Goal: Transaction & Acquisition: Purchase product/service

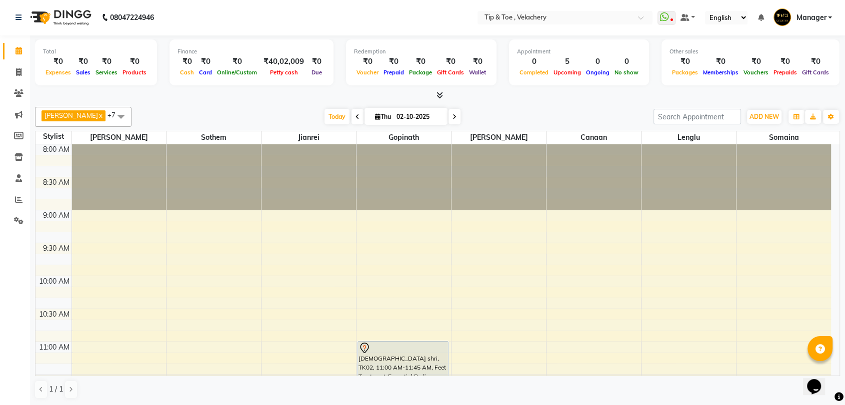
scroll to position [347, 0]
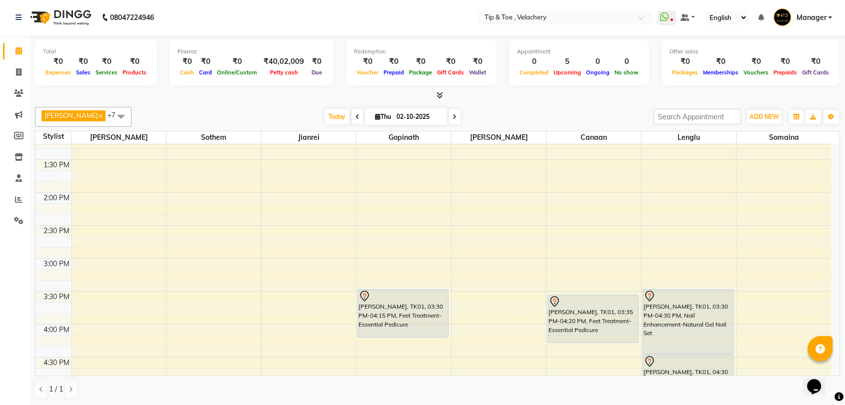
click at [96, 293] on div "8:00 AM 8:30 AM 9:00 AM 9:30 AM 10:00 AM 10:30 AM 11:00 AM 11:30 AM 12:00 PM 12…" at bounding box center [432, 291] width 795 height 989
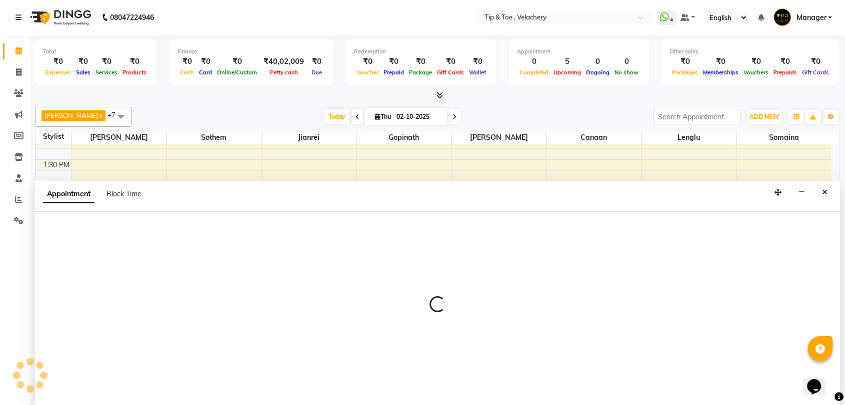
select select "41021"
select select "tentative"
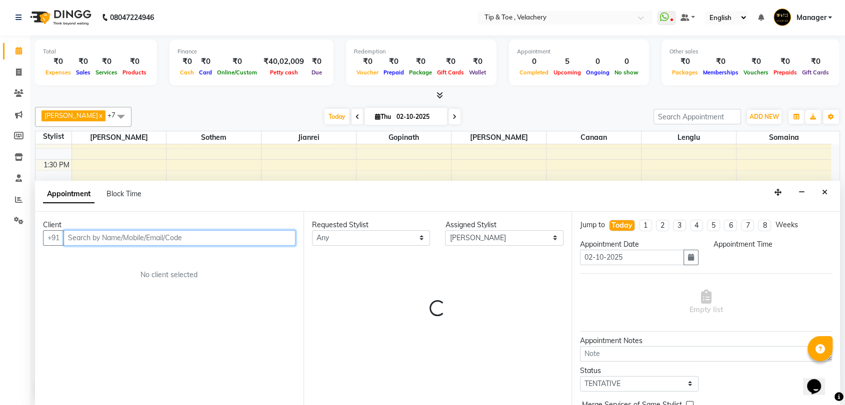
select select "930"
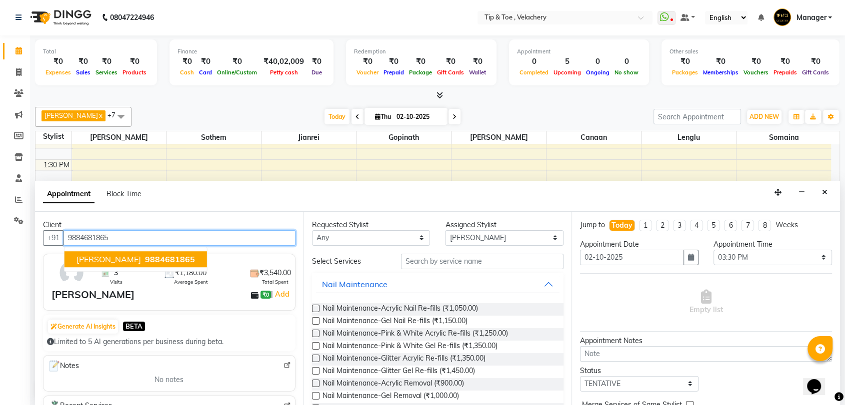
click at [145, 256] on span "9884681865" at bounding box center [170, 259] width 50 height 10
type input "9884681865"
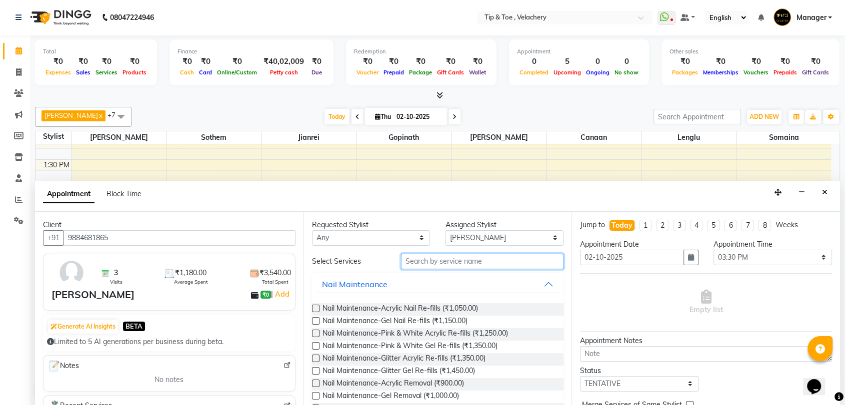
click at [416, 263] on input "text" at bounding box center [482, 261] width 163 height 15
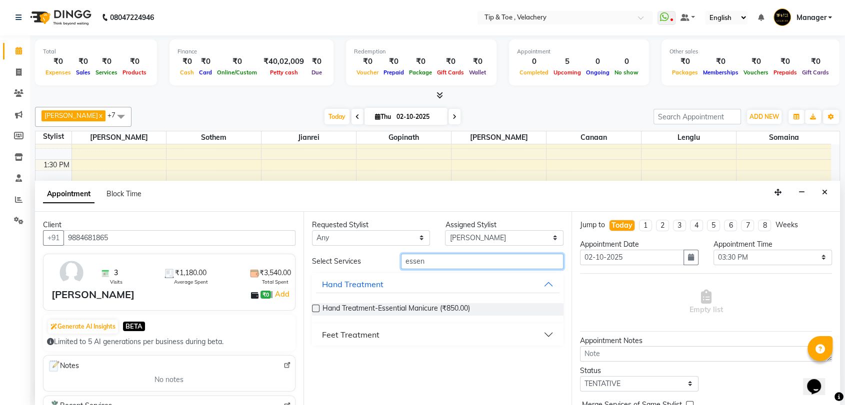
type input "essen"
click at [316, 307] on label at bounding box center [315, 308] width 7 height 7
click at [316, 307] on input "checkbox" at bounding box center [315, 309] width 6 height 6
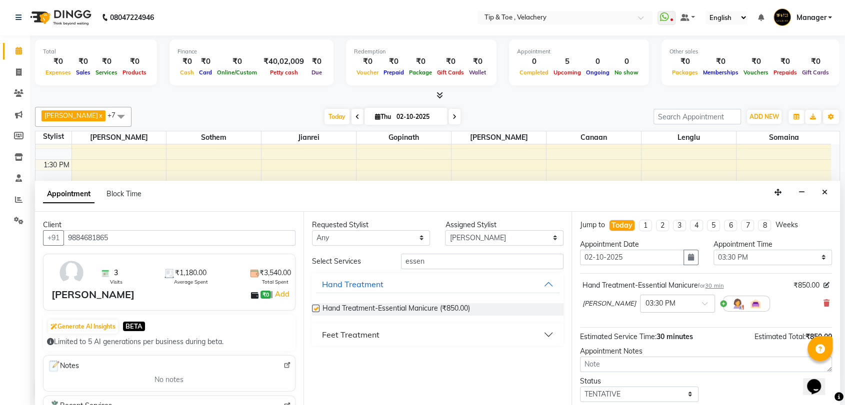
checkbox input "false"
click at [556, 233] on select "Select Afroz Canaan Gopinath Jianrei Lenglu Somaina Sothem Yapi Likha" at bounding box center [504, 237] width 118 height 15
select select "41027"
click at [445, 230] on select "Select Afroz Canaan Gopinath Jianrei Lenglu Somaina Sothem Yapi Likha" at bounding box center [504, 237] width 118 height 15
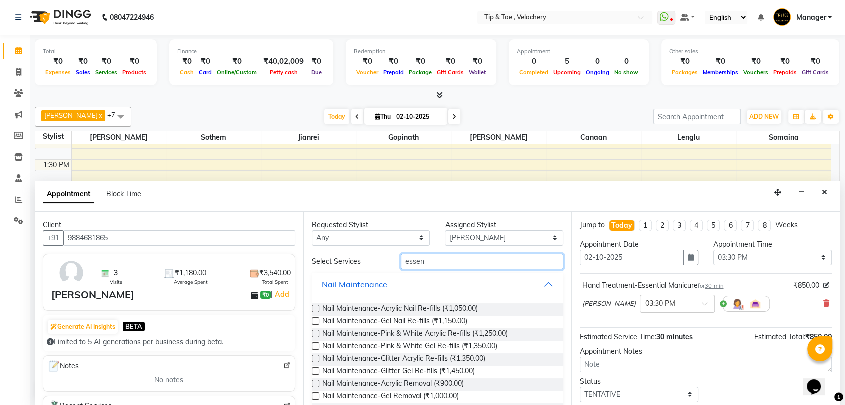
click at [465, 261] on input "essen" at bounding box center [482, 261] width 163 height 15
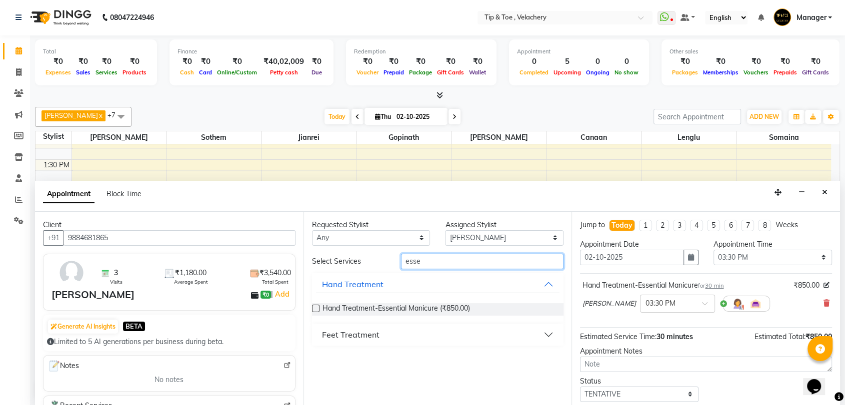
type input "essen"
click at [346, 331] on div "Feet Treatment" at bounding box center [350, 335] width 57 height 12
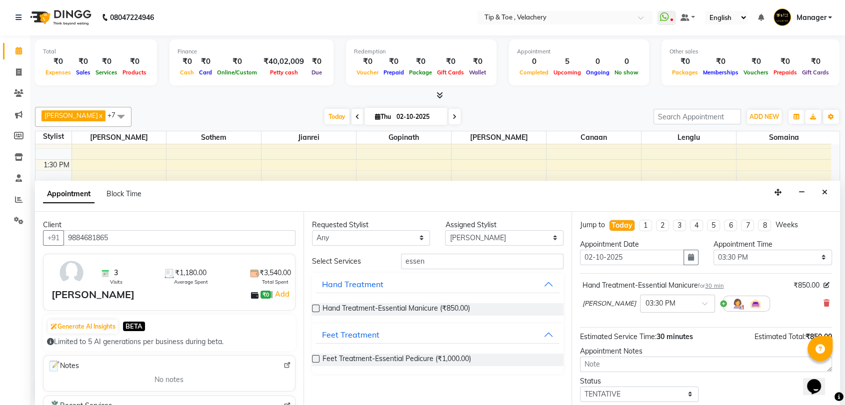
click at [317, 357] on label at bounding box center [315, 358] width 7 height 7
click at [317, 357] on input "checkbox" at bounding box center [315, 360] width 6 height 6
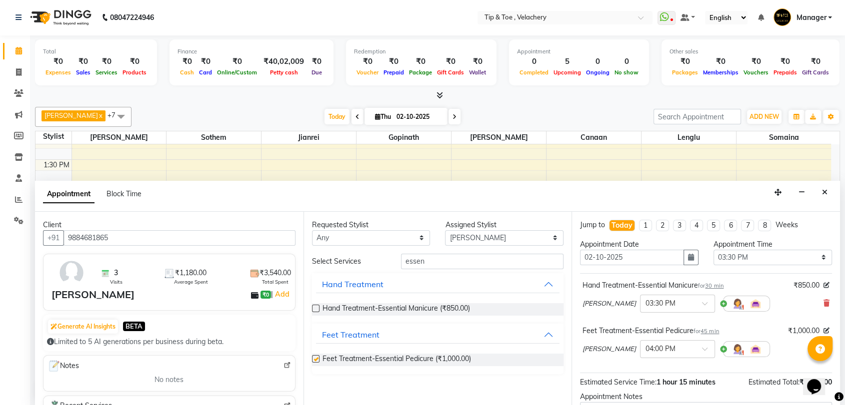
checkbox input "false"
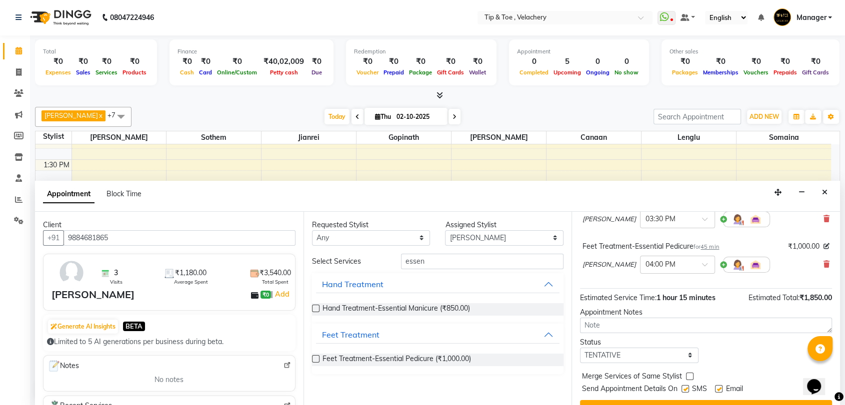
scroll to position [104, 0]
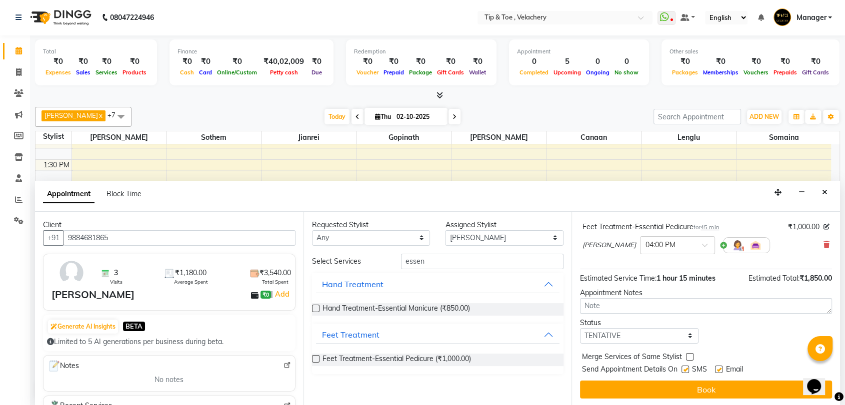
click at [718, 370] on label at bounding box center [718, 369] width 7 height 7
click at [718, 370] on input "checkbox" at bounding box center [718, 370] width 6 height 6
checkbox input "false"
click at [647, 387] on button "Book" at bounding box center [706, 390] width 252 height 18
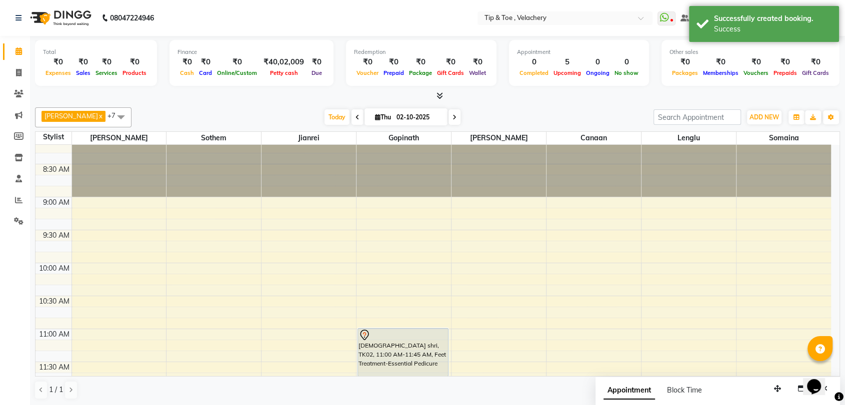
scroll to position [0, 0]
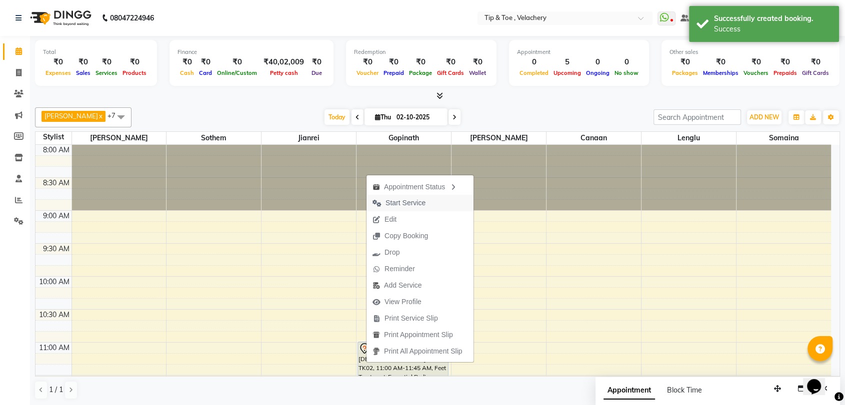
click at [403, 200] on span "Start Service" at bounding box center [405, 203] width 40 height 10
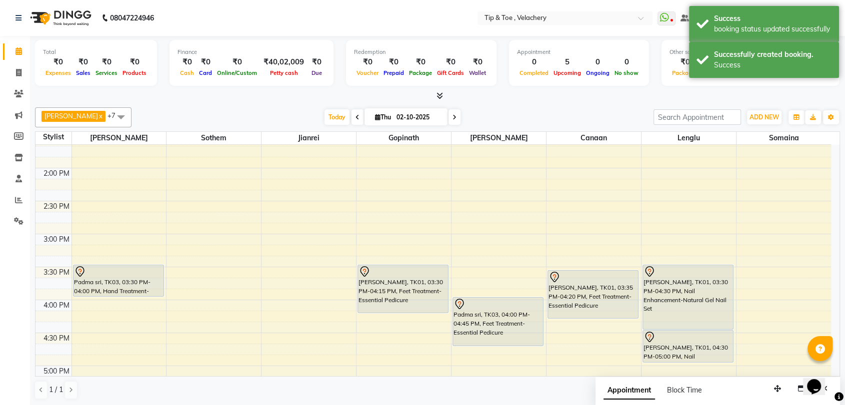
scroll to position [405, 0]
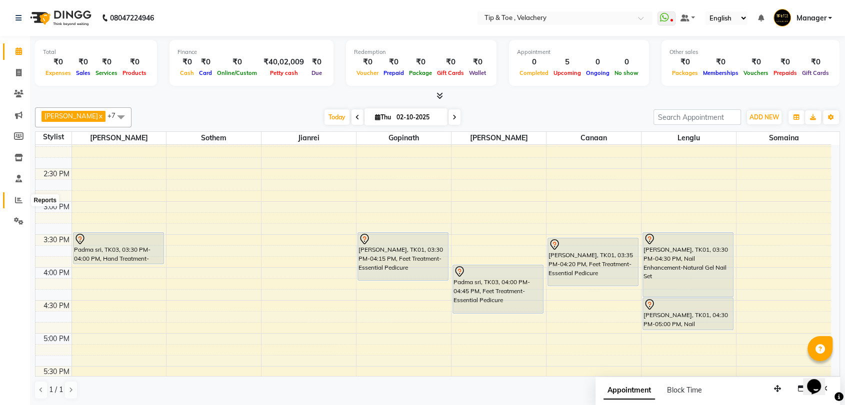
click at [19, 198] on icon at bounding box center [18, 199] width 7 height 7
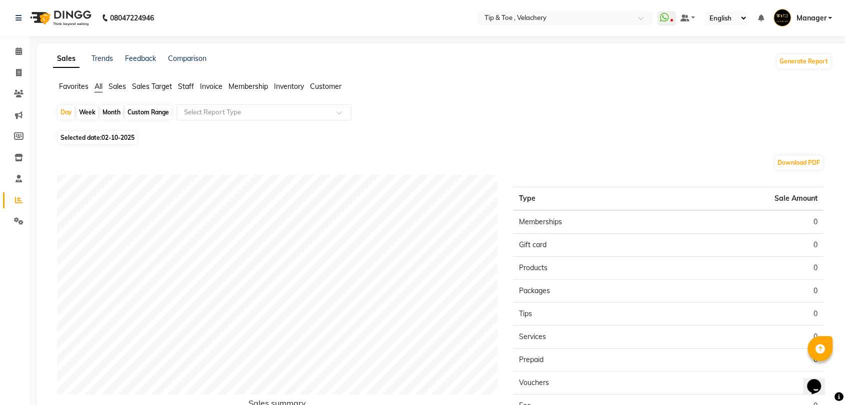
click at [257, 84] on span "Membership" at bounding box center [247, 86] width 39 height 9
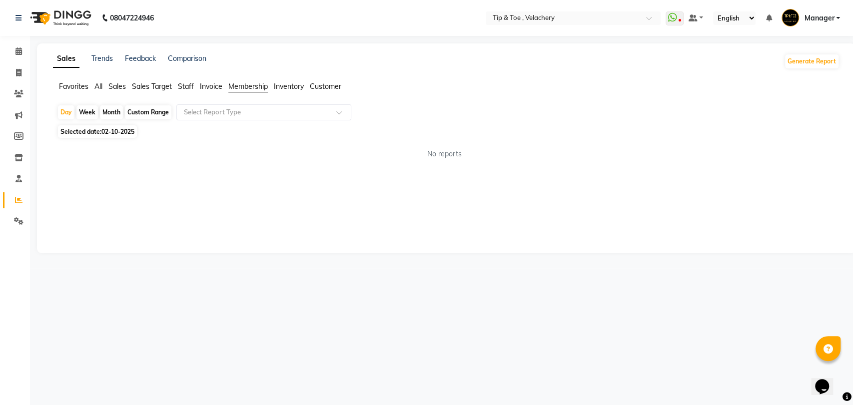
click at [118, 131] on span "02-10-2025" at bounding box center [117, 131] width 33 height 7
select select "10"
select select "2025"
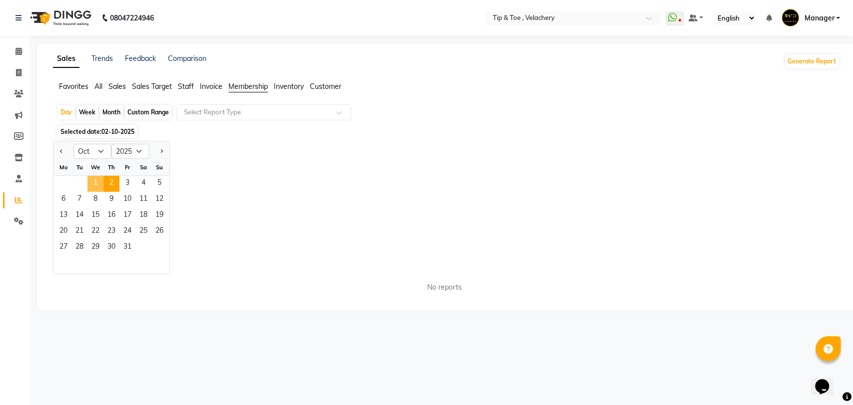
click at [94, 181] on span "1" at bounding box center [95, 184] width 16 height 16
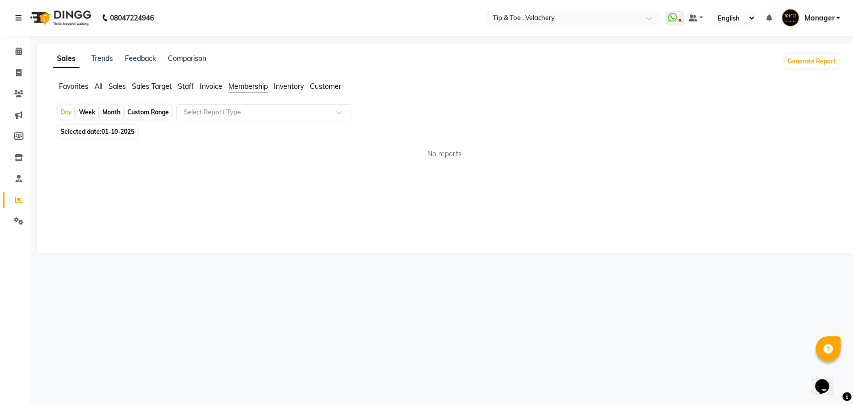
click at [117, 82] on span "Sales" at bounding box center [116, 86] width 17 height 9
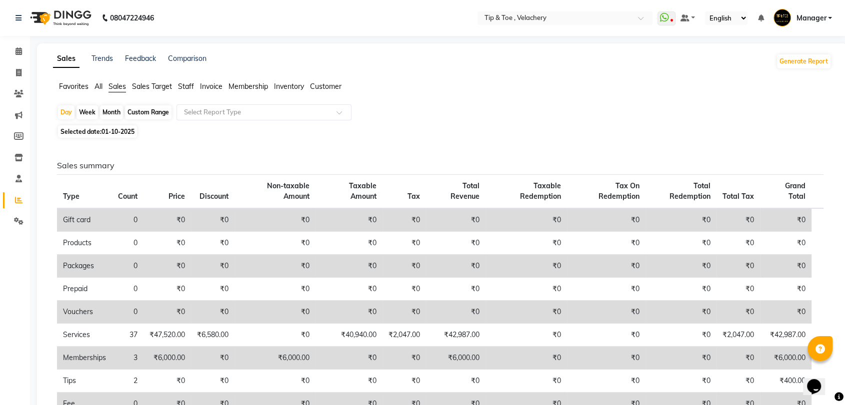
click at [182, 85] on span "Staff" at bounding box center [186, 86] width 16 height 9
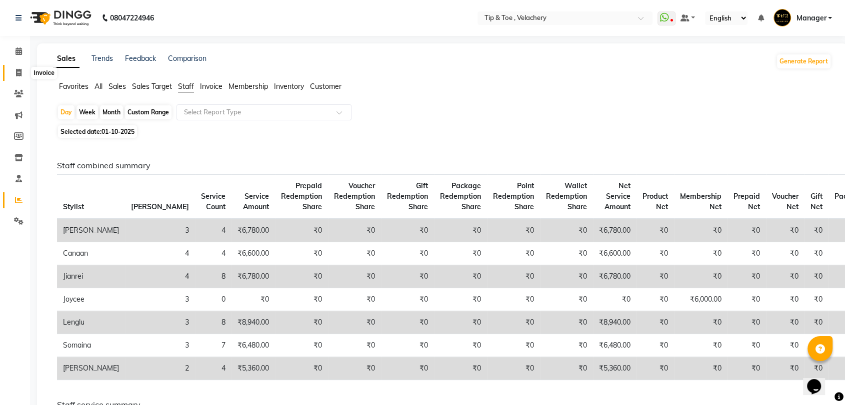
click at [18, 68] on span at bounding box center [18, 72] width 17 height 11
select select "service"
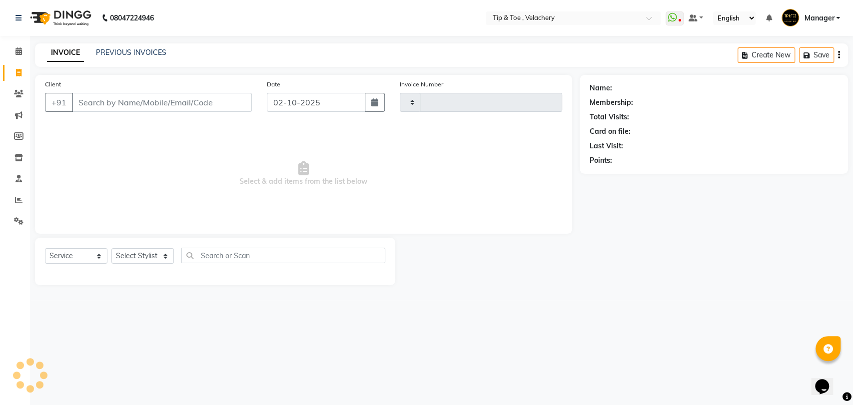
type input "2369"
select select "5863"
click at [136, 50] on link "PREVIOUS INVOICES" at bounding box center [131, 52] width 70 height 9
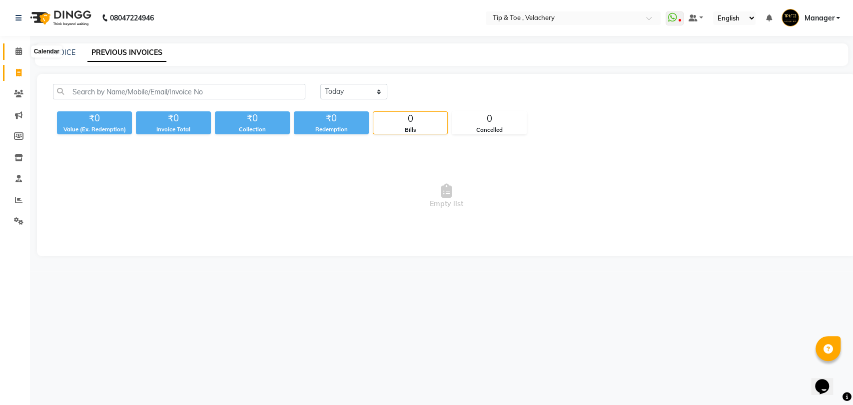
click at [18, 48] on icon at bounding box center [18, 50] width 6 height 7
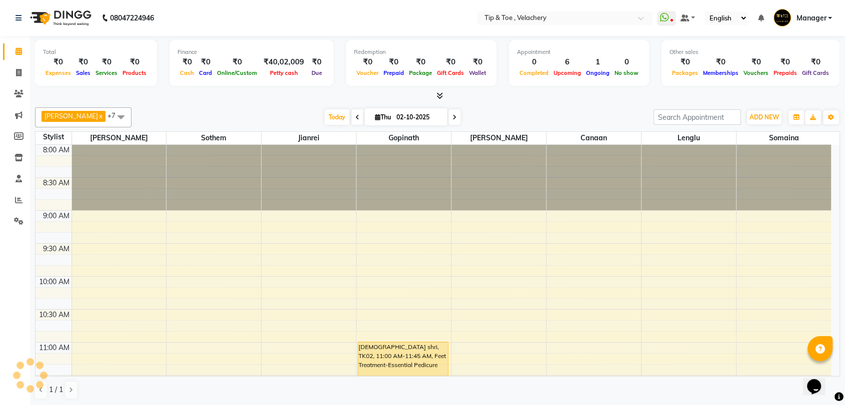
scroll to position [202, 0]
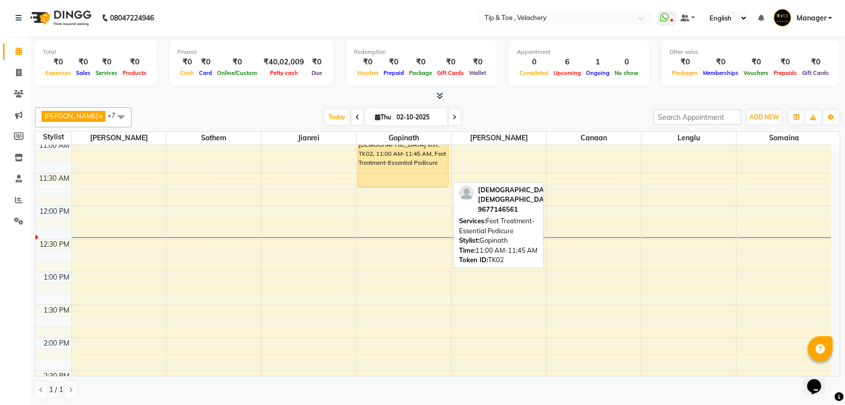
click at [384, 169] on div "Hindu shri, TK02, 11:00 AM-11:45 AM, Feet Treatment-Essential Pedicure" at bounding box center [403, 163] width 90 height 47
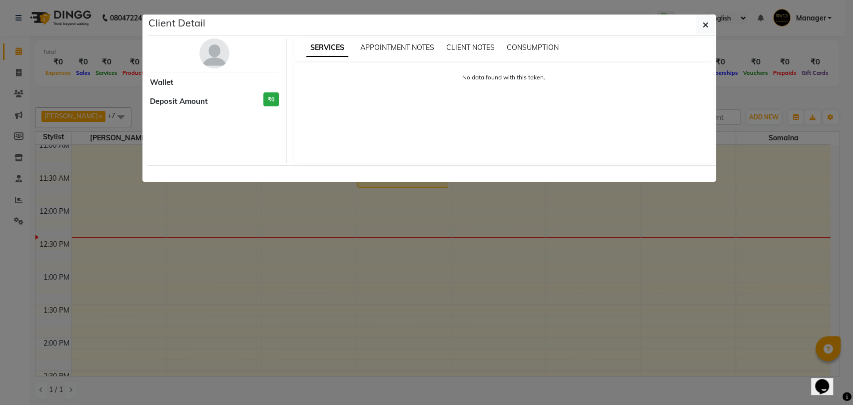
select select "1"
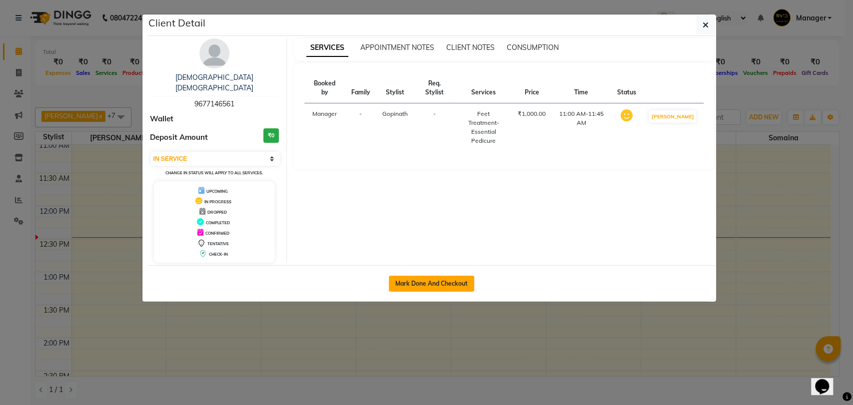
click at [420, 276] on button "Mark Done And Checkout" at bounding box center [431, 284] width 85 height 16
select select "service"
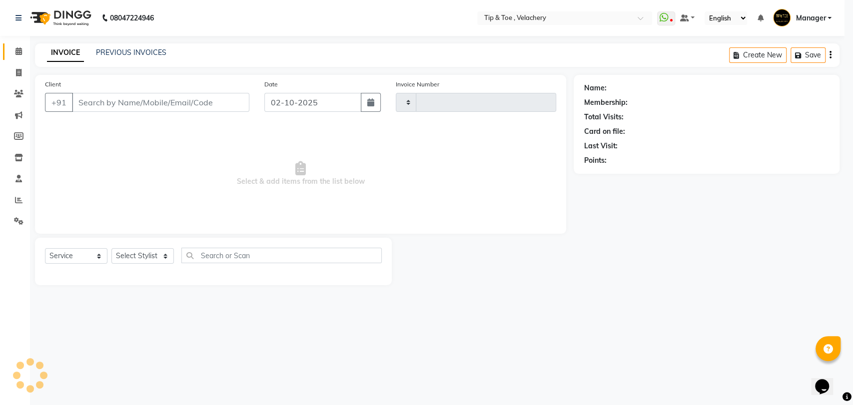
type input "2369"
select select "5863"
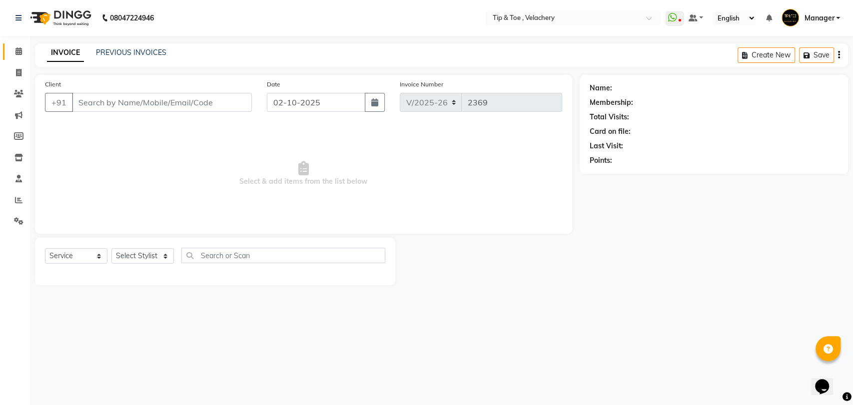
type input "9677146561"
select select "41023"
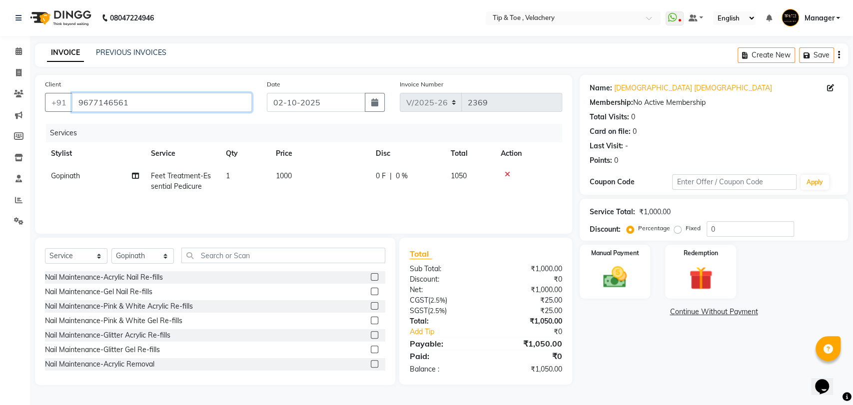
click at [157, 108] on input "9677146561" at bounding box center [162, 102] width 180 height 19
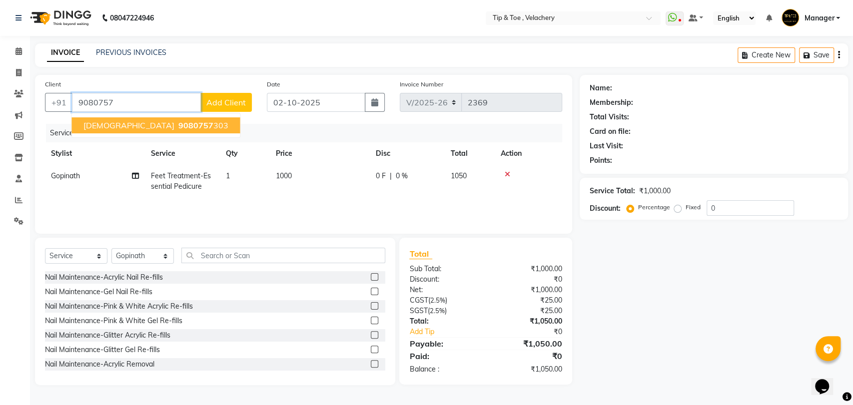
click at [178, 126] on span "9080757" at bounding box center [195, 125] width 35 height 10
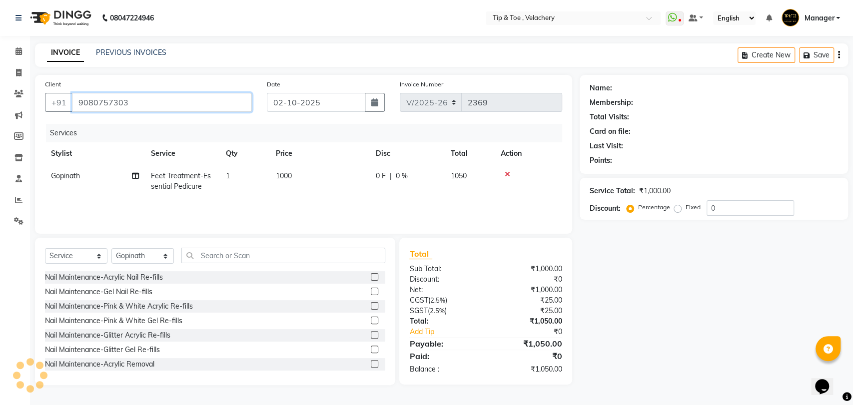
type input "9080757303"
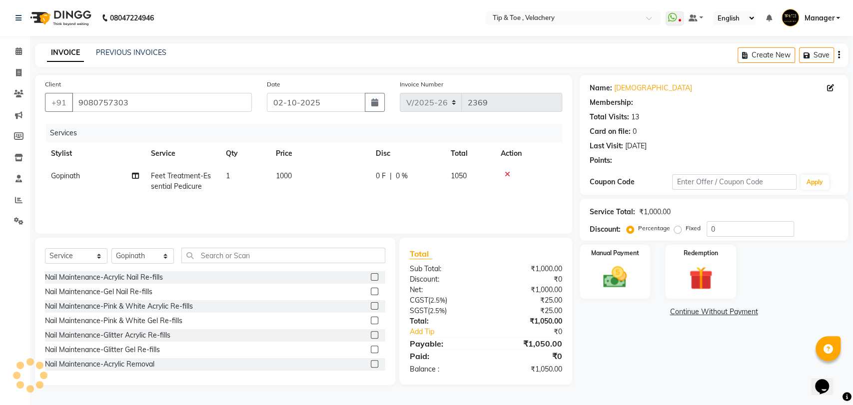
select select "1: Object"
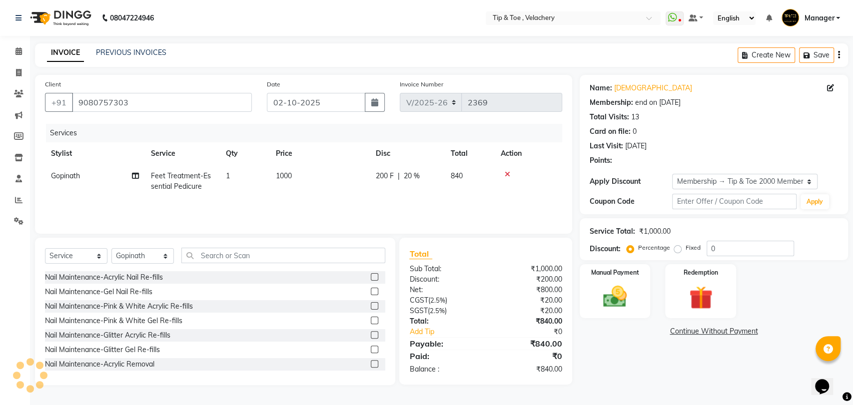
type input "20"
click at [509, 174] on icon at bounding box center [507, 174] width 5 height 7
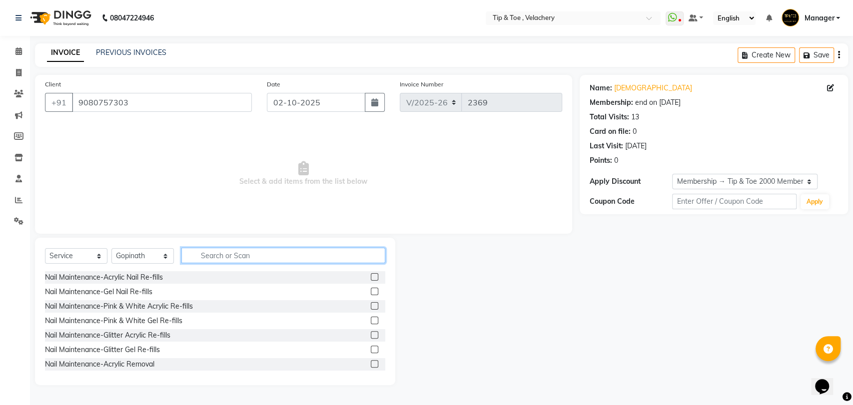
click at [229, 251] on input "text" at bounding box center [283, 255] width 204 height 15
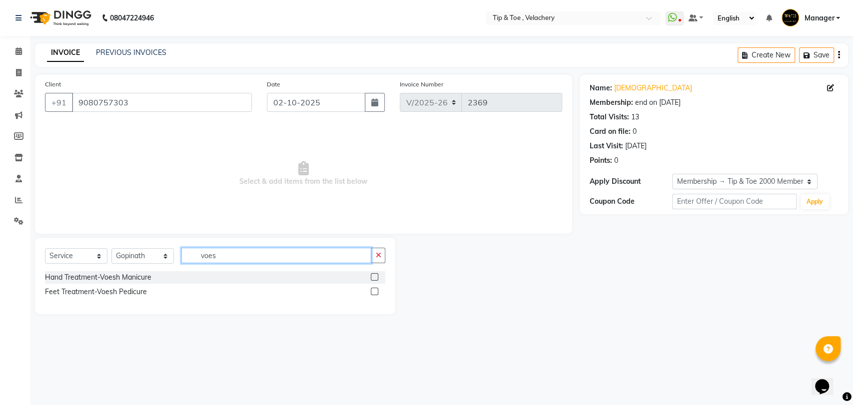
type input "voes"
click at [376, 293] on label at bounding box center [374, 291] width 7 height 7
click at [376, 293] on input "checkbox" at bounding box center [374, 292] width 6 height 6
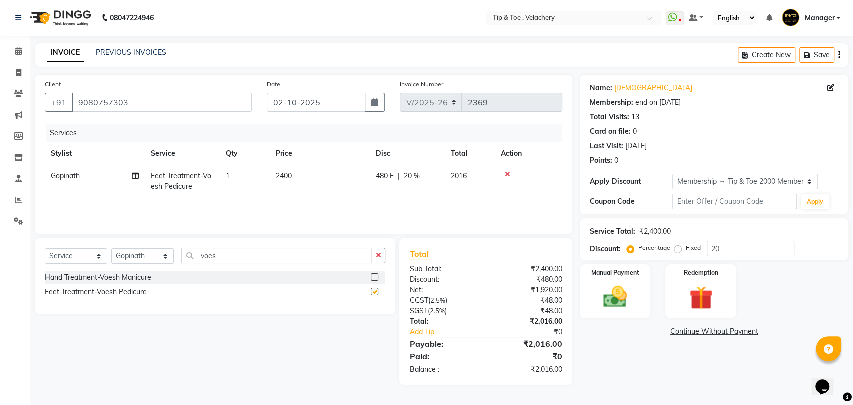
checkbox input "false"
click at [619, 300] on img at bounding box center [614, 297] width 39 height 28
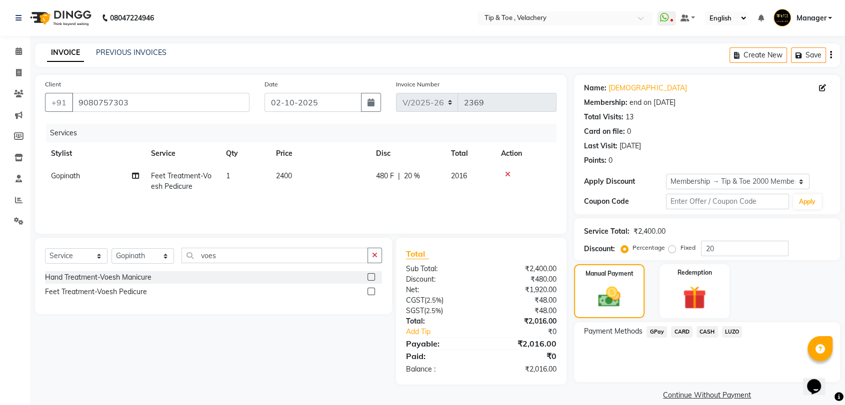
click at [676, 331] on span "CARD" at bounding box center [681, 331] width 21 height 11
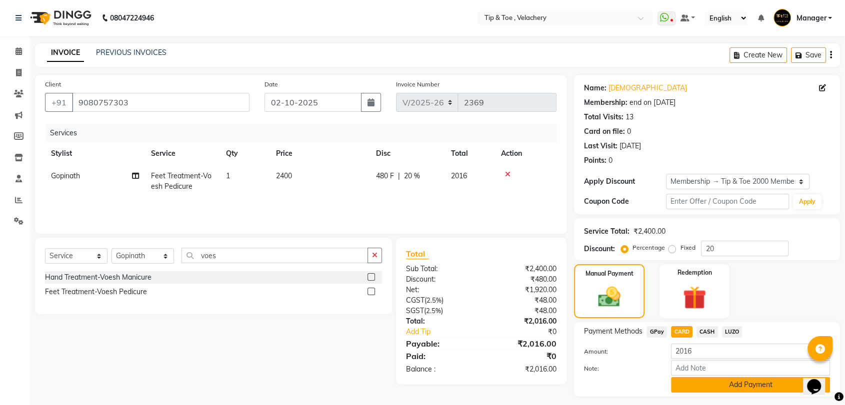
click at [689, 387] on button "Add Payment" at bounding box center [750, 384] width 159 height 15
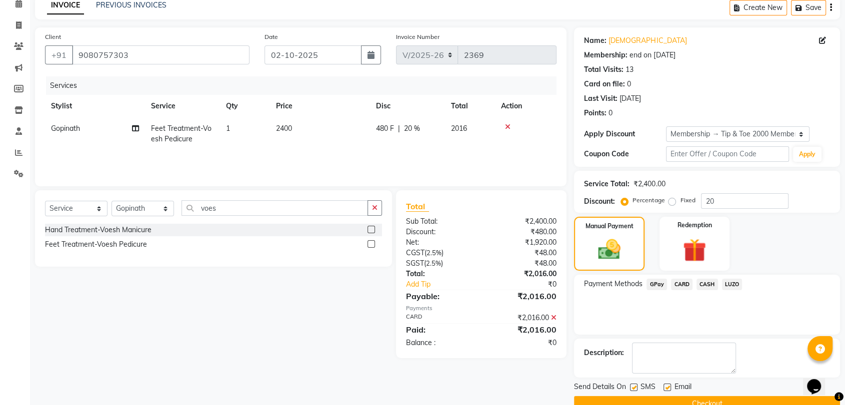
scroll to position [68, 0]
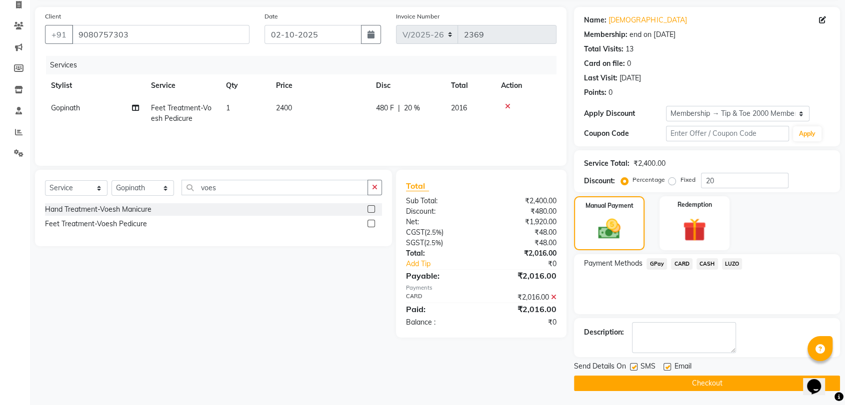
click at [669, 364] on label at bounding box center [666, 366] width 7 height 7
click at [669, 364] on input "checkbox" at bounding box center [666, 367] width 6 height 6
checkbox input "false"
click at [666, 381] on button "Checkout" at bounding box center [707, 383] width 266 height 15
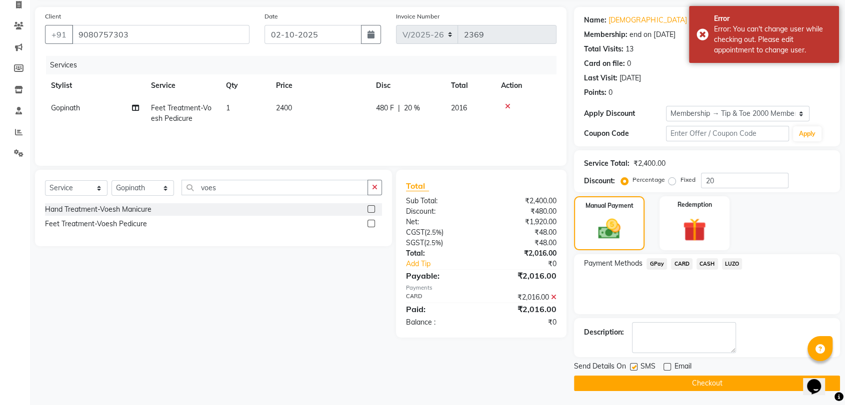
click at [249, 278] on div "Select Service Product Membership Package Voucher Prepaid Gift Card Select Styl…" at bounding box center [209, 254] width 364 height 168
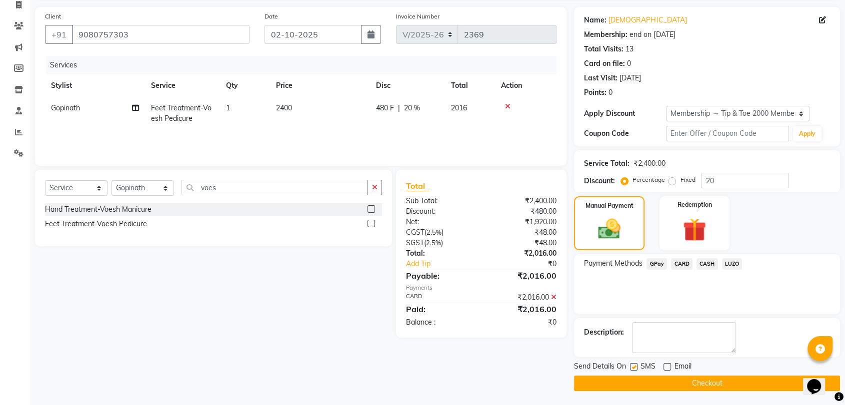
click at [693, 384] on button "Checkout" at bounding box center [707, 383] width 266 height 15
click at [707, 382] on button "Checkout" at bounding box center [707, 383] width 266 height 15
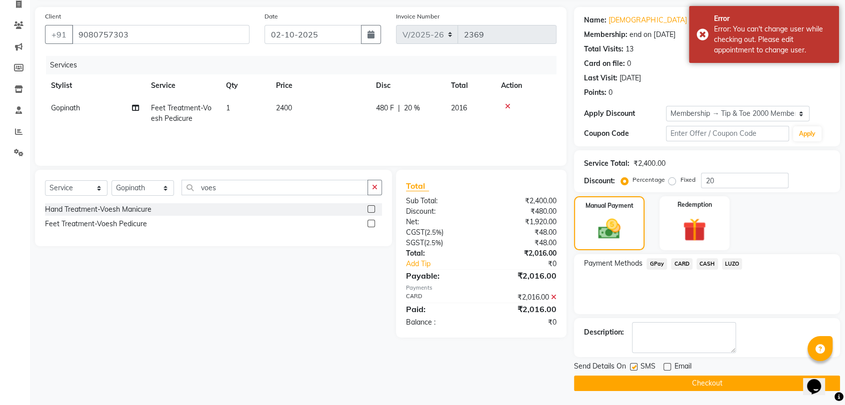
click at [291, 342] on div "Client +91 9080757303 Date 02-10-2025 Invoice Number V/2025 V/2025-26 2369 Serv…" at bounding box center [300, 199] width 546 height 384
click at [700, 32] on div "Error Error: You can't change user while checking out. Please edit appointment …" at bounding box center [764, 34] width 150 height 57
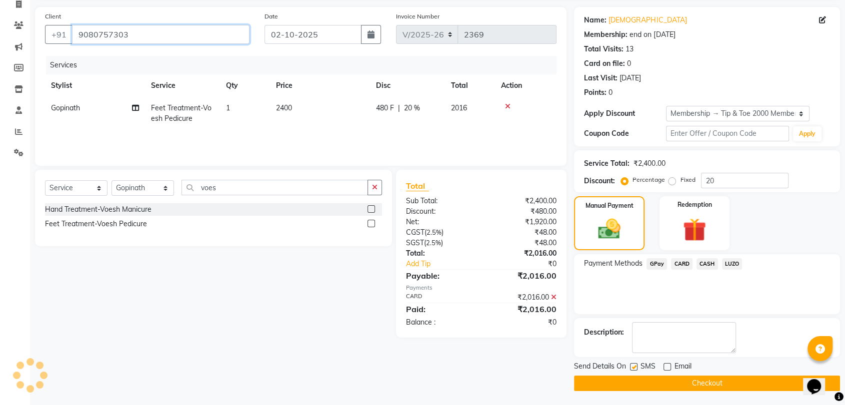
drag, startPoint x: 77, startPoint y: 27, endPoint x: 180, endPoint y: 27, distance: 102.5
click at [180, 27] on input "9080757303" at bounding box center [160, 34] width 177 height 19
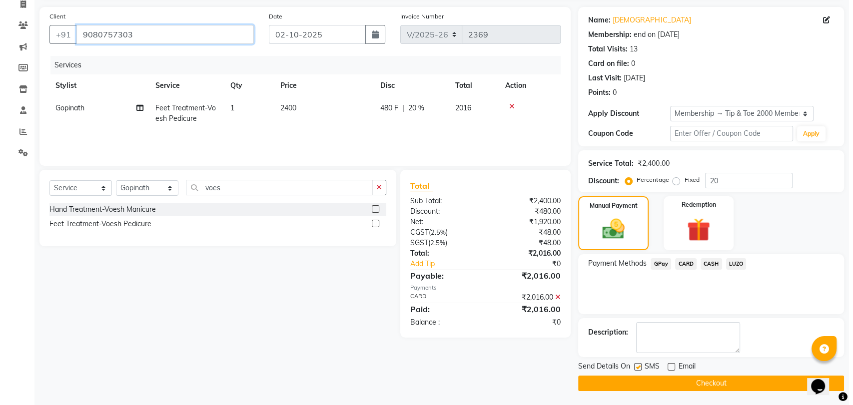
scroll to position [0, 0]
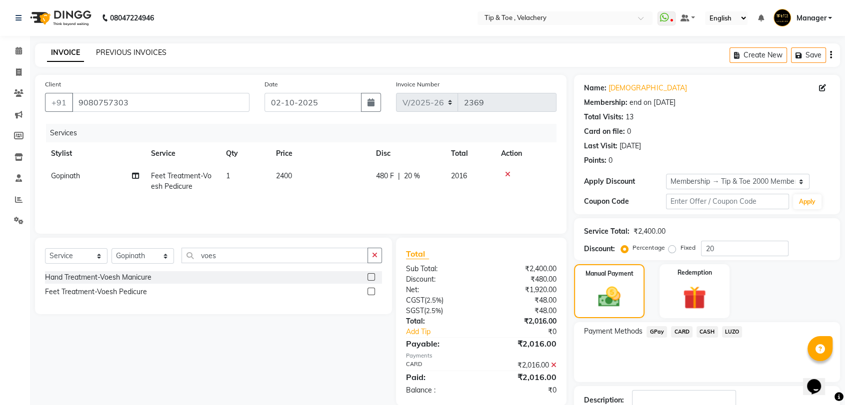
click at [118, 49] on link "PREVIOUS INVOICES" at bounding box center [131, 52] width 70 height 9
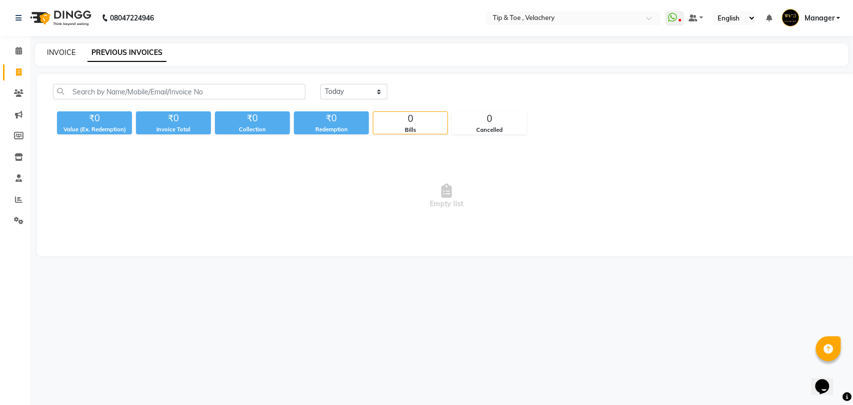
click at [66, 53] on link "INVOICE" at bounding box center [61, 52] width 28 height 9
select select "service"
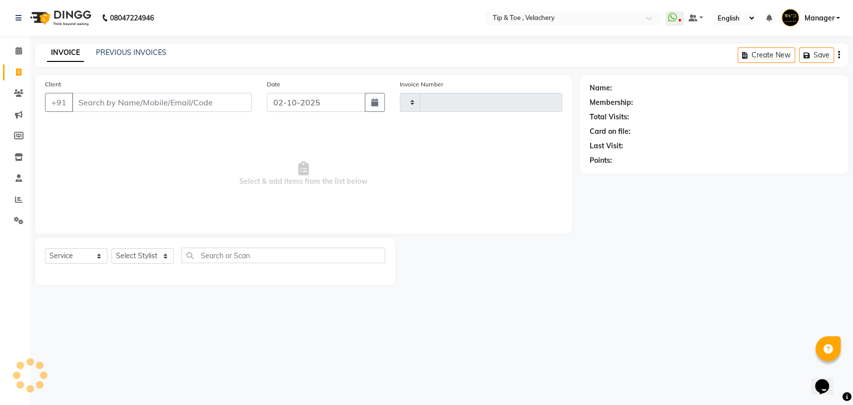
type input "2369"
select select "5863"
click at [117, 51] on link "PREVIOUS INVOICES" at bounding box center [131, 52] width 70 height 9
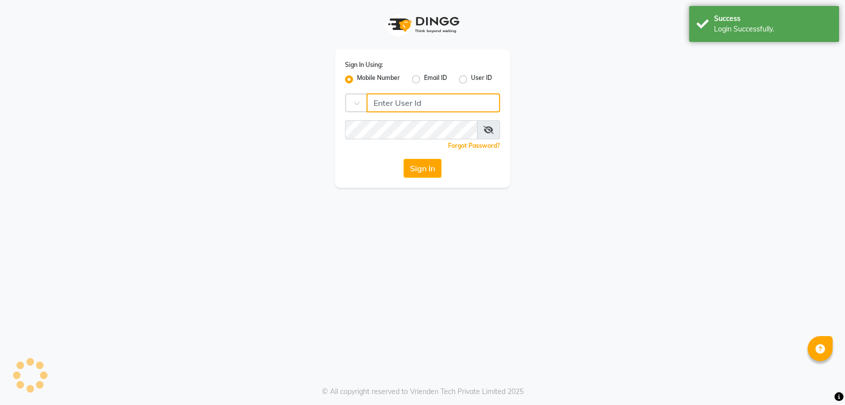
type input "6380259969"
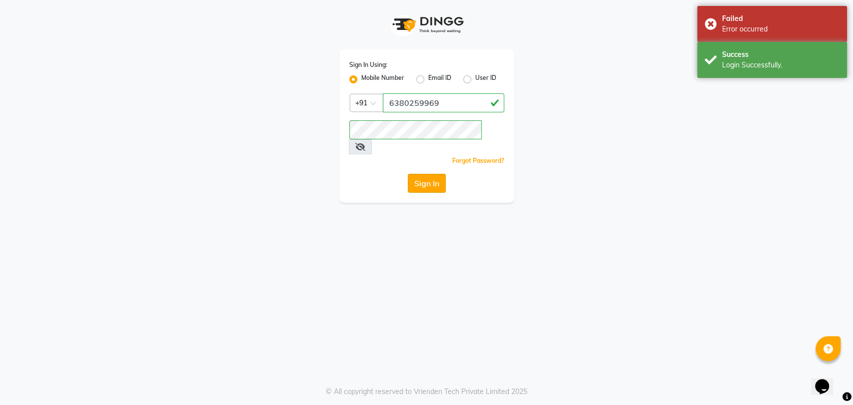
click at [420, 174] on button "Sign In" at bounding box center [427, 183] width 38 height 19
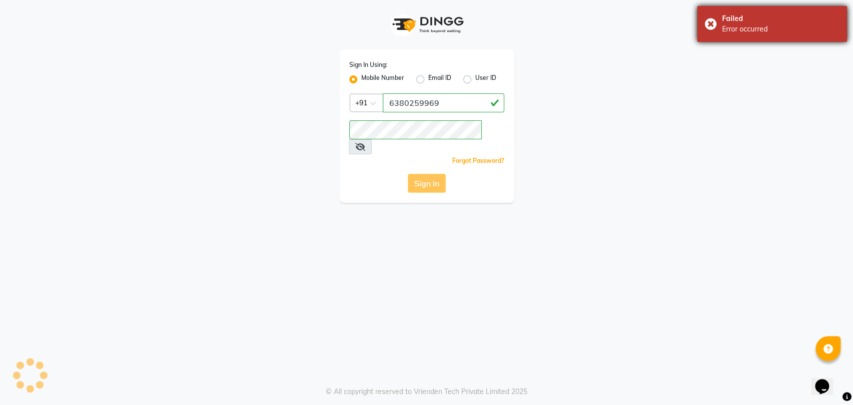
click at [715, 25] on div "Failed Error occurred" at bounding box center [772, 24] width 150 height 36
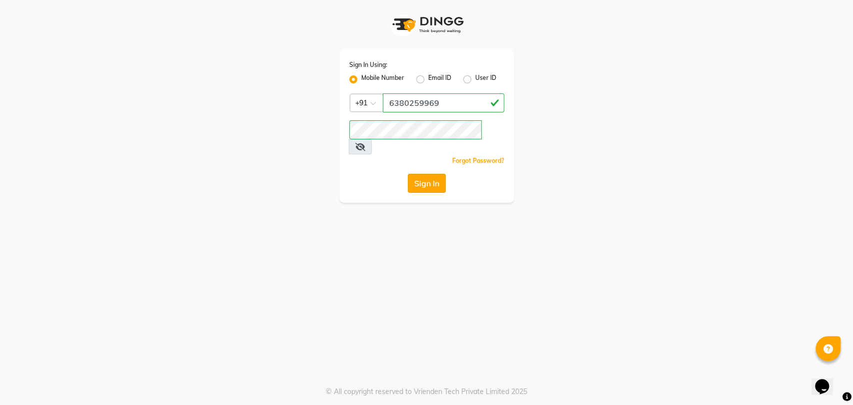
click at [429, 174] on button "Sign In" at bounding box center [427, 183] width 38 height 19
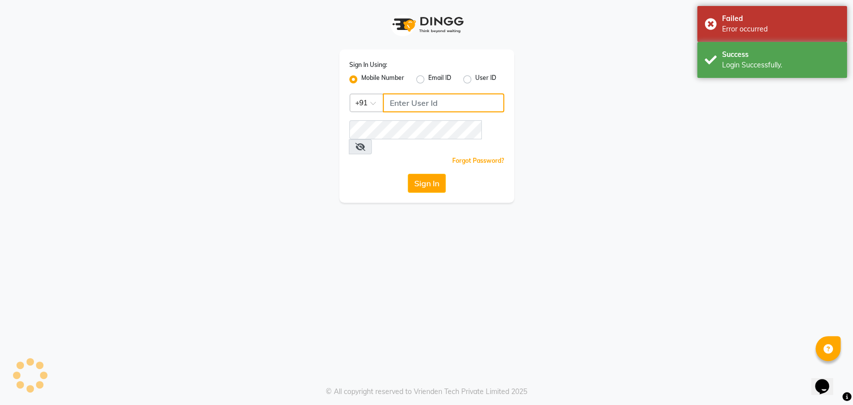
type input "6380259969"
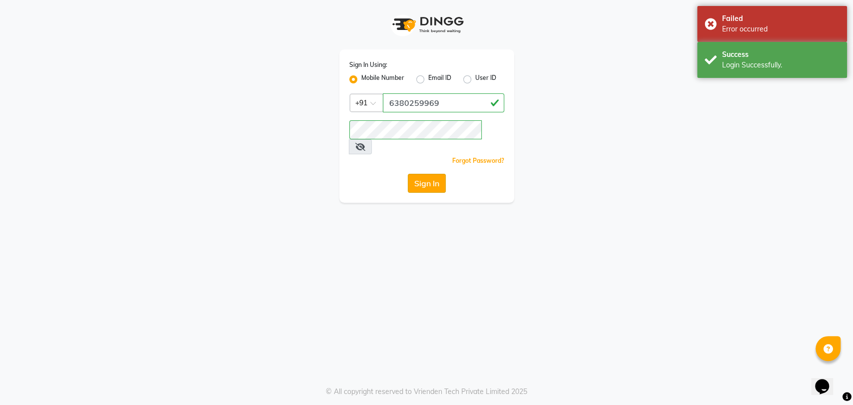
click at [424, 174] on button "Sign In" at bounding box center [427, 183] width 38 height 19
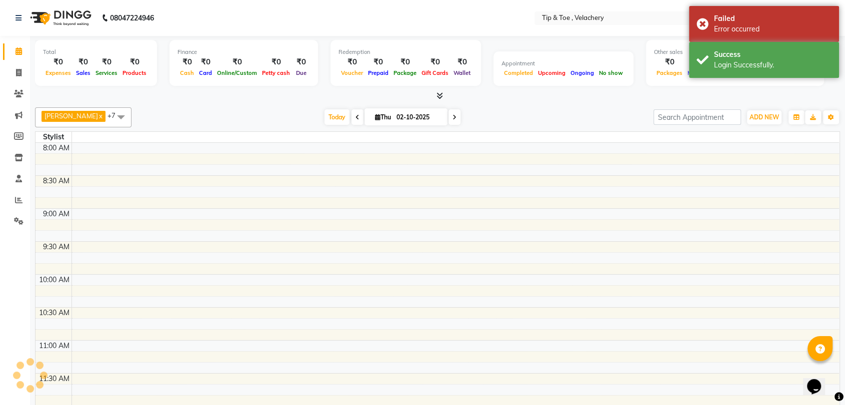
select select "en"
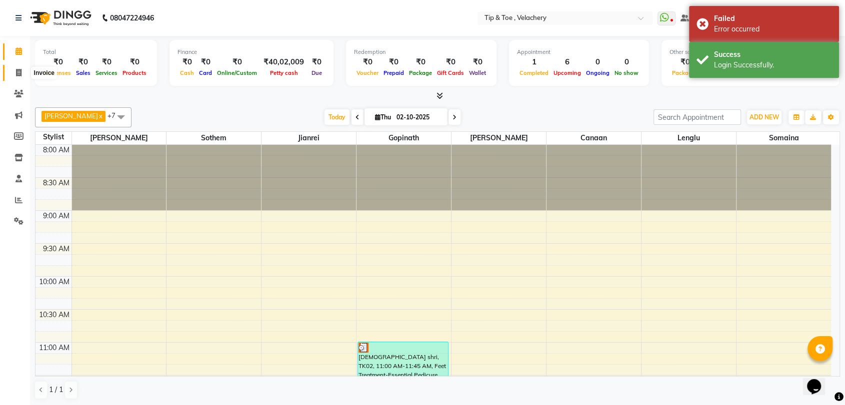
click at [24, 73] on span at bounding box center [18, 72] width 17 height 11
select select "service"
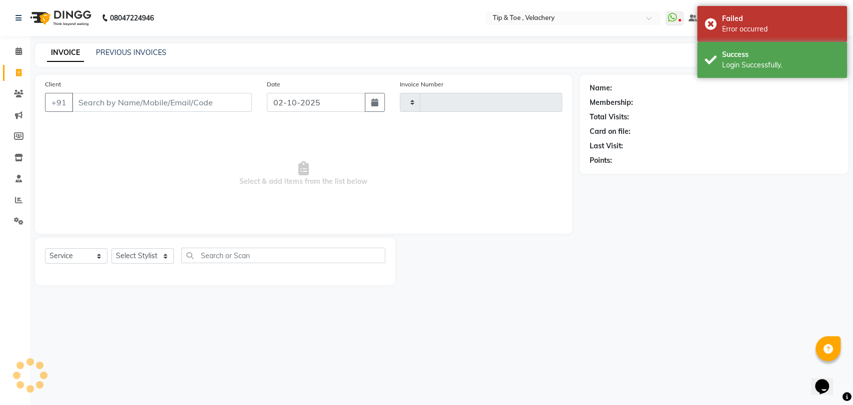
type input "2369"
select select "5863"
click at [149, 54] on link "PREVIOUS INVOICES" at bounding box center [131, 52] width 70 height 9
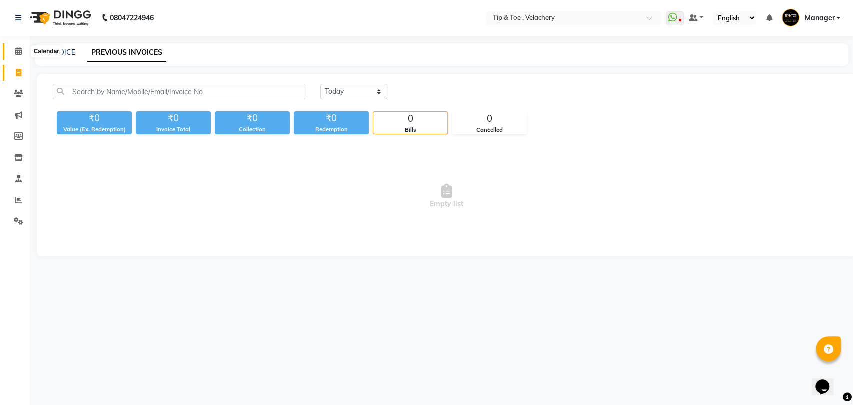
click at [17, 53] on icon at bounding box center [18, 50] width 6 height 7
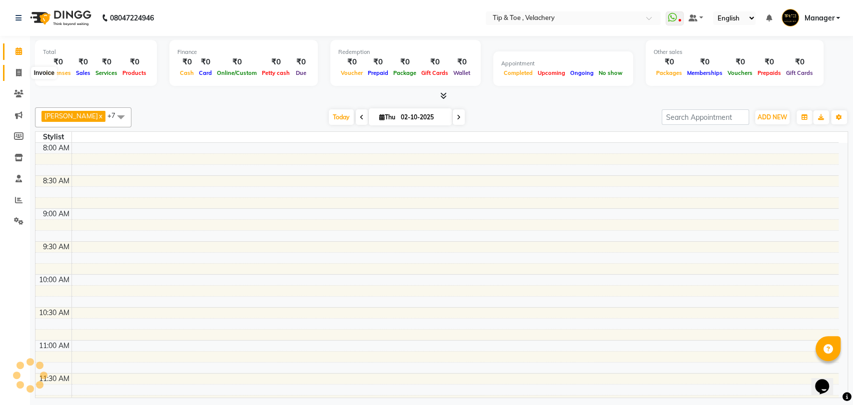
click at [20, 72] on icon at bounding box center [18, 72] width 5 height 7
select select "service"
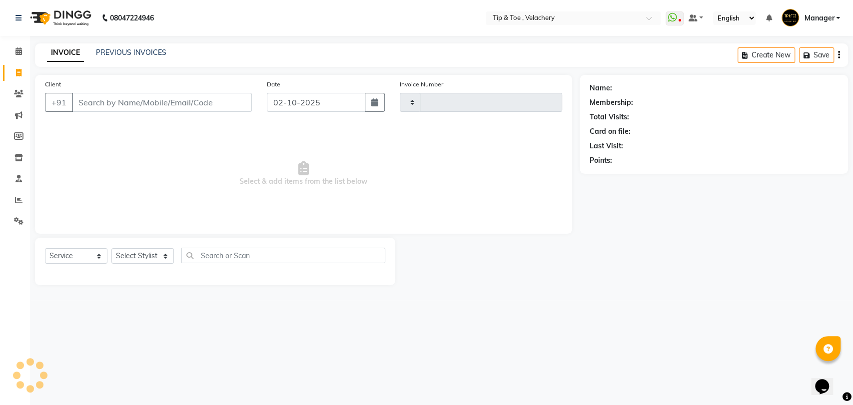
click at [97, 99] on input "Client" at bounding box center [162, 102] width 180 height 19
type input "9080757303"
click at [165, 258] on select "Select Stylist" at bounding box center [142, 259] width 62 height 15
click at [111, 252] on select "Select Stylist" at bounding box center [142, 259] width 62 height 15
type input "2369"
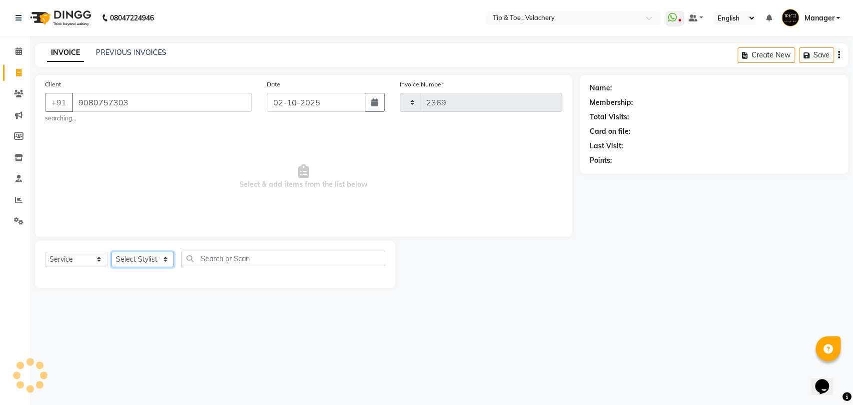
select select "5863"
select select "1: Object"
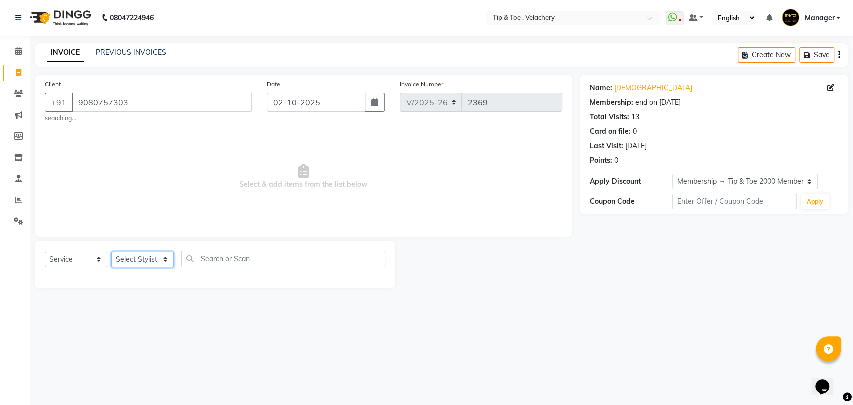
click at [159, 257] on select "Select Stylist Afroz Canaan Gopinath Jianrei Joycee Lenglu Manager Sharmila Som…" at bounding box center [142, 259] width 62 height 15
select select "41023"
click at [111, 252] on select "Select Stylist Afroz Canaan Gopinath Jianrei Joycee Lenglu Manager Sharmila Som…" at bounding box center [142, 259] width 62 height 15
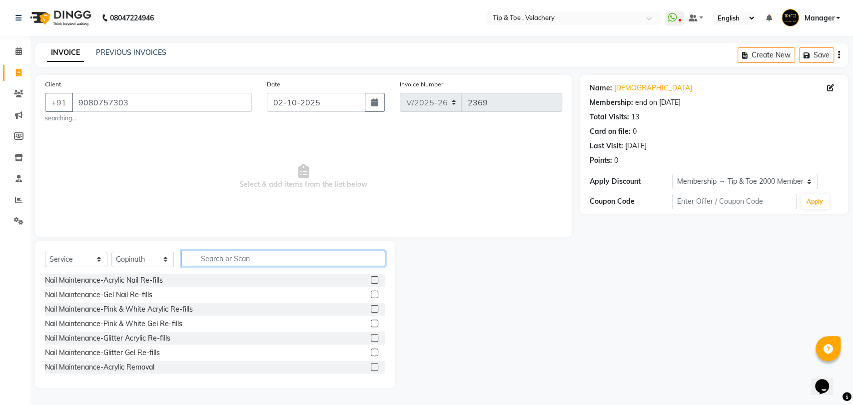
click at [222, 257] on input "text" at bounding box center [283, 258] width 204 height 15
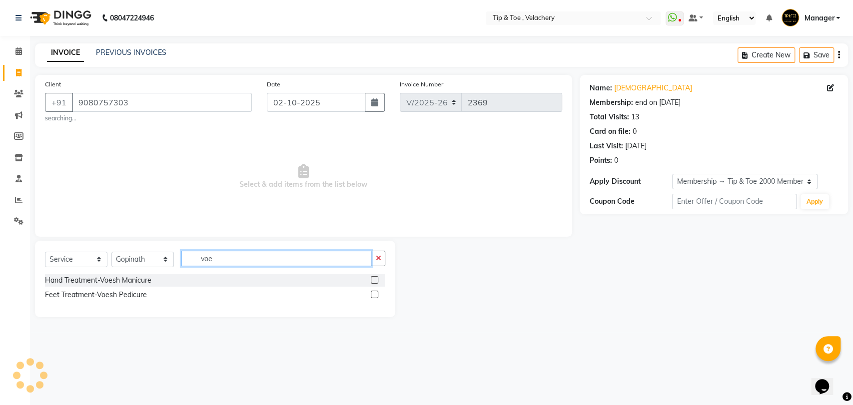
type input "voe"
click at [376, 295] on label at bounding box center [374, 294] width 7 height 7
click at [376, 295] on input "checkbox" at bounding box center [374, 295] width 6 height 6
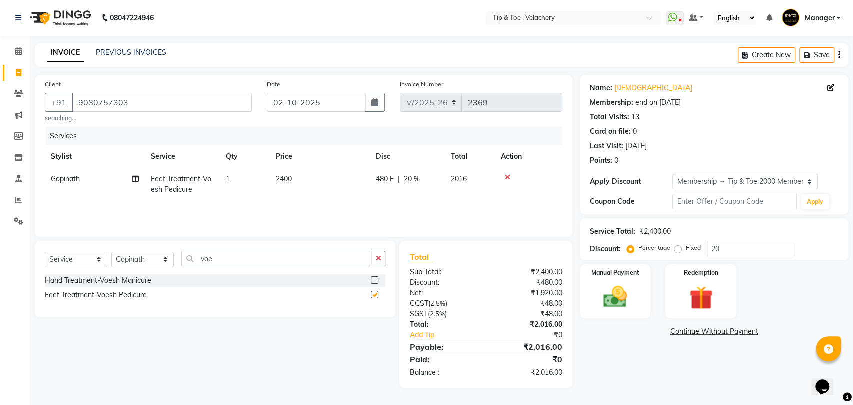
checkbox input "false"
click at [616, 297] on img at bounding box center [614, 297] width 39 height 28
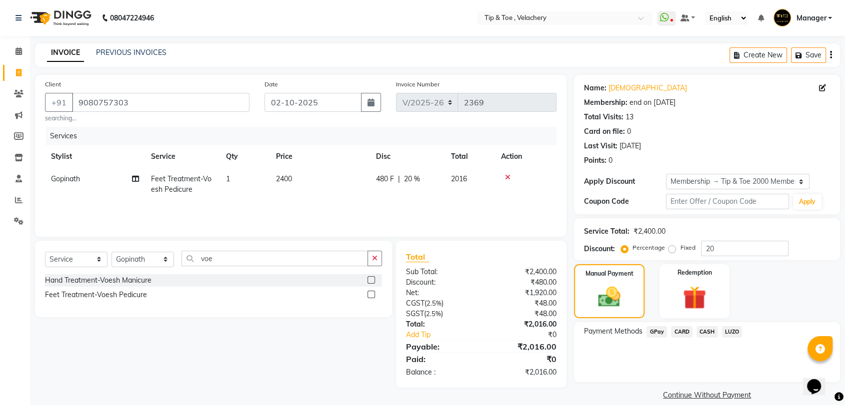
click at [675, 334] on span "CARD" at bounding box center [681, 331] width 21 height 11
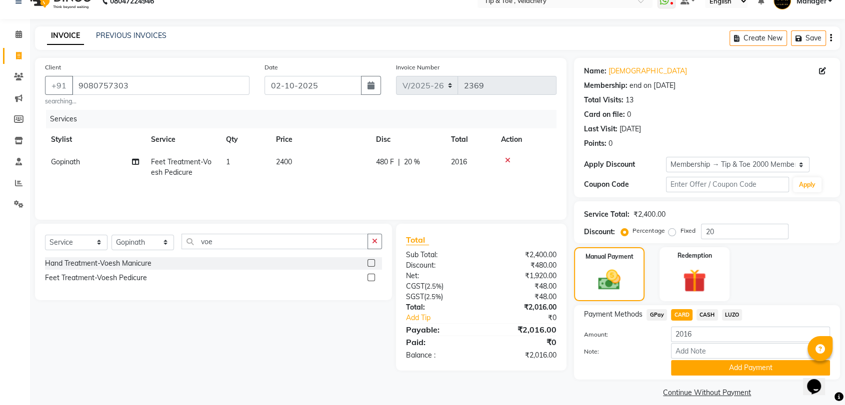
scroll to position [26, 0]
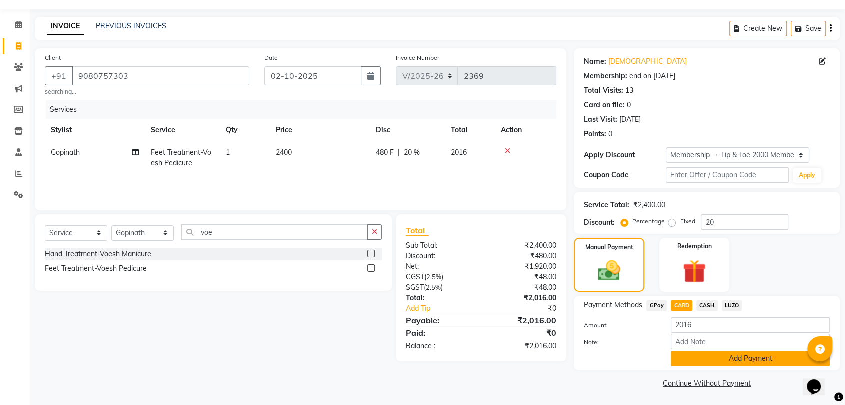
click at [686, 358] on button "Add Payment" at bounding box center [750, 358] width 159 height 15
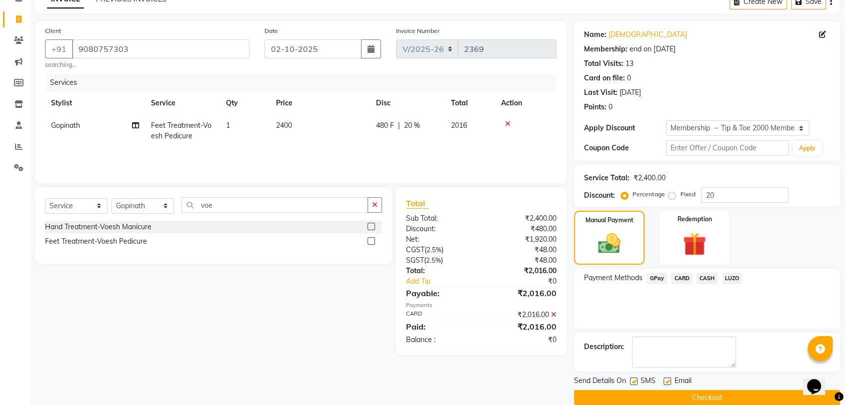
scroll to position [68, 0]
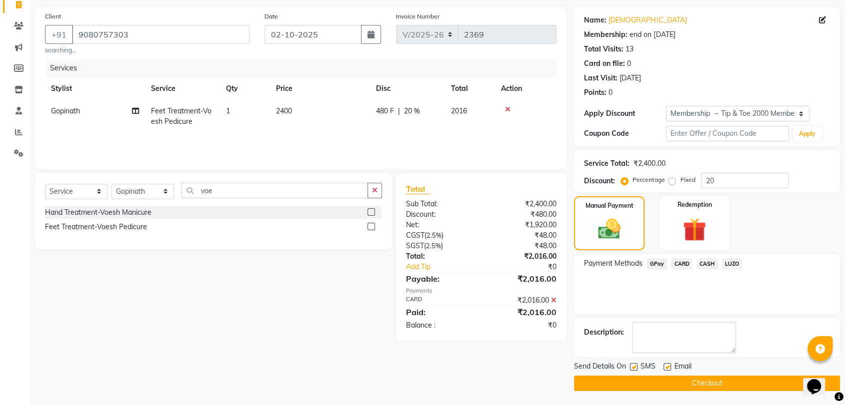
click at [664, 365] on label at bounding box center [666, 366] width 7 height 7
click at [664, 365] on input "checkbox" at bounding box center [666, 367] width 6 height 6
checkbox input "false"
click at [666, 381] on button "Checkout" at bounding box center [707, 383] width 266 height 15
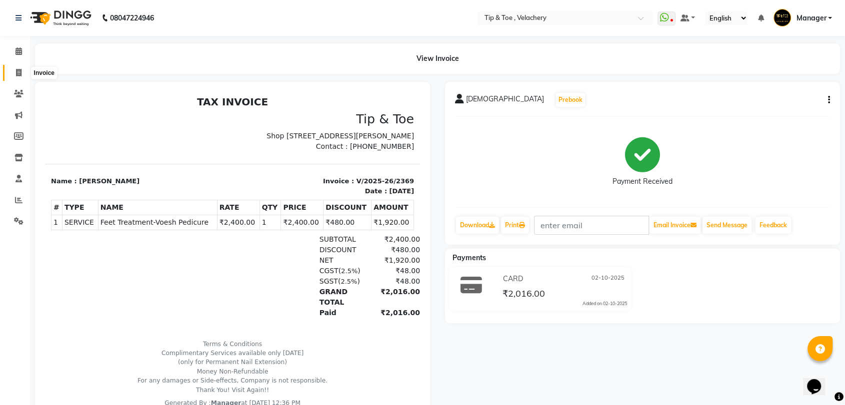
drag, startPoint x: 20, startPoint y: 68, endPoint x: 35, endPoint y: 68, distance: 15.5
click at [20, 68] on span at bounding box center [18, 72] width 17 height 11
select select "service"
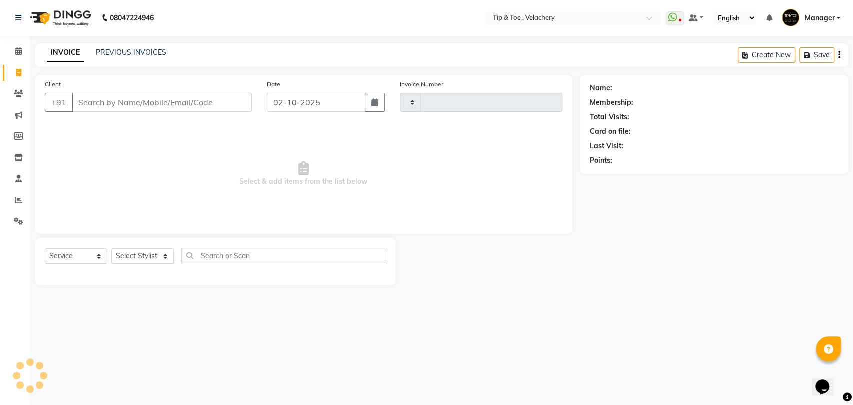
type input "2370"
select select "5863"
click at [129, 51] on link "PREVIOUS INVOICES" at bounding box center [131, 52] width 70 height 9
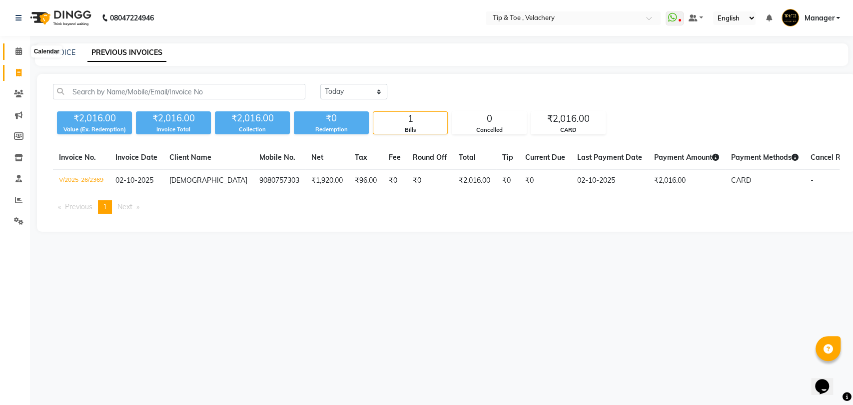
click at [20, 52] on icon at bounding box center [18, 50] width 6 height 7
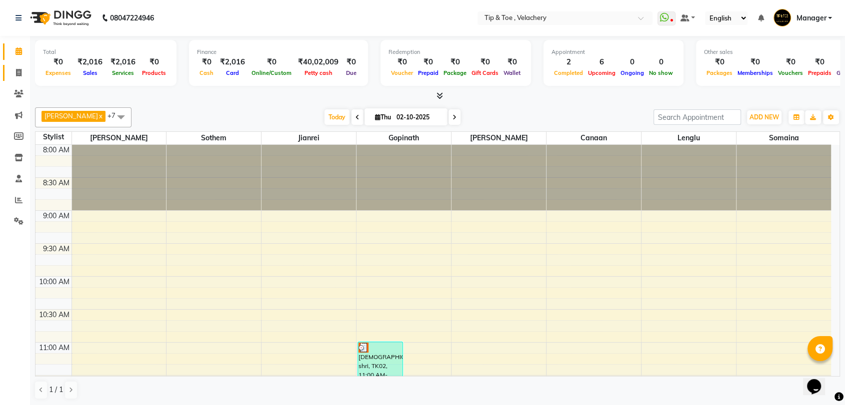
click at [22, 79] on link "Invoice" at bounding box center [15, 73] width 24 height 16
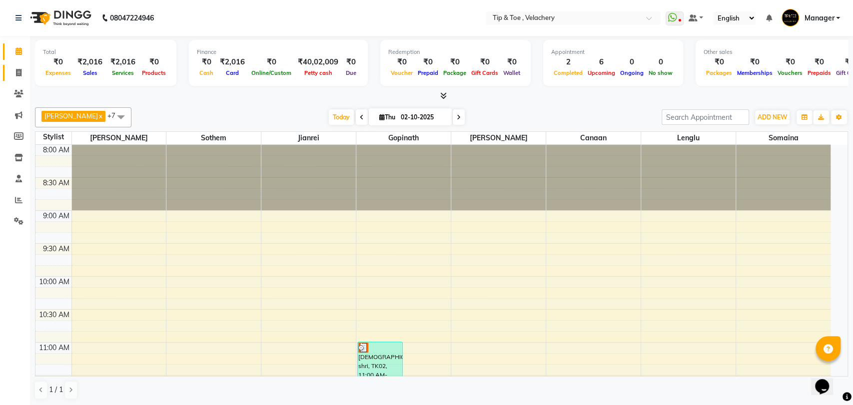
select select "service"
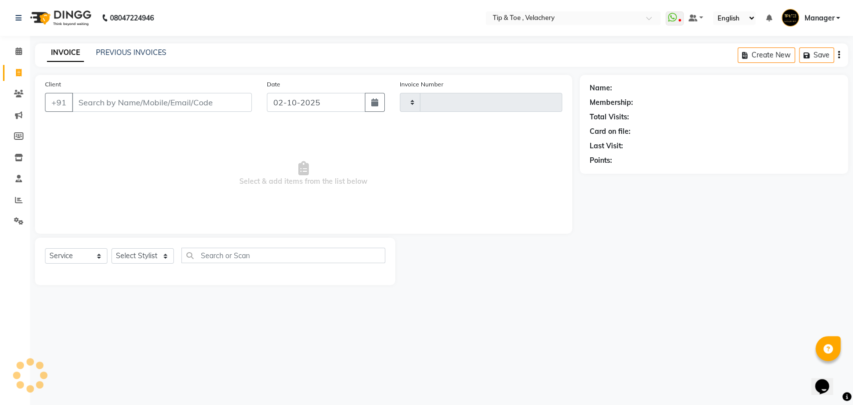
type input "2370"
select select "5863"
click at [111, 51] on link "PREVIOUS INVOICES" at bounding box center [131, 52] width 70 height 9
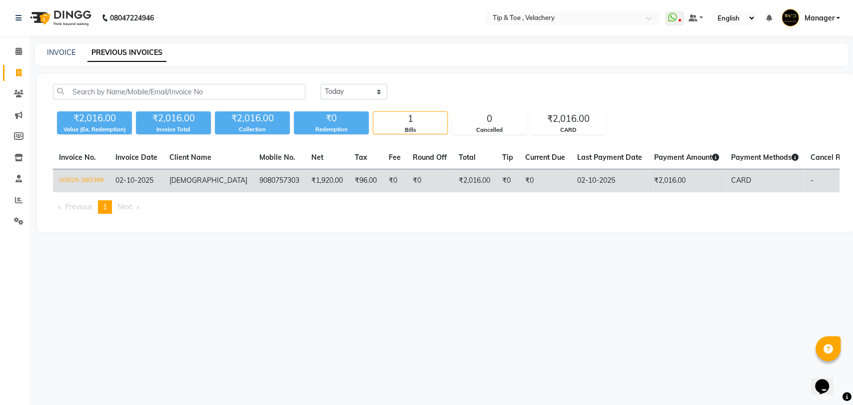
click at [191, 180] on span "hindushree" at bounding box center [208, 180] width 78 height 9
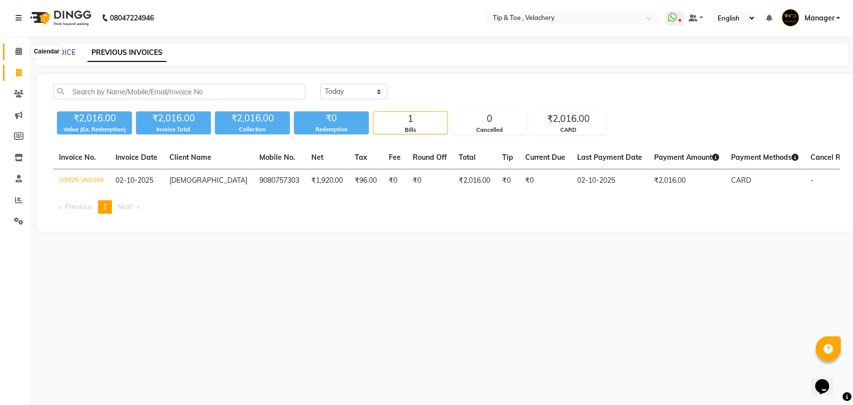
click at [17, 51] on icon at bounding box center [18, 50] width 6 height 7
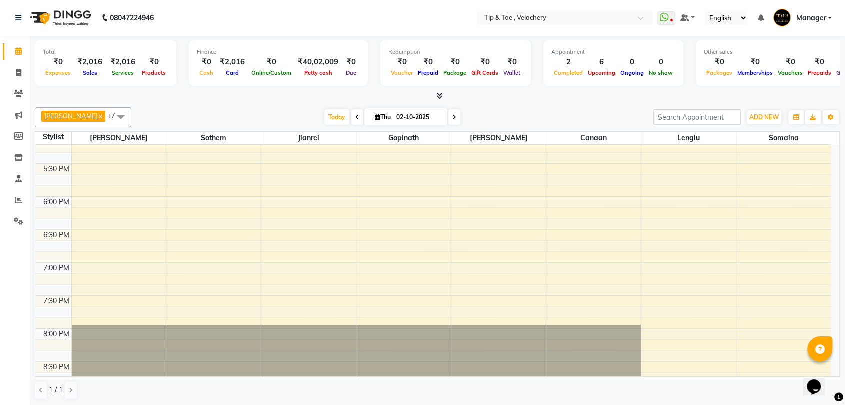
scroll to position [405, 0]
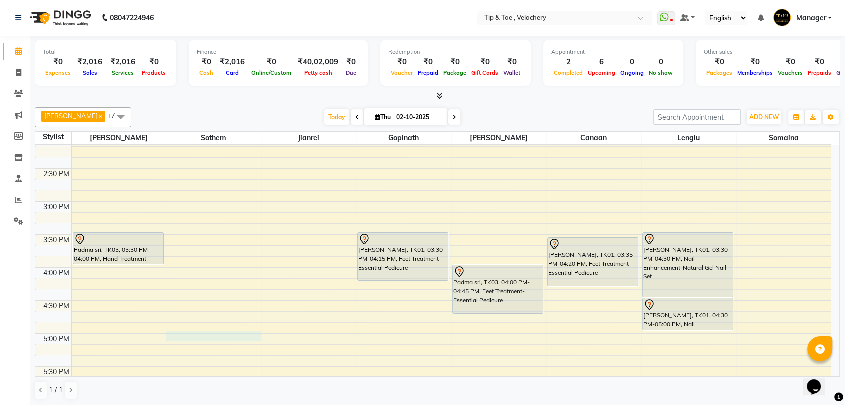
click at [193, 333] on div "8:00 AM 8:30 AM 9:00 AM 9:30 AM 10:00 AM 10:30 AM 11:00 AM 11:30 AM 12:00 PM 12…" at bounding box center [432, 234] width 795 height 989
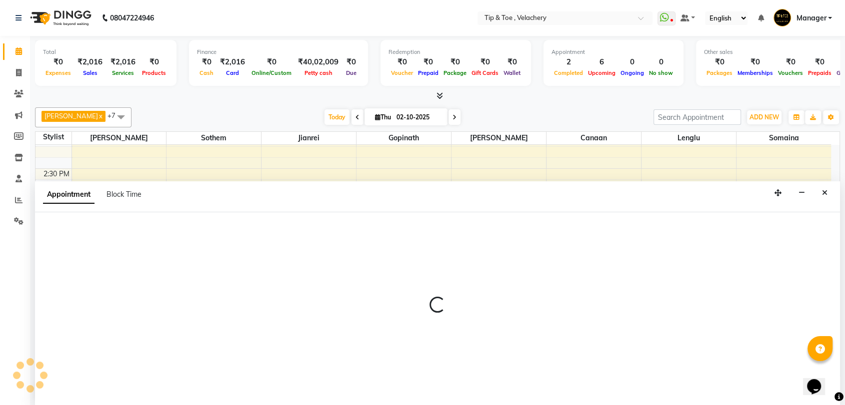
scroll to position [0, 0]
select select "41035"
select select "1020"
select select "tentative"
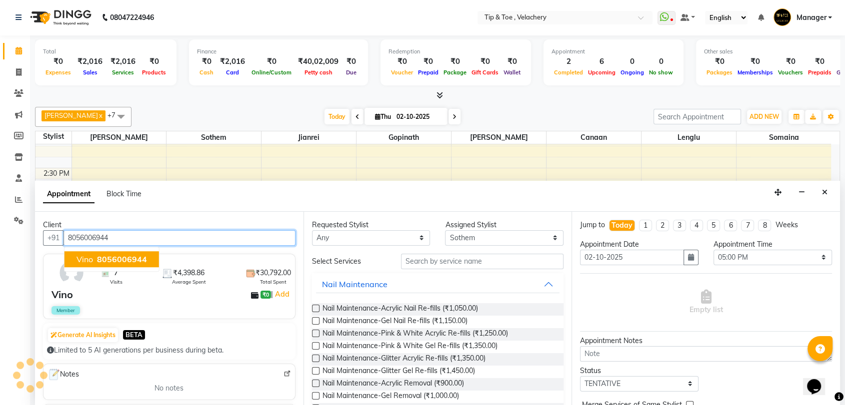
click at [116, 242] on input "8056006944" at bounding box center [179, 237] width 232 height 15
click at [127, 261] on span "8056006944" at bounding box center [122, 259] width 50 height 10
type input "8056006944"
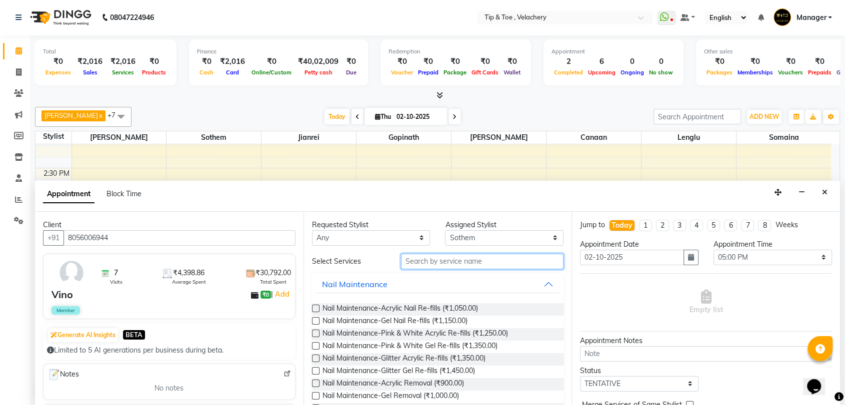
click at [463, 262] on input "text" at bounding box center [482, 261] width 163 height 15
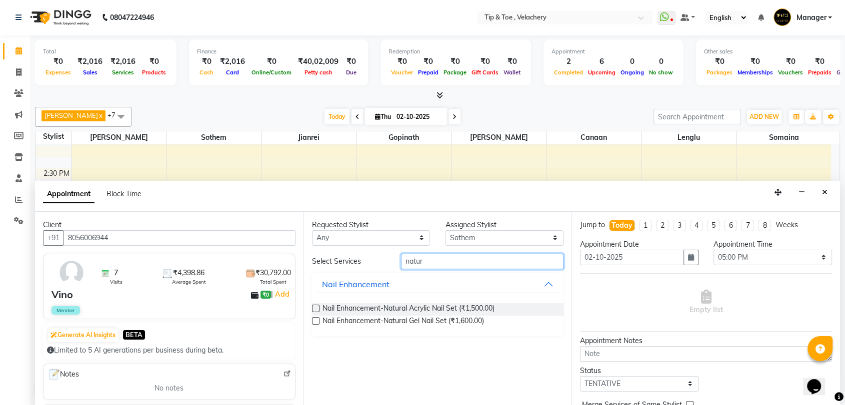
type input "natur"
click at [317, 319] on label at bounding box center [315, 320] width 7 height 7
click at [317, 319] on input "checkbox" at bounding box center [315, 322] width 6 height 6
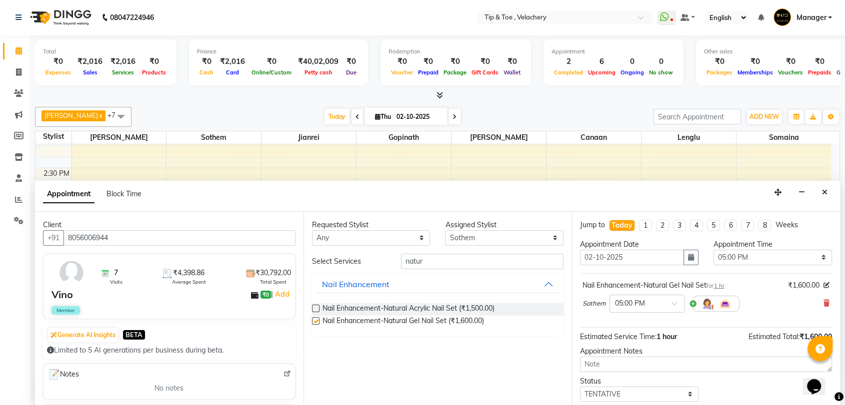
checkbox input "false"
click at [556, 237] on select "Select Afroz Canaan Gopinath Jianrei Lenglu Somaina Sothem Yapi Likha" at bounding box center [504, 237] width 118 height 15
select select "41027"
click at [445, 230] on select "Select Afroz Canaan Gopinath Jianrei Lenglu Somaina Sothem Yapi Likha" at bounding box center [504, 237] width 118 height 15
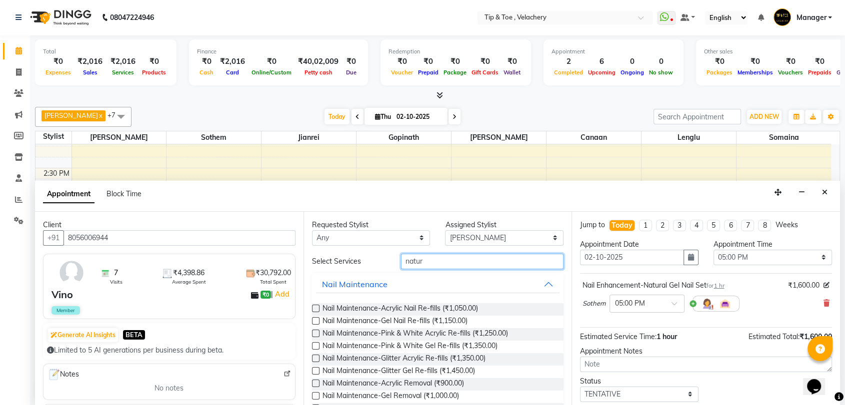
click at [434, 262] on input "natur" at bounding box center [482, 261] width 163 height 15
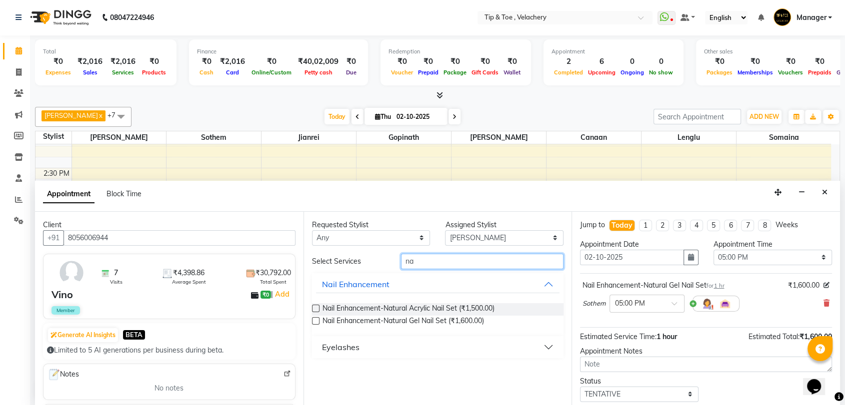
type input "n"
type input "ess"
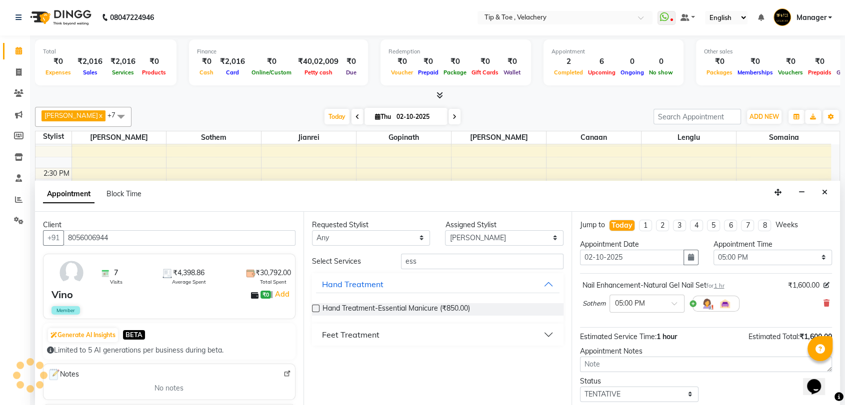
click at [349, 338] on div "Feet Treatment" at bounding box center [350, 335] width 57 height 12
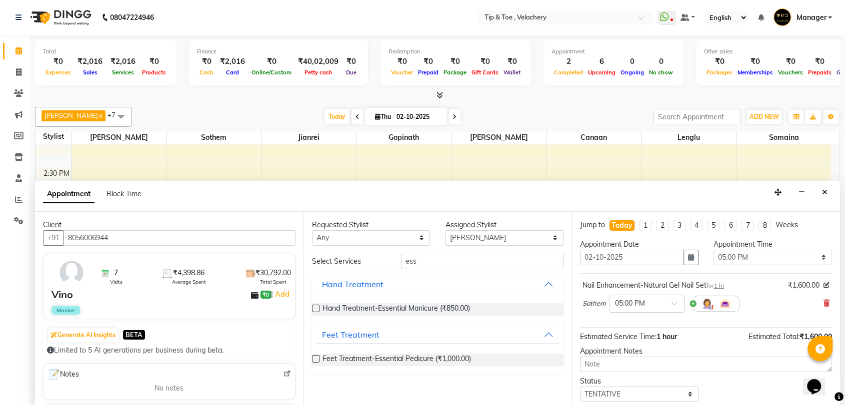
click at [316, 359] on label at bounding box center [315, 358] width 7 height 7
click at [316, 359] on input "checkbox" at bounding box center [315, 360] width 6 height 6
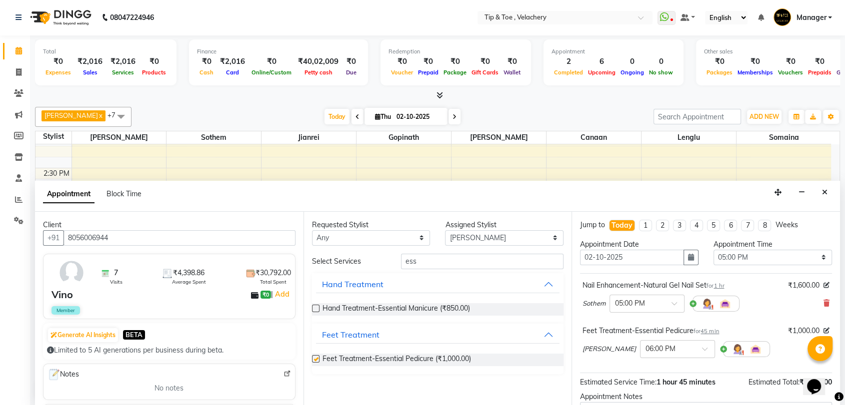
checkbox input "false"
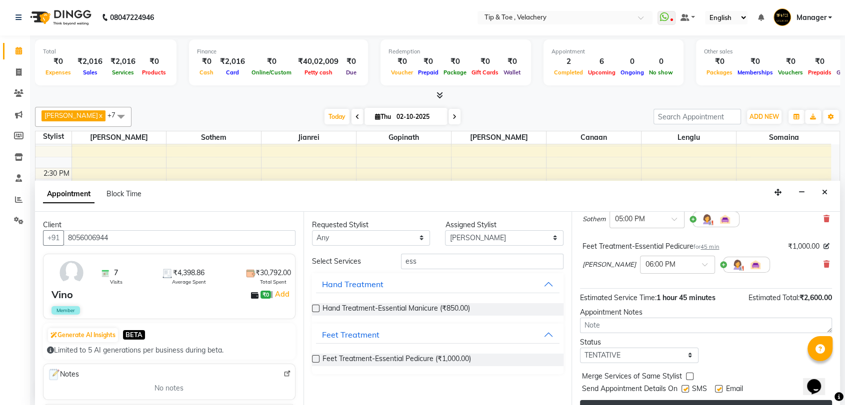
scroll to position [104, 0]
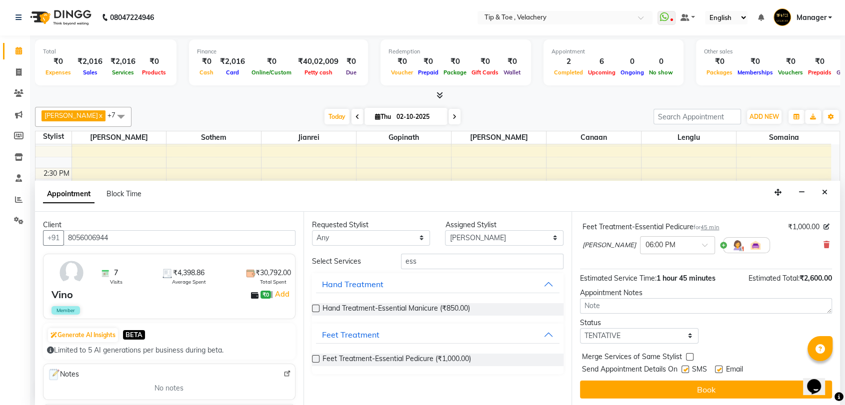
click at [718, 371] on label at bounding box center [718, 369] width 7 height 7
click at [718, 371] on input "checkbox" at bounding box center [718, 370] width 6 height 6
checkbox input "false"
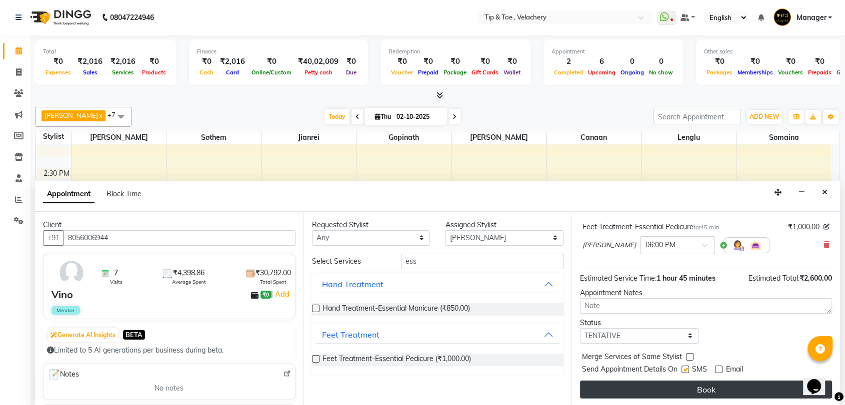
click at [704, 385] on button "Book" at bounding box center [706, 390] width 252 height 18
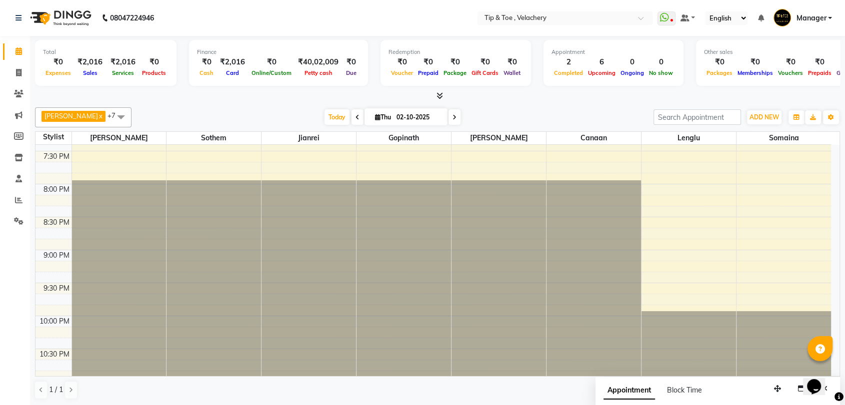
scroll to position [550, 0]
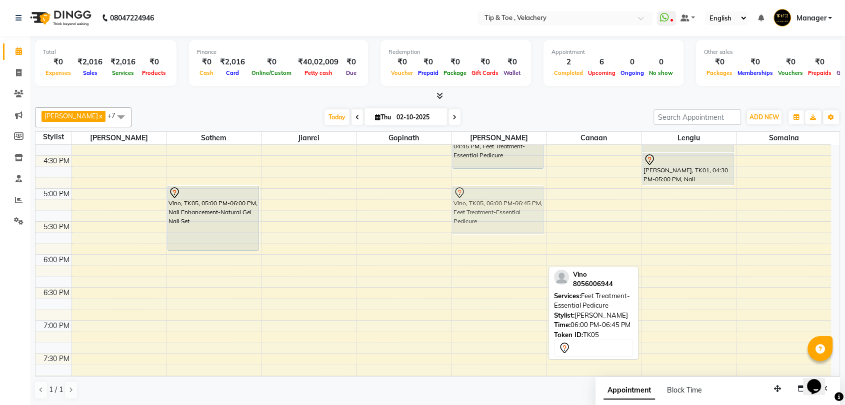
drag, startPoint x: 492, startPoint y: 284, endPoint x: 484, endPoint y: 218, distance: 65.9
click at [484, 218] on div "Padma sri, TK03, 04:00 PM-04:45 PM, Feet Treatment-Essential Pedicure Vino, TK0…" at bounding box center [498, 89] width 94 height 989
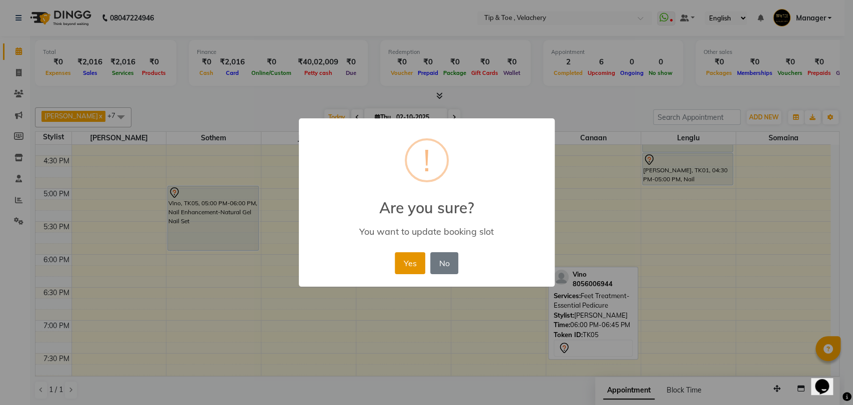
click at [403, 261] on button "Yes" at bounding box center [410, 263] width 30 height 22
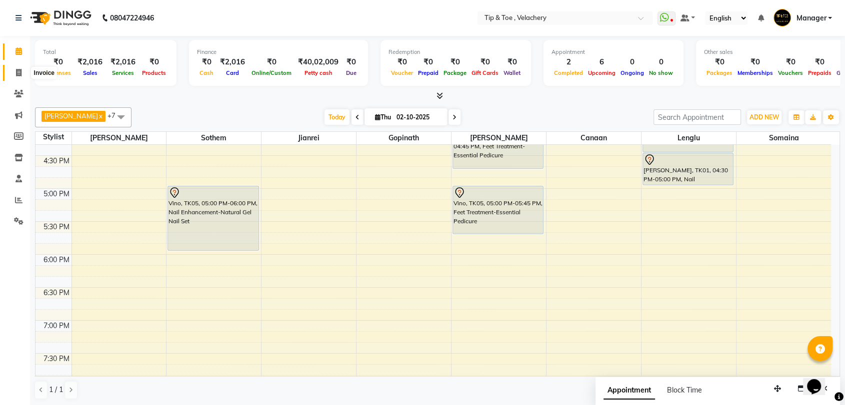
click at [12, 71] on span at bounding box center [18, 72] width 17 height 11
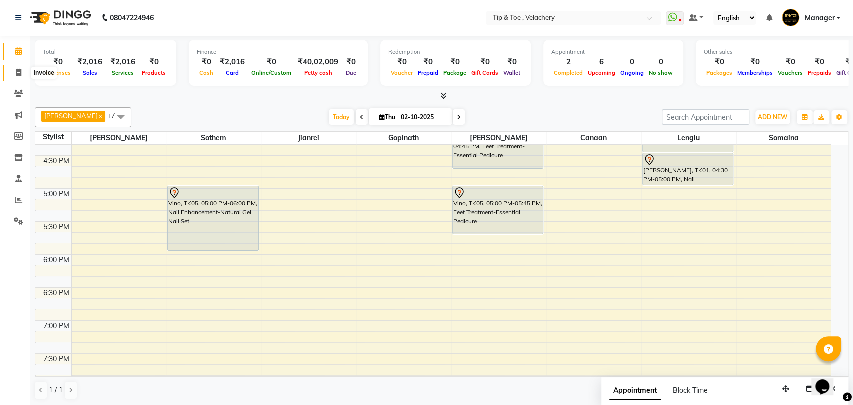
select select "service"
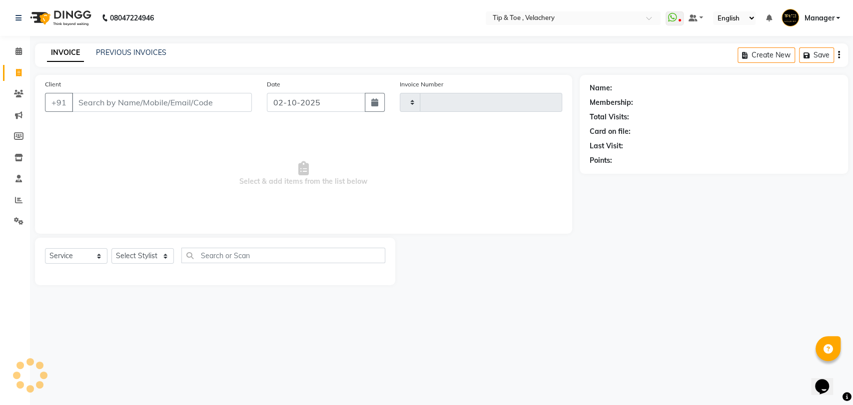
type input "2370"
select select "5863"
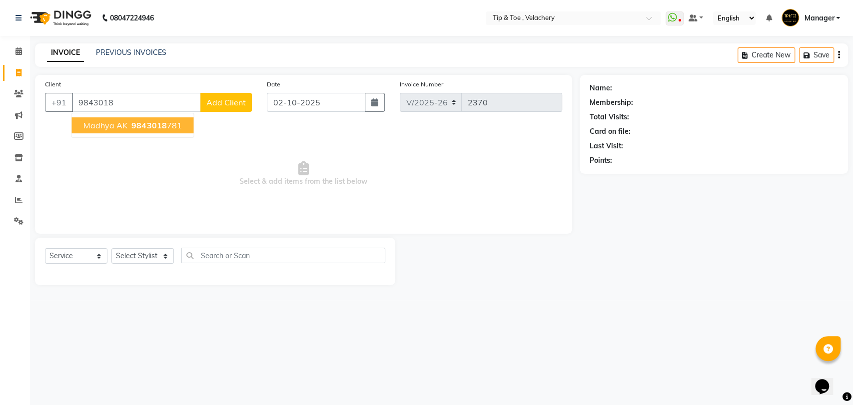
click at [127, 125] on button "madhya AK 9843018 781" at bounding box center [132, 125] width 122 height 16
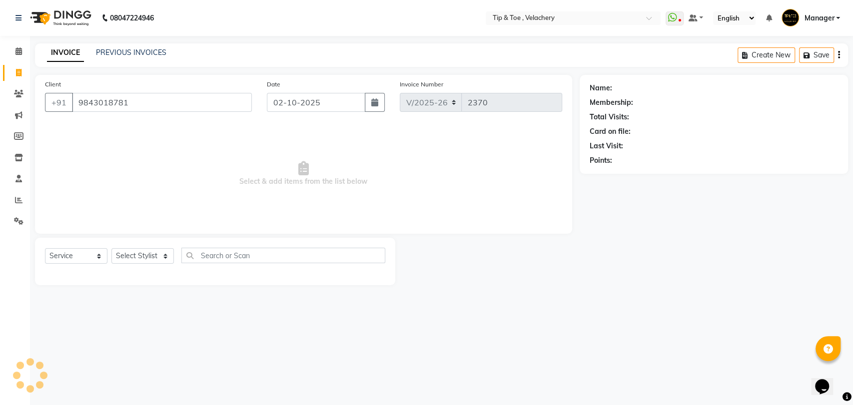
type input "9843018781"
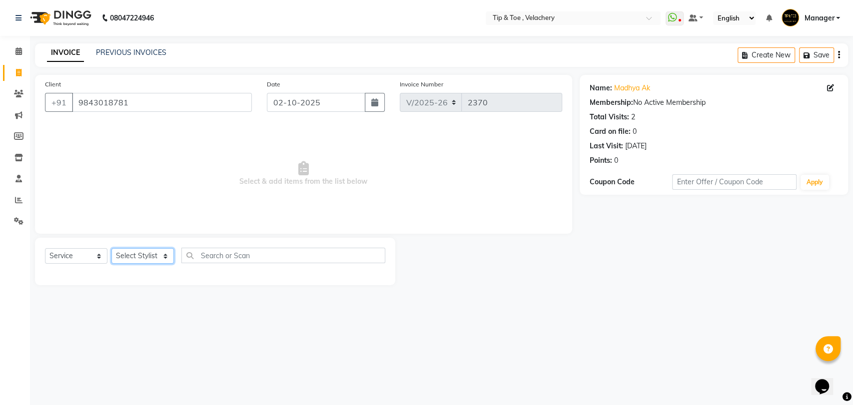
click at [164, 258] on select "Select Stylist Afroz Canaan Gopinath Jianrei Joycee Lenglu Manager Sharmila Som…" at bounding box center [142, 255] width 62 height 15
select select "41027"
click at [111, 248] on select "Select Stylist Afroz Canaan Gopinath Jianrei Joycee Lenglu Manager Sharmila Som…" at bounding box center [142, 255] width 62 height 15
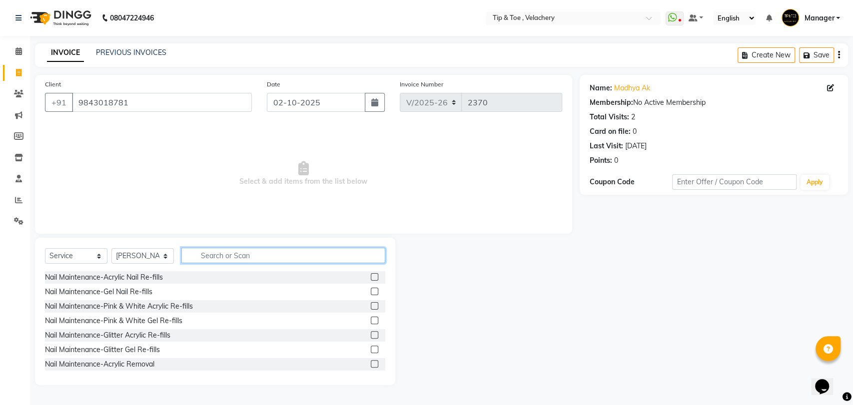
click at [264, 253] on input "text" at bounding box center [283, 255] width 204 height 15
click at [232, 254] on input "text" at bounding box center [283, 255] width 204 height 15
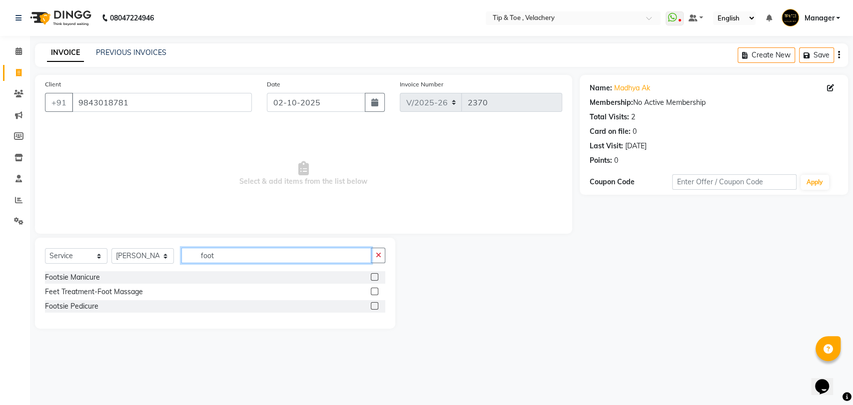
type input "foot"
click at [376, 291] on label at bounding box center [374, 291] width 7 height 7
click at [376, 291] on input "checkbox" at bounding box center [374, 292] width 6 height 6
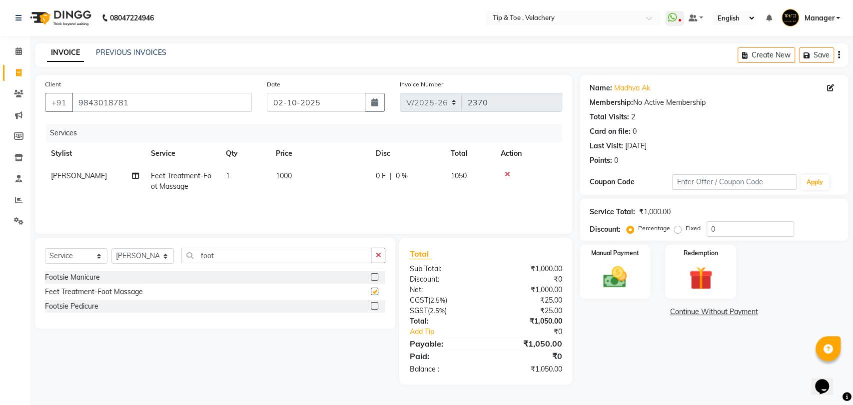
checkbox input "false"
click at [296, 173] on td "1000" at bounding box center [320, 181] width 100 height 33
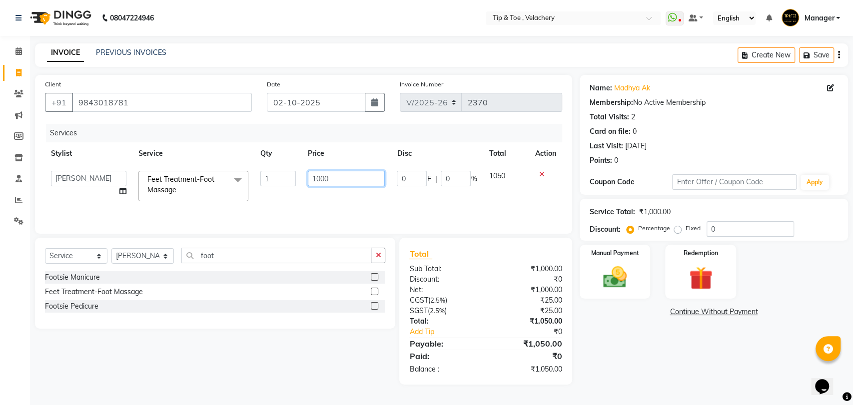
click at [337, 173] on input "1000" at bounding box center [346, 178] width 77 height 15
type input "1"
type input "900"
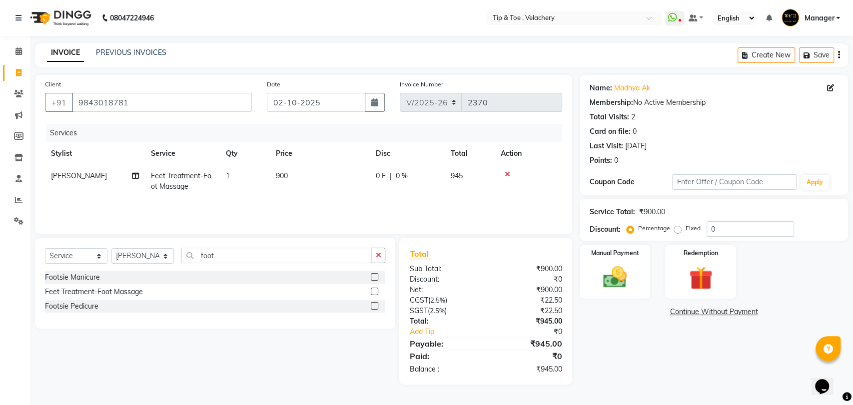
click at [335, 210] on div "Services Stylist Service Qty Price Disc Total Action Afroz Feet Treatment-Foot …" at bounding box center [303, 174] width 517 height 100
click at [607, 274] on img at bounding box center [614, 277] width 39 height 28
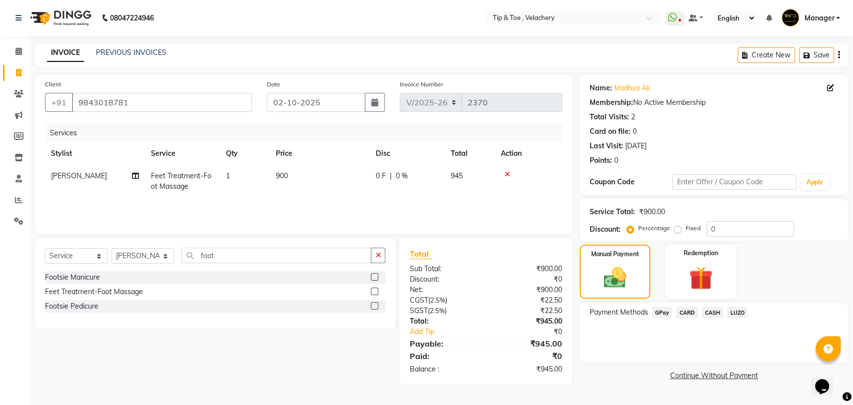
click at [712, 313] on span "CASH" at bounding box center [712, 312] width 21 height 11
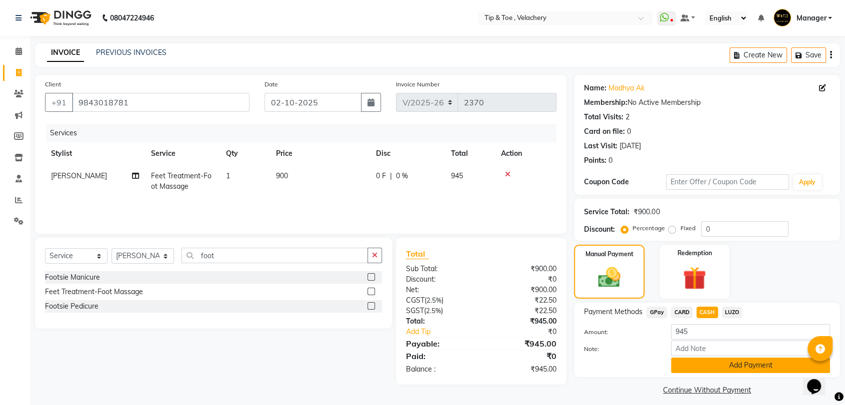
click at [692, 366] on button "Add Payment" at bounding box center [750, 365] width 159 height 15
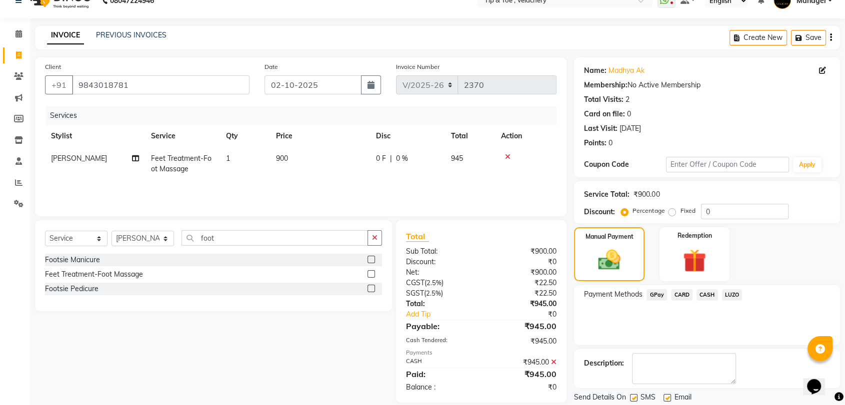
scroll to position [49, 0]
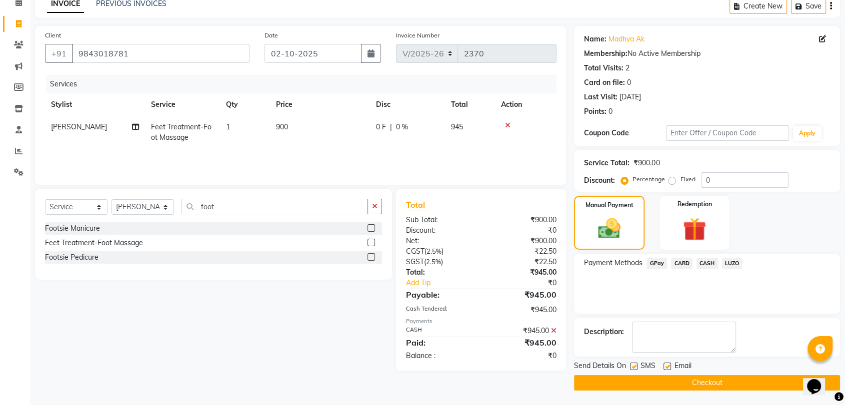
click at [671, 366] on div "Email" at bounding box center [680, 367] width 35 height 12
click at [667, 367] on label at bounding box center [666, 366] width 7 height 7
click at [667, 367] on input "checkbox" at bounding box center [666, 367] width 6 height 6
checkbox input "false"
click at [669, 381] on button "Checkout" at bounding box center [707, 382] width 266 height 15
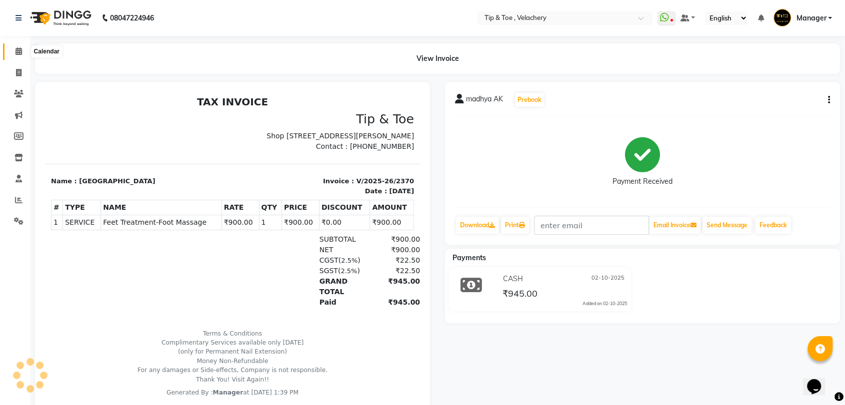
click at [18, 51] on icon at bounding box center [18, 50] width 6 height 7
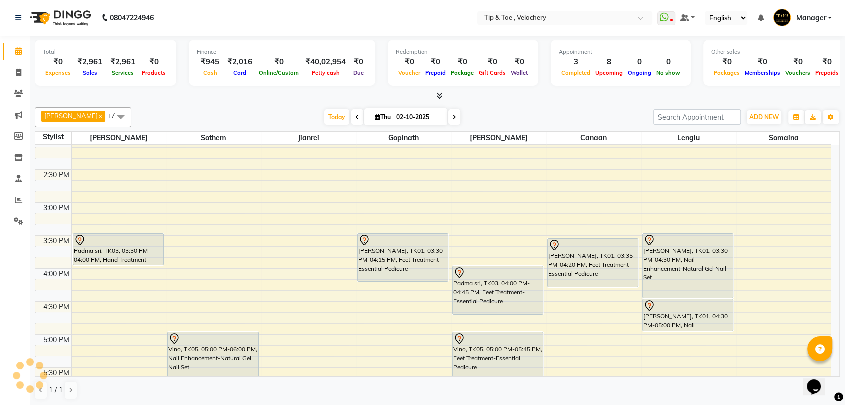
scroll to position [405, 0]
click at [21, 195] on span at bounding box center [18, 200] width 17 height 11
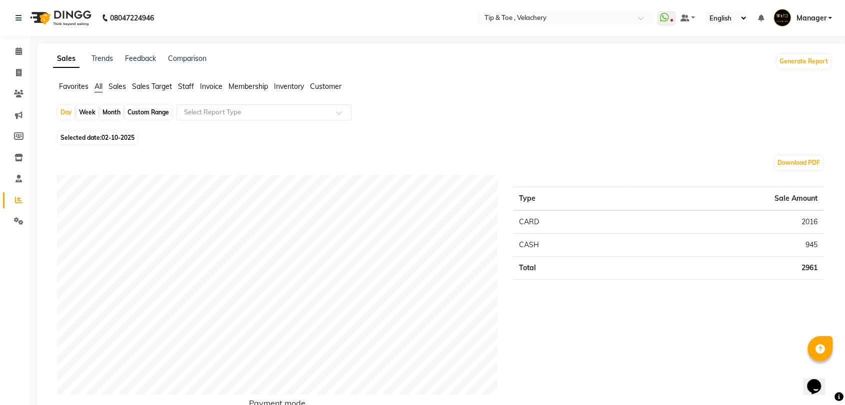
click at [136, 113] on div "Custom Range" at bounding box center [148, 112] width 46 height 14
select select "10"
select select "2025"
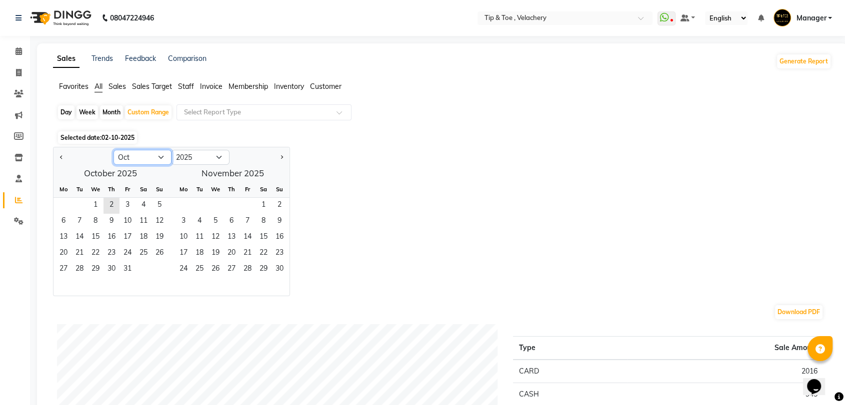
drag, startPoint x: 156, startPoint y: 157, endPoint x: 158, endPoint y: 163, distance: 6.8
click at [156, 157] on select "Jan Feb Mar Apr May Jun Jul Aug Sep Oct Nov Dec" at bounding box center [142, 157] width 58 height 15
select select "9"
click at [113, 150] on select "Jan Feb Mar Apr May Jun Jul Aug Sep Oct Nov Dec" at bounding box center [142, 157] width 58 height 15
click at [66, 204] on span "1" at bounding box center [63, 206] width 16 height 16
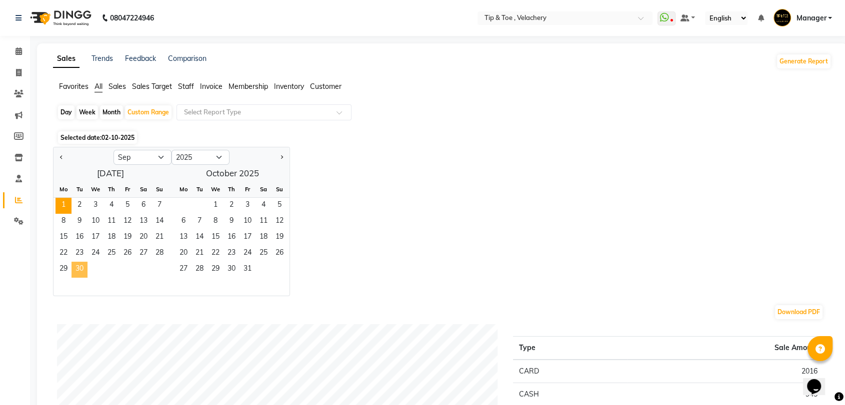
click at [85, 268] on span "30" at bounding box center [79, 270] width 16 height 16
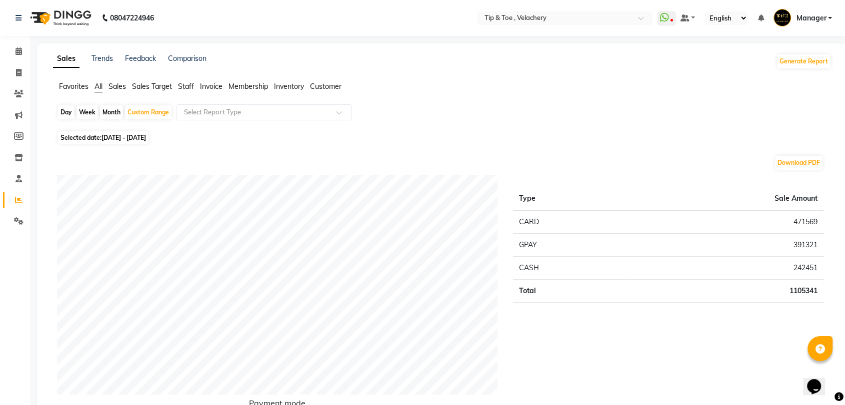
click at [205, 87] on span "Invoice" at bounding box center [211, 86] width 22 height 9
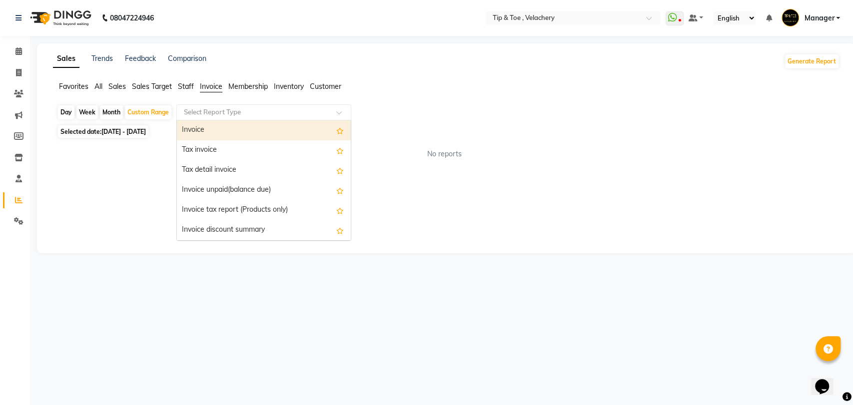
click at [245, 116] on input "text" at bounding box center [254, 112] width 144 height 10
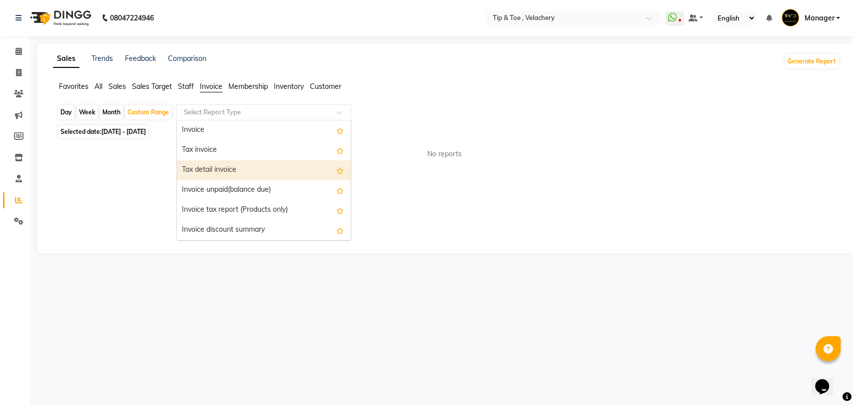
click at [243, 173] on div "Tax detail invoice" at bounding box center [264, 170] width 174 height 20
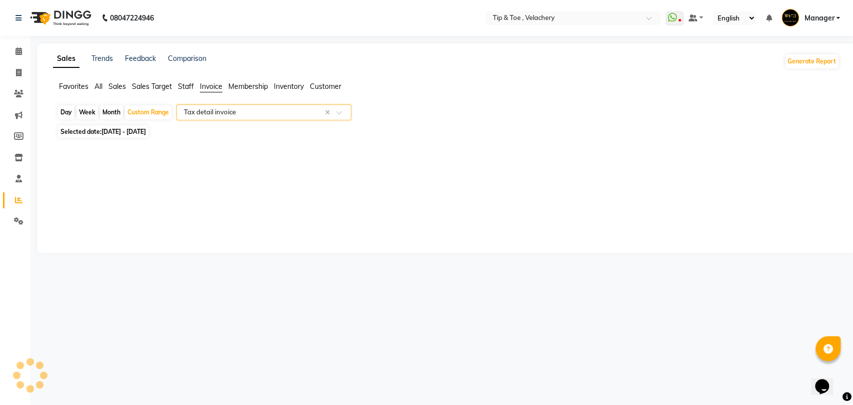
select select "full_report"
select select "csv"
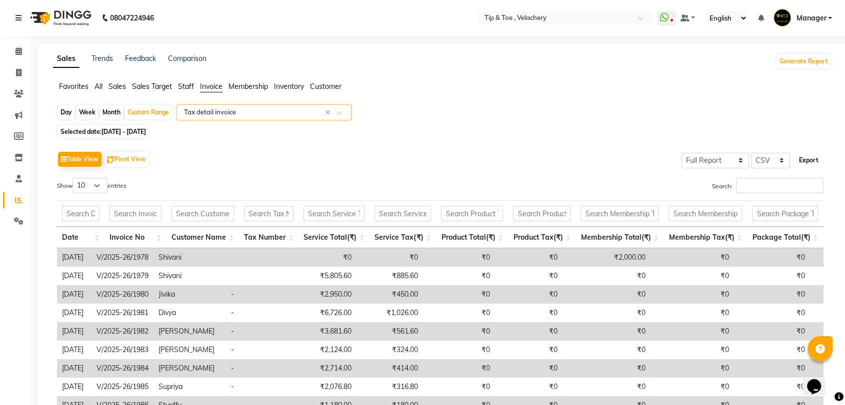
click at [808, 160] on button "Export" at bounding box center [808, 160] width 27 height 17
click at [799, 63] on button "Generate Report" at bounding box center [803, 61] width 53 height 14
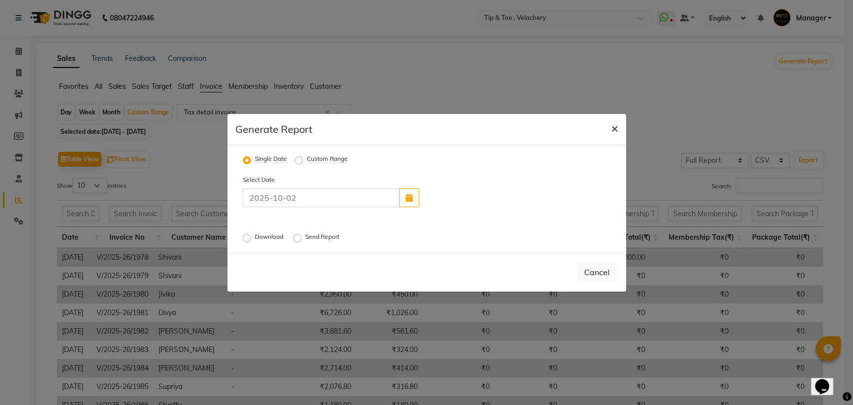
click at [611, 125] on span "×" at bounding box center [614, 127] width 7 height 15
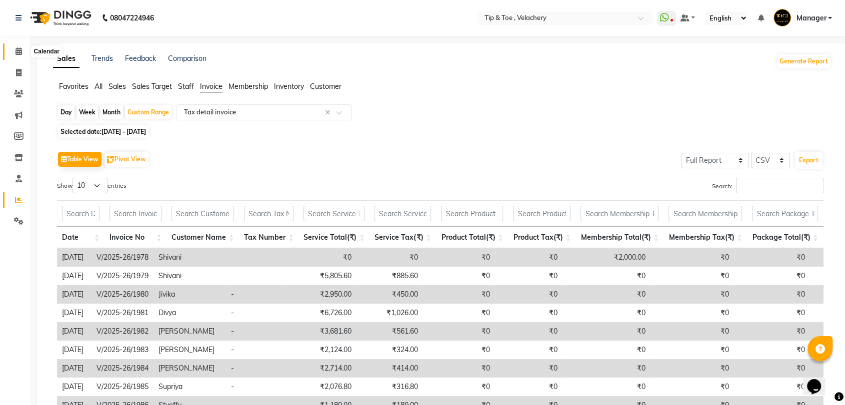
click at [20, 49] on icon at bounding box center [18, 50] width 6 height 7
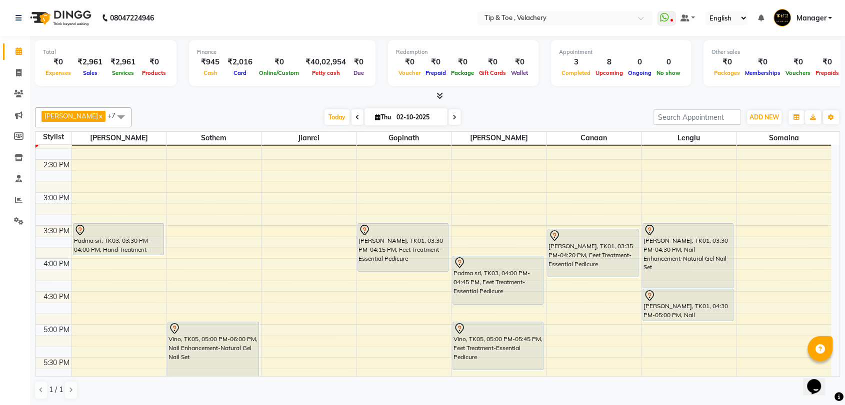
scroll to position [376, 0]
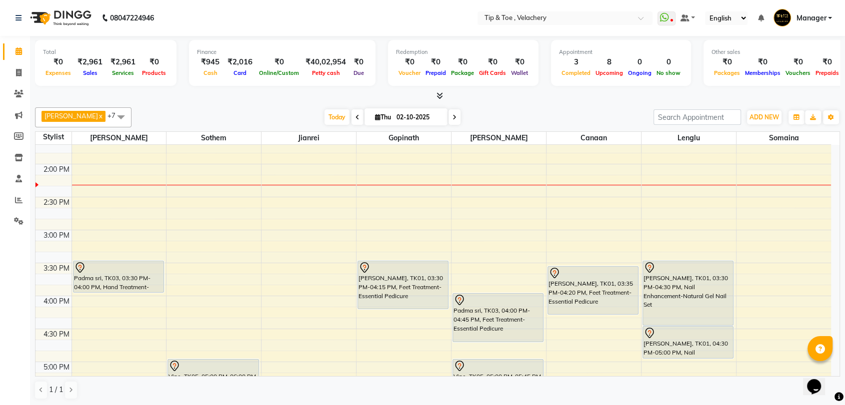
click at [411, 117] on input "02-10-2025" at bounding box center [418, 117] width 50 height 15
select select "10"
select select "2025"
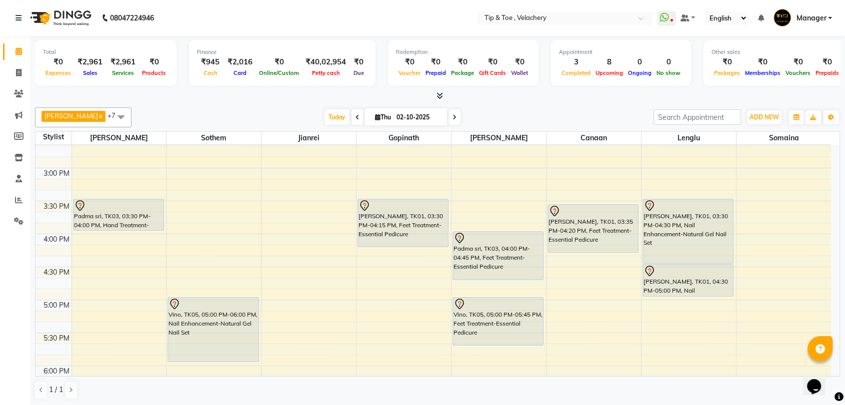
scroll to position [440, 0]
click at [761, 235] on div "8:00 AM 8:30 AM 9:00 AM 9:30 AM 10:00 AM 10:30 AM 11:00 AM 11:30 AM 12:00 PM 12…" at bounding box center [432, 199] width 795 height 989
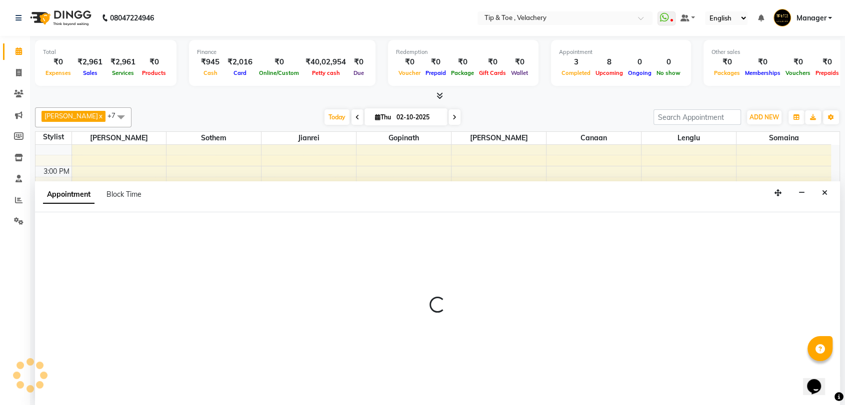
scroll to position [0, 0]
select select "63979"
select select "960"
select select "tentative"
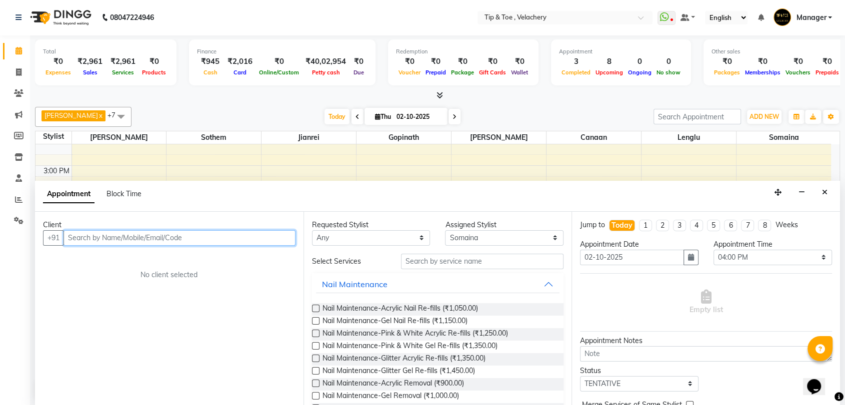
click at [148, 233] on input "text" at bounding box center [179, 237] width 232 height 15
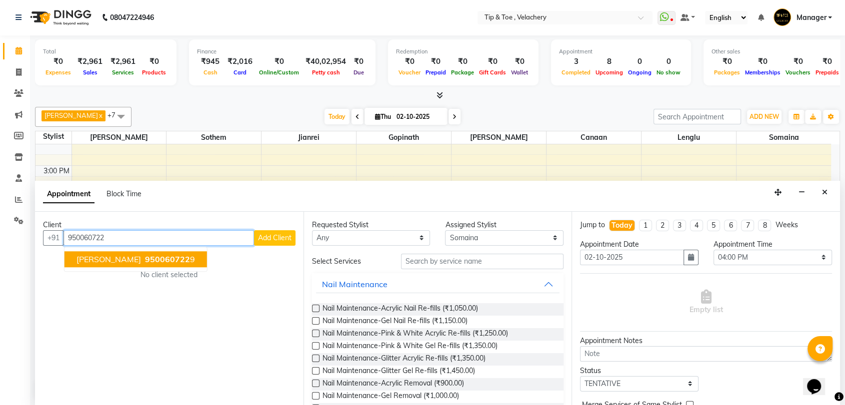
click at [156, 254] on span "950060722" at bounding box center [167, 259] width 45 height 10
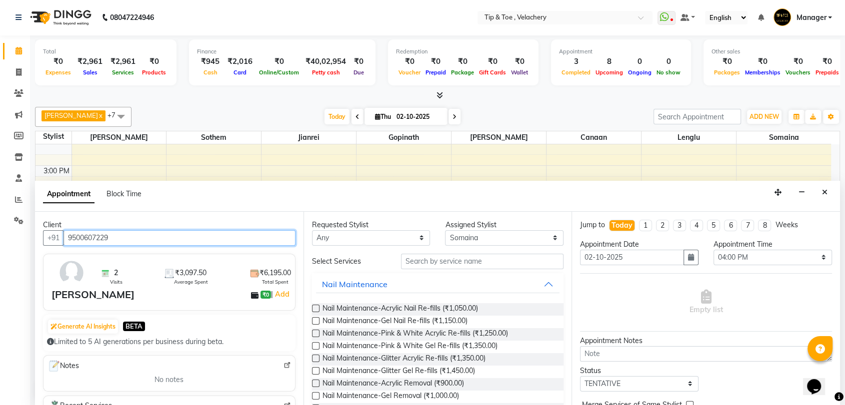
type input "9500607229"
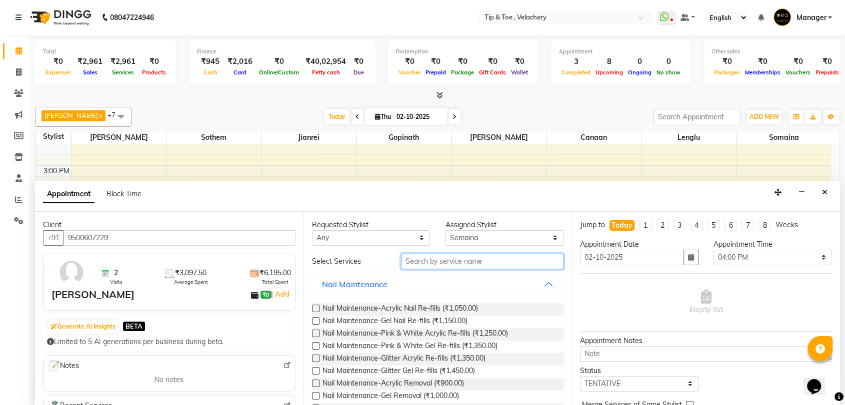
click at [445, 262] on input "text" at bounding box center [482, 261] width 163 height 15
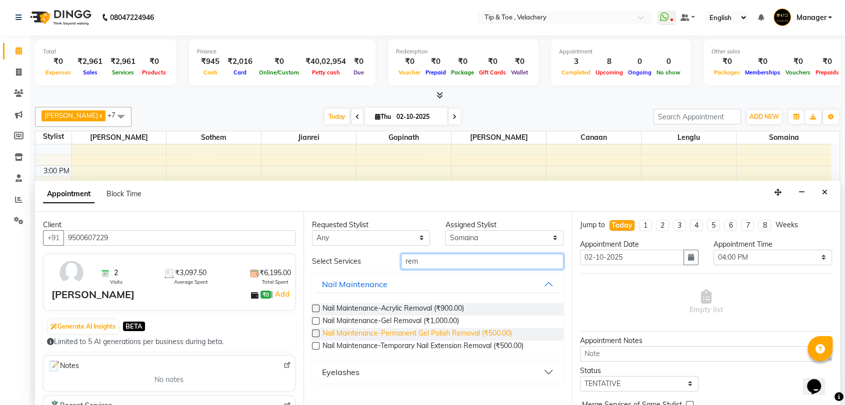
type input "rem"
click at [420, 332] on span "Nail Maintenance-Permanent Gel Polish Removal (₹500.00)" at bounding box center [416, 334] width 189 height 12
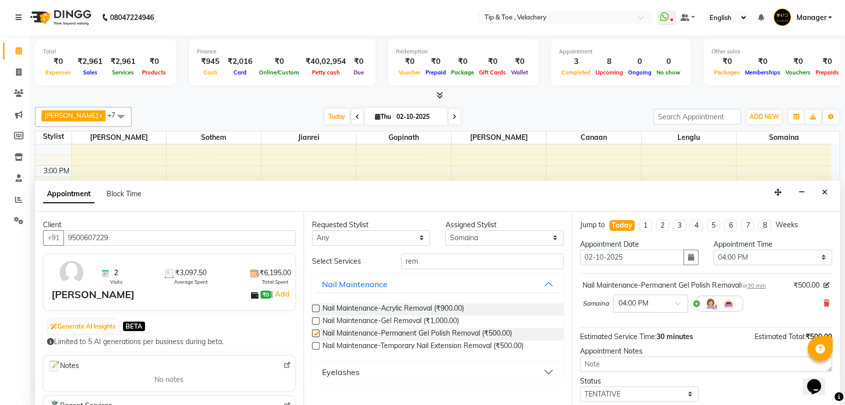
checkbox input "false"
drag, startPoint x: 428, startPoint y: 263, endPoint x: 365, endPoint y: 263, distance: 63.5
click at [366, 263] on div "Select Services rem" at bounding box center [437, 261] width 267 height 15
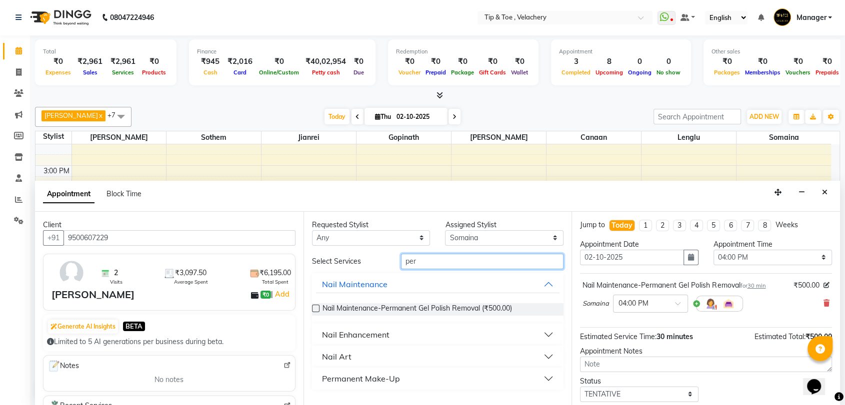
type input "per"
click at [382, 335] on div "Nail Enhancement" at bounding box center [355, 335] width 67 height 12
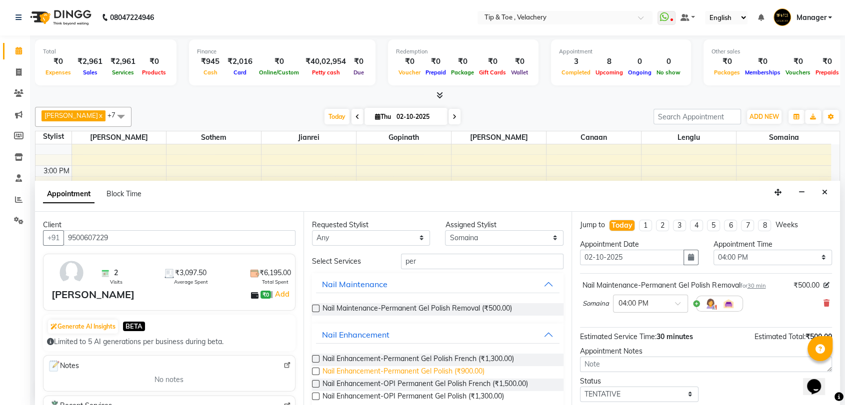
click at [424, 370] on span "Nail Enhancement-Permanent Gel Polish (₹900.00)" at bounding box center [403, 372] width 162 height 12
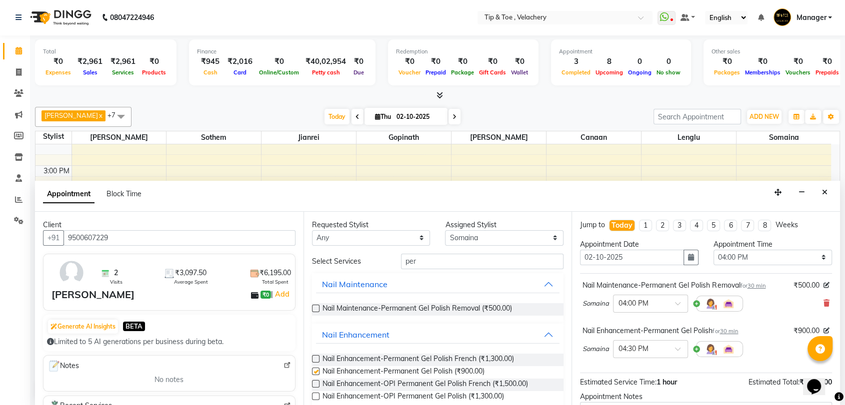
checkbox input "false"
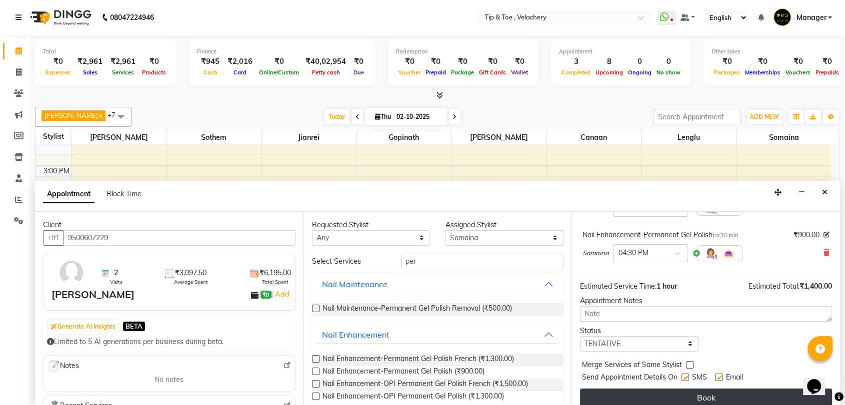
scroll to position [104, 0]
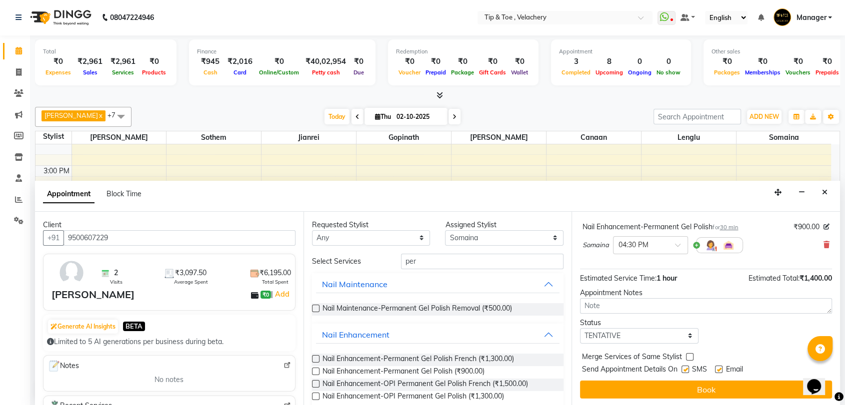
drag, startPoint x: 718, startPoint y: 367, endPoint x: 728, endPoint y: 375, distance: 13.2
click at [718, 368] on label at bounding box center [718, 369] width 7 height 7
click at [718, 368] on input "checkbox" at bounding box center [718, 370] width 6 height 6
checkbox input "false"
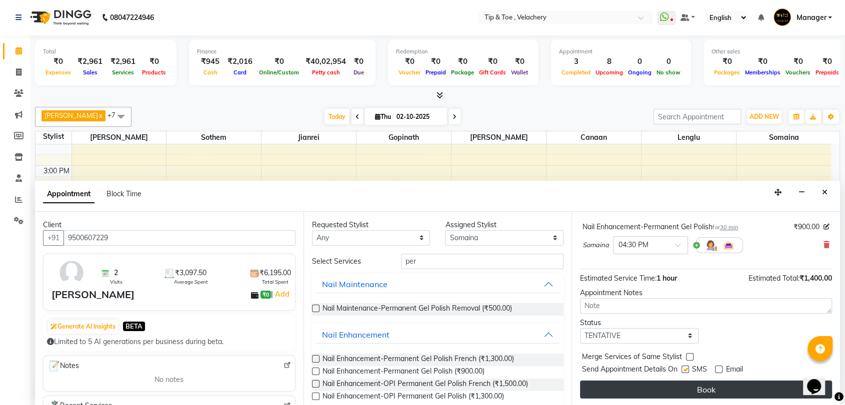
click at [736, 391] on button "Book" at bounding box center [706, 390] width 252 height 18
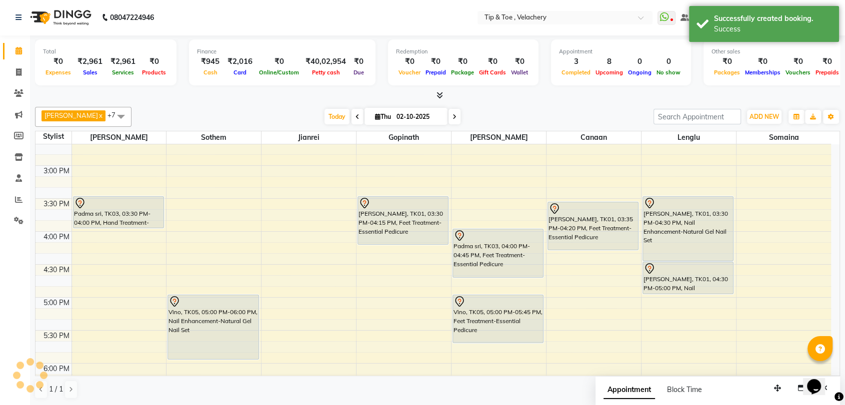
scroll to position [0, 0]
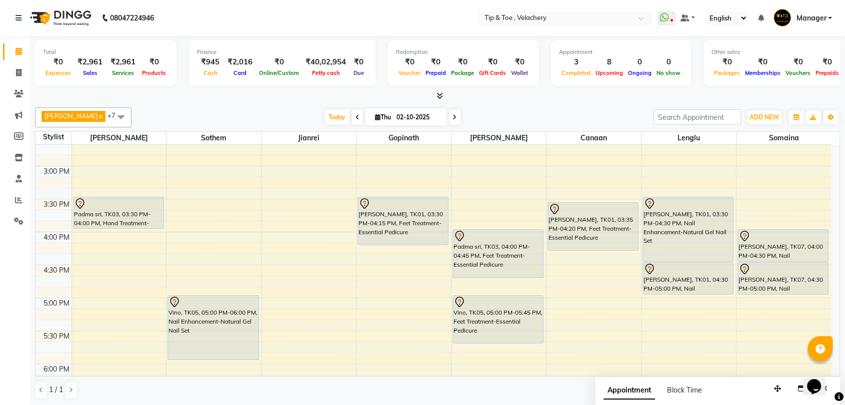
drag, startPoint x: 839, startPoint y: 289, endPoint x: 839, endPoint y: 276, distance: 13.5
click at [839, 276] on td "8:00 AM 8:30 AM 9:00 AM 9:30 AM 10:00 AM 10:30 AM 11:00 AM 11:30 AM 12:00 PM 12…" at bounding box center [437, 261] width 804 height 232
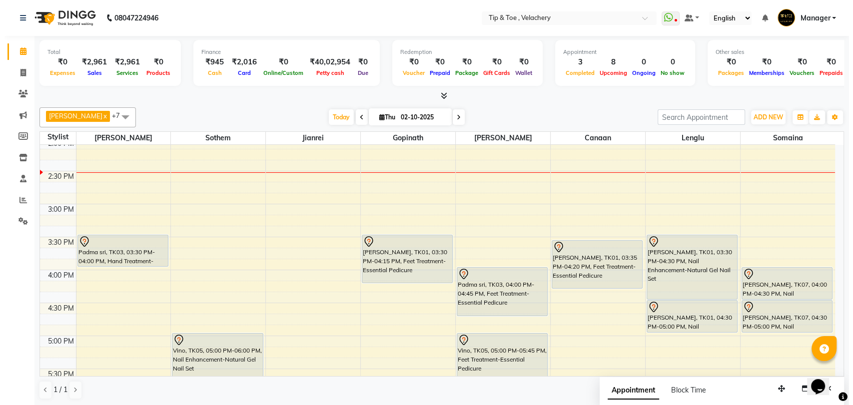
scroll to position [384, 0]
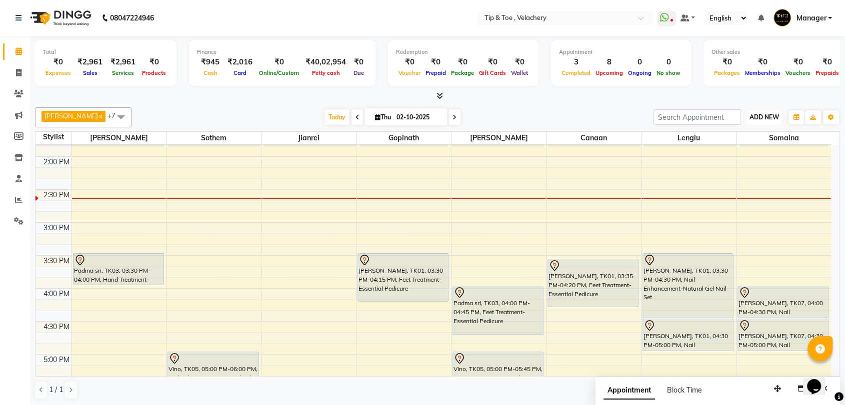
click at [771, 119] on span "ADD NEW" at bounding box center [763, 116] width 29 height 7
click at [728, 151] on link "Add Invoice" at bounding box center [741, 149] width 79 height 13
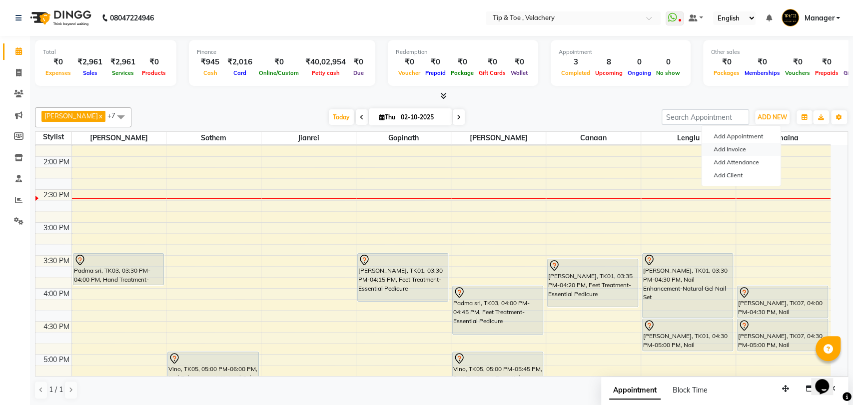
select select "service"
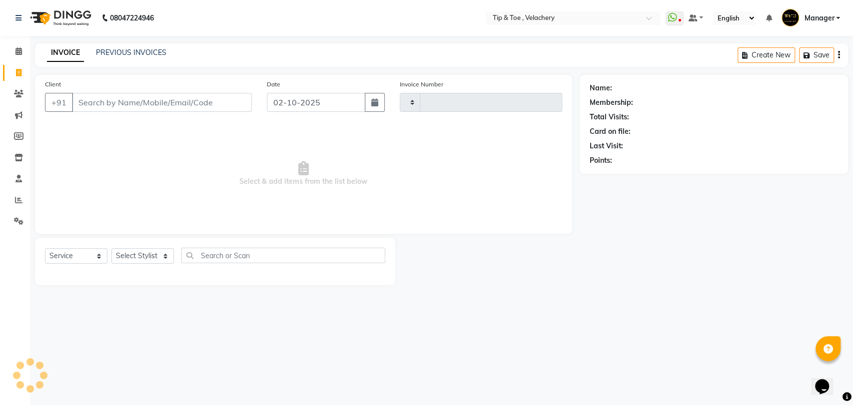
type input "2371"
select select "5863"
type input "7355292873"
click at [220, 101] on span "Add Client" at bounding box center [225, 102] width 39 height 10
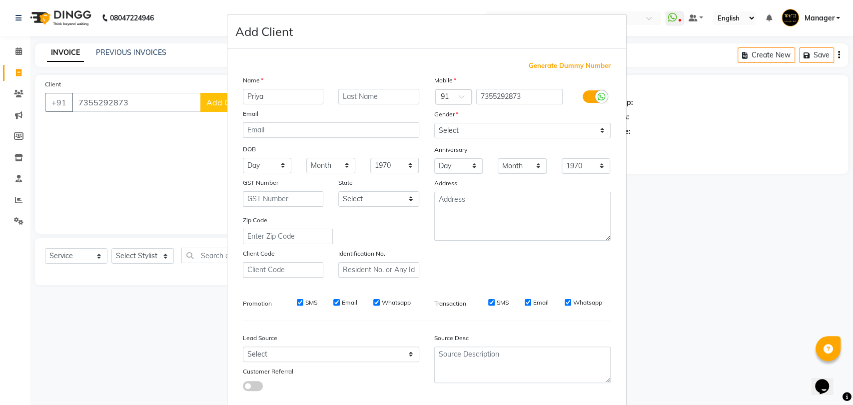
type input "Priya"
click at [483, 131] on select "Select Male Female Other Prefer Not To Say" at bounding box center [522, 130] width 176 height 15
select select "female"
click at [434, 123] on select "Select Male Female Other Prefer Not To Say" at bounding box center [522, 130] width 176 height 15
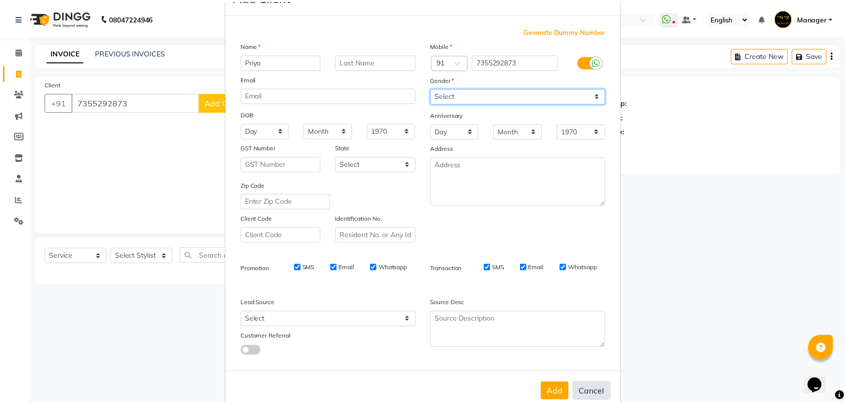
scroll to position [54, 0]
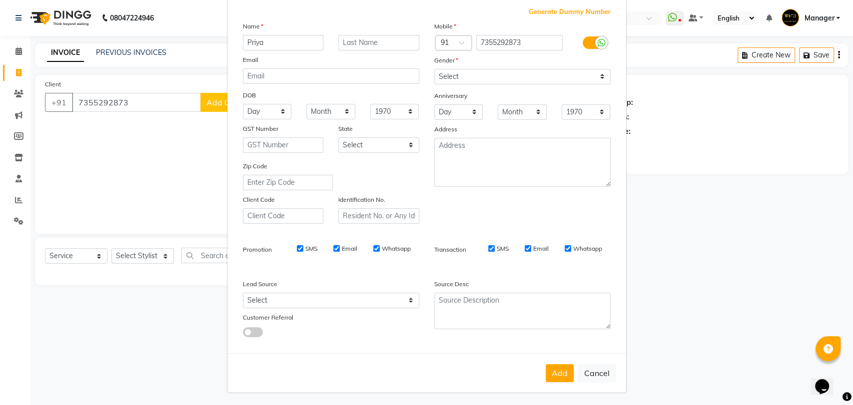
drag, startPoint x: 538, startPoint y: 367, endPoint x: 537, endPoint y: 376, distance: 9.1
click at [537, 368] on div "Add Cancel" at bounding box center [426, 372] width 399 height 39
click at [562, 368] on button "Add" at bounding box center [560, 373] width 28 height 18
select select
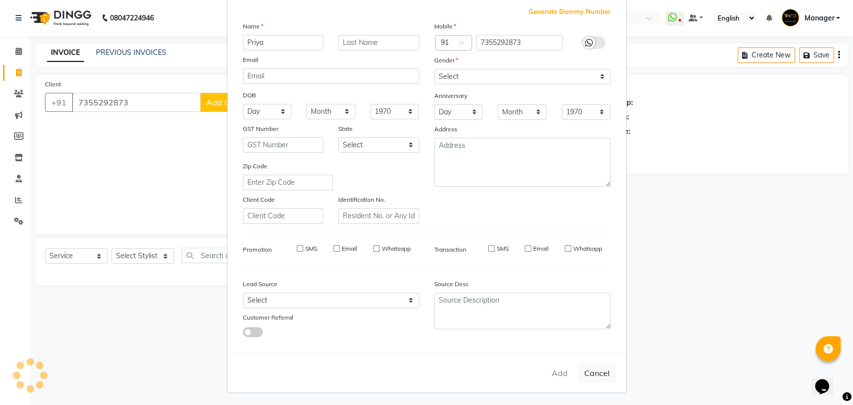
select select
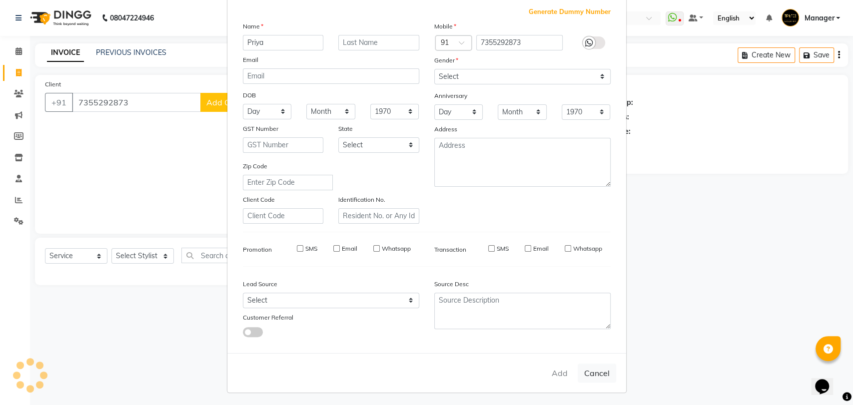
checkbox input "false"
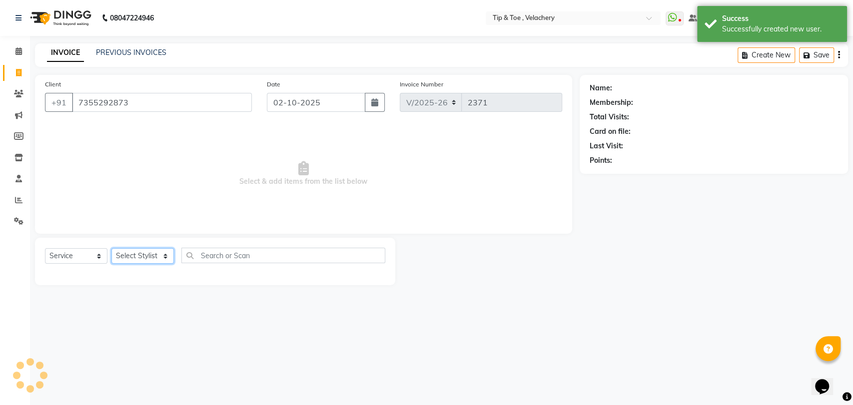
click at [137, 258] on select "Select Stylist Afroz Canaan Gopinath Jianrei Joycee Lenglu Manager Sharmila Som…" at bounding box center [142, 255] width 62 height 15
click at [111, 248] on select "Select Stylist Afroz Canaan Gopinath Jianrei Joycee Lenglu Manager Sharmila Som…" at bounding box center [142, 255] width 62 height 15
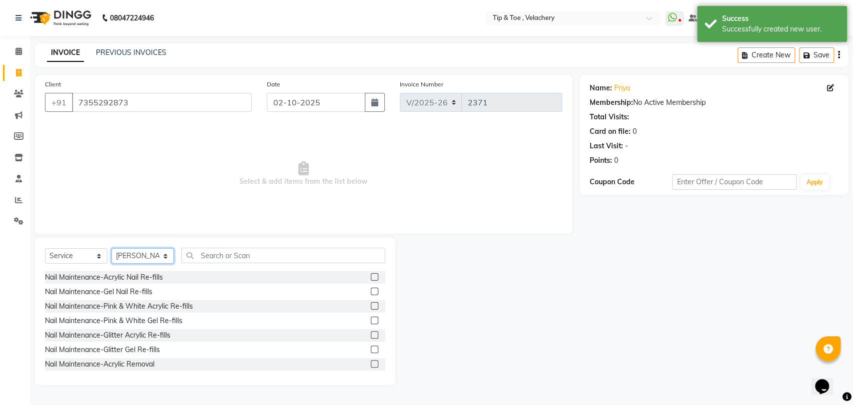
click at [134, 257] on select "Select Stylist Afroz Canaan Gopinath Jianrei Joycee Lenglu Manager Sharmila Som…" at bounding box center [142, 255] width 62 height 15
select select "41026"
click at [111, 248] on select "Select Stylist Afroz Canaan Gopinath Jianrei Joycee Lenglu Manager Sharmila Som…" at bounding box center [142, 255] width 62 height 15
click at [248, 249] on input "text" at bounding box center [283, 255] width 204 height 15
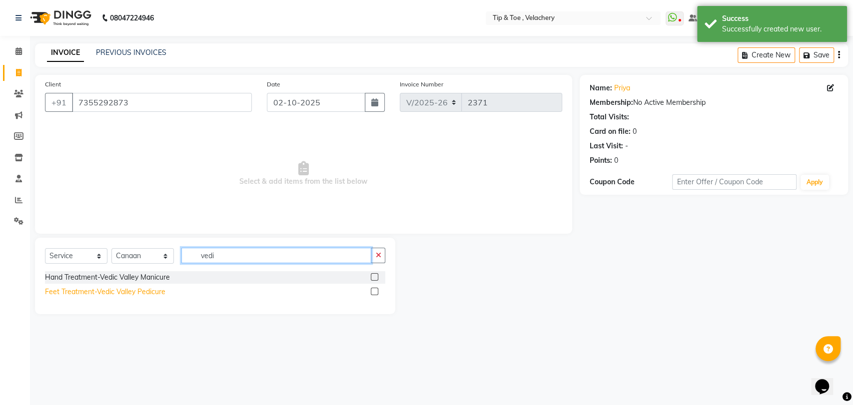
type input "vedi"
click at [151, 289] on div "Feet Treatment-Vedic Valley Pedicure" at bounding box center [105, 292] width 120 height 10
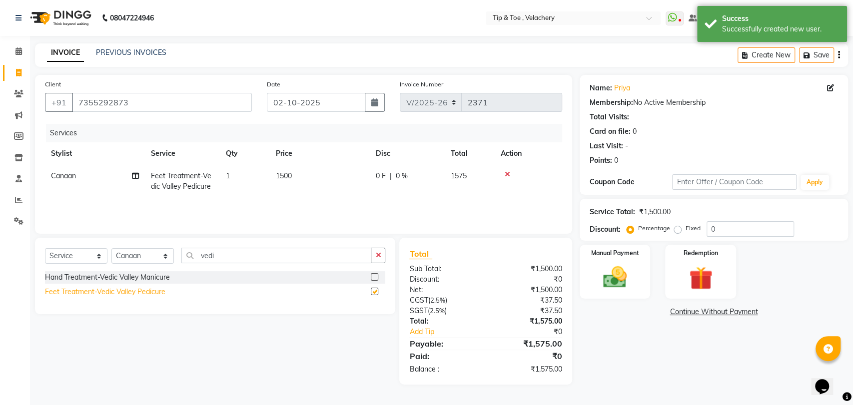
checkbox input "false"
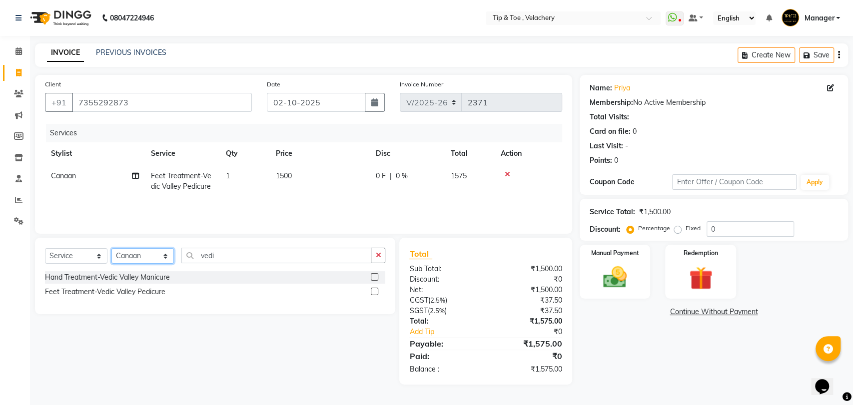
click at [136, 256] on select "Select Stylist Afroz Canaan Gopinath Jianrei Joycee Lenglu Manager Sharmila Som…" at bounding box center [142, 255] width 62 height 15
select select "41021"
click at [111, 248] on select "Select Stylist Afroz Canaan Gopinath Jianrei Joycee Lenglu Manager Sharmila Som…" at bounding box center [142, 255] width 62 height 15
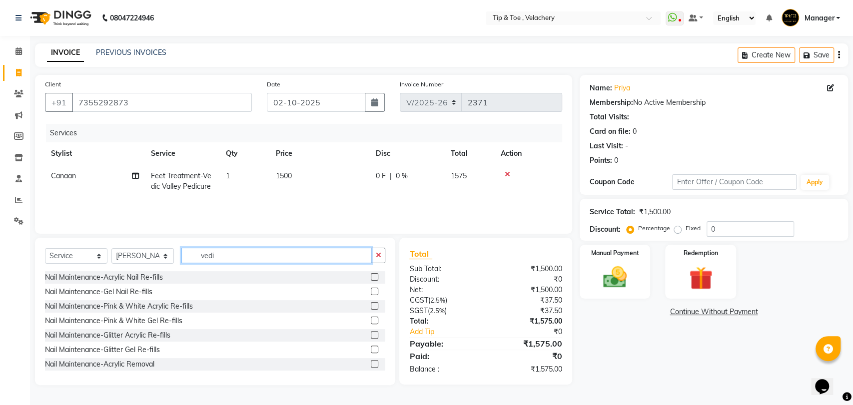
click at [236, 258] on input "vedi" at bounding box center [276, 255] width 190 height 15
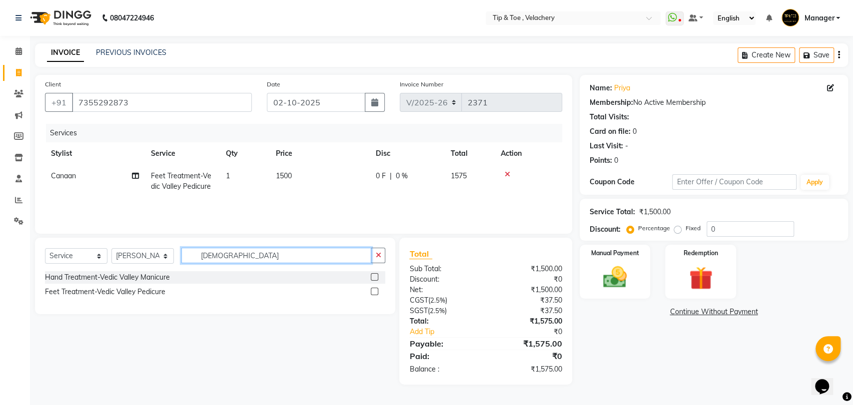
type input "vedic"
click at [153, 282] on div "Hand Treatment-Vedic Valley Manicure" at bounding box center [215, 277] width 340 height 12
click at [134, 283] on div "Hand Treatment-Vedic Valley Manicure" at bounding box center [215, 277] width 340 height 12
drag, startPoint x: 136, startPoint y: 277, endPoint x: 310, endPoint y: 260, distance: 175.3
click at [139, 277] on div "Hand Treatment-Vedic Valley Manicure" at bounding box center [107, 277] width 125 height 10
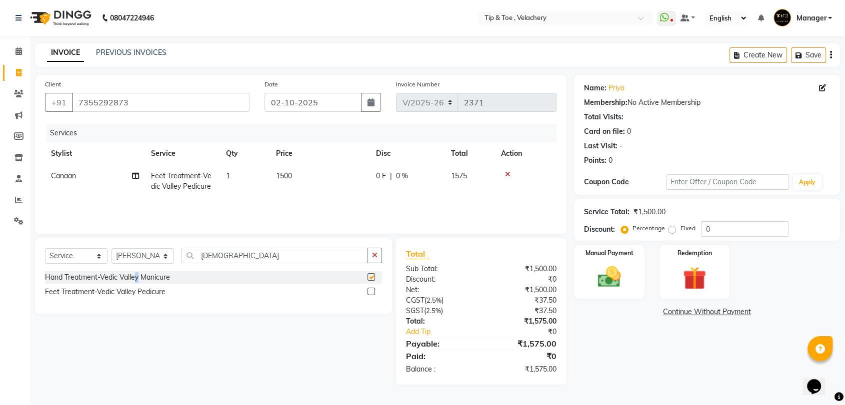
checkbox input "false"
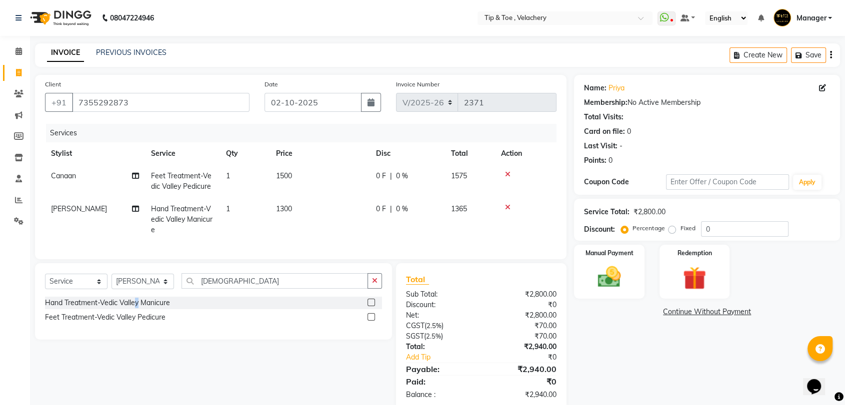
scroll to position [28, 0]
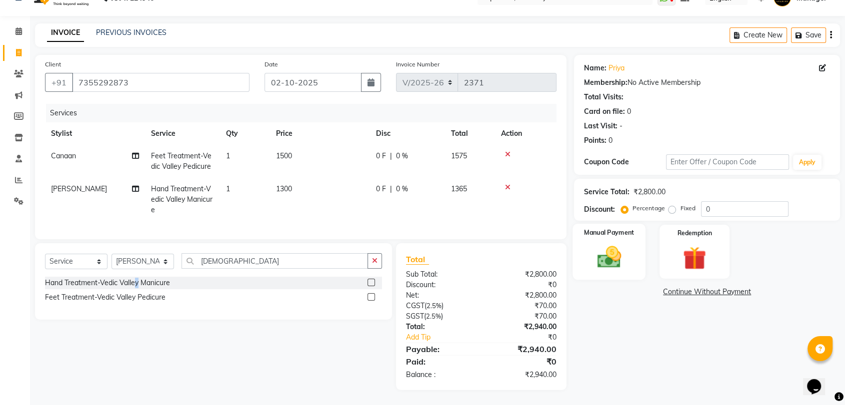
click at [609, 252] on img at bounding box center [608, 257] width 39 height 28
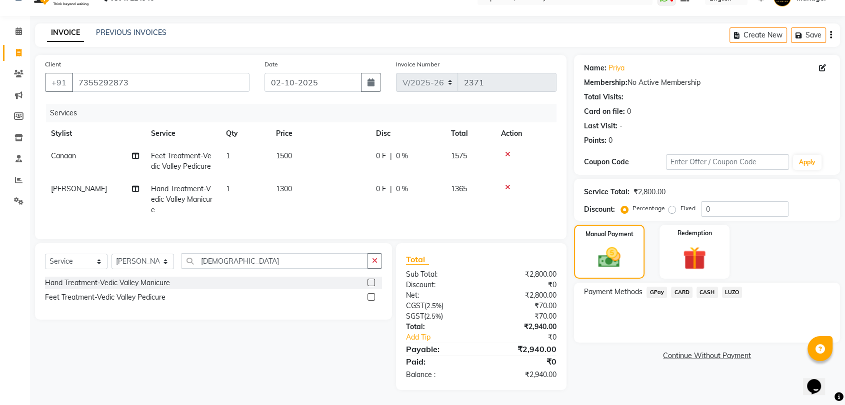
click at [652, 287] on span "GPay" at bounding box center [656, 292] width 20 height 11
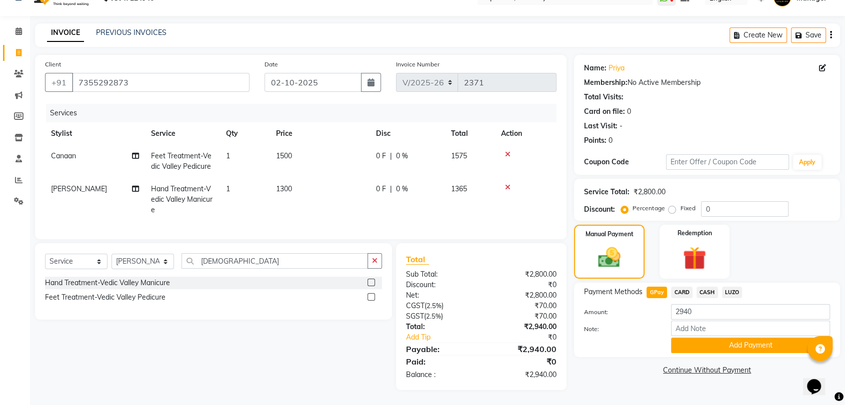
drag, startPoint x: 726, startPoint y: 334, endPoint x: 729, endPoint y: 325, distance: 9.8
click at [728, 338] on button "Add Payment" at bounding box center [750, 345] width 159 height 15
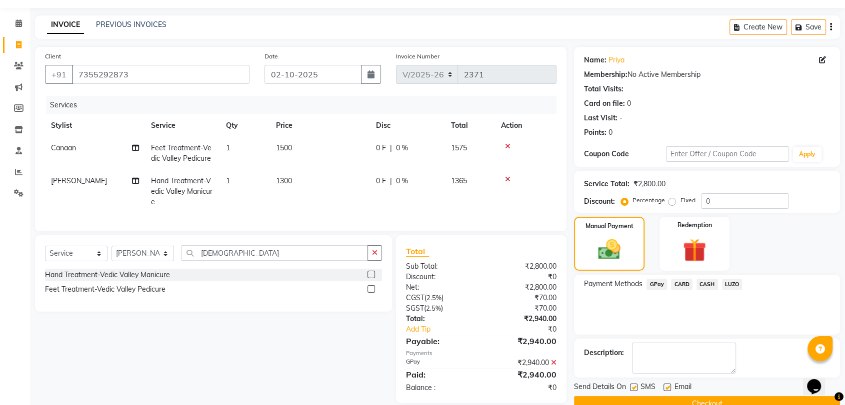
scroll to position [49, 0]
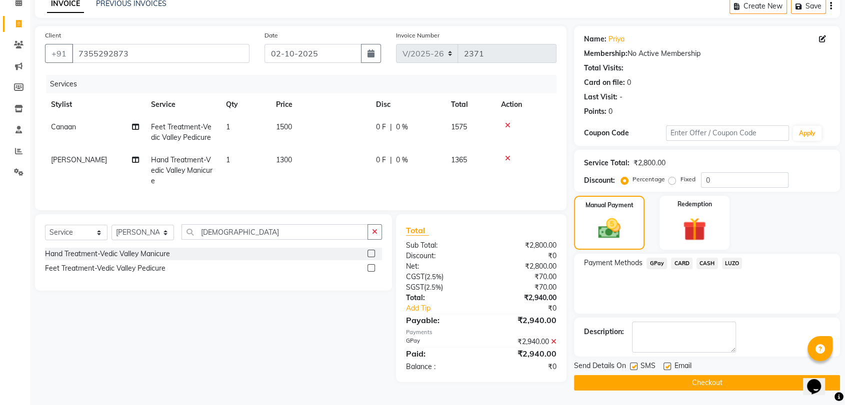
click at [664, 368] on label at bounding box center [666, 366] width 7 height 7
click at [664, 368] on input "checkbox" at bounding box center [666, 367] width 6 height 6
checkbox input "false"
click at [708, 385] on button "Checkout" at bounding box center [707, 382] width 266 height 15
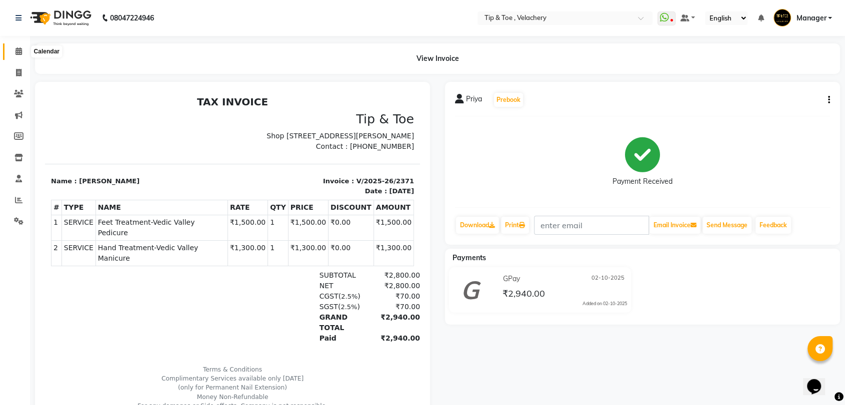
drag, startPoint x: 16, startPoint y: 49, endPoint x: 55, endPoint y: 59, distance: 40.7
click at [16, 49] on icon at bounding box center [18, 50] width 6 height 7
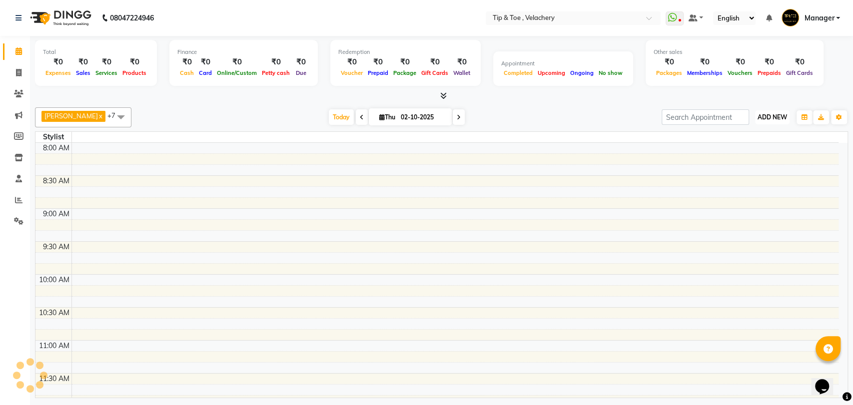
click at [766, 119] on span "ADD NEW" at bounding box center [772, 116] width 29 height 7
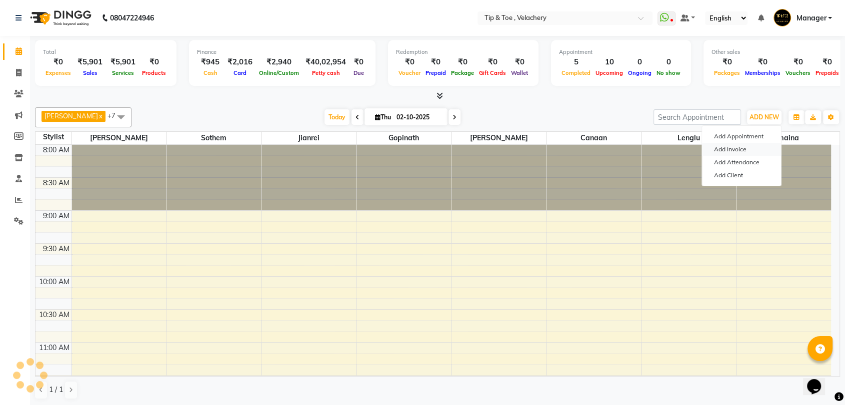
click at [725, 147] on link "Add Invoice" at bounding box center [741, 149] width 79 height 13
select select "service"
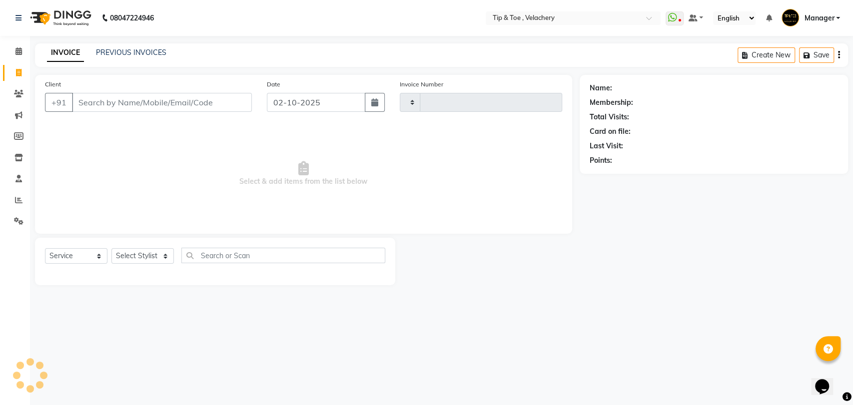
type input "2372"
select select "5863"
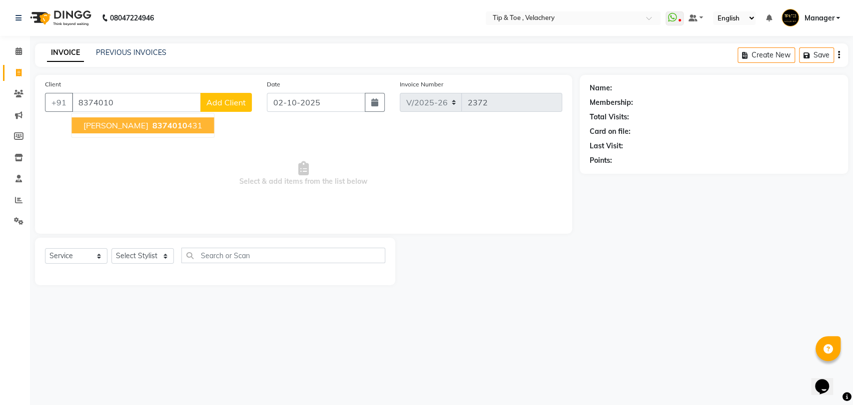
click at [152, 124] on span "8374010" at bounding box center [169, 125] width 35 height 10
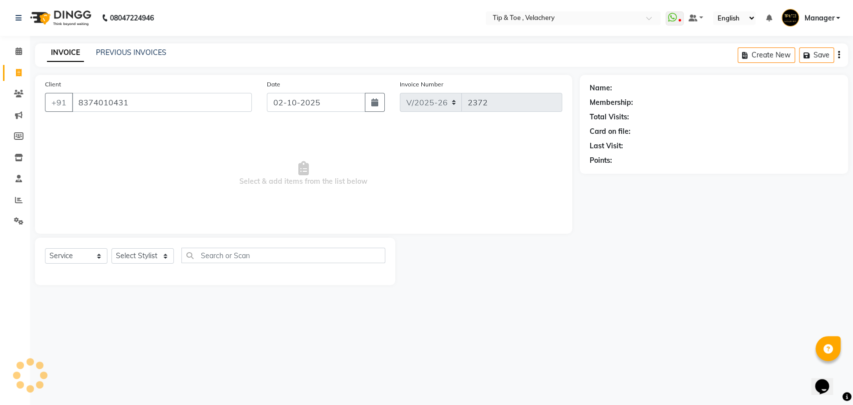
type input "8374010431"
select select "1: Object"
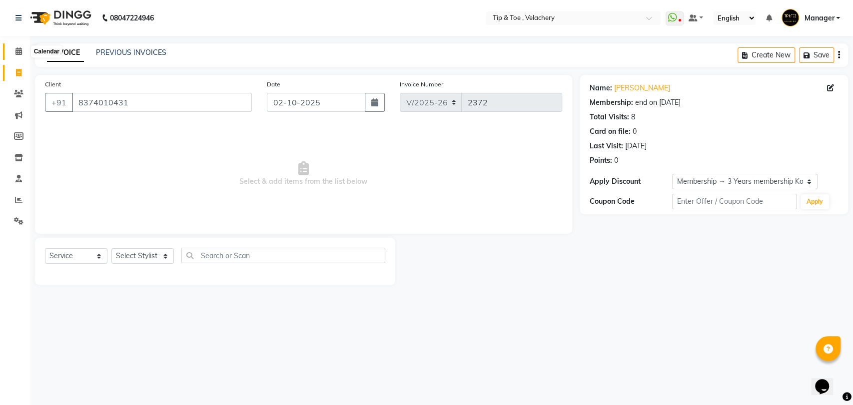
click at [16, 50] on icon at bounding box center [18, 50] width 6 height 7
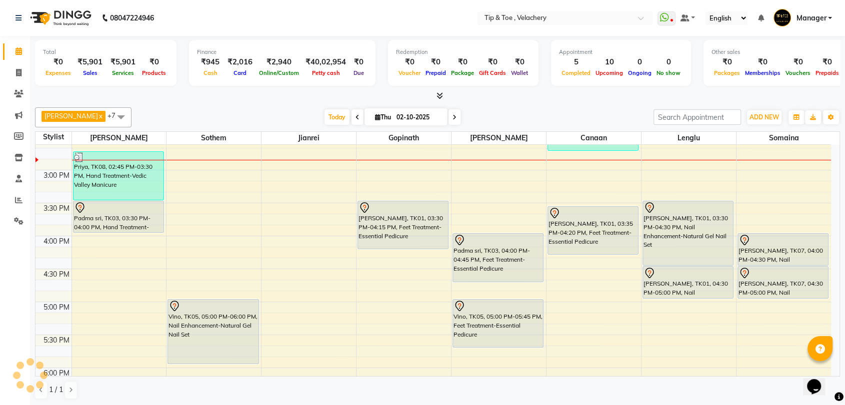
scroll to position [418, 0]
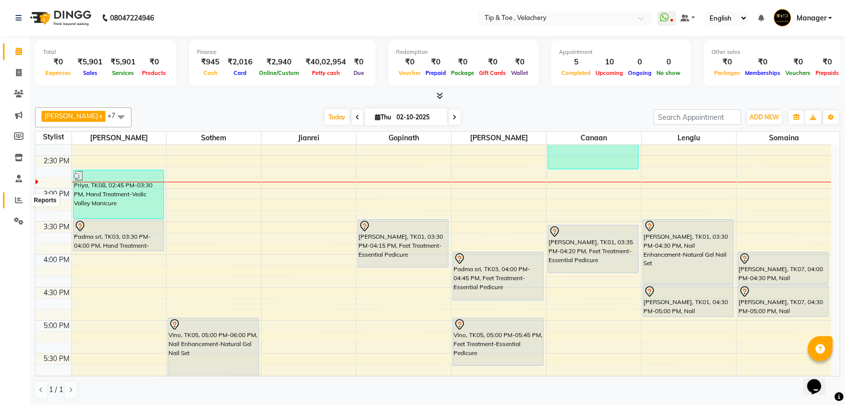
click at [15, 202] on icon at bounding box center [18, 199] width 7 height 7
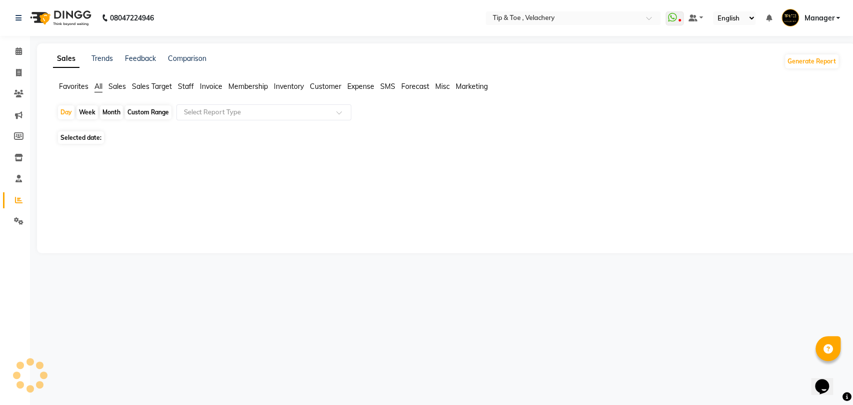
click at [190, 85] on span "Staff" at bounding box center [186, 86] width 16 height 9
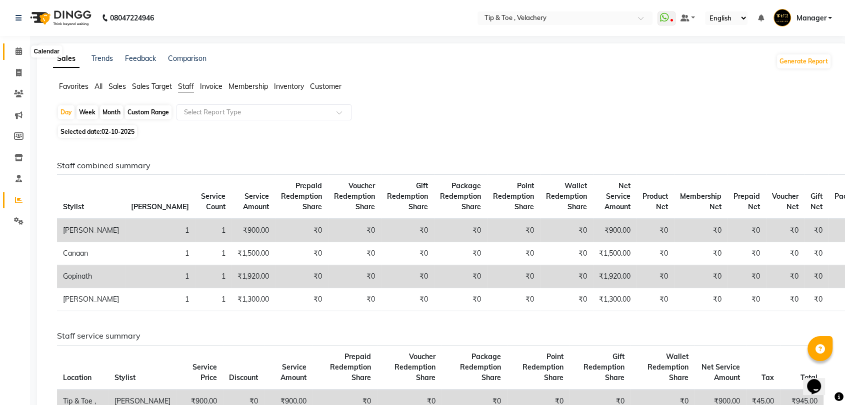
click at [21, 53] on icon at bounding box center [18, 50] width 6 height 7
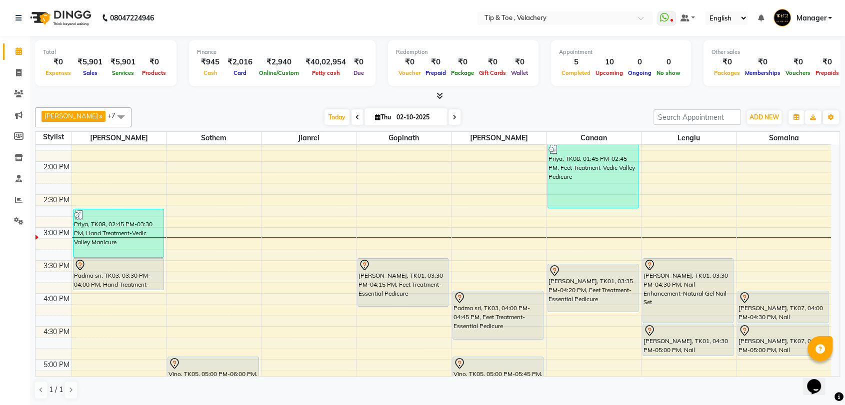
scroll to position [412, 0]
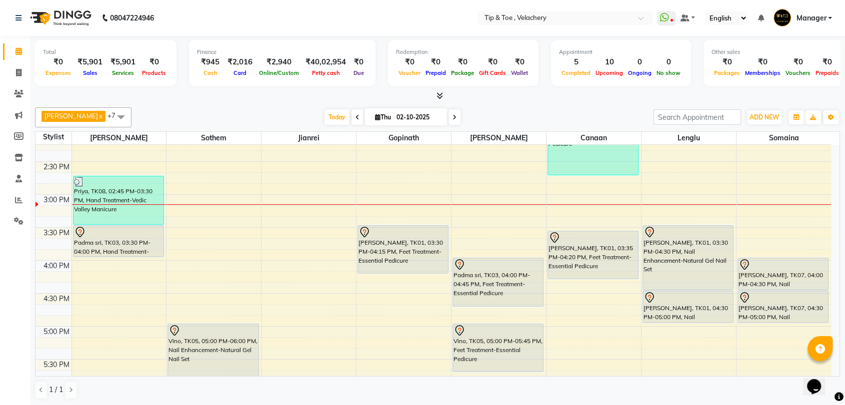
click at [842, 281] on div "Total ₹0 Expenses ₹5,901 Sales ₹5,901 Services ₹0 Products Finance ₹945 Cash ₹2…" at bounding box center [437, 221] width 815 height 370
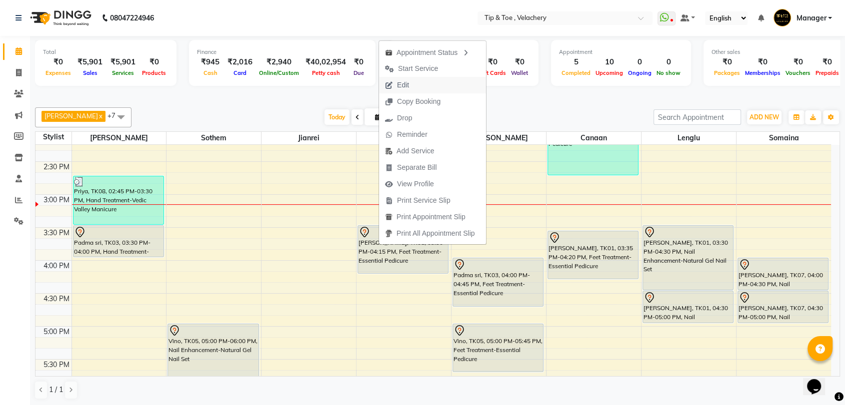
click at [412, 84] on span "Edit" at bounding box center [397, 85] width 36 height 16
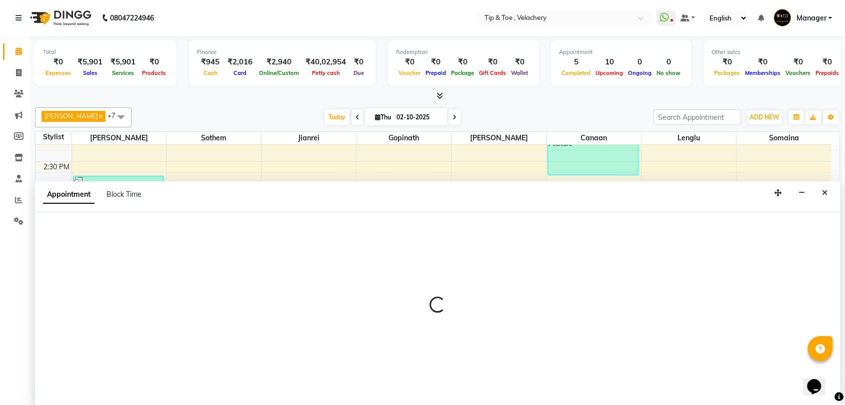
scroll to position [0, 0]
select select "tentative"
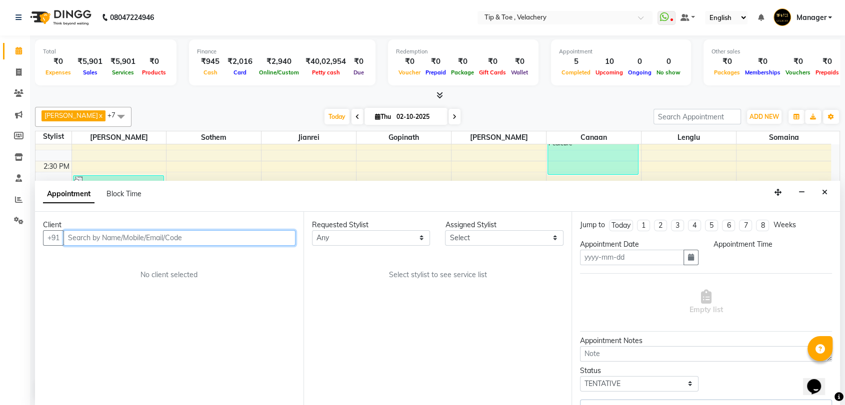
type input "02-10-2025"
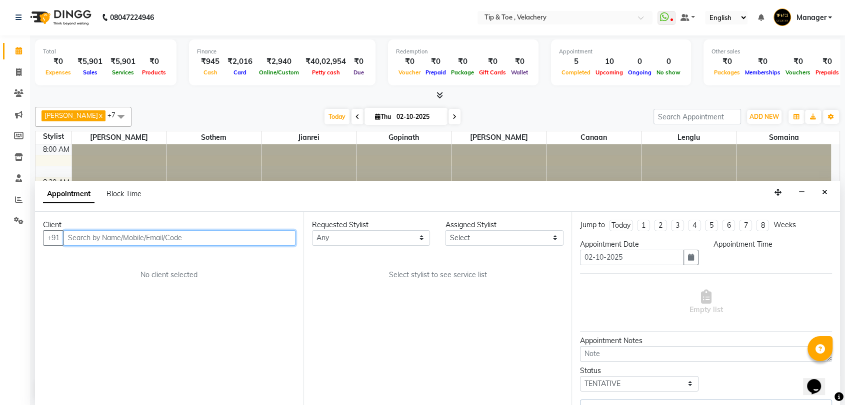
select select "930"
select select "56374"
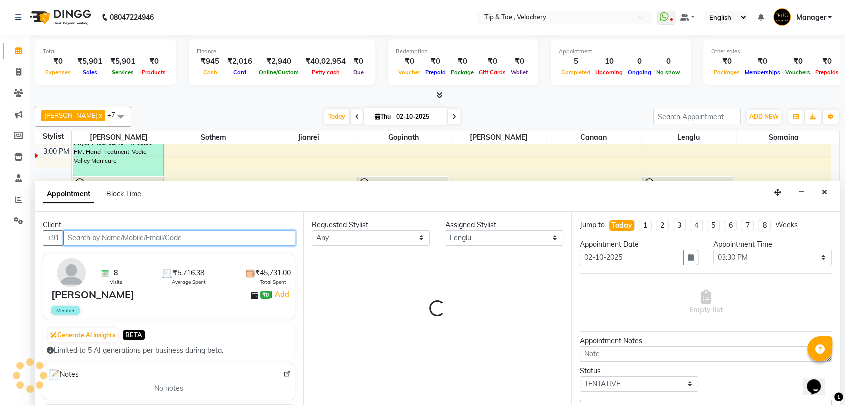
select select "2839"
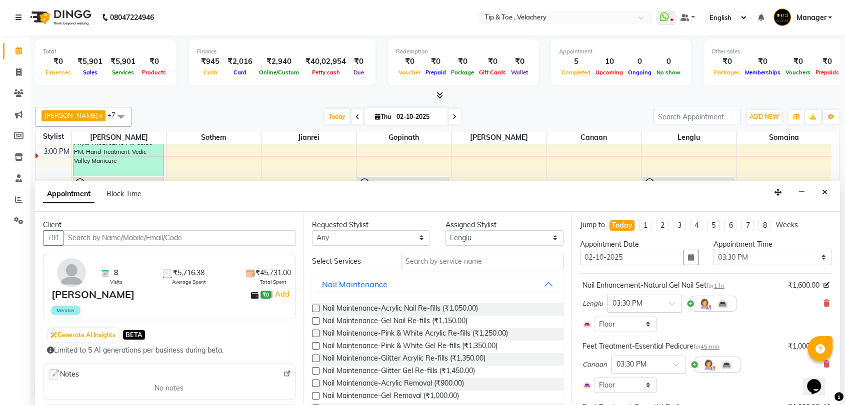
click at [812, 304] on div "Lenglu × 03:30 PM" at bounding box center [705, 304] width 247 height 26
click at [823, 304] on icon at bounding box center [826, 303] width 6 height 7
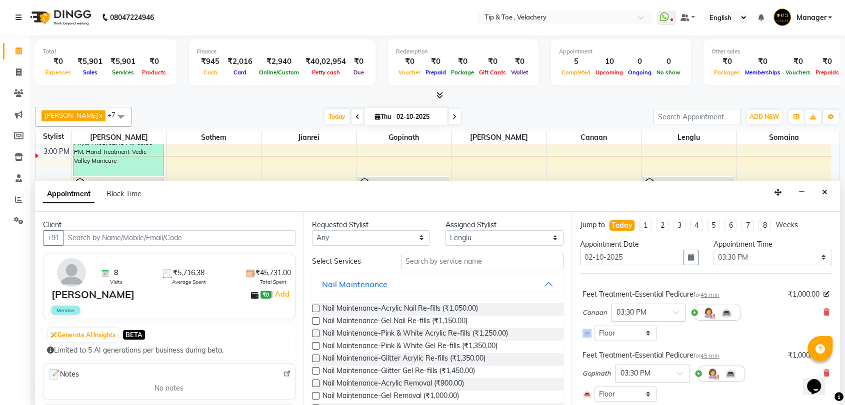
click at [816, 304] on div "Canaan × 03:30 PM" at bounding box center [705, 313] width 247 height 26
click at [823, 313] on icon at bounding box center [826, 312] width 6 height 7
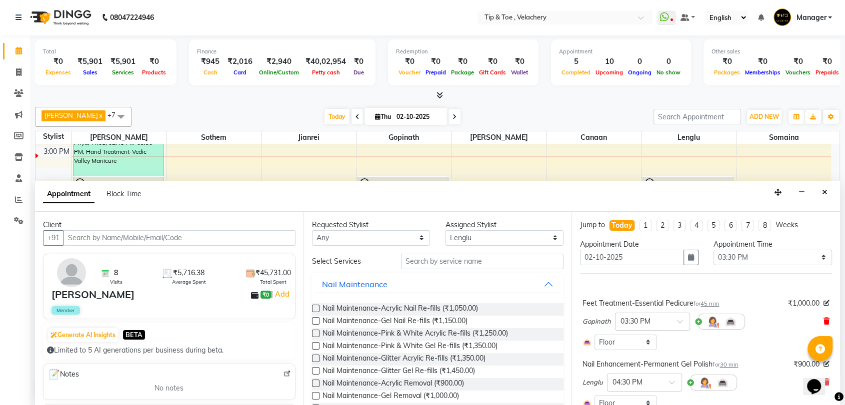
click at [823, 321] on icon at bounding box center [826, 321] width 6 height 7
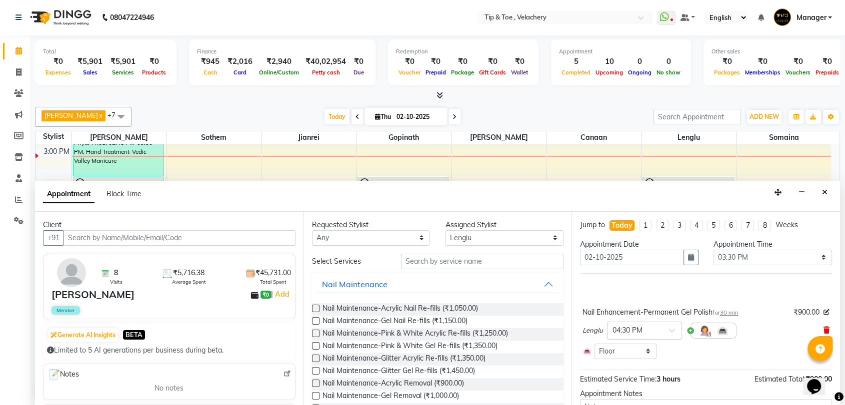
click at [823, 330] on icon at bounding box center [826, 330] width 6 height 7
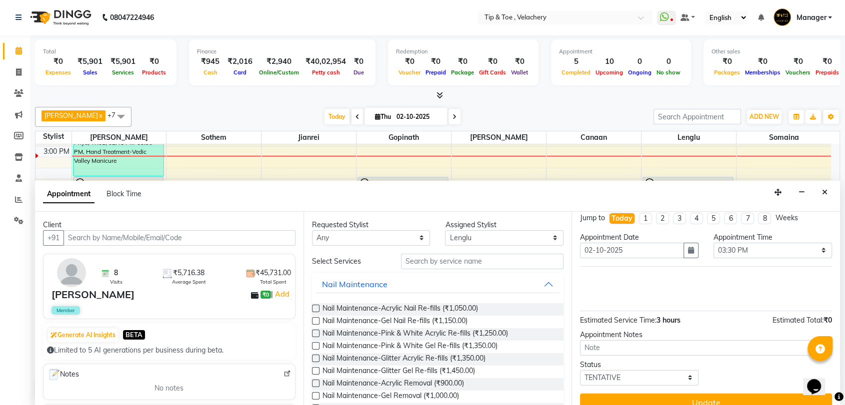
scroll to position [0, 0]
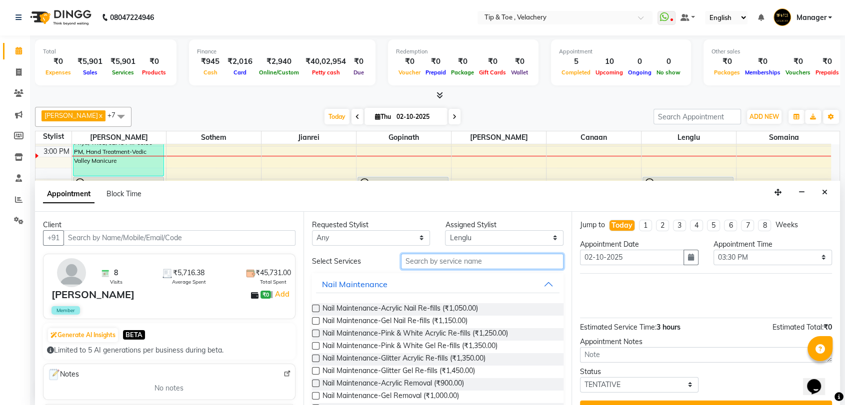
click at [453, 260] on input "text" at bounding box center [482, 261] width 163 height 15
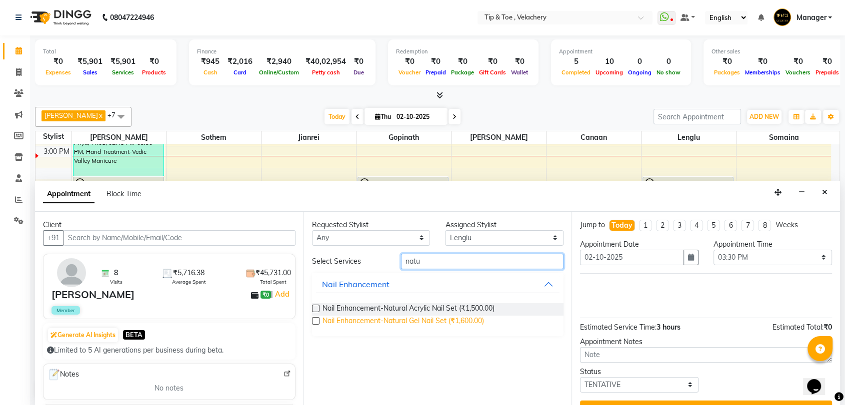
type input "natu"
click at [430, 321] on span "Nail Enhancement-Natural Gel Nail Set (₹1,600.00)" at bounding box center [402, 322] width 161 height 12
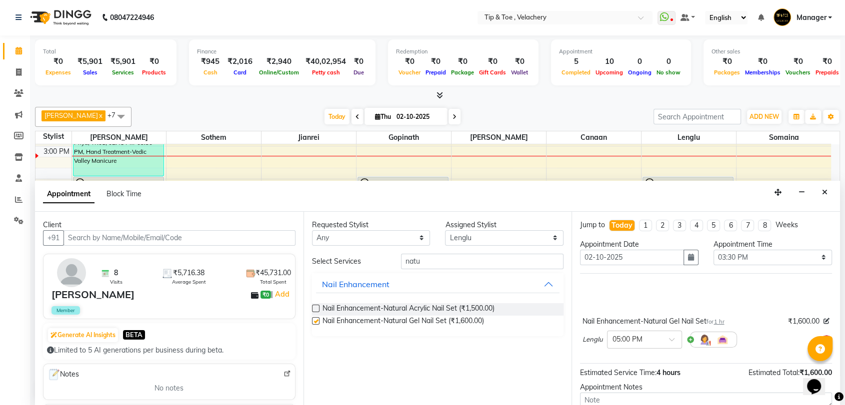
checkbox input "false"
drag, startPoint x: 425, startPoint y: 265, endPoint x: 330, endPoint y: 277, distance: 95.7
click at [330, 277] on div "Select Services natu Nail Enhancement Nail Enhancement-Natural Acrylic Nail Set…" at bounding box center [438, 295] width 252 height 82
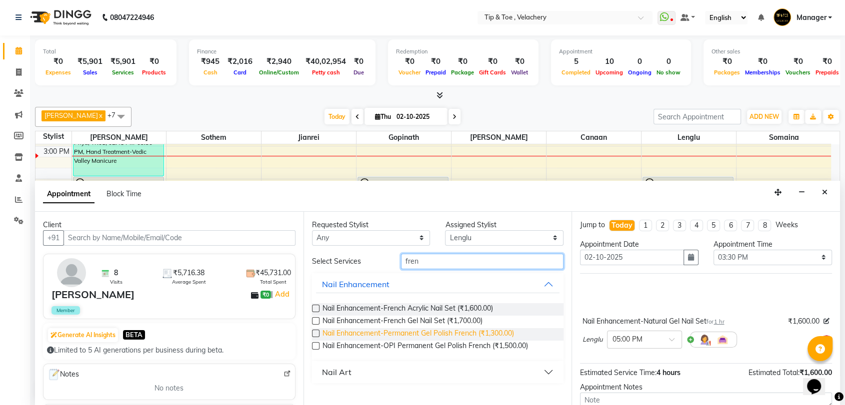
type input "fren"
drag, startPoint x: 447, startPoint y: 332, endPoint x: 449, endPoint y: 327, distance: 5.7
click at [448, 332] on span "Nail Enhancement-Permanent Gel Polish French (₹1,300.00)" at bounding box center [417, 334] width 191 height 12
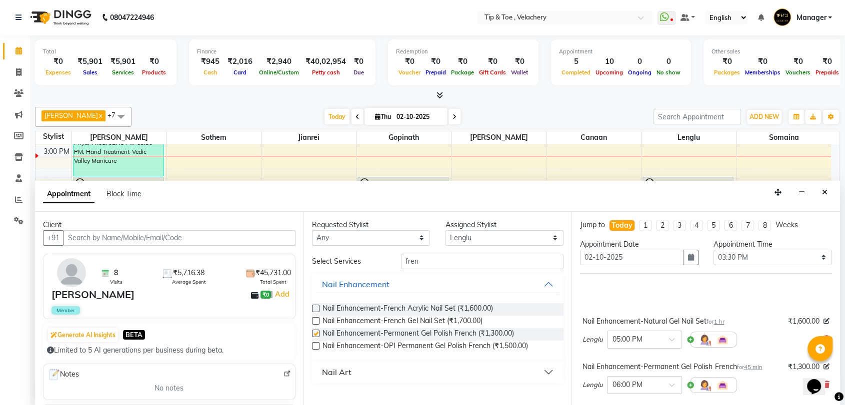
checkbox input "false"
click at [462, 232] on select "Select Afroz Canaan Gopinath Jianrei Lenglu Somaina Sothem Yapi Likha" at bounding box center [504, 237] width 118 height 15
select select "41027"
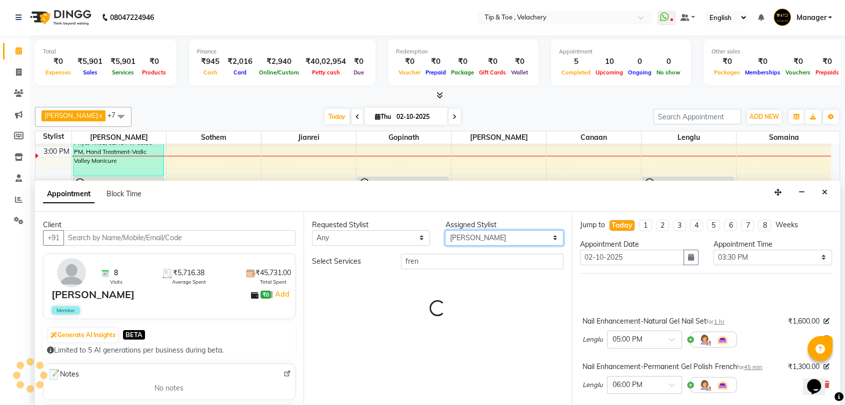
drag, startPoint x: 491, startPoint y: 236, endPoint x: 498, endPoint y: 235, distance: 7.1
click at [491, 236] on select "Select Afroz Canaan Gopinath Jianrei Lenglu Somaina Sothem Yapi Likha" at bounding box center [504, 237] width 118 height 15
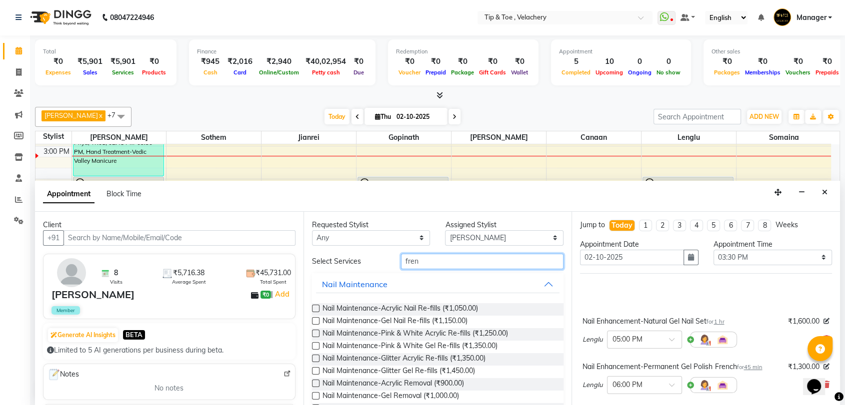
drag, startPoint x: 422, startPoint y: 263, endPoint x: 258, endPoint y: 262, distance: 164.4
click at [258, 262] on div "Client +91 8 Visits ₹5,716.38 Average Spent ₹45,731.00 Total Spent mounica ₹0 |…" at bounding box center [437, 309] width 805 height 194
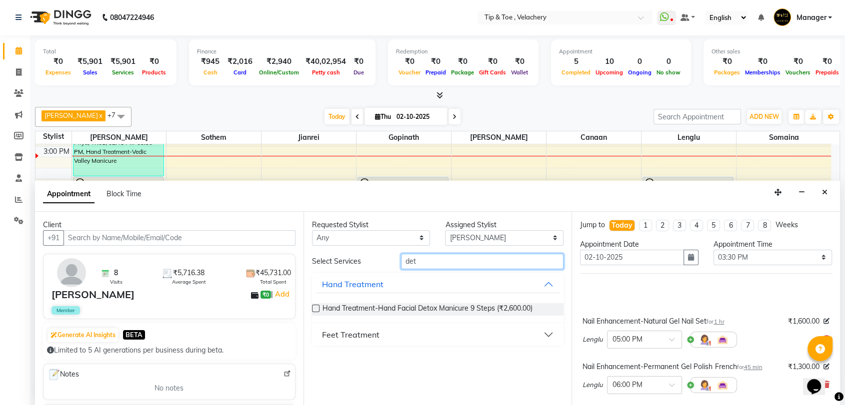
type input "det"
drag, startPoint x: 358, startPoint y: 332, endPoint x: 392, endPoint y: 339, distance: 34.7
click at [358, 332] on div "Feet Treatment" at bounding box center [350, 335] width 57 height 12
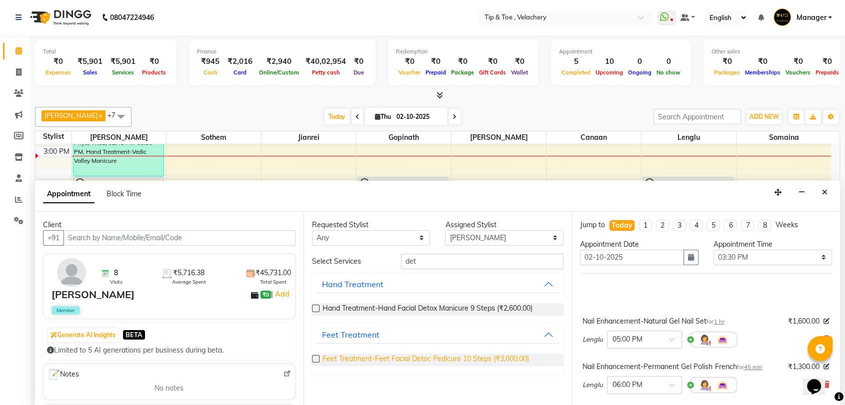
click at [441, 357] on span "Feet Treatment-Feet Facial Detoc Pedicure 10 Steps (₹3,000.00)" at bounding box center [425, 360] width 206 height 12
checkbox input "false"
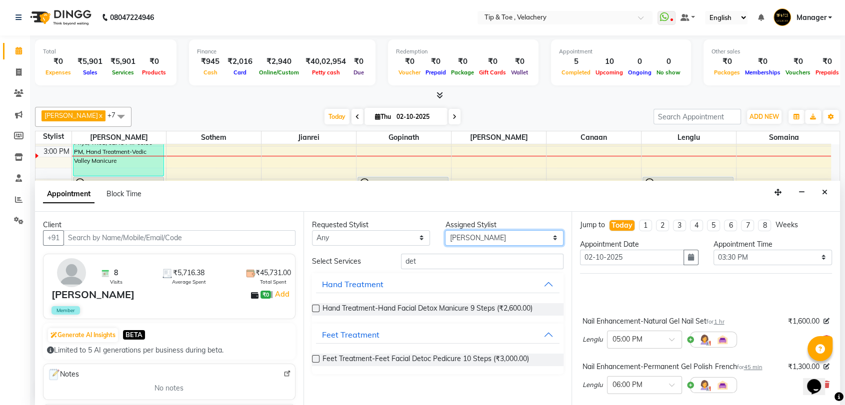
click at [460, 235] on select "Select Afroz Canaan Gopinath Jianrei Lenglu Somaina Sothem Yapi Likha" at bounding box center [504, 237] width 118 height 15
select select "63979"
click at [445, 230] on select "Select Afroz Canaan Gopinath Jianrei Lenglu Somaina Sothem Yapi Likha" at bounding box center [504, 237] width 118 height 15
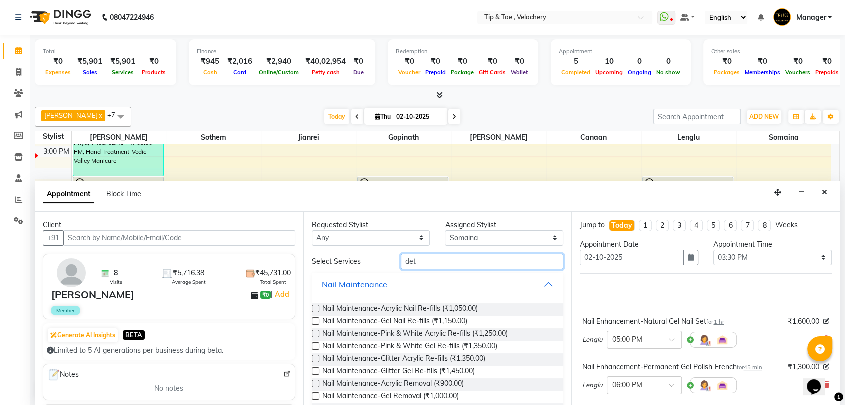
drag, startPoint x: 418, startPoint y: 262, endPoint x: 255, endPoint y: 266, distance: 163.0
click at [255, 266] on div "Client +91 8 Visits ₹5,716.38 Average Spent ₹45,731.00 Total Spent mounica ₹0 |…" at bounding box center [437, 309] width 805 height 194
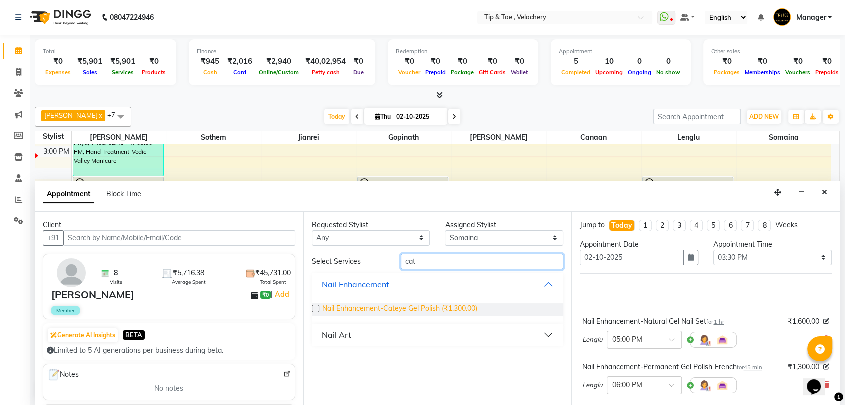
type input "cat"
click at [377, 305] on span "Nail Enhancement-Cateye Gel Polish (₹1,300.00)" at bounding box center [399, 309] width 155 height 12
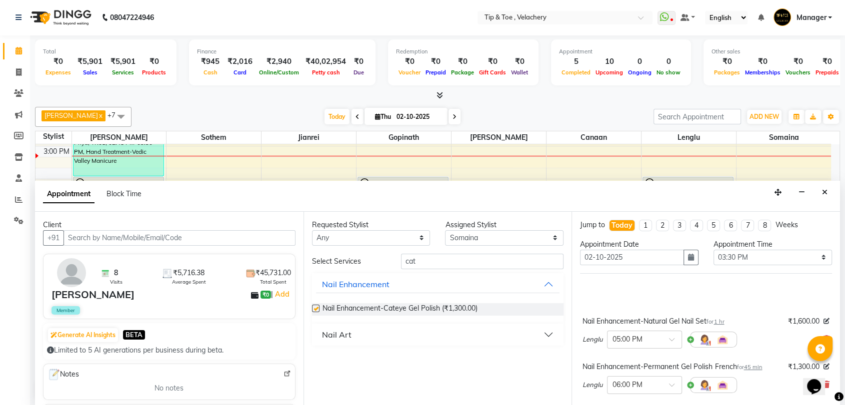
checkbox input "false"
click at [464, 241] on select "Select Afroz Canaan Gopinath Jianrei Lenglu Somaina Sothem Yapi Likha" at bounding box center [504, 237] width 118 height 15
select select "41026"
click at [445, 230] on select "Select Afroz Canaan Gopinath Jianrei Lenglu Somaina Sothem Yapi Likha" at bounding box center [504, 237] width 118 height 15
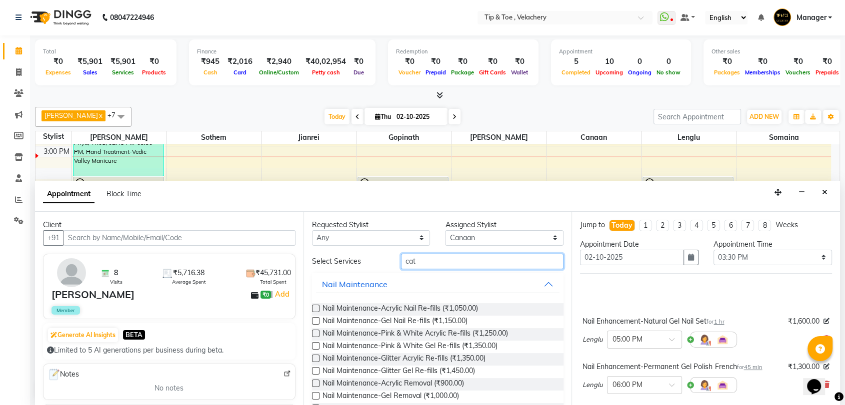
drag, startPoint x: 438, startPoint y: 257, endPoint x: 293, endPoint y: 257, distance: 145.0
click at [293, 257] on div "Client +91 8 Visits ₹5,716.38 Average Spent ₹45,731.00 Total Spent mounica ₹0 |…" at bounding box center [437, 309] width 805 height 194
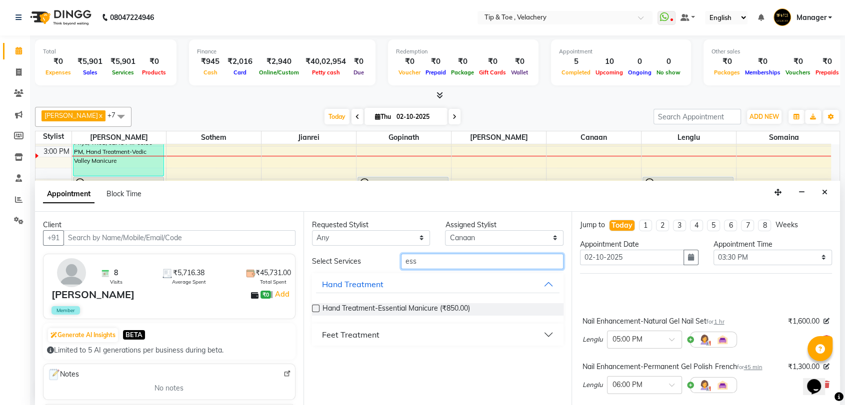
type input "ess"
click at [350, 331] on div "Feet Treatment" at bounding box center [350, 335] width 57 height 12
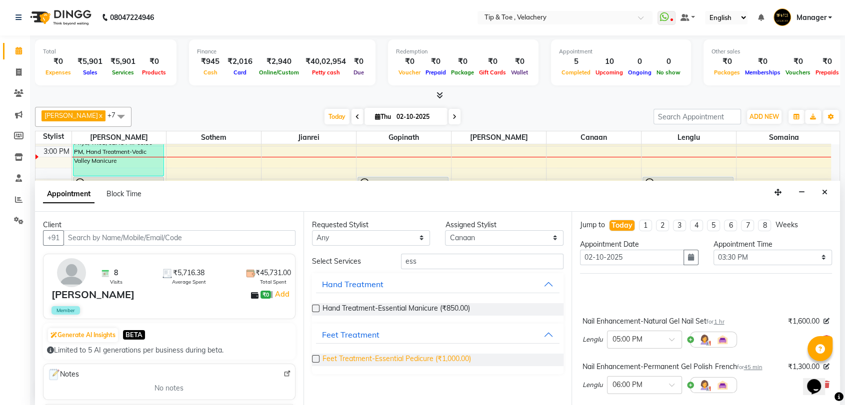
click at [434, 357] on span "Feet Treatment-Essential Pedicure (₹1,000.00)" at bounding box center [396, 360] width 148 height 12
checkbox input "false"
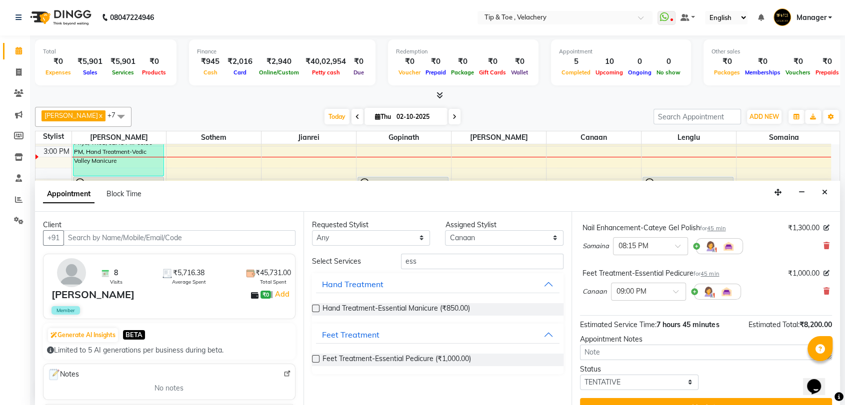
scroll to position [258, 0]
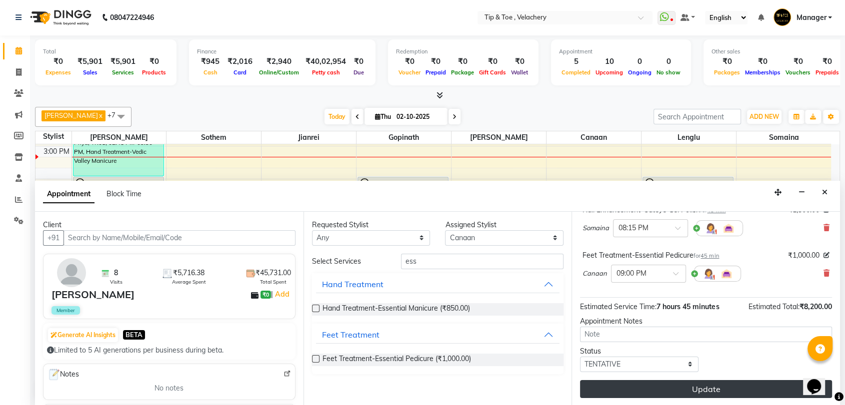
click at [736, 394] on button "Update" at bounding box center [706, 389] width 252 height 18
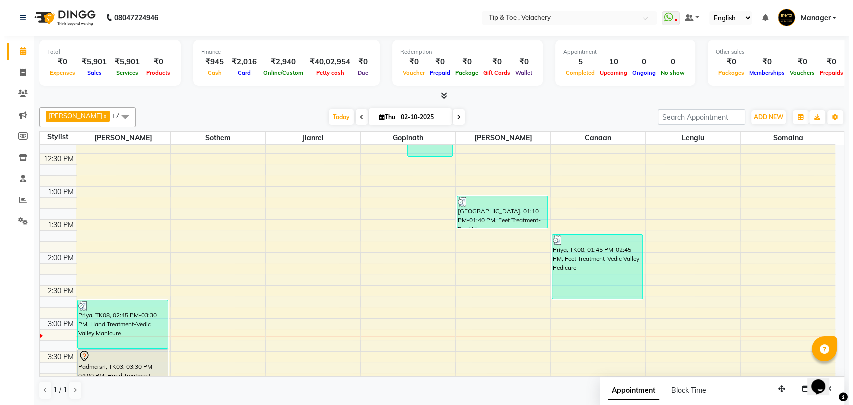
scroll to position [257, 0]
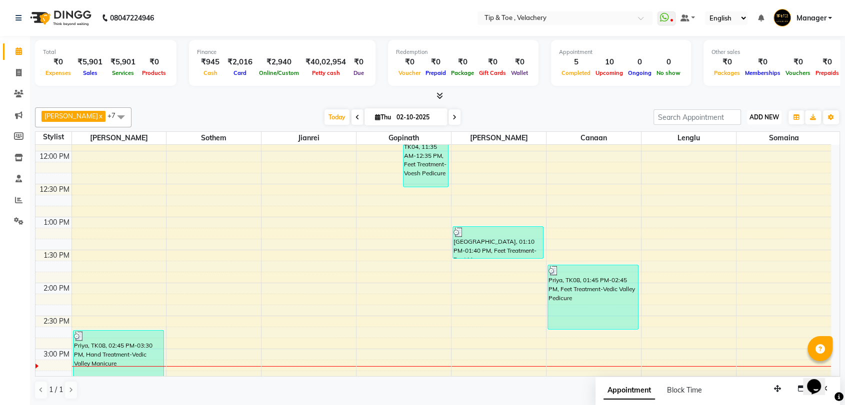
click at [766, 112] on button "ADD NEW Toggle Dropdown" at bounding box center [764, 117] width 34 height 14
click at [745, 146] on link "Add Invoice" at bounding box center [741, 149] width 79 height 13
select select "service"
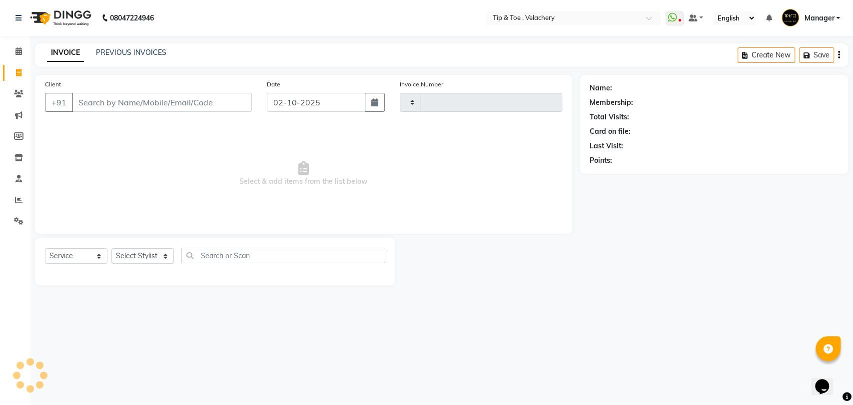
type input "2372"
select select "5863"
type input "9912245788"
click at [248, 95] on button "Add Client" at bounding box center [225, 102] width 51 height 19
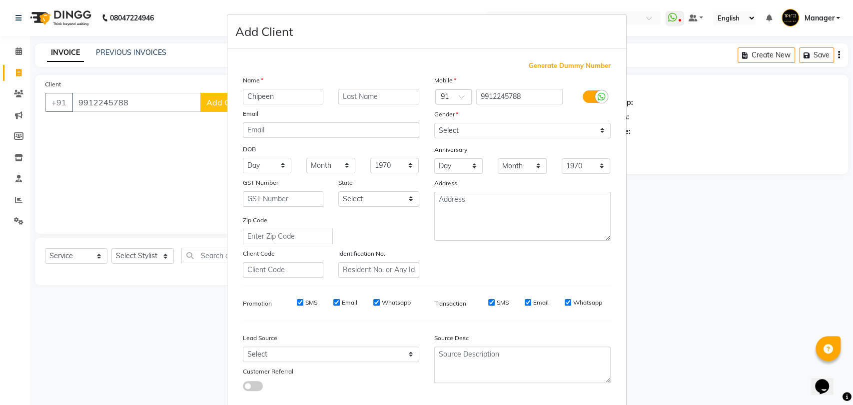
type input "Chipeen"
click at [460, 140] on div "Mobile Country Code × 91 9912245788 Gender Select Male Female Other Prefer Not …" at bounding box center [522, 176] width 191 height 203
click at [462, 134] on select "Select Male Female Other Prefer Not To Say" at bounding box center [522, 130] width 176 height 15
select select "female"
click at [434, 123] on select "Select Male Female Other Prefer Not To Say" at bounding box center [522, 130] width 176 height 15
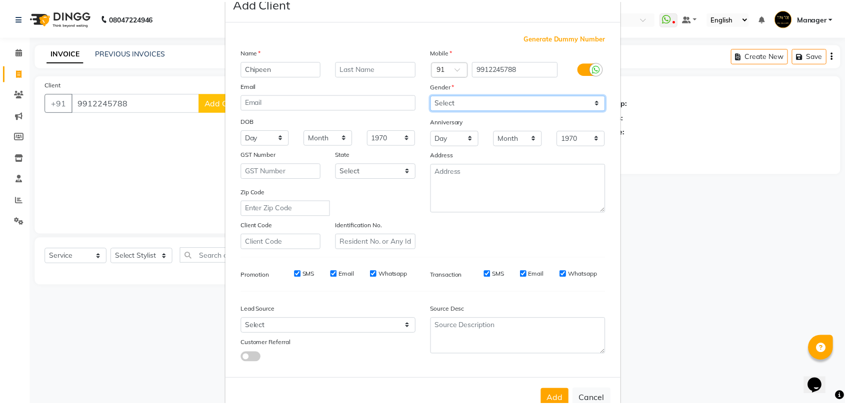
scroll to position [54, 0]
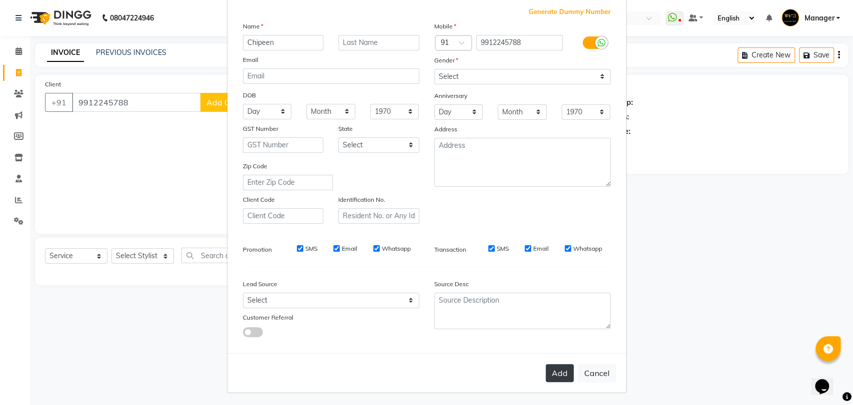
click at [558, 370] on button "Add" at bounding box center [560, 373] width 28 height 18
select select
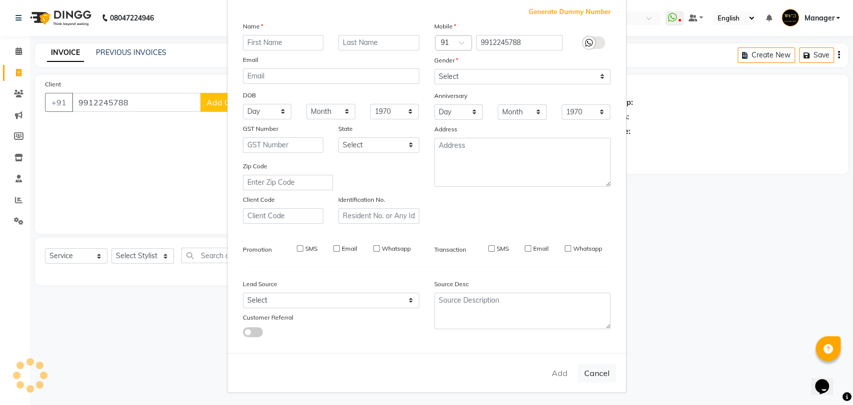
select select
checkbox input "false"
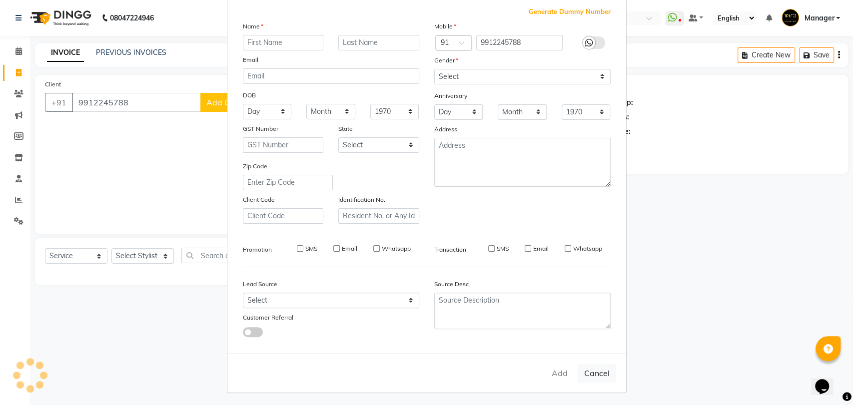
checkbox input "false"
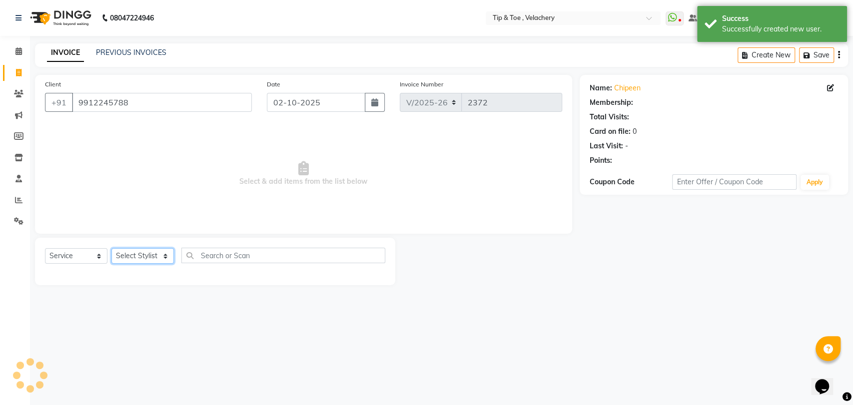
click at [123, 258] on select "Select Stylist Afroz Canaan Gopinath Jianrei Joycee Lenglu Manager Sharmila Som…" at bounding box center [142, 255] width 62 height 15
select select "41023"
click at [111, 248] on select "Select Stylist Afroz Canaan Gopinath Jianrei Joycee Lenglu Manager Sharmila Som…" at bounding box center [142, 255] width 62 height 15
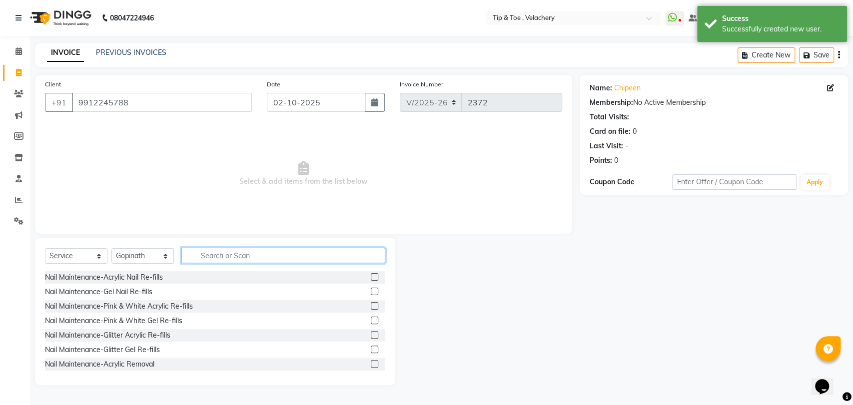
click at [229, 252] on input "text" at bounding box center [283, 255] width 204 height 15
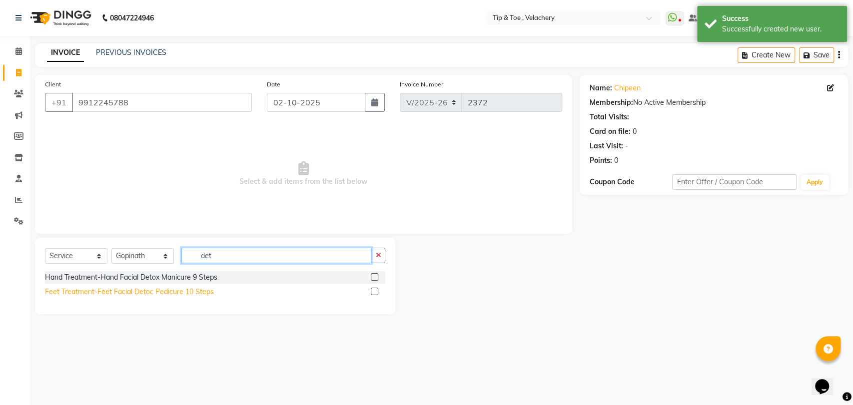
type input "det"
click at [168, 293] on div "Feet Treatment-Feet Facial Detoc Pedicure 10 Steps" at bounding box center [129, 292] width 169 height 10
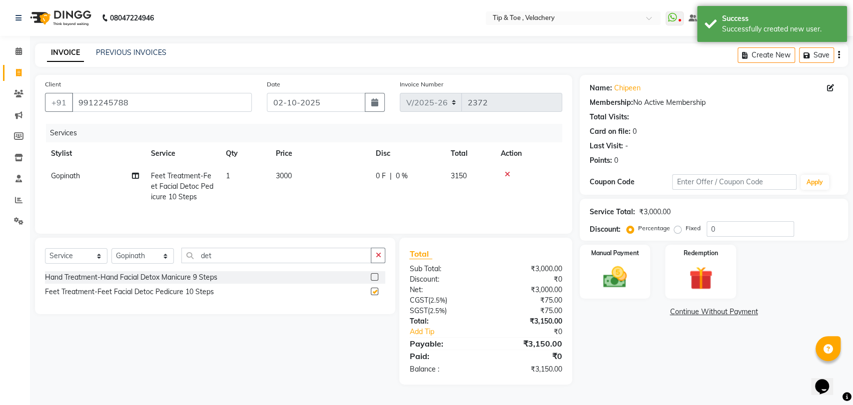
checkbox input "false"
click at [627, 275] on img at bounding box center [614, 277] width 39 height 28
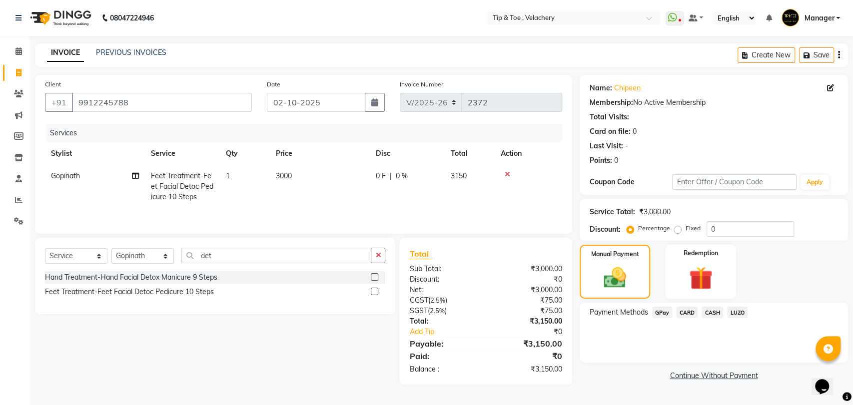
click at [658, 315] on span "GPay" at bounding box center [662, 312] width 20 height 11
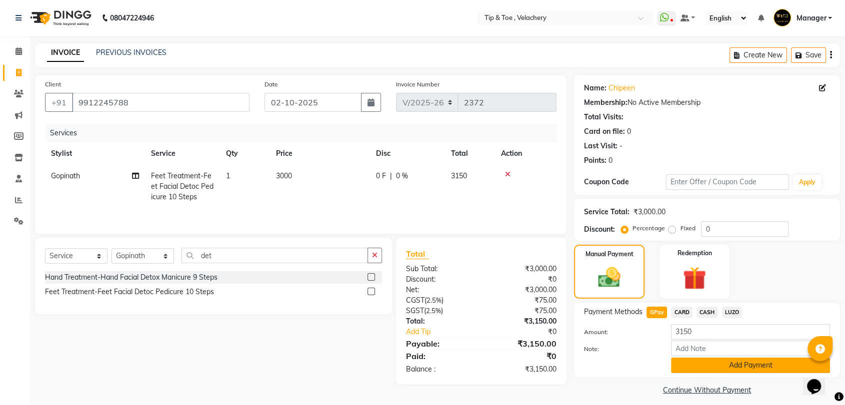
click at [745, 366] on button "Add Payment" at bounding box center [750, 365] width 159 height 15
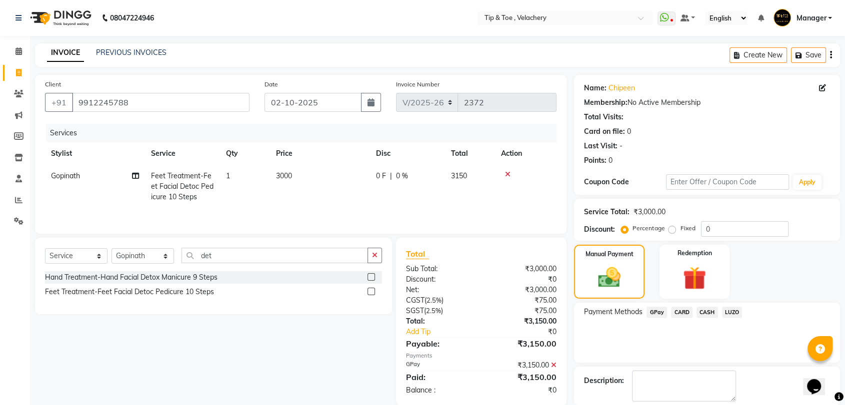
scroll to position [49, 0]
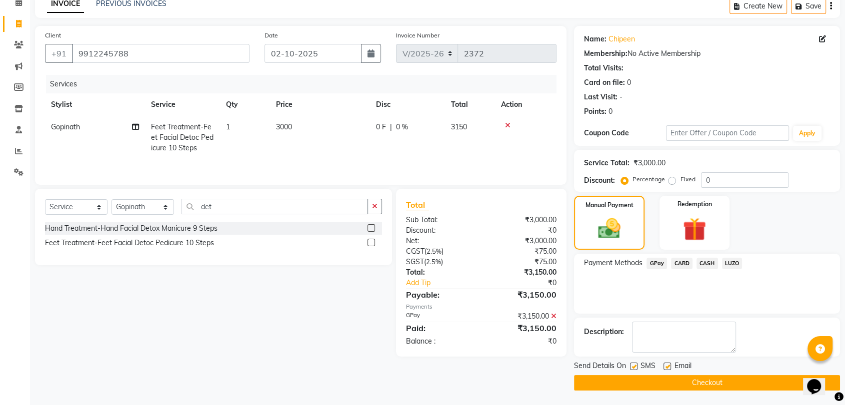
click at [668, 366] on label at bounding box center [666, 366] width 7 height 7
click at [668, 366] on input "checkbox" at bounding box center [666, 367] width 6 height 6
checkbox input "false"
click at [679, 381] on button "Checkout" at bounding box center [707, 382] width 266 height 15
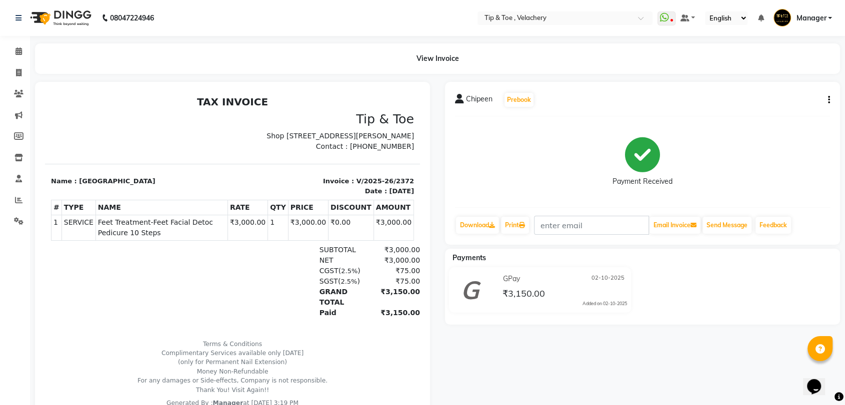
click at [141, 231] on span "Feet Treatment-Feet Facial Detoc Pedicure 10 Steps" at bounding box center [161, 227] width 127 height 21
copy tr "Feet Treatment-Feet Facial Detoc Pedicure 10 Steps"
drag, startPoint x: 13, startPoint y: 47, endPoint x: 85, endPoint y: 10, distance: 80.7
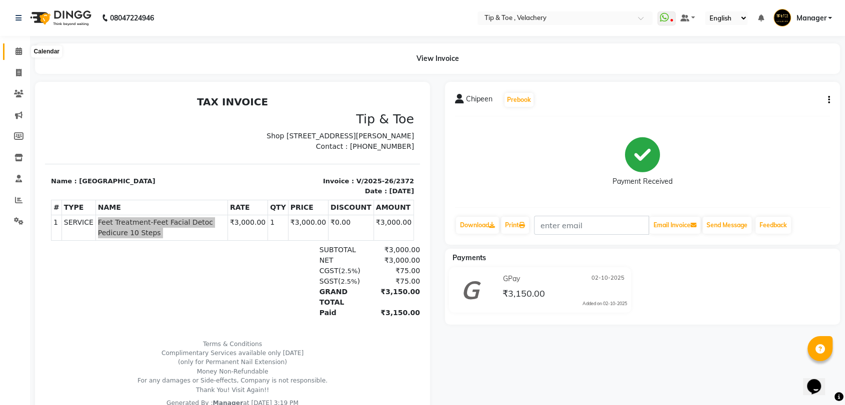
click at [13, 47] on span at bounding box center [18, 51] width 17 height 11
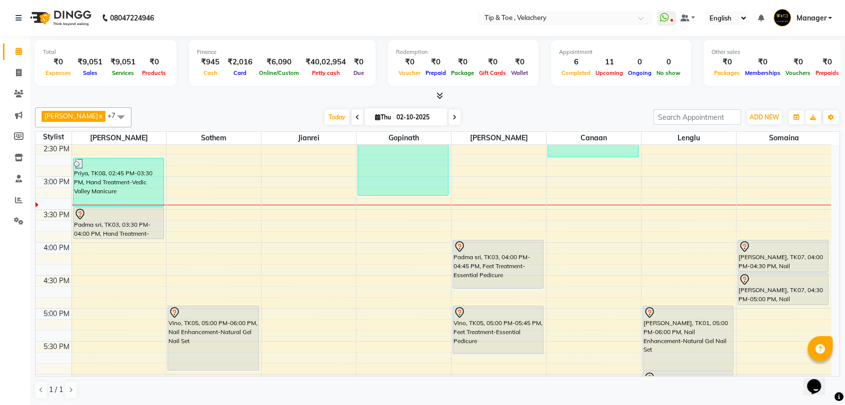
scroll to position [432, 0]
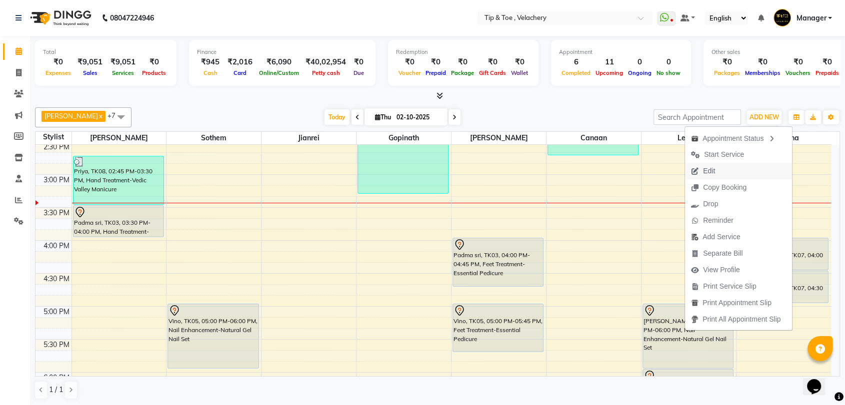
click at [710, 169] on span "Edit" at bounding box center [709, 171] width 12 height 10
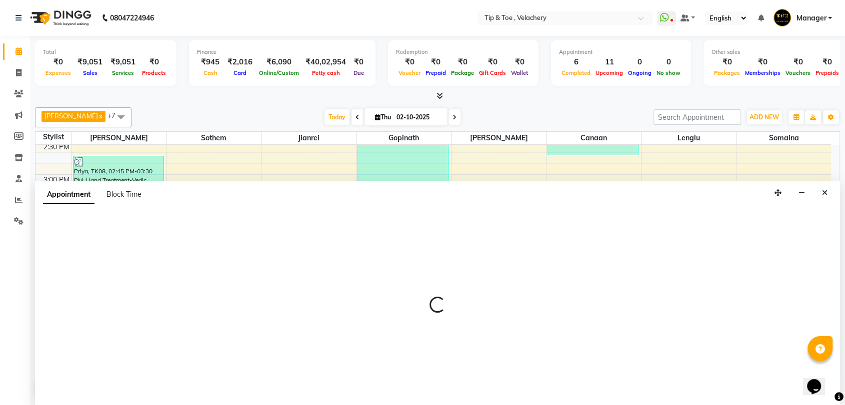
scroll to position [0, 0]
select select "tentative"
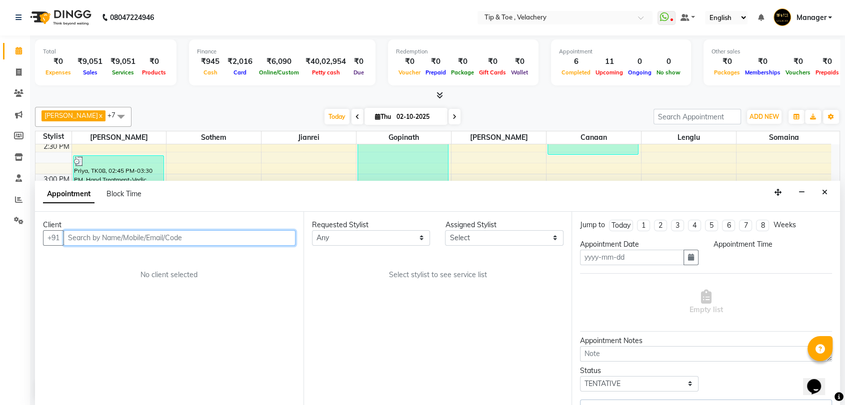
type input "02-10-2025"
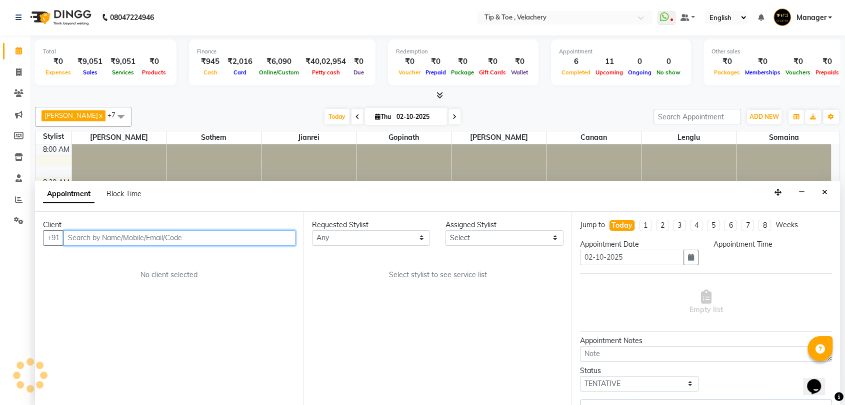
select select "1020"
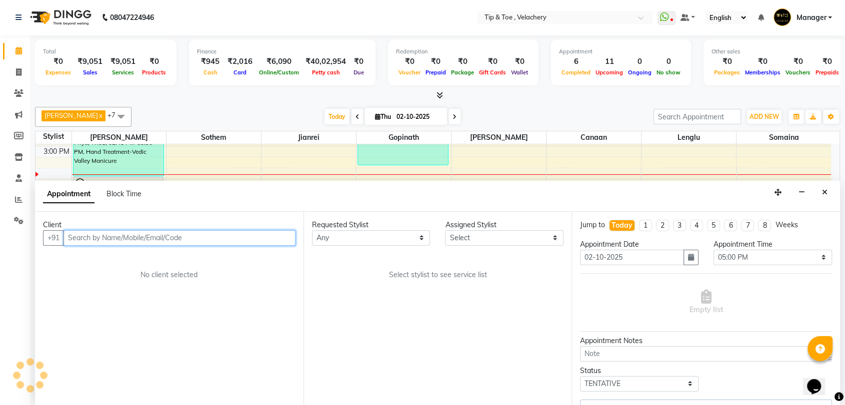
select select "41026"
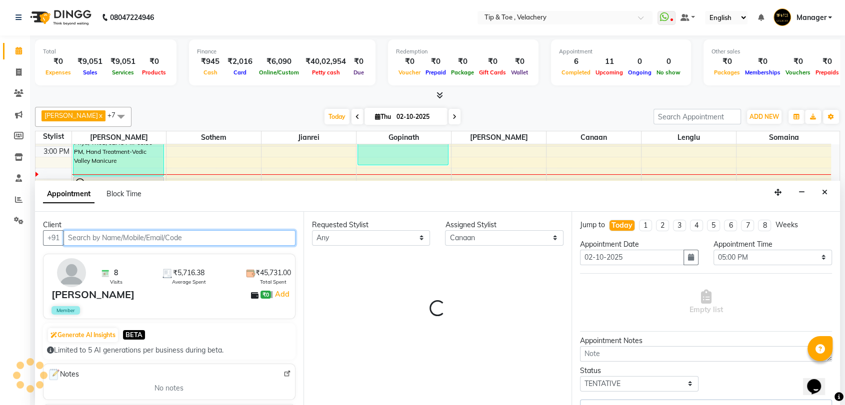
select select "2839"
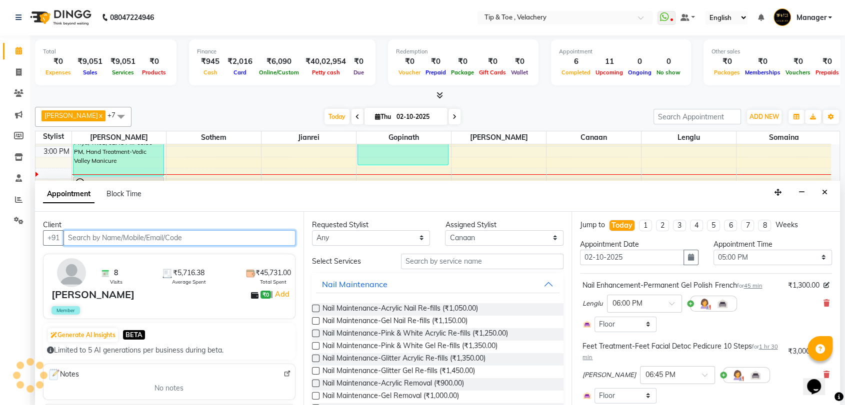
select select "2839"
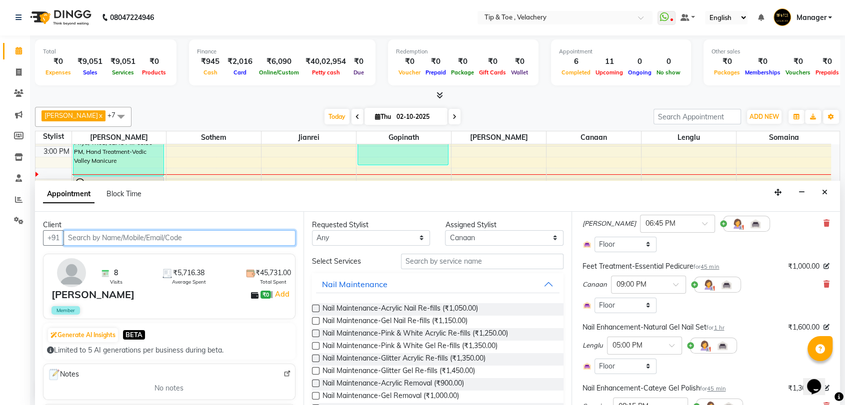
scroll to position [187, 0]
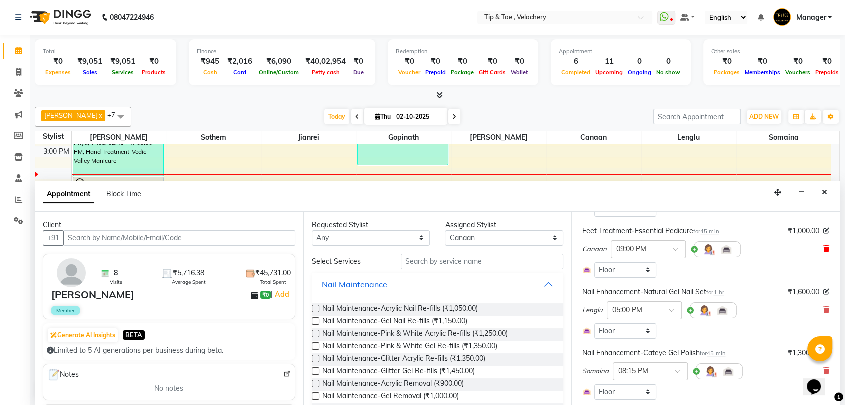
click at [823, 249] on icon at bounding box center [826, 248] width 6 height 7
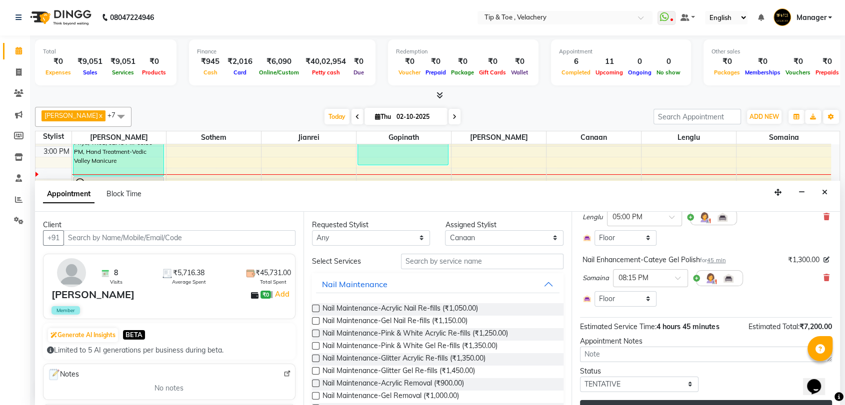
scroll to position [248, 0]
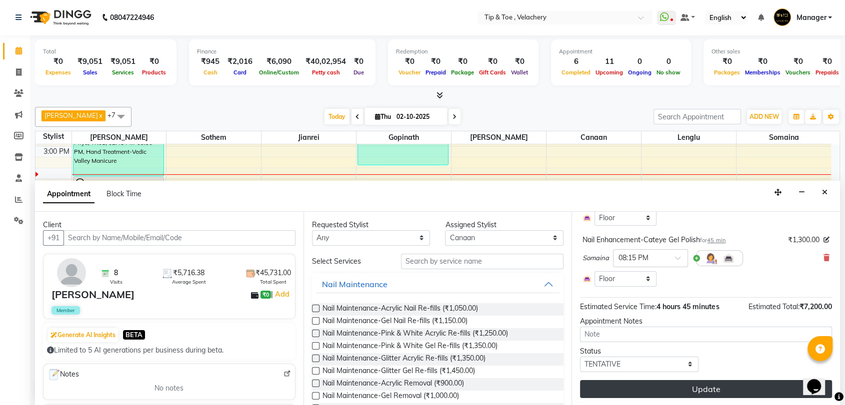
click at [700, 391] on button "Update" at bounding box center [706, 389] width 252 height 18
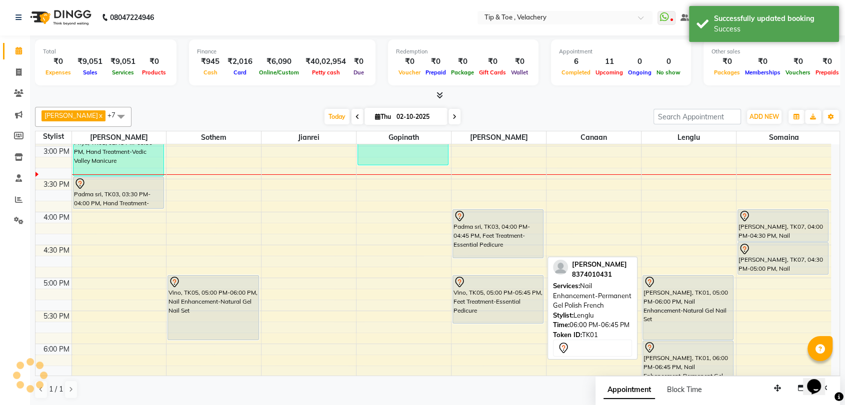
scroll to position [0, 0]
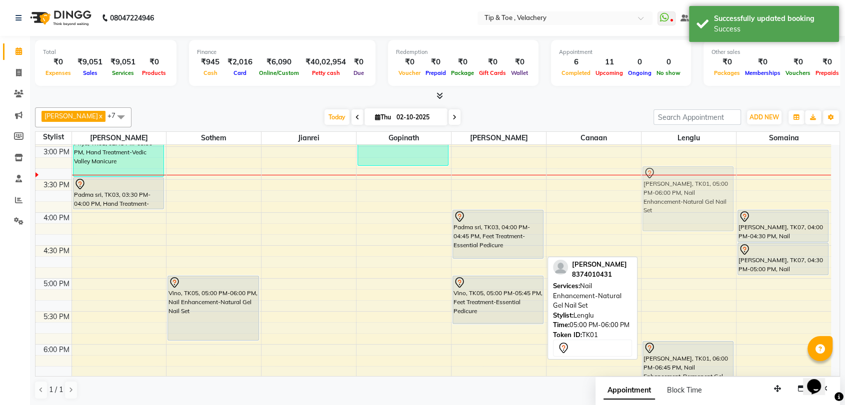
drag, startPoint x: 696, startPoint y: 292, endPoint x: 686, endPoint y: 181, distance: 110.9
click at [686, 181] on div "mounica, TK01, 05:00 PM-06:00 PM, Nail Enhancement-Natural Gel Nail Set mounica…" at bounding box center [688, 179] width 94 height 989
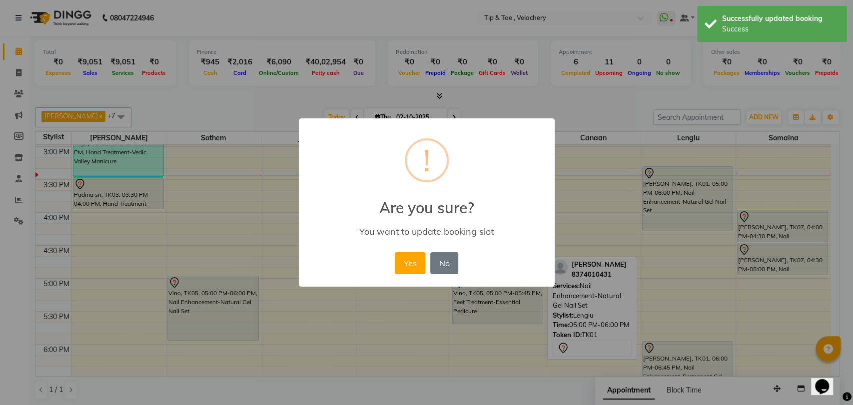
drag, startPoint x: 411, startPoint y: 259, endPoint x: 584, endPoint y: 349, distance: 194.7
click at [413, 259] on button "Yes" at bounding box center [410, 263] width 30 height 22
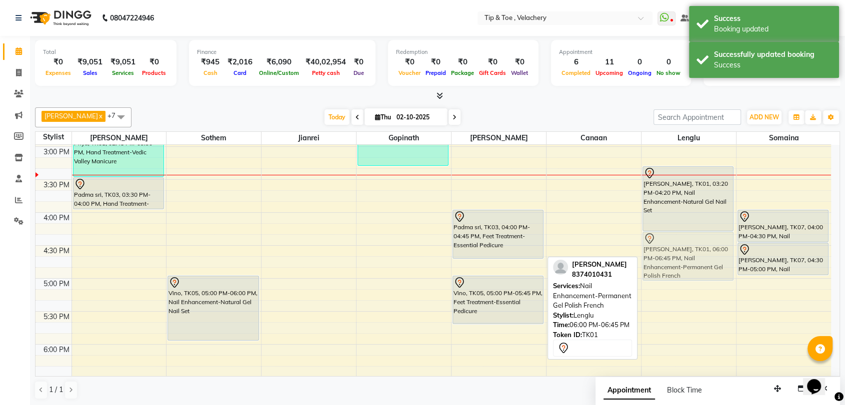
drag, startPoint x: 683, startPoint y: 362, endPoint x: 683, endPoint y: 353, distance: 9.0
click at [679, 247] on div "mounica, TK01, 03:20 PM-04:20 PM, Nail Enhancement-Natural Gel Nail Set mounica…" at bounding box center [688, 179] width 94 height 989
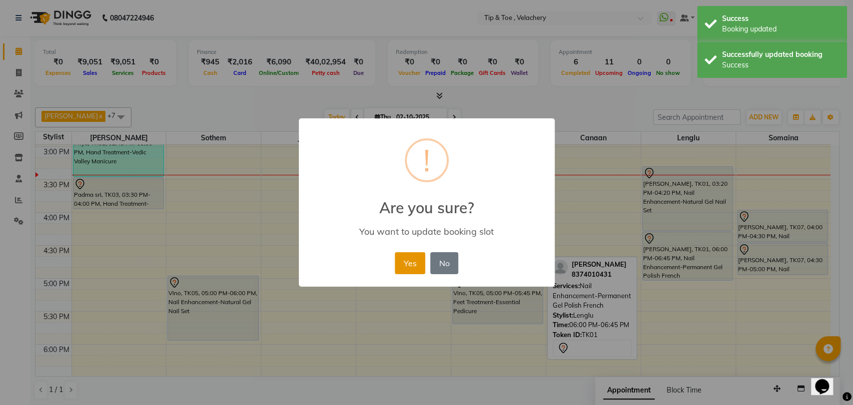
click at [414, 261] on button "Yes" at bounding box center [410, 263] width 30 height 22
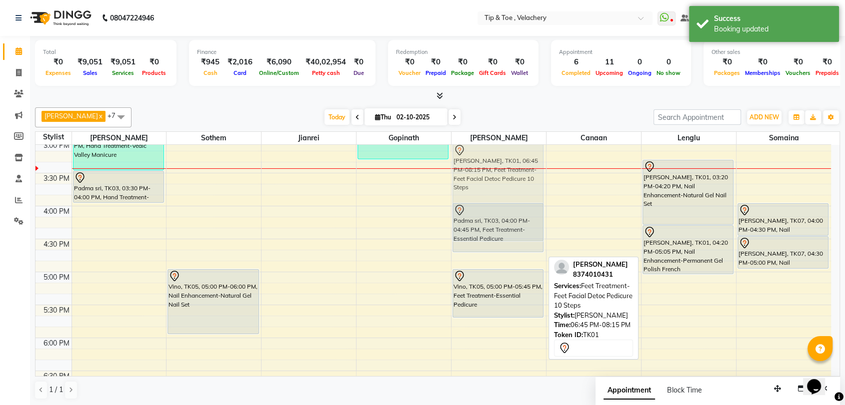
scroll to position [455, 0]
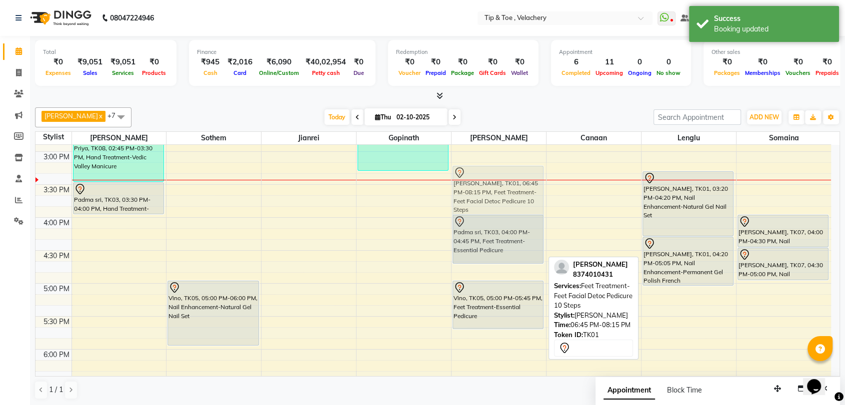
drag, startPoint x: 504, startPoint y: 313, endPoint x: 504, endPoint y: 184, distance: 129.5
click at [504, 184] on div "madhya AK, TK06, 01:10 PM-01:40 PM, Feet Treatment-Foot Massage Padma sri, TK03…" at bounding box center [498, 184] width 94 height 989
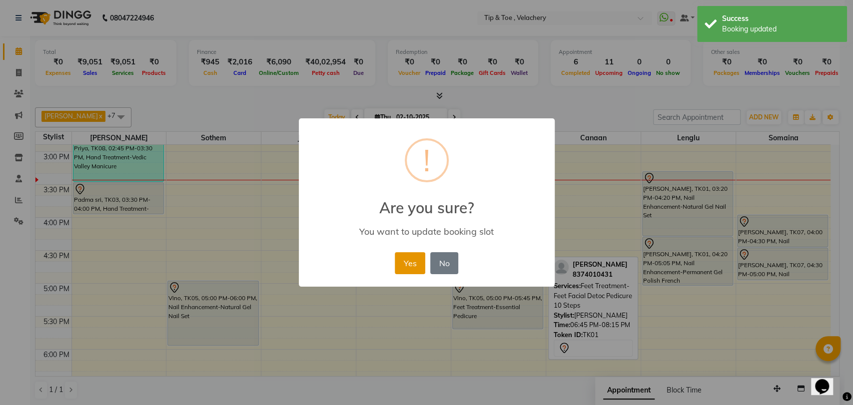
click at [406, 257] on button "Yes" at bounding box center [410, 263] width 30 height 22
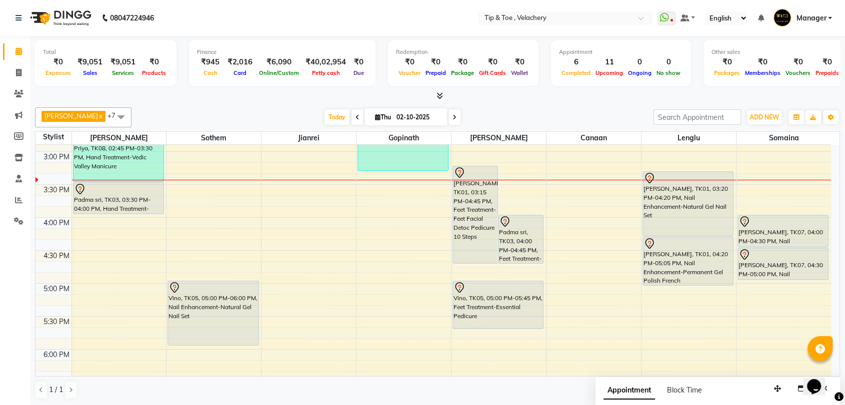
drag, startPoint x: 442, startPoint y: 191, endPoint x: 661, endPoint y: 195, distance: 218.5
click at [660, 195] on div "mounica, TK01, 03:20 PM-04:20 PM, Nail Enhancement-Natural Gel Nail Set" at bounding box center [688, 204] width 90 height 64
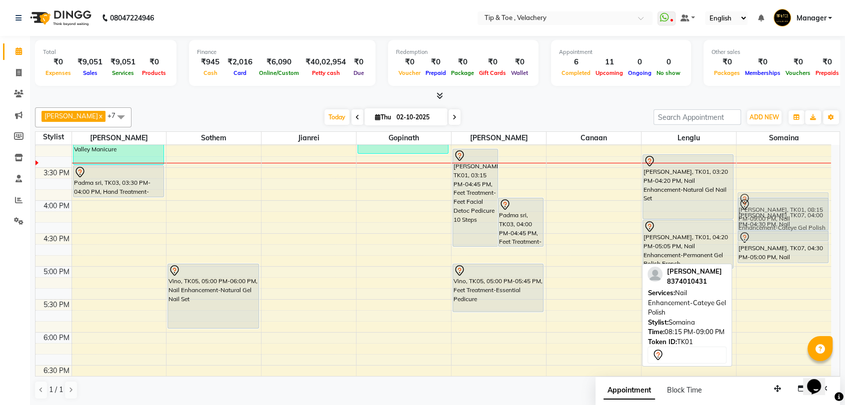
scroll to position [460, 0]
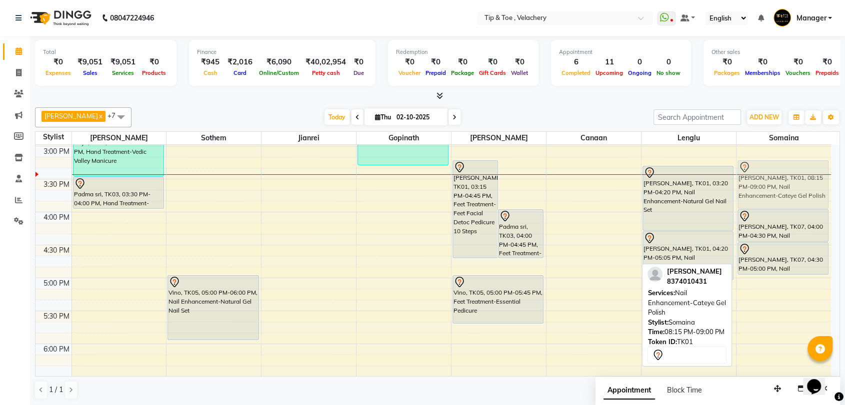
drag, startPoint x: 796, startPoint y: 237, endPoint x: 764, endPoint y: 183, distance: 62.7
click at [765, 181] on div "Rajeshwari, TK07, 04:00 PM-04:30 PM, Nail Maintenance-Permanent Gel Polish Remo…" at bounding box center [783, 179] width 94 height 989
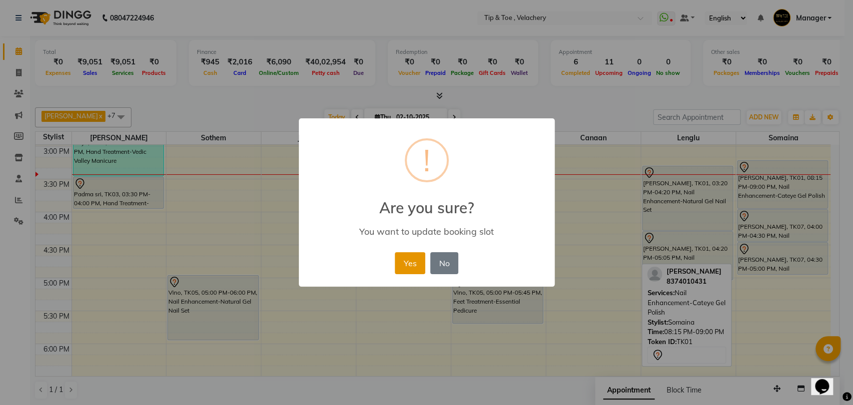
click at [412, 259] on button "Yes" at bounding box center [410, 263] width 30 height 22
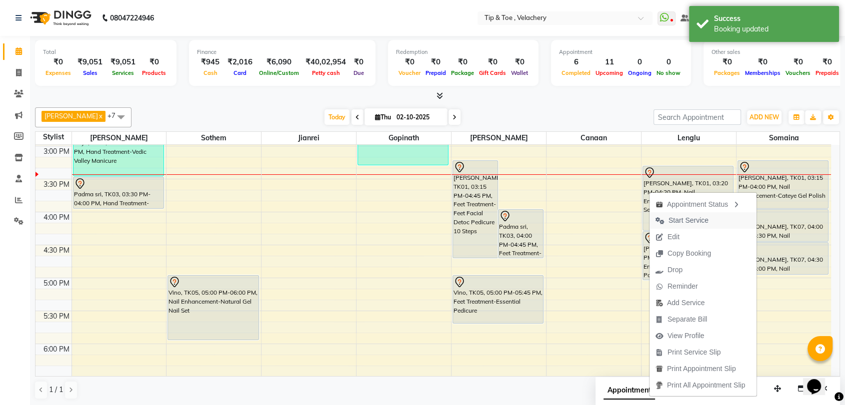
click at [676, 218] on span "Start Service" at bounding box center [688, 220] width 40 height 10
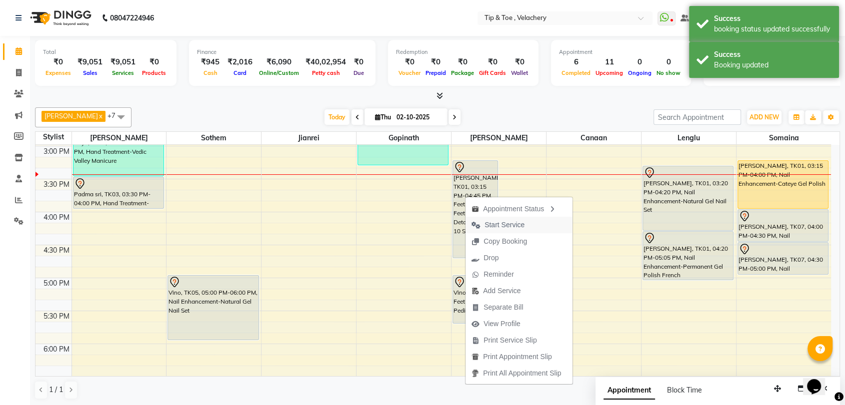
click at [503, 224] on span "Start Service" at bounding box center [504, 225] width 40 height 10
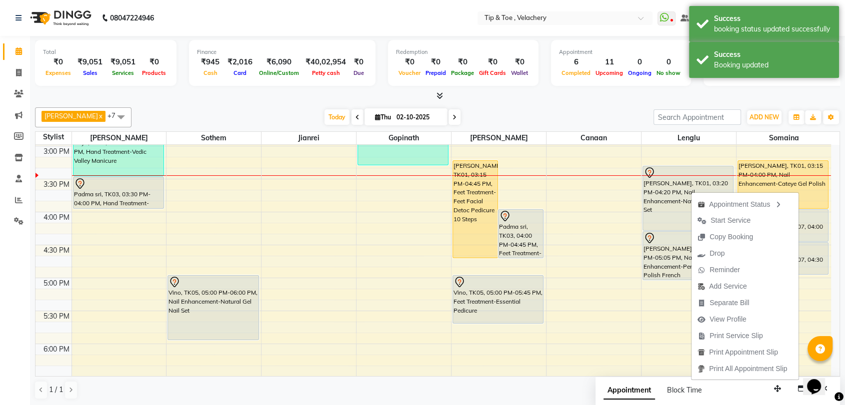
click at [720, 222] on span "Start Service" at bounding box center [730, 220] width 40 height 10
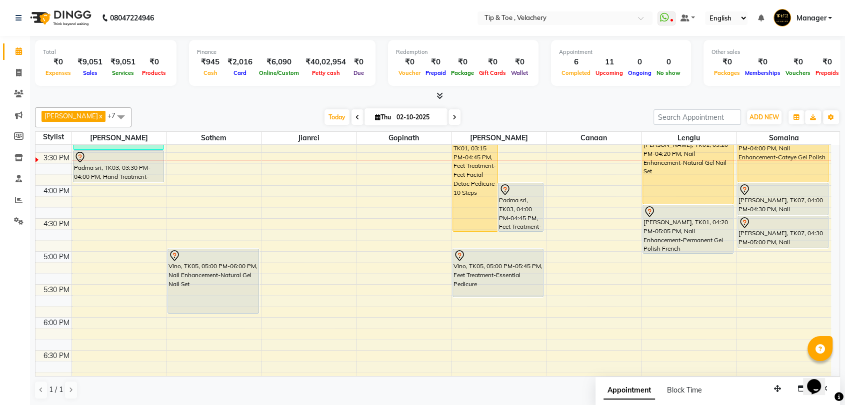
scroll to position [479, 0]
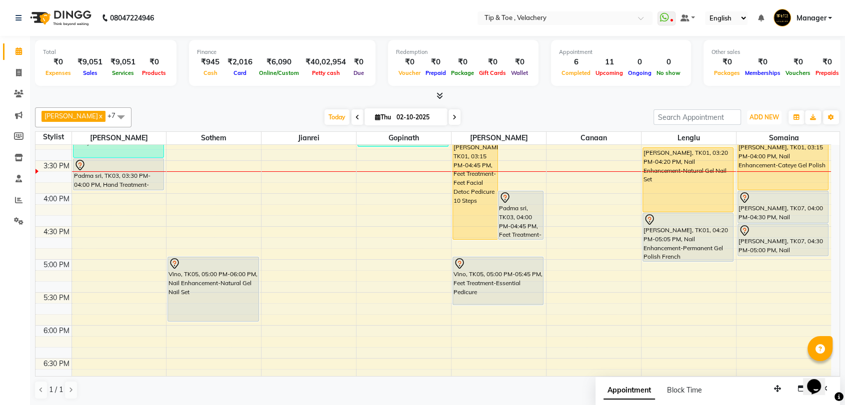
drag, startPoint x: 750, startPoint y: 116, endPoint x: 778, endPoint y: 146, distance: 41.0
click at [752, 116] on span "ADD NEW" at bounding box center [763, 116] width 29 height 7
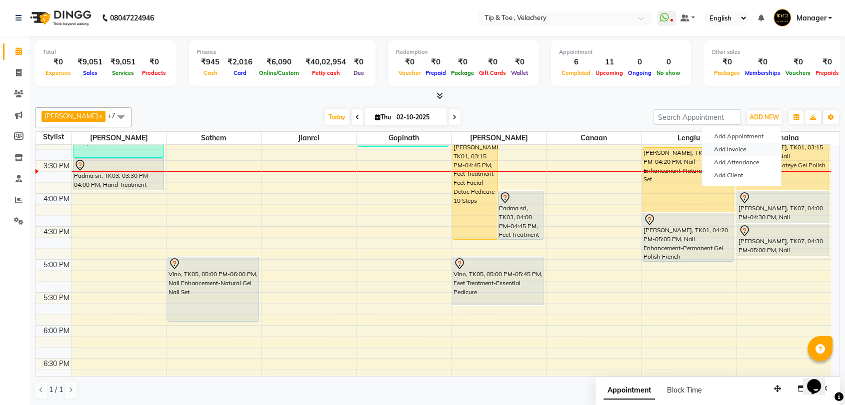
click at [733, 152] on link "Add Invoice" at bounding box center [741, 149] width 79 height 13
select select "service"
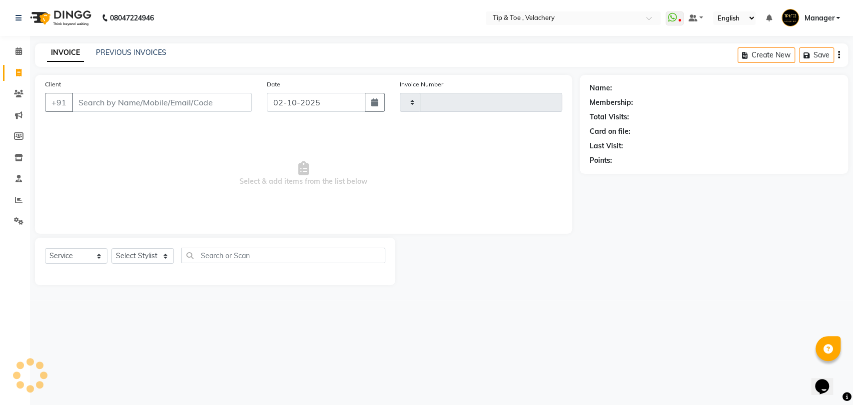
type input "2373"
select select "5863"
click at [137, 258] on select "Select Stylist" at bounding box center [142, 255] width 62 height 15
select select "41035"
click at [111, 248] on select "Select Stylist Afroz Canaan Gopinath Jianrei Joycee Lenglu Manager Sharmila Som…" at bounding box center [142, 255] width 62 height 15
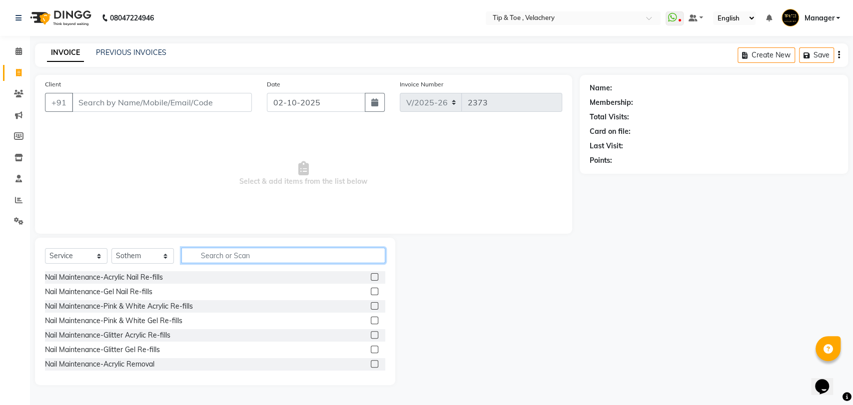
click at [226, 250] on input "text" at bounding box center [283, 255] width 204 height 15
type input "t"
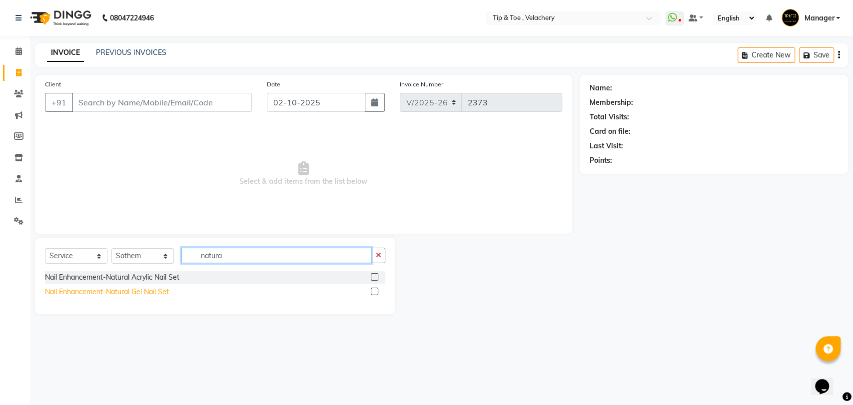
type input "natura"
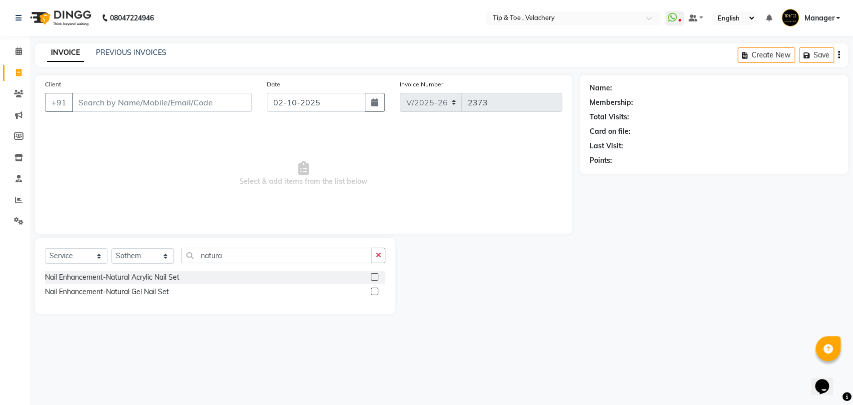
drag, startPoint x: 158, startPoint y: 290, endPoint x: 192, endPoint y: 286, distance: 34.2
click at [157, 290] on div "Nail Enhancement-Natural Gel Nail Set" at bounding box center [107, 292] width 124 height 10
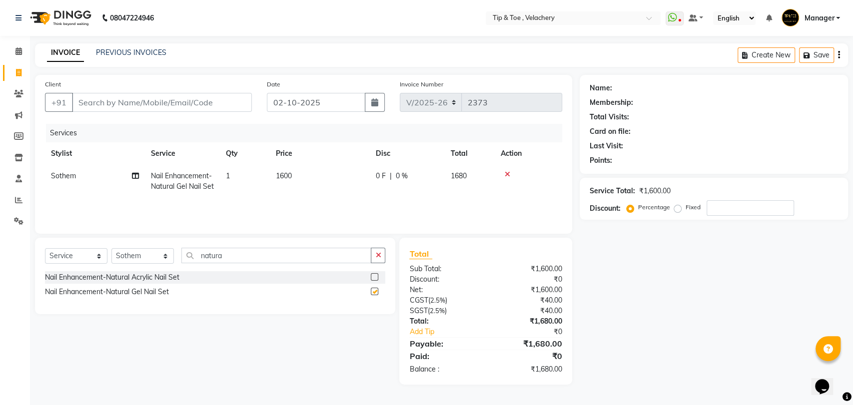
checkbox input "false"
drag, startPoint x: 226, startPoint y: 255, endPoint x: 149, endPoint y: 254, distance: 77.0
click at [149, 254] on div "Select Service Product Membership Package Voucher Prepaid Gift Card Select Styl…" at bounding box center [215, 259] width 340 height 23
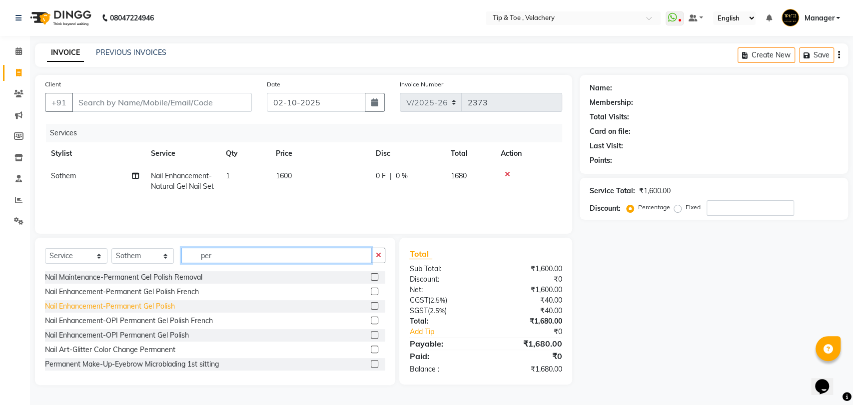
type input "per"
click at [164, 309] on div "Nail Enhancement-Permanent Gel Polish" at bounding box center [110, 306] width 130 height 10
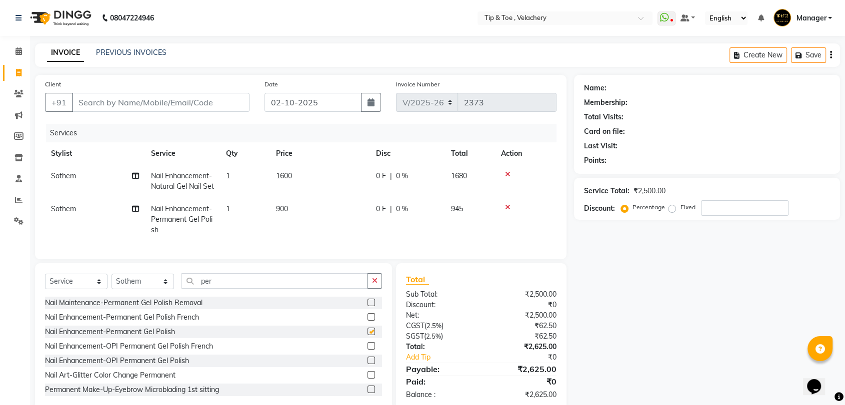
checkbox input "false"
click at [195, 99] on input "Client" at bounding box center [160, 102] width 177 height 19
type input "8"
type input "0"
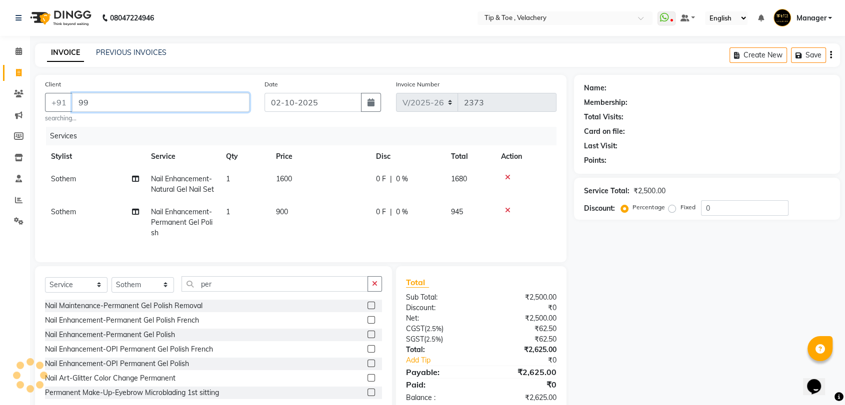
type input "9"
click at [173, 104] on input "8754509637" at bounding box center [160, 102] width 177 height 19
type input "8"
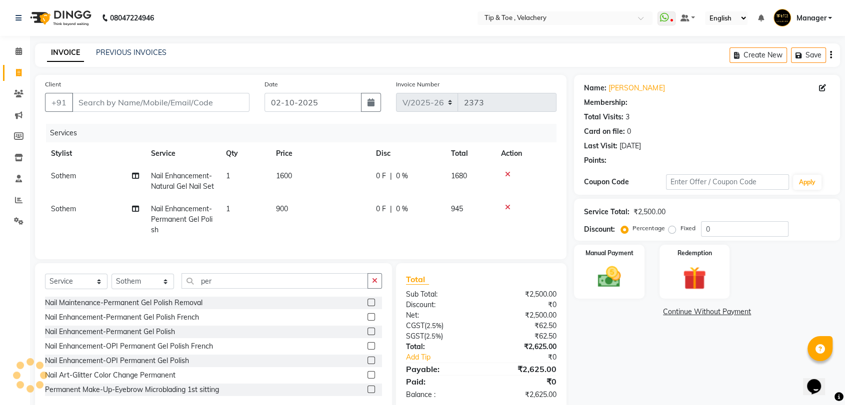
select select "1: Object"
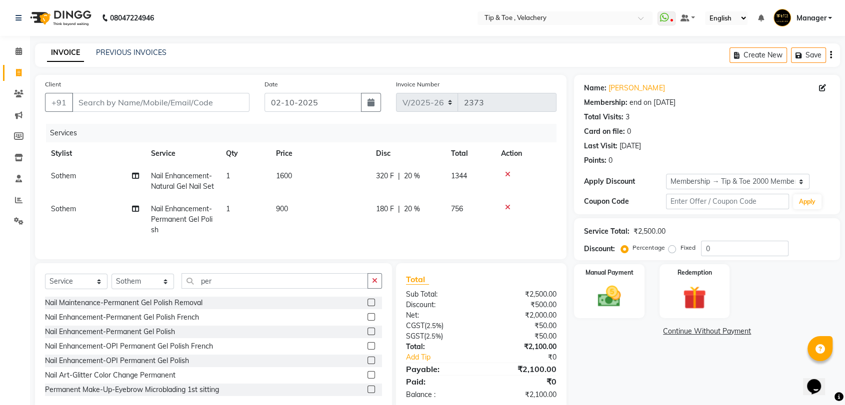
type input "20"
click at [154, 105] on input "Client" at bounding box center [160, 102] width 177 height 19
type input "9"
type input "0"
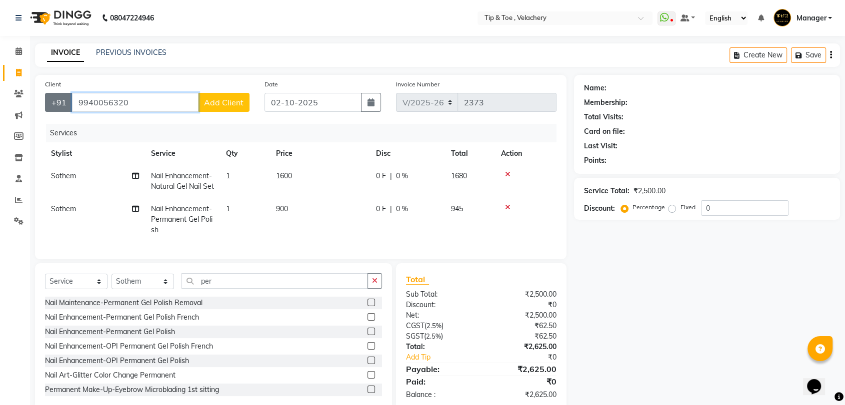
drag, startPoint x: 135, startPoint y: 105, endPoint x: 60, endPoint y: 111, distance: 75.2
click at [61, 111] on div "+91 9940056320 Add Client" at bounding box center [147, 102] width 204 height 19
paste input "8754509637"
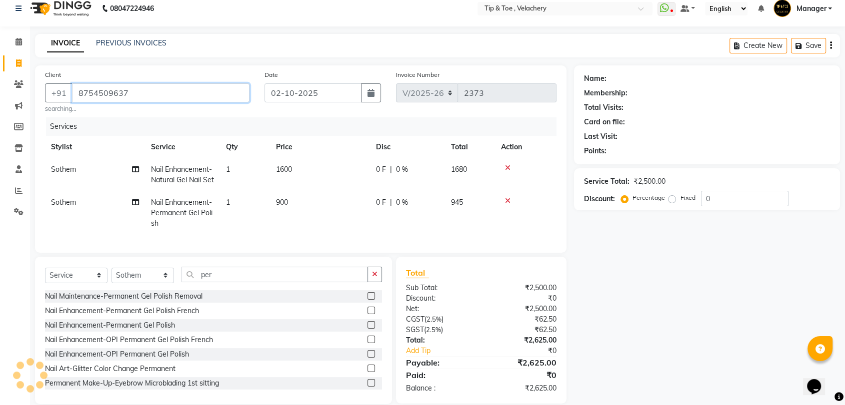
type input "8754509637"
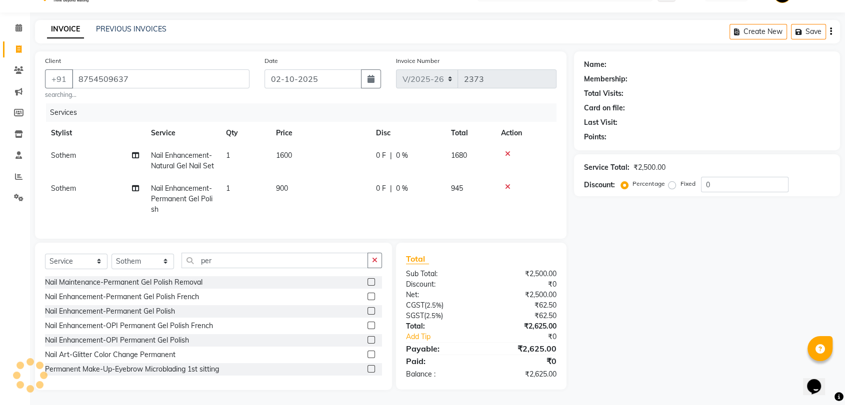
click at [691, 291] on div "Name: Membership: Total Visits: Card on file: Last Visit: Points: Service Total…" at bounding box center [710, 220] width 273 height 339
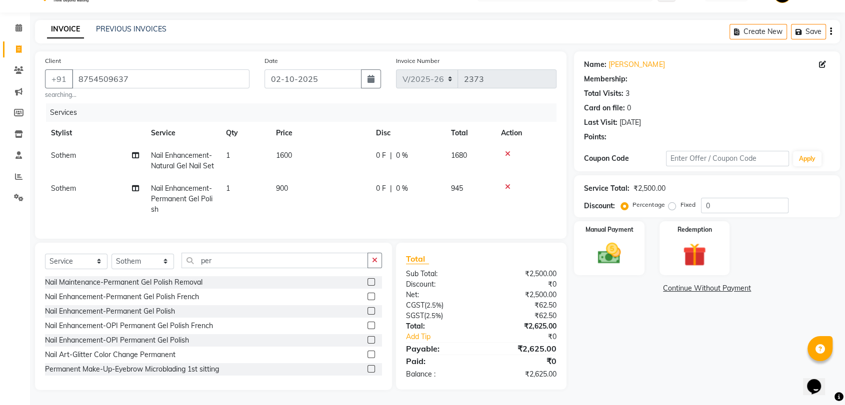
select select "1: Object"
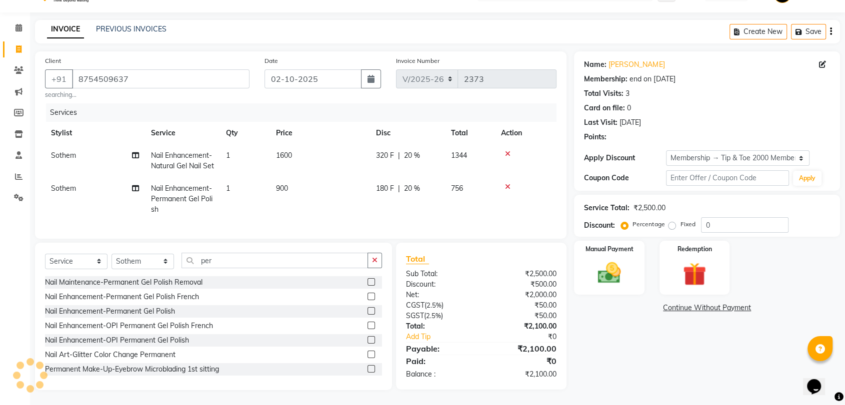
type input "20"
click at [697, 345] on div "Name: Kaashvi Membership: end on 22-08-2028 Total Visits: 3 Card on file: 0 Las…" at bounding box center [710, 220] width 273 height 339
click at [601, 259] on img at bounding box center [608, 273] width 39 height 28
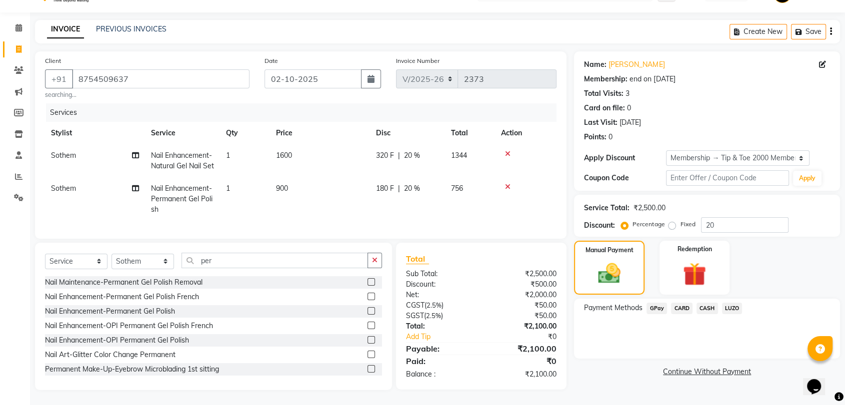
click at [651, 303] on span "GPay" at bounding box center [656, 308] width 20 height 11
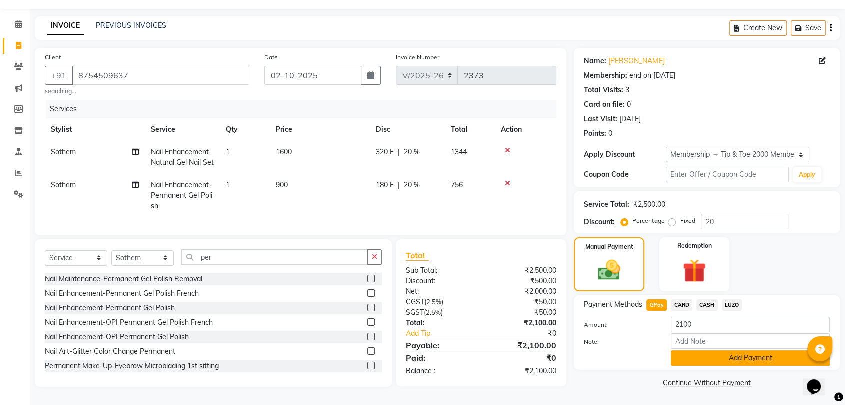
click at [732, 350] on button "Add Payment" at bounding box center [750, 357] width 159 height 15
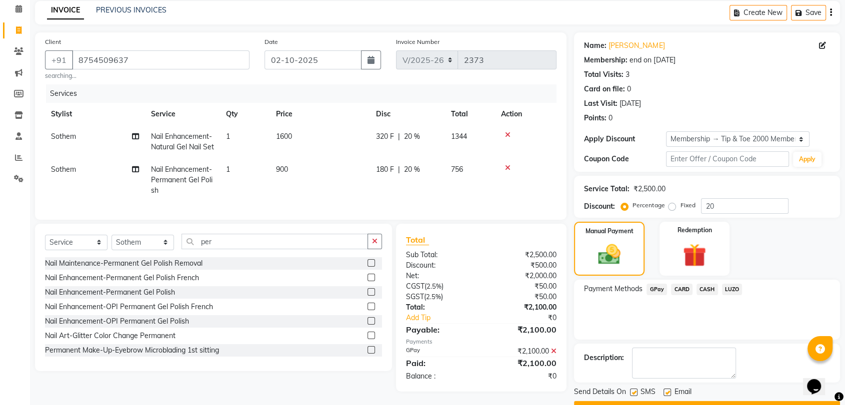
scroll to position [68, 0]
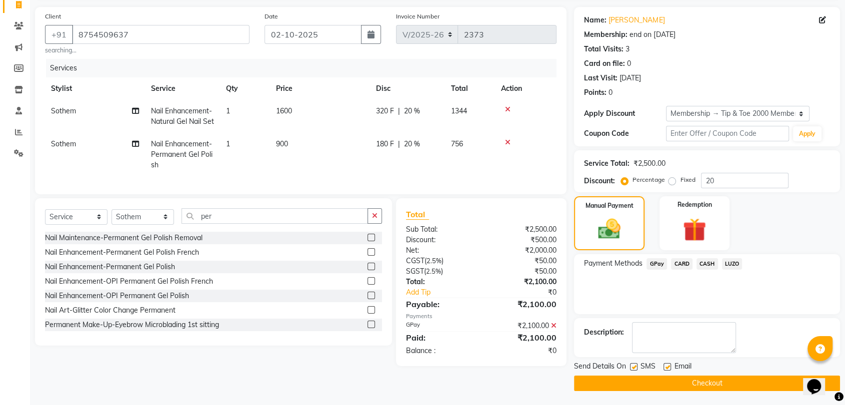
click at [665, 366] on label at bounding box center [666, 366] width 7 height 7
click at [665, 366] on input "checkbox" at bounding box center [666, 367] width 6 height 6
checkbox input "false"
click at [668, 384] on button "Checkout" at bounding box center [707, 383] width 266 height 15
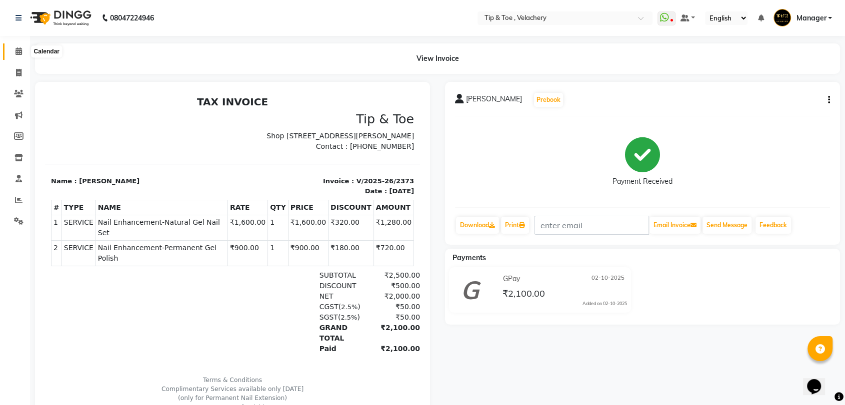
click at [14, 50] on span at bounding box center [18, 51] width 17 height 11
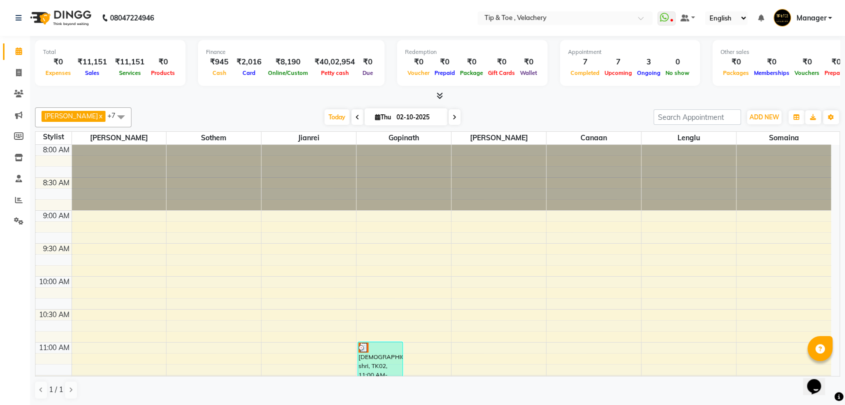
click at [403, 115] on input "02-10-2025" at bounding box center [418, 117] width 50 height 15
select select "10"
select select "2025"
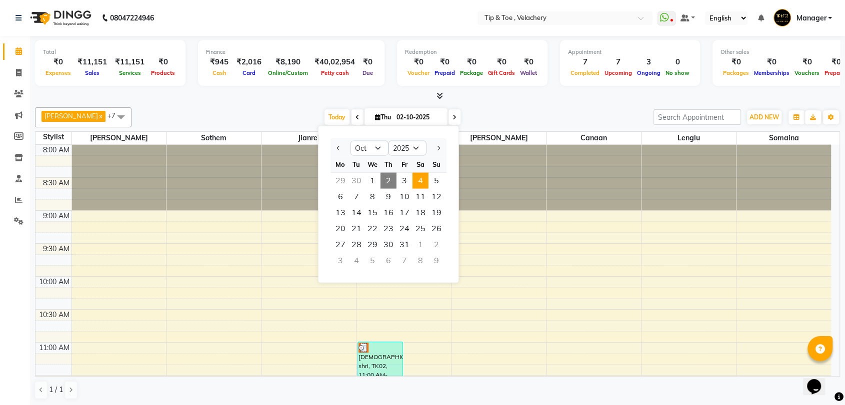
click at [423, 182] on span "4" at bounding box center [420, 181] width 16 height 16
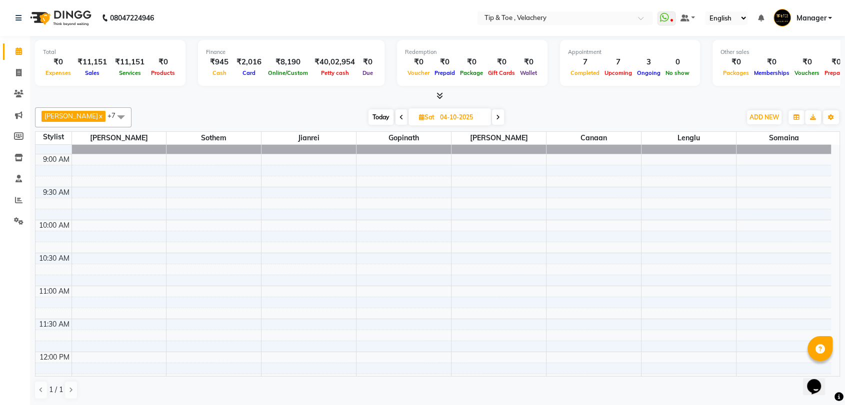
scroll to position [17, 0]
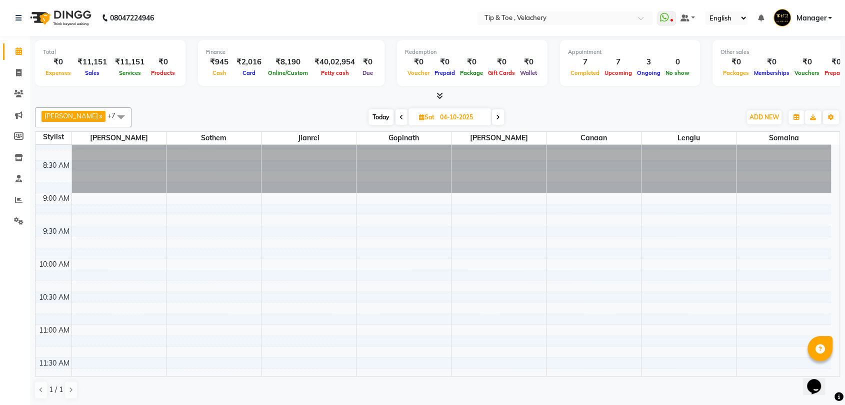
click at [373, 113] on span "Today" at bounding box center [380, 116] width 25 height 15
type input "02-10-2025"
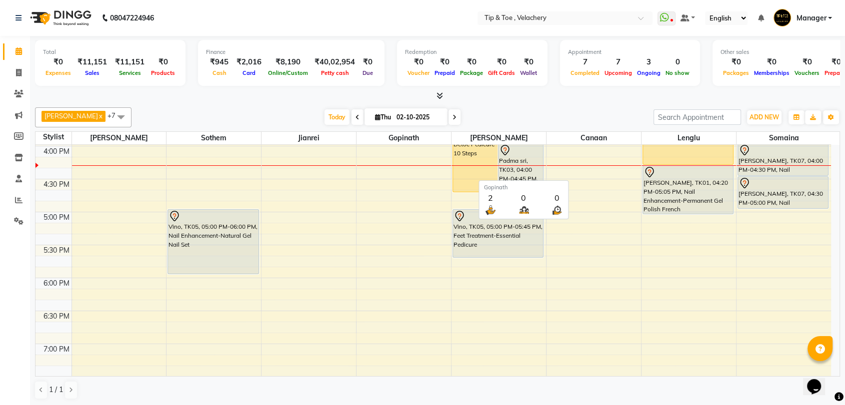
scroll to position [0, 0]
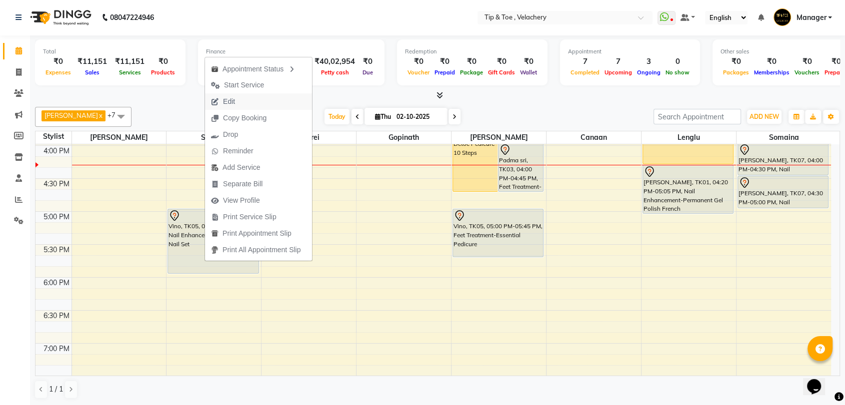
click at [227, 103] on span "Edit" at bounding box center [229, 101] width 12 height 10
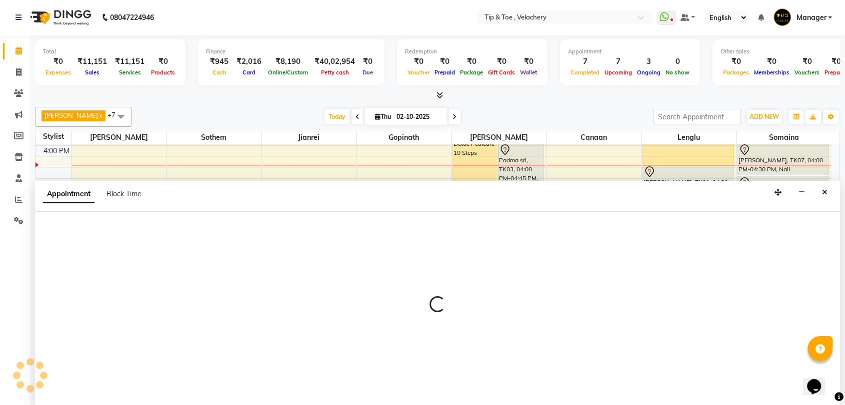
select select "tentative"
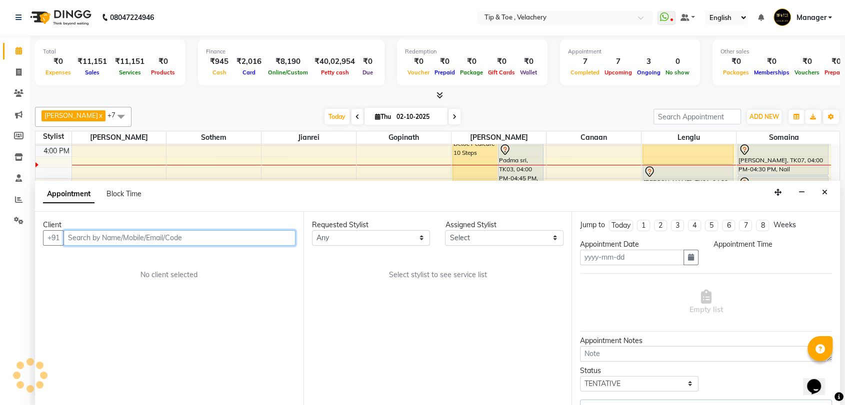
type input "02-10-2025"
select select "1020"
select select "41027"
select select "2839"
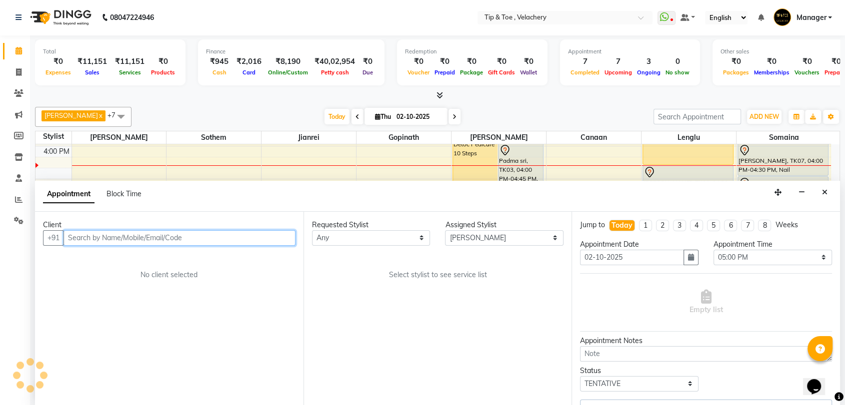
select select "2839"
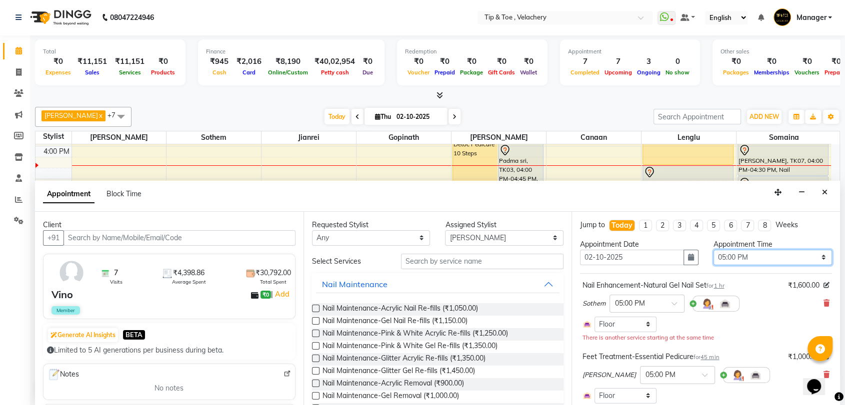
click at [723, 254] on select "Select 09:00 AM 09:15 AM 09:30 AM 09:45 AM 10:00 AM 10:15 AM 10:30 AM 10:45 AM …" at bounding box center [772, 257] width 118 height 15
select select "900"
click at [713, 250] on select "Select 09:00 AM 09:15 AM 09:30 AM 09:45 AM 10:00 AM 10:15 AM 10:30 AM 10:45 AM …" at bounding box center [772, 257] width 118 height 15
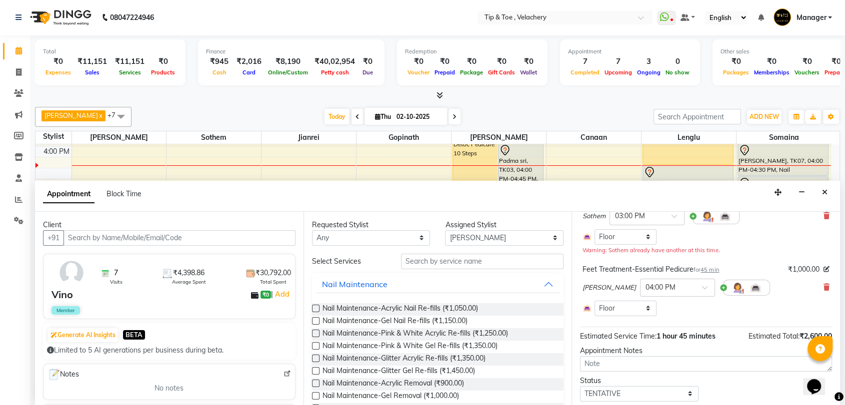
scroll to position [116, 0]
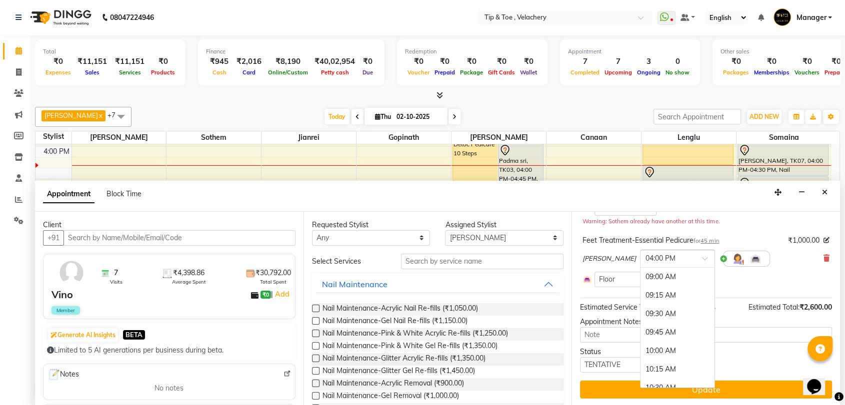
click at [645, 259] on input "text" at bounding box center [667, 258] width 44 height 10
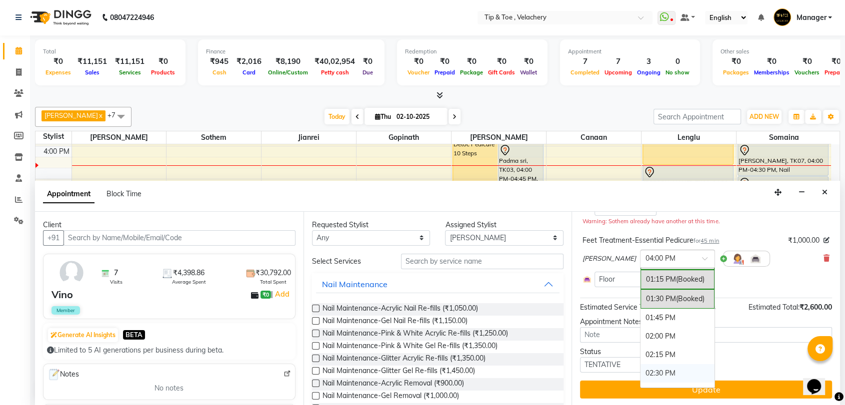
scroll to position [418, 0]
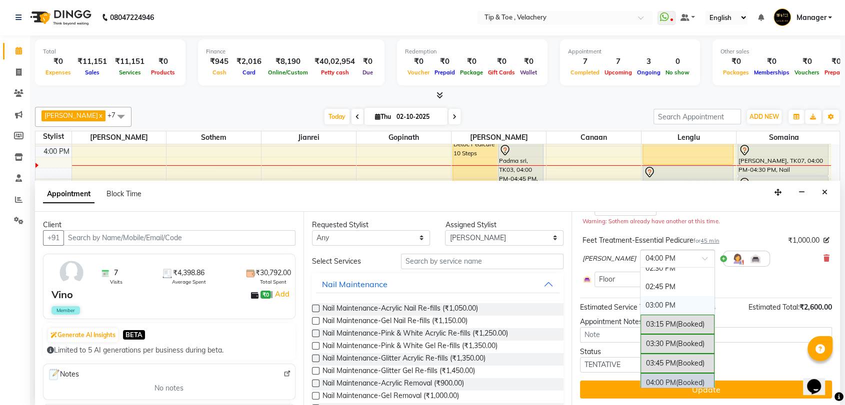
click at [640, 304] on div "03:00 PM" at bounding box center [677, 305] width 74 height 18
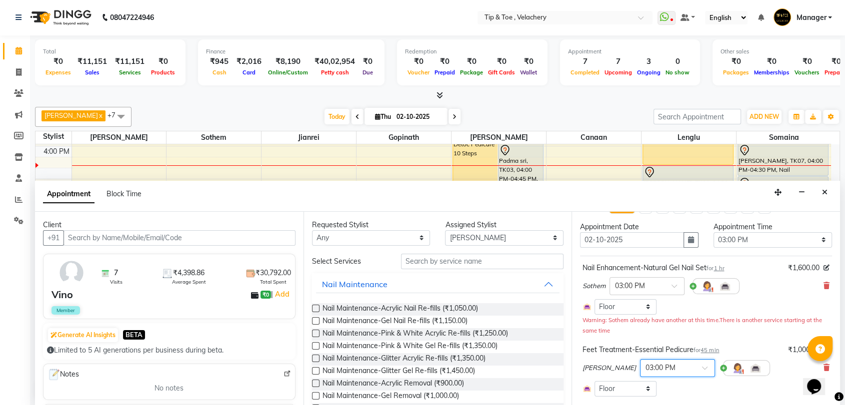
scroll to position [0, 0]
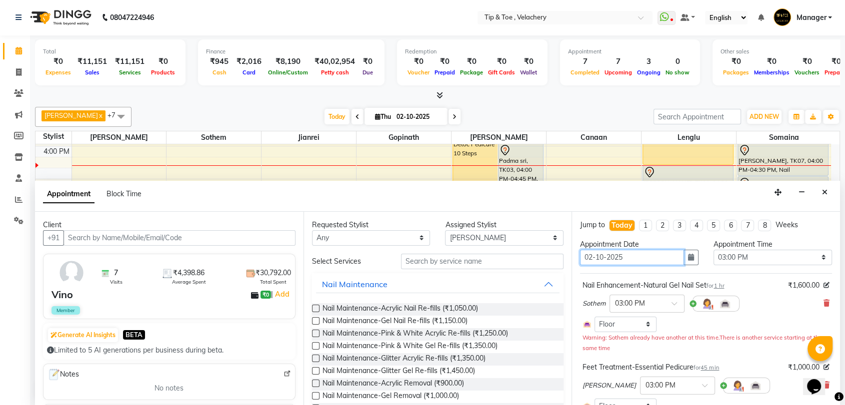
click at [631, 256] on input "02-10-2025" at bounding box center [632, 257] width 104 height 15
drag, startPoint x: 605, startPoint y: 254, endPoint x: 702, endPoint y: 261, distance: 97.3
click at [606, 255] on input "02-10-2025" at bounding box center [632, 257] width 104 height 15
click at [688, 258] on icon "button" at bounding box center [691, 257] width 6 height 7
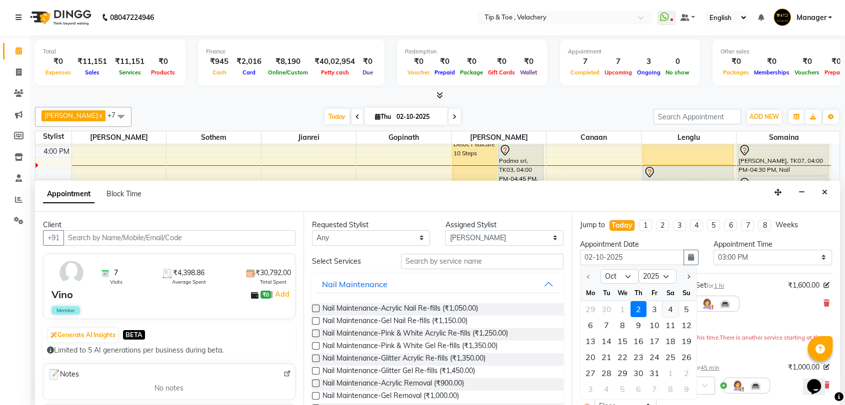
click at [670, 311] on div "4" at bounding box center [670, 309] width 16 height 16
type input "04-10-2025"
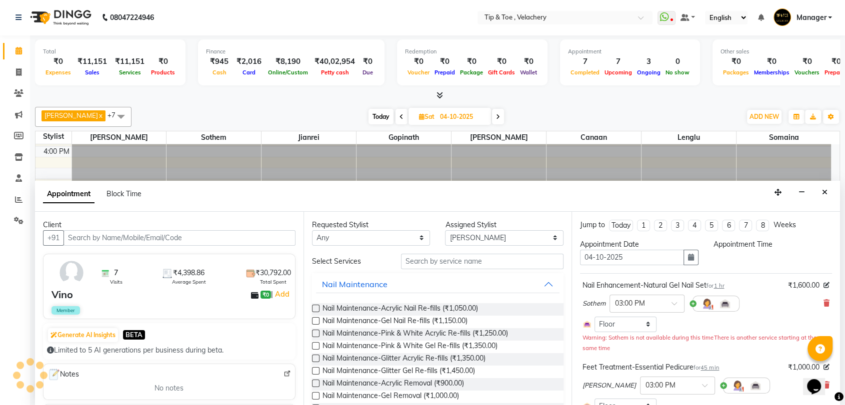
select select "900"
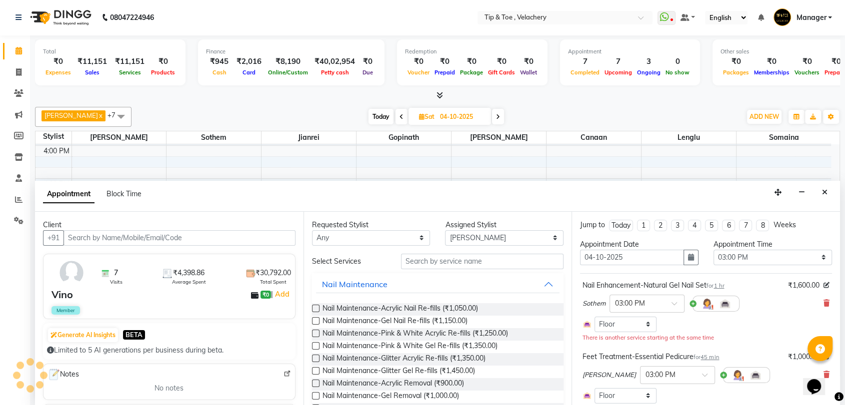
scroll to position [116, 0]
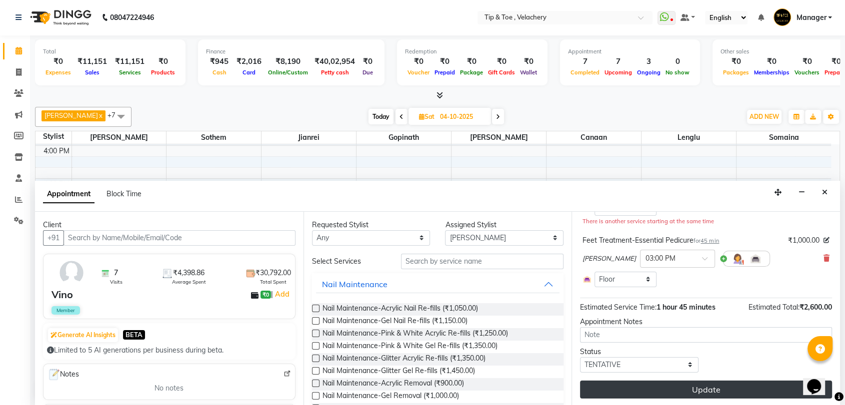
click at [708, 392] on button "Update" at bounding box center [706, 390] width 252 height 18
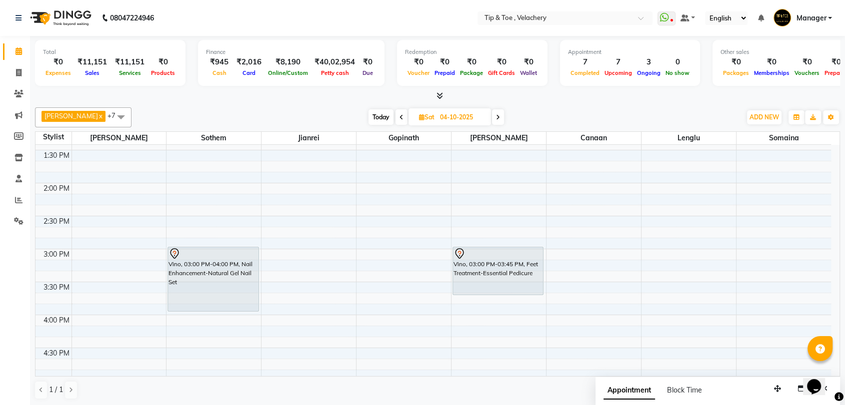
scroll to position [360, 0]
drag, startPoint x: 369, startPoint y: 117, endPoint x: 368, endPoint y: 103, distance: 13.5
click at [369, 114] on span "Today" at bounding box center [380, 116] width 25 height 15
type input "02-10-2025"
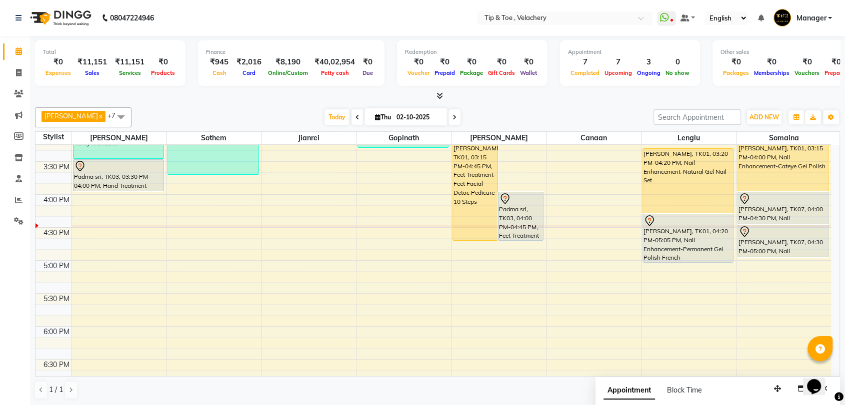
scroll to position [405, 0]
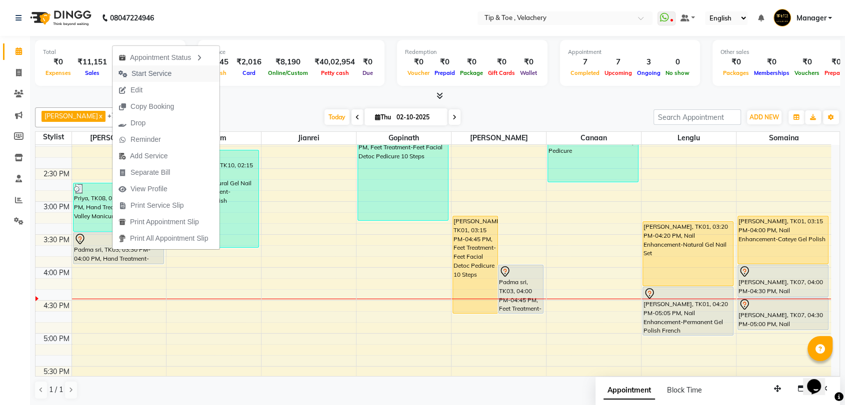
click at [165, 76] on span "Start Service" at bounding box center [151, 73] width 40 height 10
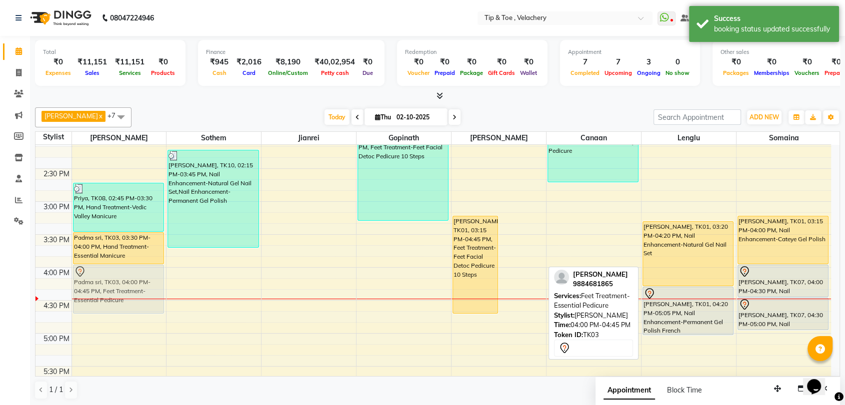
drag, startPoint x: 516, startPoint y: 282, endPoint x: 123, endPoint y: 286, distance: 392.4
click at [123, 286] on tr "Priya, TK08, 02:45 PM-03:30 PM, Hand Treatment-Vedic Valley Manicure Padma sri,…" at bounding box center [432, 234] width 795 height 989
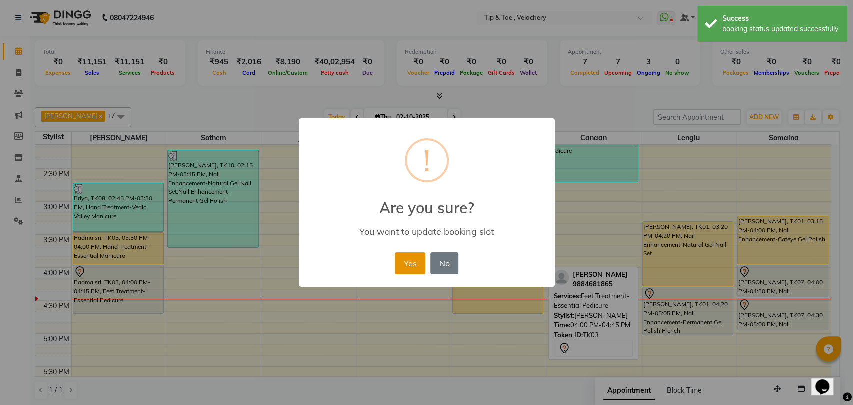
click at [401, 269] on button "Yes" at bounding box center [410, 263] width 30 height 22
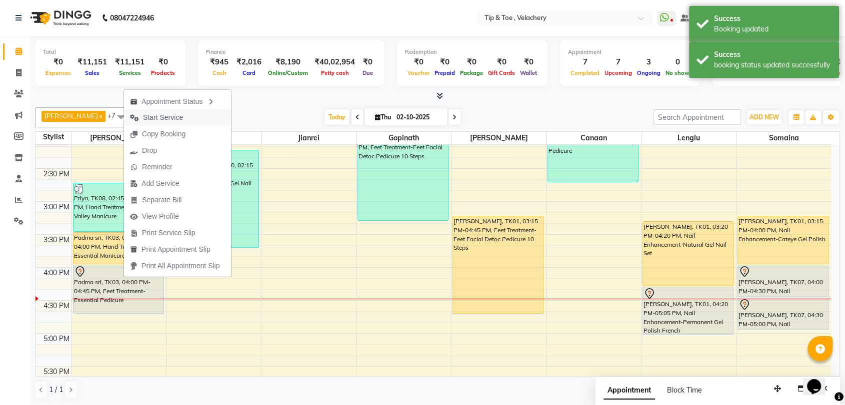
click at [160, 114] on span "Start Service" at bounding box center [163, 117] width 40 height 10
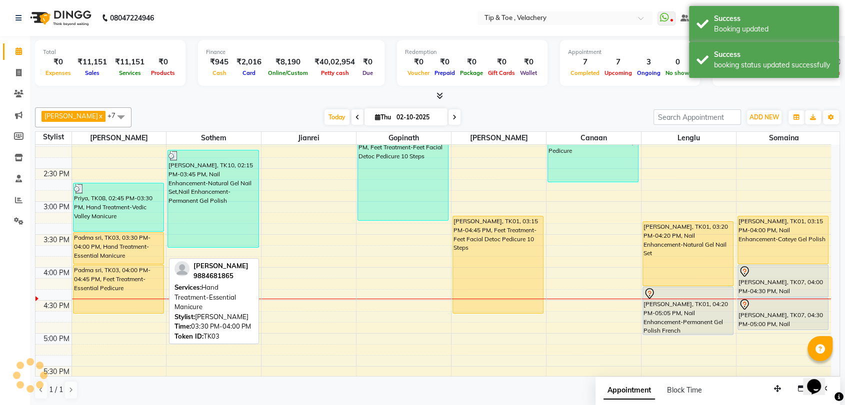
click at [121, 253] on div "Padma sri, TK03, 03:30 PM-04:00 PM, Hand Treatment-Essential Manicure" at bounding box center [118, 248] width 90 height 31
click at [118, 240] on div "Padma sri, TK03, 03:30 PM-04:00 PM, Hand Treatment-Essential Manicure" at bounding box center [118, 248] width 90 height 31
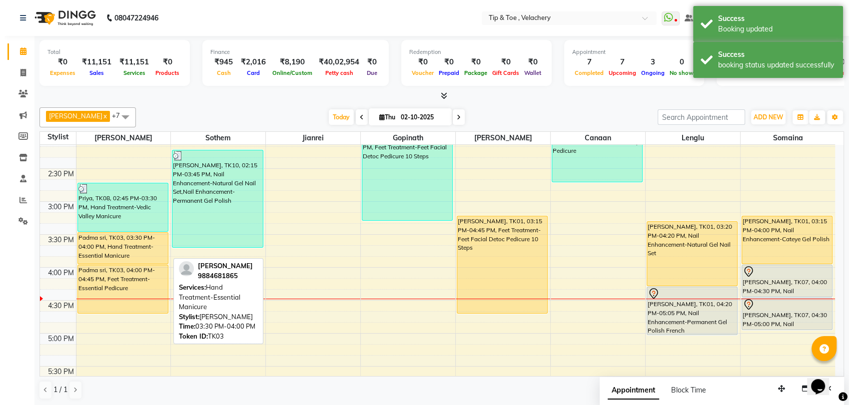
select select "1"
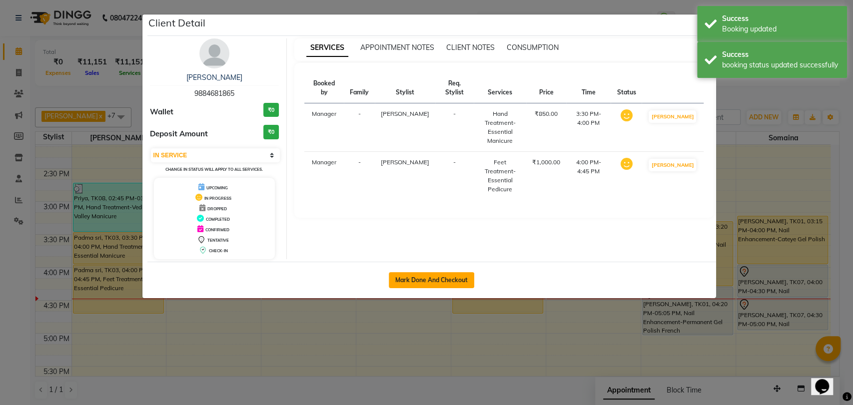
click at [457, 281] on button "Mark Done And Checkout" at bounding box center [431, 280] width 85 height 16
select select "service"
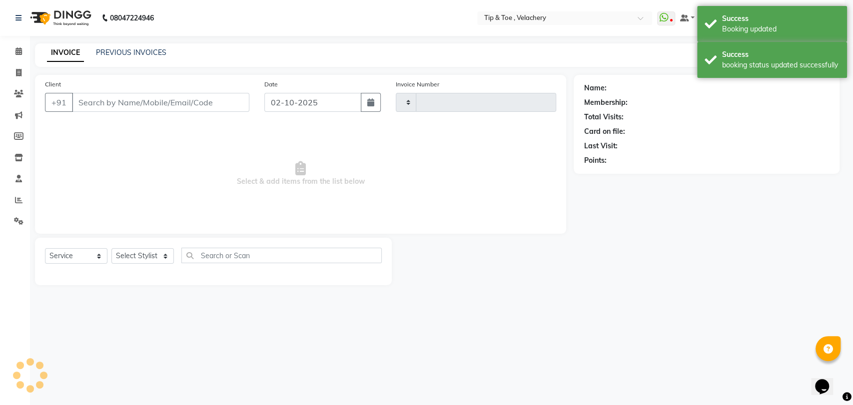
type input "2374"
select select "5863"
type input "9884681865"
select select "41021"
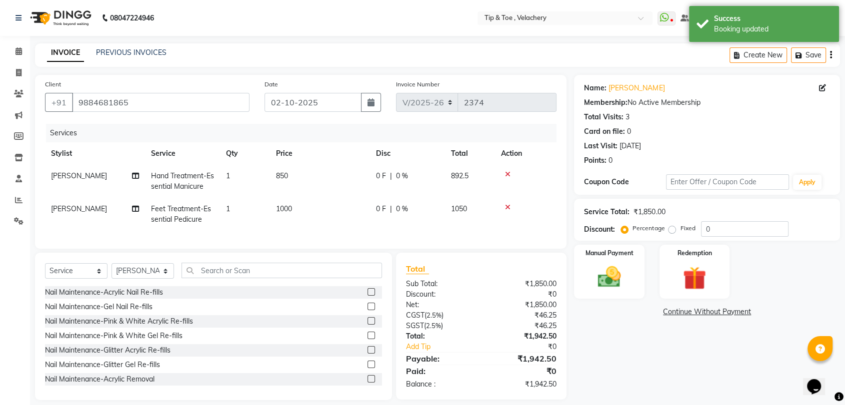
click at [308, 208] on td "1000" at bounding box center [320, 214] width 100 height 33
select select "41021"
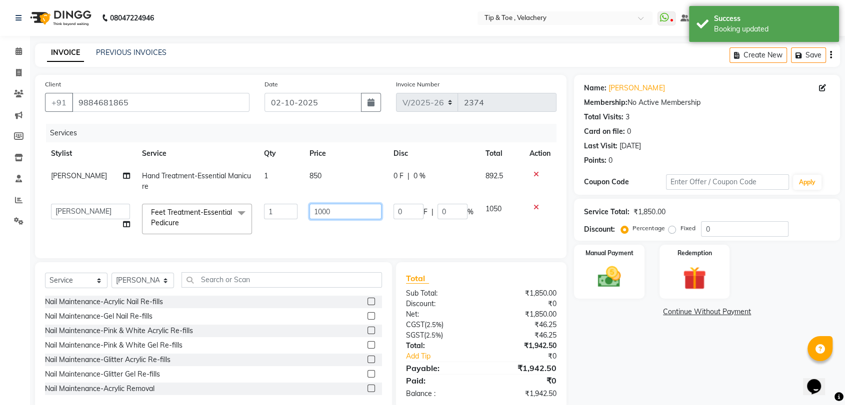
click at [340, 205] on input "1000" at bounding box center [344, 211] width 71 height 15
type input "1300"
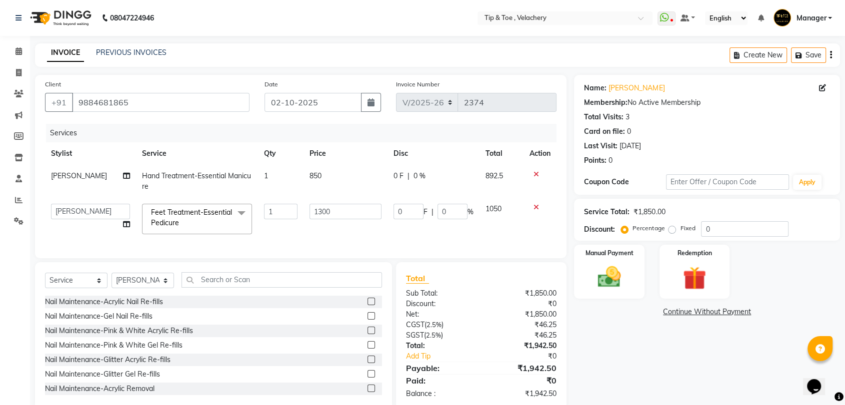
click at [319, 180] on td "850" at bounding box center [344, 181] width 83 height 33
select select "41021"
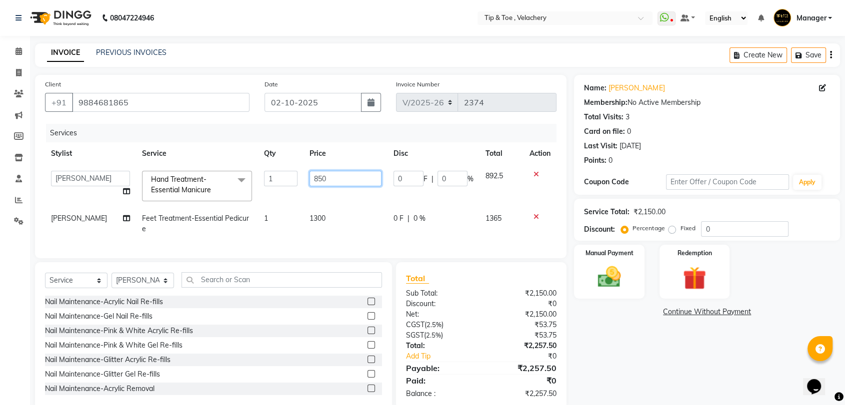
click at [348, 173] on input "850" at bounding box center [344, 178] width 71 height 15
type input "8"
type input "1000"
click at [633, 352] on div "Name: Padma Sri Membership: No Active Membership Total Visits: 3 Card on file: …" at bounding box center [710, 242] width 273 height 335
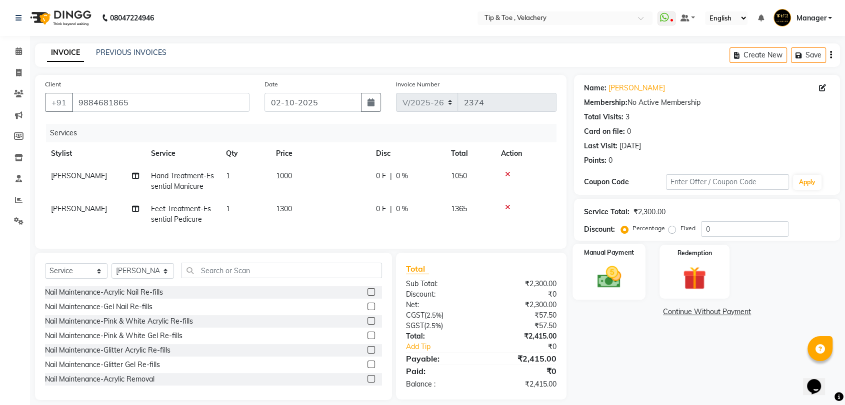
drag, startPoint x: 605, startPoint y: 247, endPoint x: 631, endPoint y: 276, distance: 38.9
click at [605, 263] on img at bounding box center [608, 277] width 39 height 28
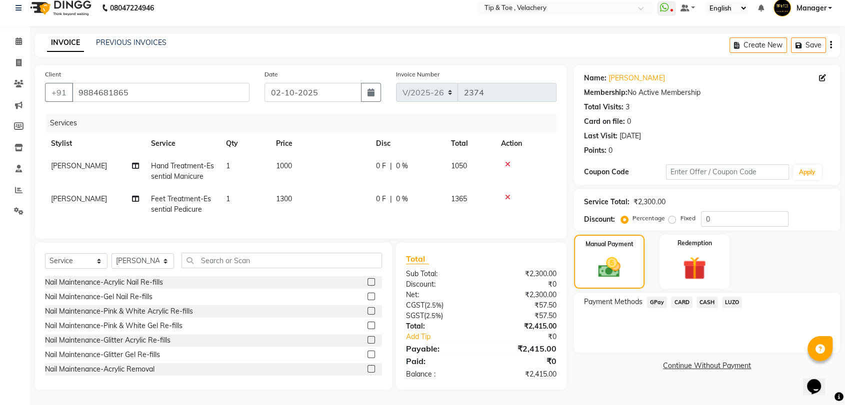
click at [619, 361] on link "Continue Without Payment" at bounding box center [707, 366] width 262 height 10
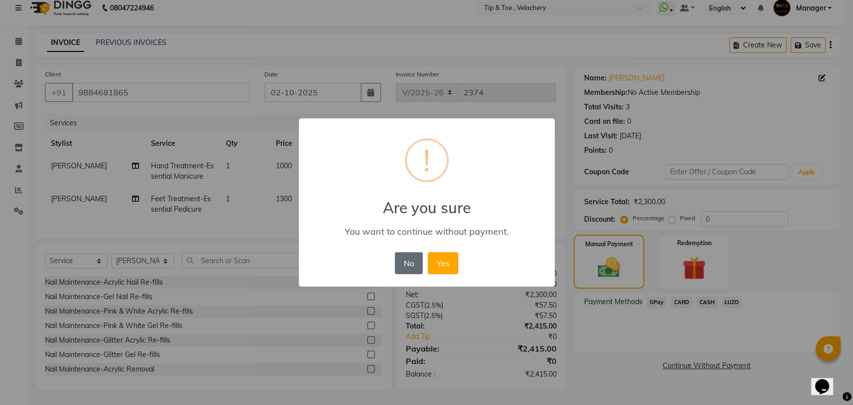
click at [406, 262] on button "No" at bounding box center [409, 263] width 28 height 22
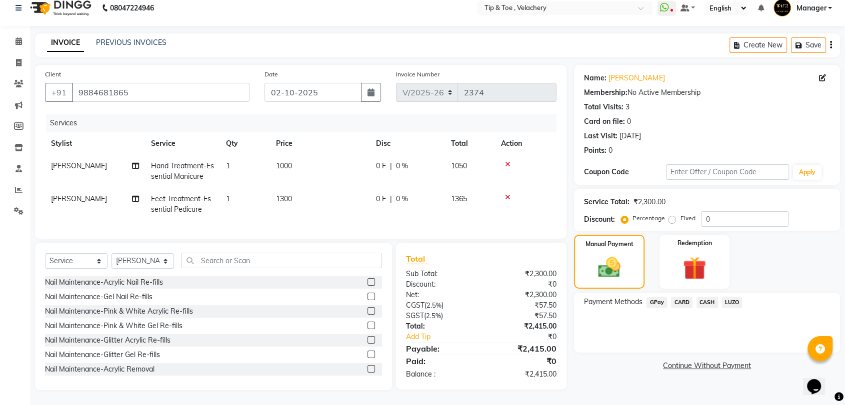
click at [660, 297] on span "GPay" at bounding box center [656, 302] width 20 height 11
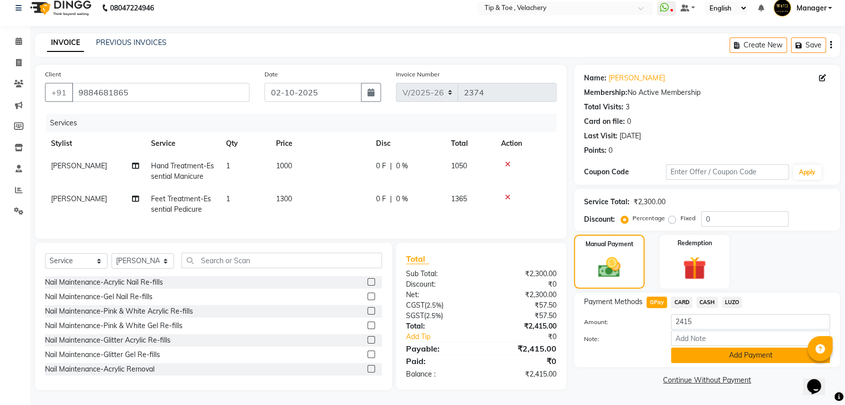
click at [708, 352] on button "Add Payment" at bounding box center [750, 355] width 159 height 15
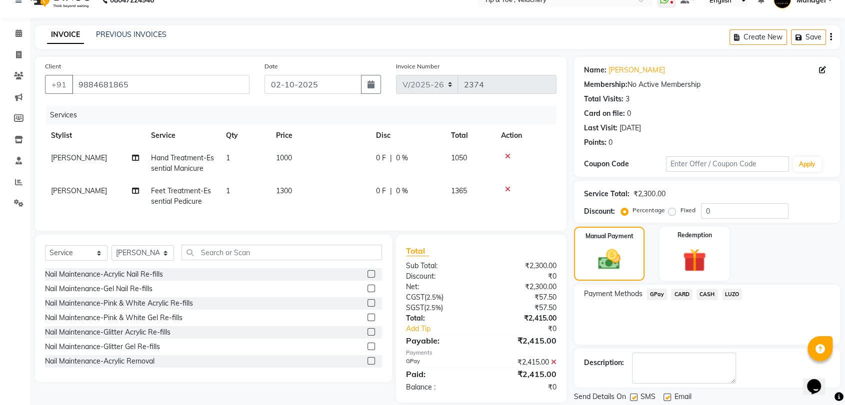
scroll to position [49, 0]
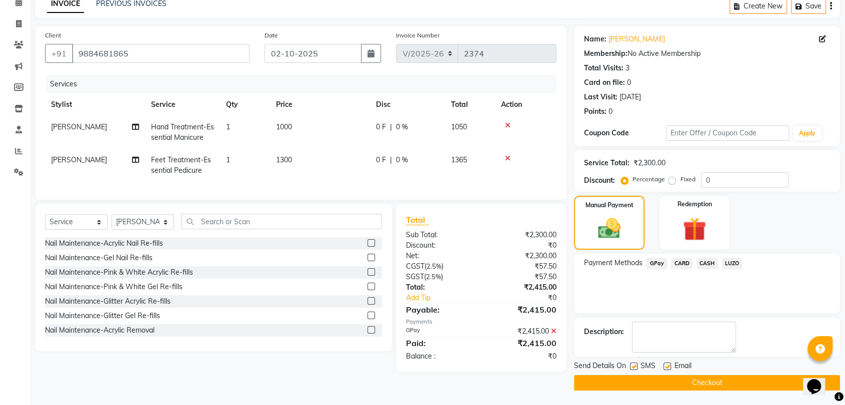
click at [664, 365] on label at bounding box center [666, 366] width 7 height 7
click at [664, 365] on input "checkbox" at bounding box center [666, 367] width 6 height 6
checkbox input "false"
click at [692, 385] on button "Checkout" at bounding box center [707, 382] width 266 height 15
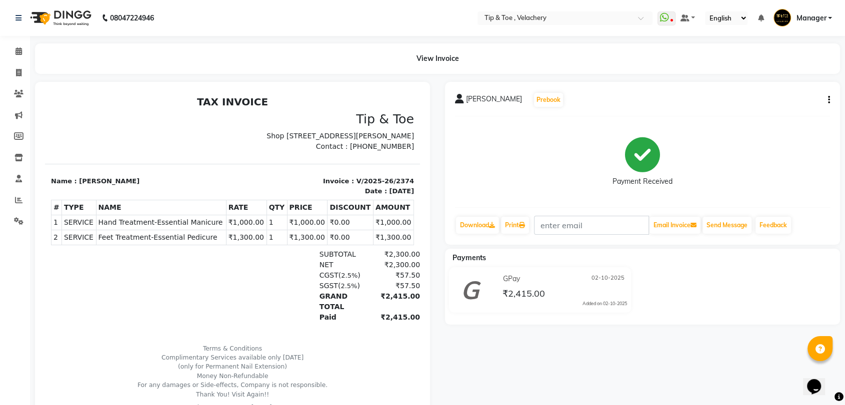
click at [154, 228] on span "Hand Treatment-Essential Manicure" at bounding box center [160, 222] width 125 height 10
copy tr "Hand Treatment-Essential Manicure"
click at [138, 238] on tbody "1 SERVICE SERVICE Hand Treatment-Essential Manicure ₹1,000.00 2" at bounding box center [232, 230] width 362 height 30
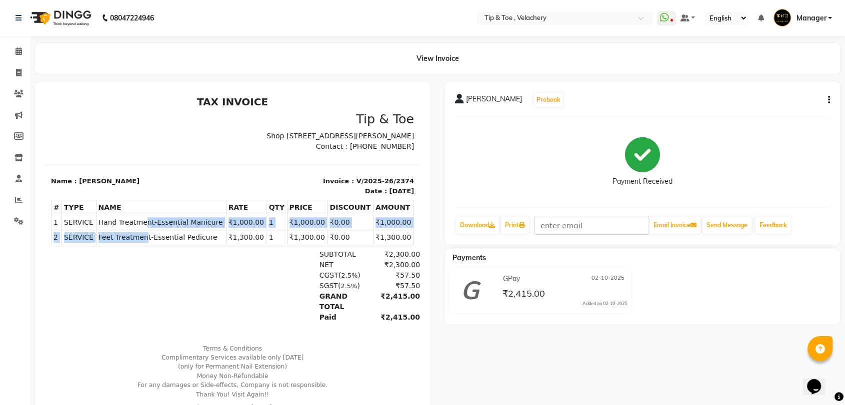
click at [139, 228] on span "Hand Treatment-Essential Manicure" at bounding box center [160, 222] width 125 height 10
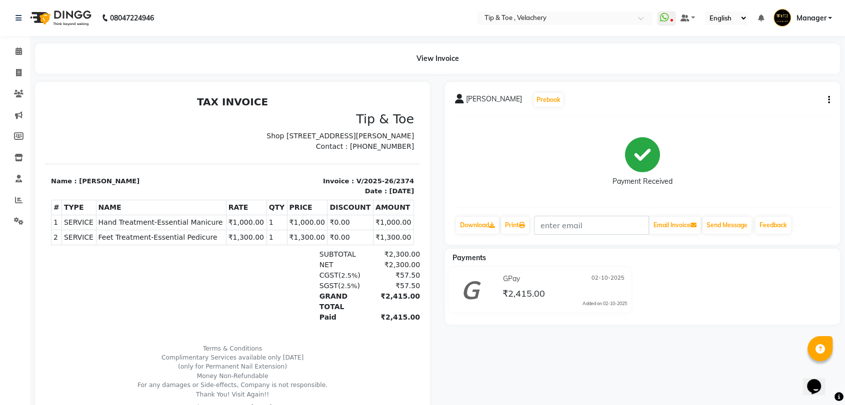
click at [128, 228] on span "Hand Treatment-Essential Manicure" at bounding box center [160, 222] width 125 height 10
copy tr "Hand Treatment-Essential Manicure"
click at [169, 243] on span "Feet Treatment-Essential Pedicure" at bounding box center [160, 237] width 125 height 10
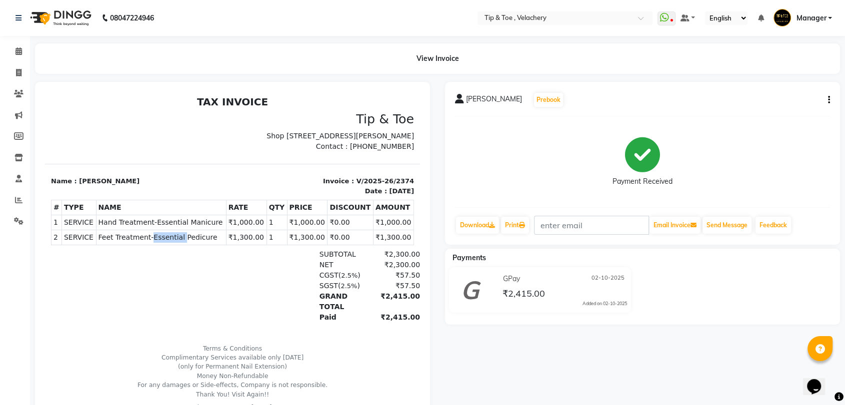
click at [169, 243] on span "Feet Treatment-Essential Pedicure" at bounding box center [160, 237] width 125 height 10
copy tr "Feet Treatment-Essential Pedicure"
drag, startPoint x: 16, startPoint y: 51, endPoint x: 37, endPoint y: 6, distance: 49.6
click at [16, 51] on icon at bounding box center [18, 50] width 6 height 7
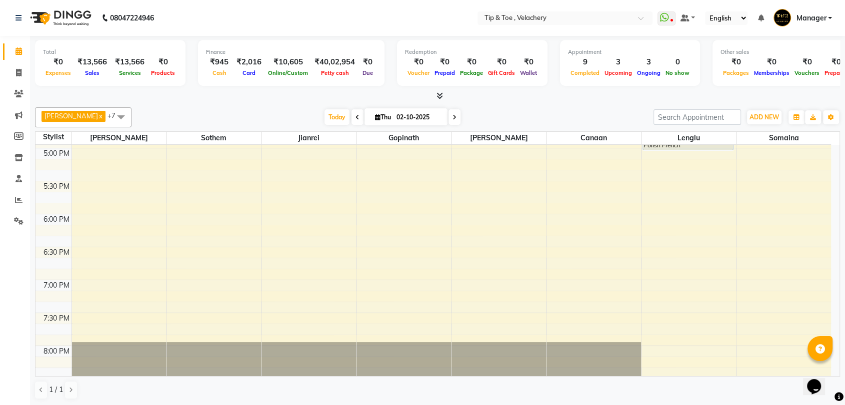
scroll to position [495, 0]
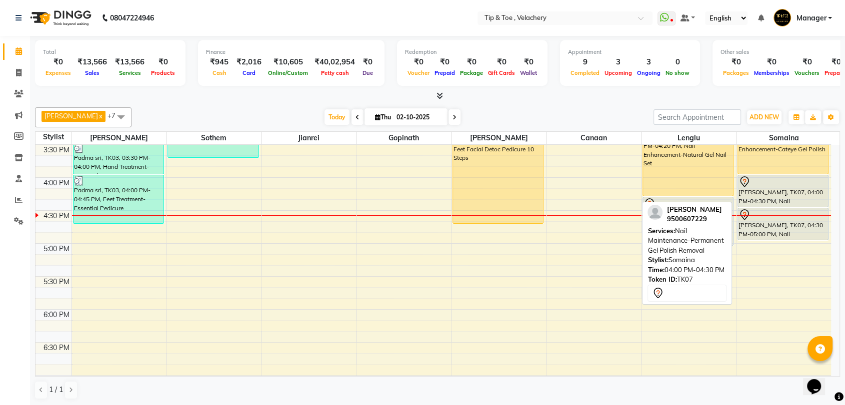
click at [770, 201] on div "[PERSON_NAME], TK07, 04:00 PM-04:30 PM, Nail Maintenance-Permanent Gel Polish R…" at bounding box center [783, 190] width 90 height 31
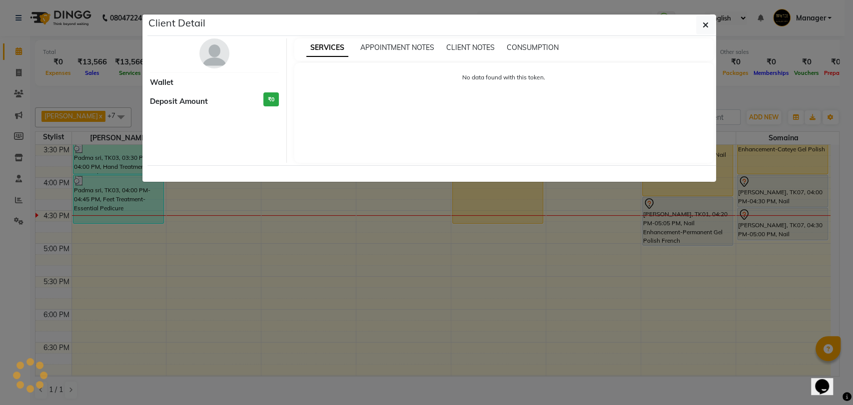
select select "7"
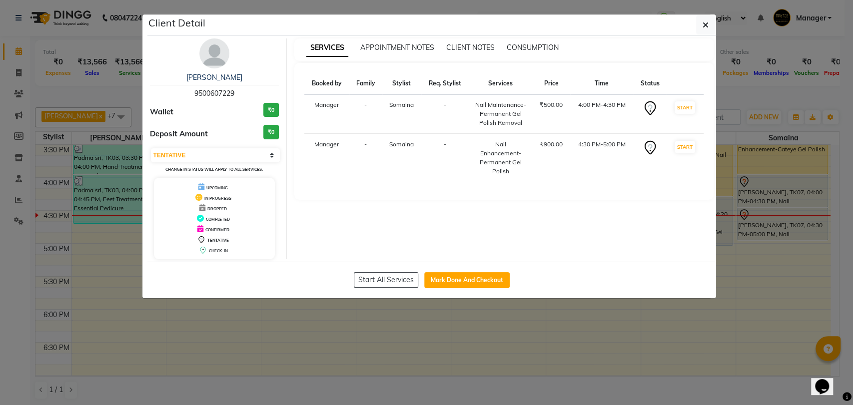
drag, startPoint x: 765, startPoint y: 192, endPoint x: 811, endPoint y: 205, distance: 47.8
click at [811, 205] on ngb-modal-window "Client Detail Rajeshwari 9500607229 Wallet ₹0 Deposit Amount ₹0 Select IN SERVI…" at bounding box center [426, 202] width 853 height 405
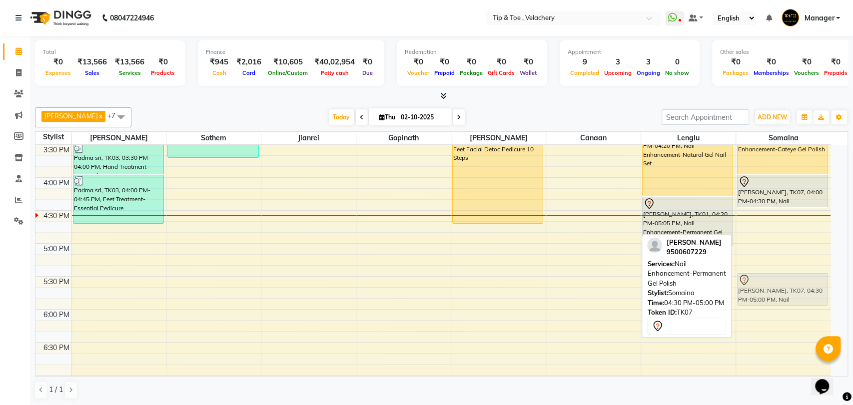
drag, startPoint x: 772, startPoint y: 214, endPoint x: 751, endPoint y: 361, distance: 147.9
click at [749, 337] on div "8:00 AM 8:30 AM 9:00 AM 9:30 AM 10:00 AM 10:30 AM 11:00 AM 11:30 AM 12:00 PM 12…" at bounding box center [432, 144] width 795 height 989
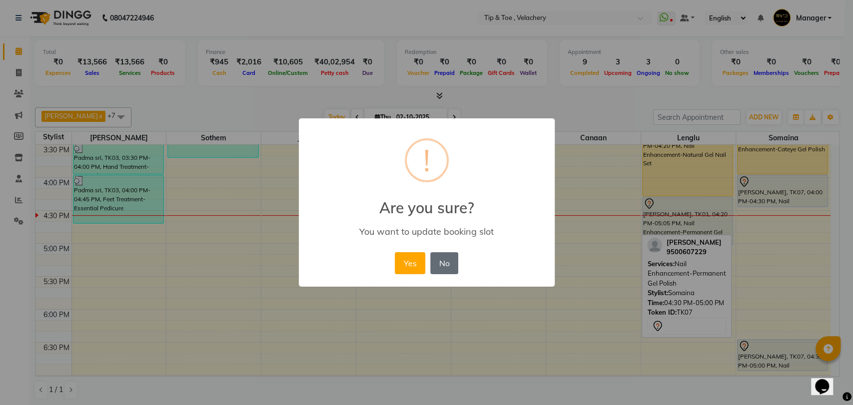
click at [450, 263] on button "No" at bounding box center [444, 263] width 28 height 22
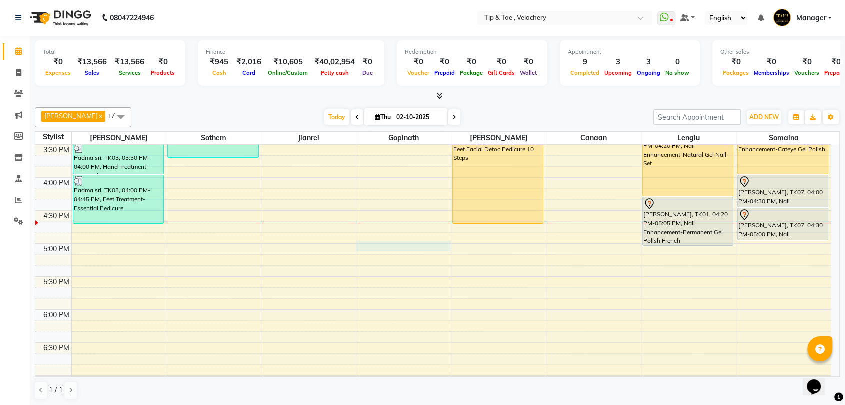
click at [384, 243] on div "8:00 AM 8:30 AM 9:00 AM 9:30 AM 10:00 AM 10:30 AM 11:00 AM 11:30 AM 12:00 PM 12…" at bounding box center [432, 144] width 795 height 989
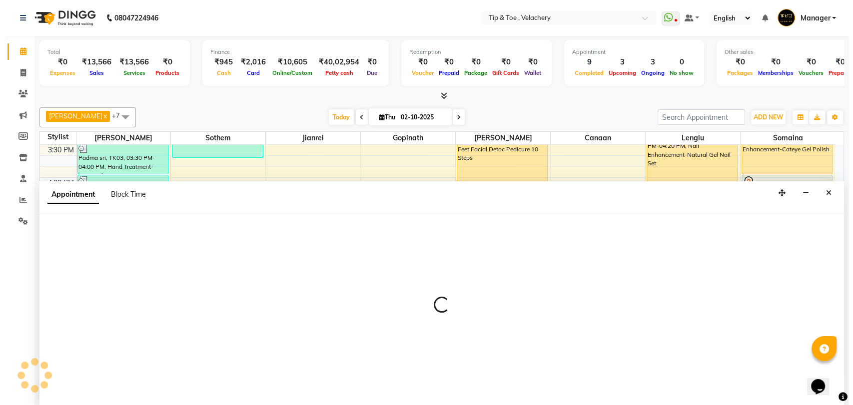
scroll to position [0, 0]
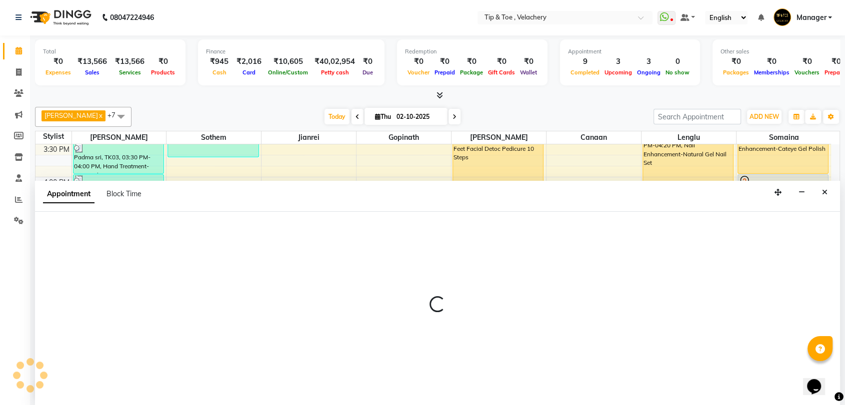
select select "41023"
select select "1020"
select select "tentative"
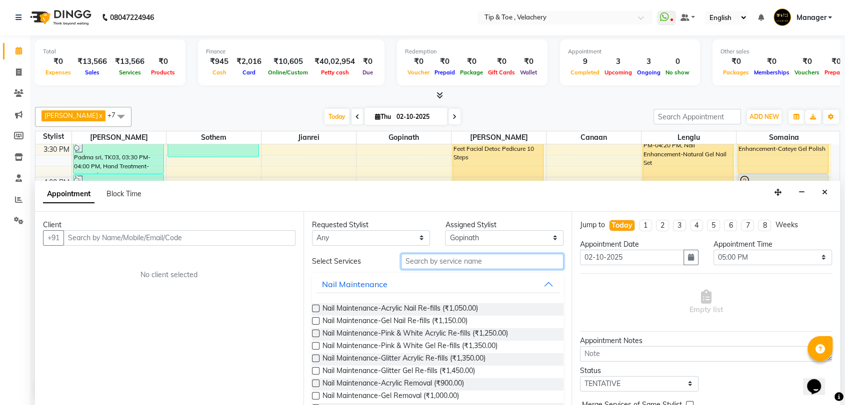
click at [487, 256] on input "text" at bounding box center [482, 261] width 163 height 15
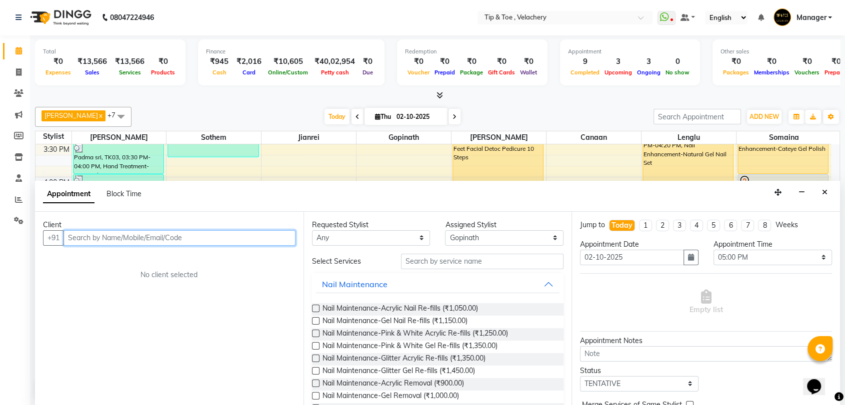
click at [195, 235] on input "text" at bounding box center [179, 237] width 232 height 15
type input "7338891230"
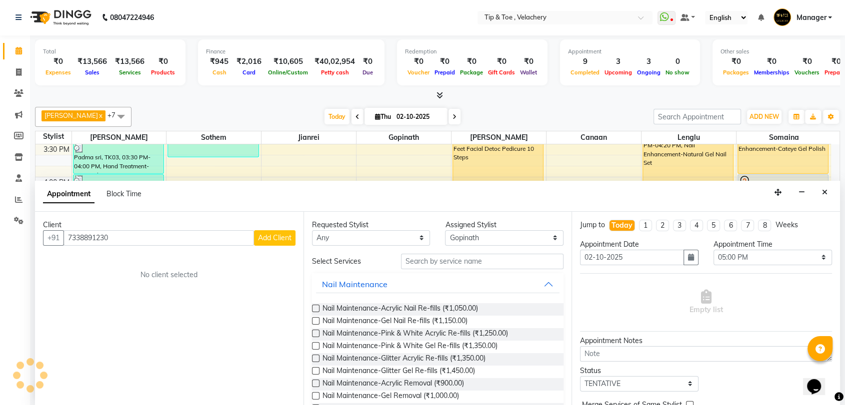
click at [258, 237] on span "Add Client" at bounding box center [274, 237] width 33 height 9
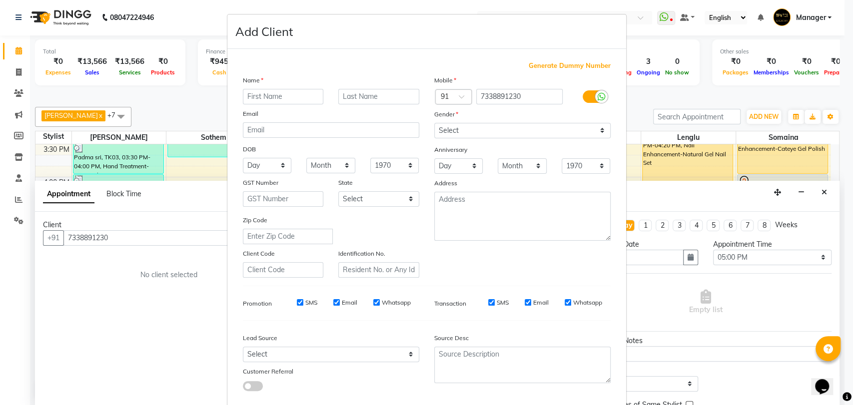
type input "5"
type input "Ramya"
drag, startPoint x: 508, startPoint y: 137, endPoint x: 499, endPoint y: 136, distance: 8.6
click at [508, 137] on select "Select Male Female Other Prefer Not To Say" at bounding box center [522, 130] width 176 height 15
select select "female"
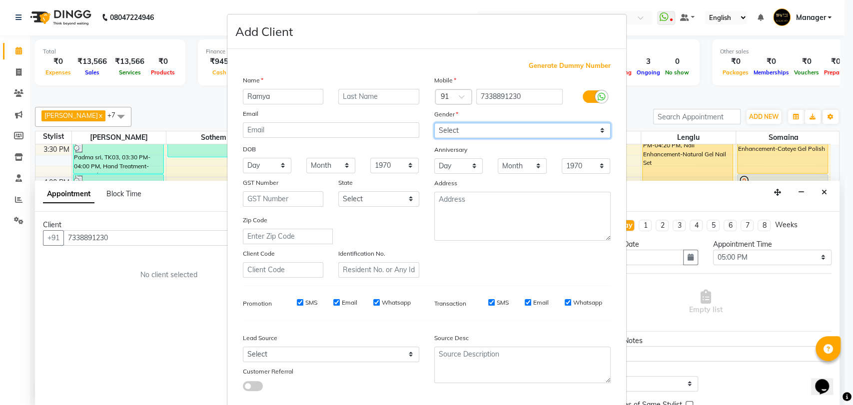
click at [434, 123] on select "Select Male Female Other Prefer Not To Say" at bounding box center [522, 130] width 176 height 15
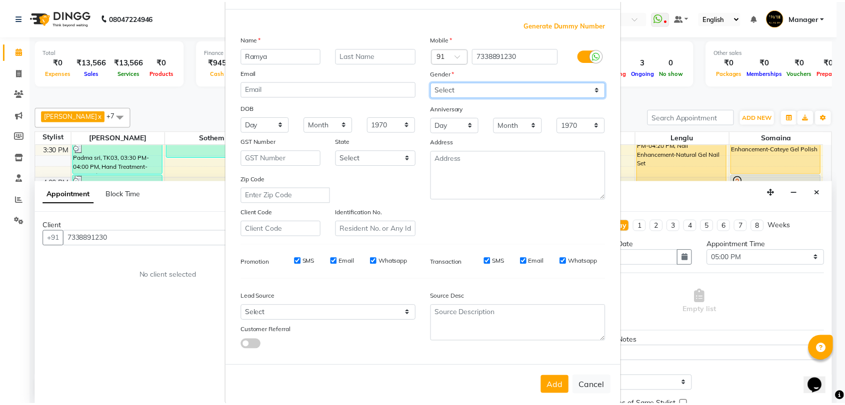
scroll to position [54, 0]
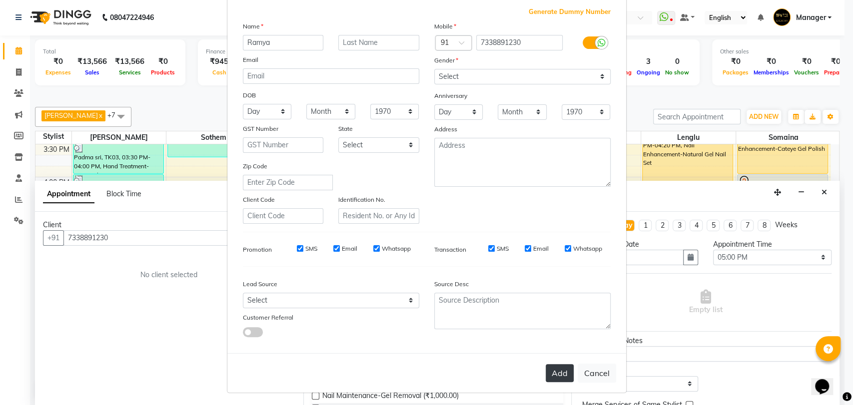
click at [560, 376] on button "Add" at bounding box center [560, 373] width 28 height 18
select select
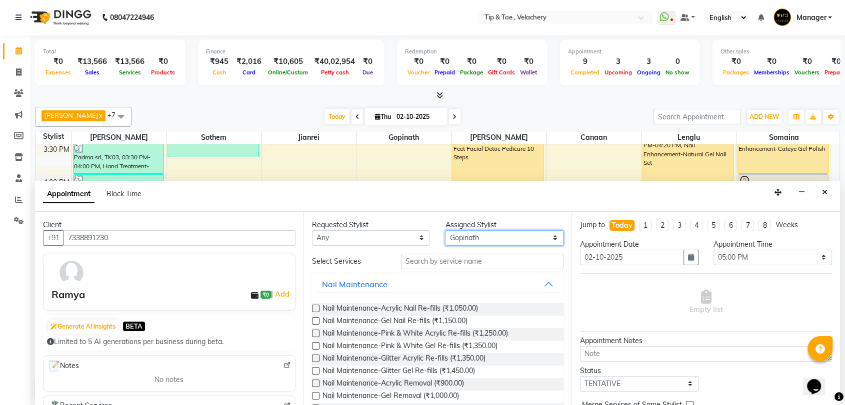
click at [460, 235] on select "Select Afroz Canaan Gopinath Jianrei Lenglu Somaina Sothem Yapi Likha" at bounding box center [504, 237] width 118 height 15
click at [445, 230] on select "Select Afroz Canaan Gopinath Jianrei Lenglu Somaina Sothem Yapi Likha" at bounding box center [504, 237] width 118 height 15
click at [428, 257] on input "text" at bounding box center [482, 261] width 163 height 15
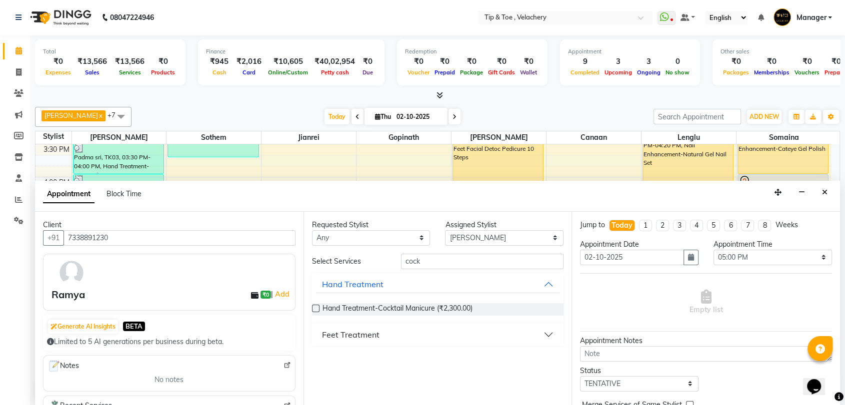
click at [366, 332] on div "Feet Treatment" at bounding box center [350, 335] width 57 height 12
click at [440, 357] on span "Feet Treatment-Cocktail Pedicure (₹2,500.00)" at bounding box center [394, 360] width 145 height 12
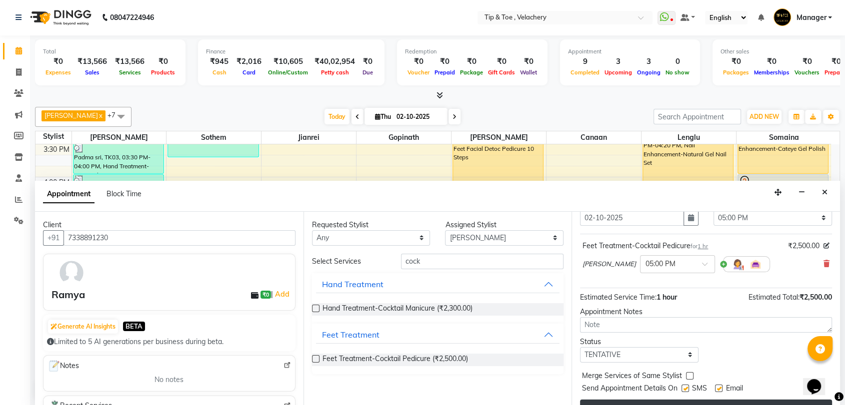
scroll to position [59, 0]
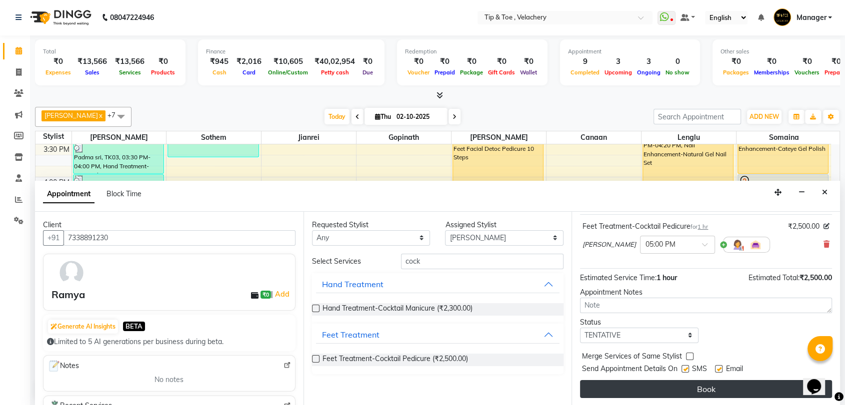
drag, startPoint x: 718, startPoint y: 370, endPoint x: 728, endPoint y: 386, distance: 18.9
click at [718, 370] on label at bounding box center [718, 368] width 7 height 7
click at [718, 370] on input "checkbox" at bounding box center [718, 370] width 6 height 6
click at [728, 386] on button "Book" at bounding box center [706, 389] width 252 height 18
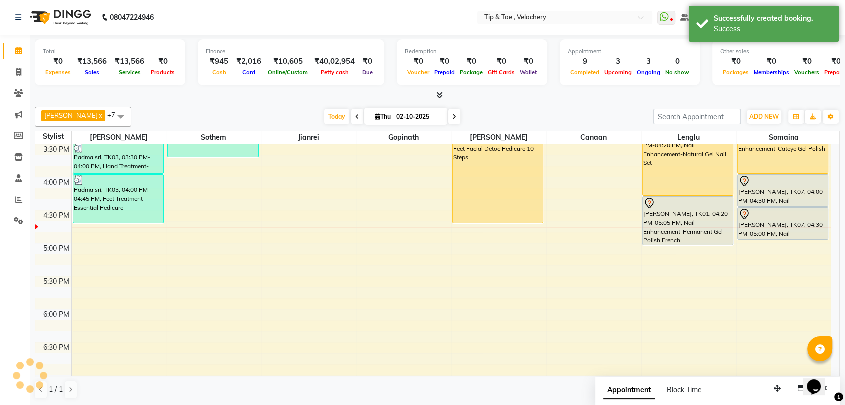
scroll to position [0, 0]
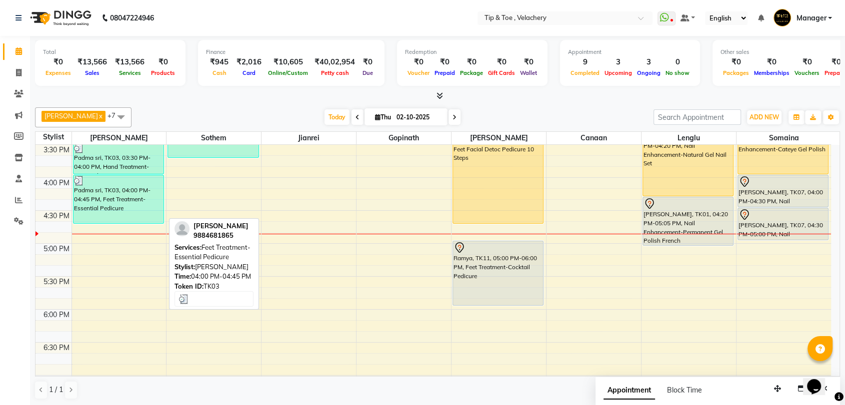
drag, startPoint x: 140, startPoint y: 204, endPoint x: 146, endPoint y: 205, distance: 5.5
click at [140, 204] on div "Padma sri, TK03, 04:00 PM-04:45 PM, Feet Treatment-Essential Pedicure" at bounding box center [118, 199] width 90 height 48
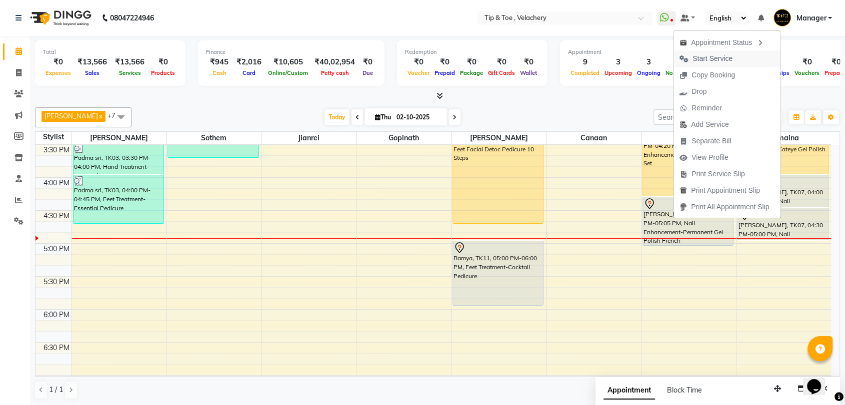
click at [697, 55] on span "Start Service" at bounding box center [712, 58] width 40 height 10
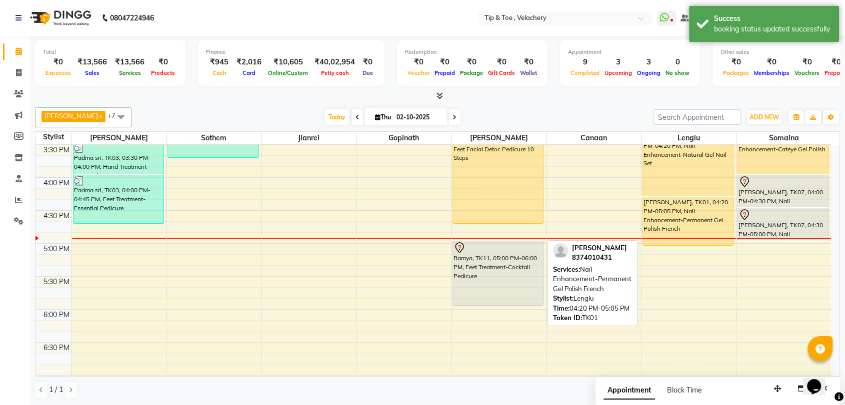
click at [701, 226] on div "[PERSON_NAME], TK01, 04:20 PM-05:05 PM, Nail Enhancement-Permanent Gel Polish F…" at bounding box center [688, 221] width 90 height 48
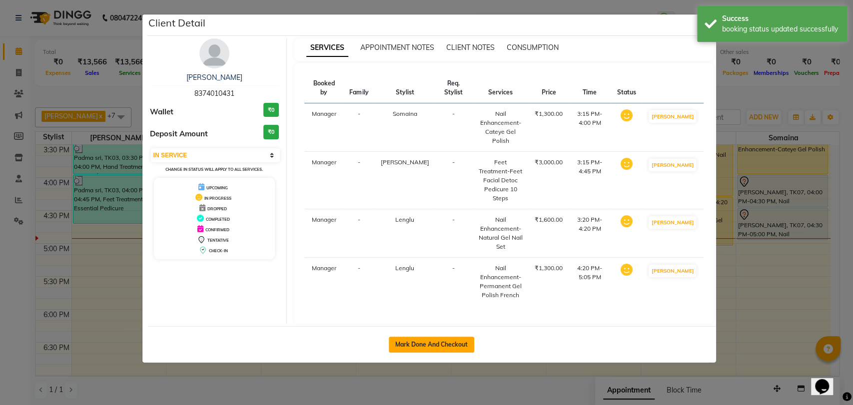
click at [431, 337] on button "Mark Done And Checkout" at bounding box center [431, 345] width 85 height 16
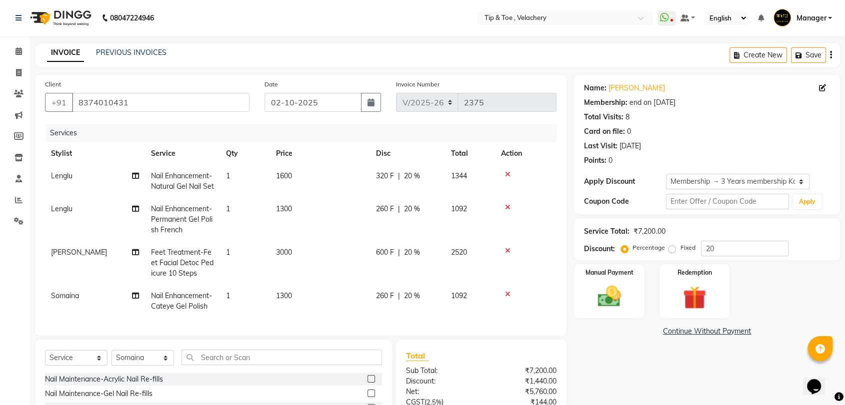
click at [199, 229] on span "Nail Enhancement-Permanent Gel Polish French" at bounding box center [181, 219] width 61 height 30
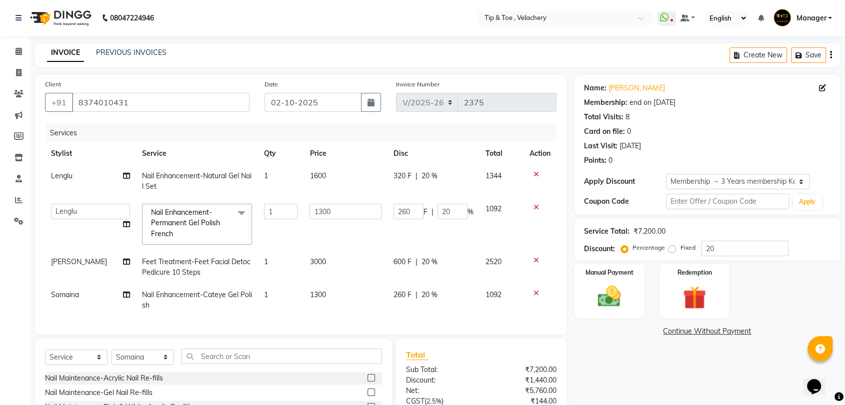
click at [192, 235] on span "Nail Enhancement-Permanent Gel Polish French x" at bounding box center [192, 223] width 88 height 32
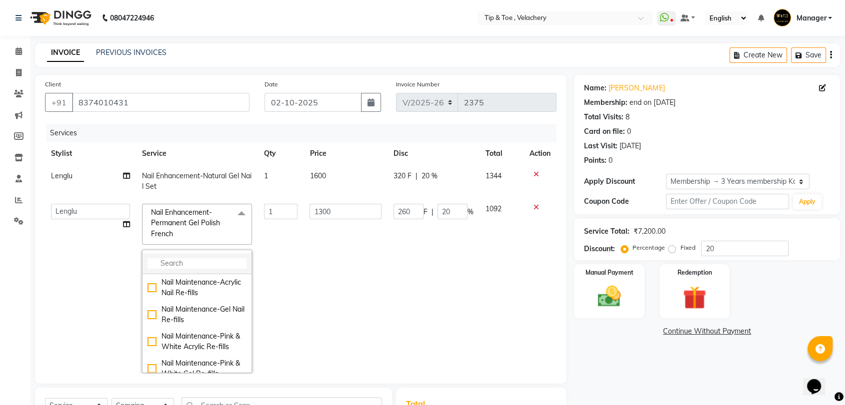
click at [185, 261] on input "multiselect-search" at bounding box center [196, 263] width 99 height 10
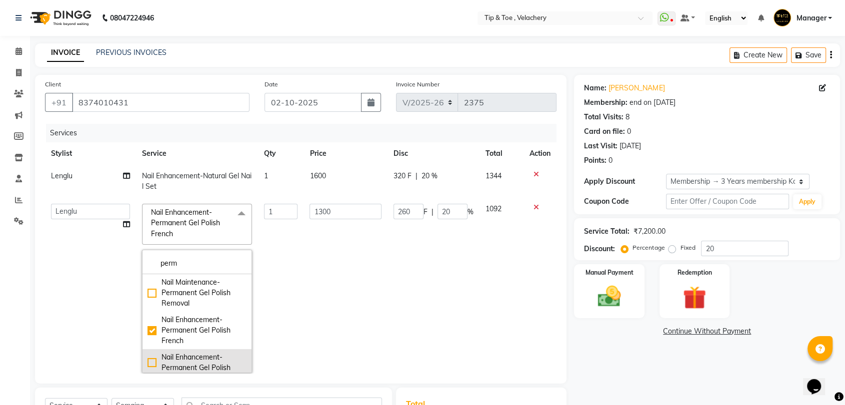
click at [203, 357] on div "Nail Enhancement-Permanent Gel Polish" at bounding box center [196, 362] width 99 height 21
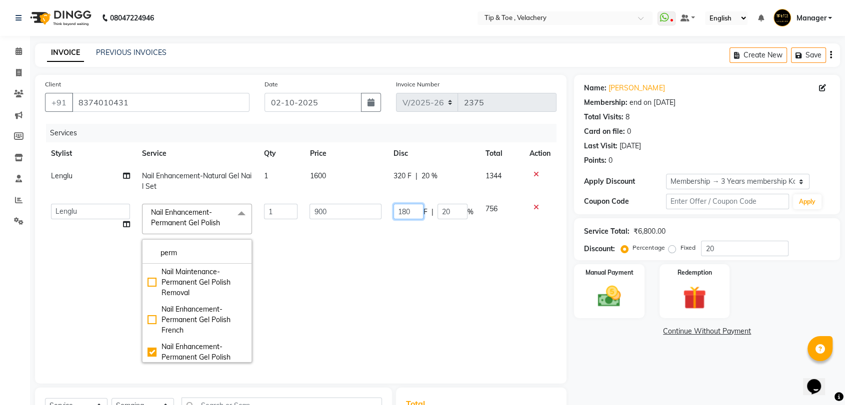
click at [409, 281] on td "180 F | 20 %" at bounding box center [433, 283] width 92 height 171
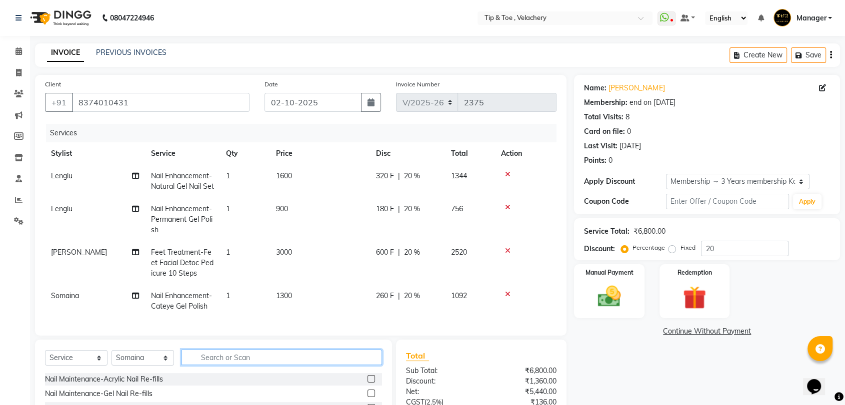
click at [222, 357] on div "Client +91 8374010431 Date 02-10-2025 Invoice Number V/2025 V/2025-26 2375 Serv…" at bounding box center [300, 281] width 546 height 412
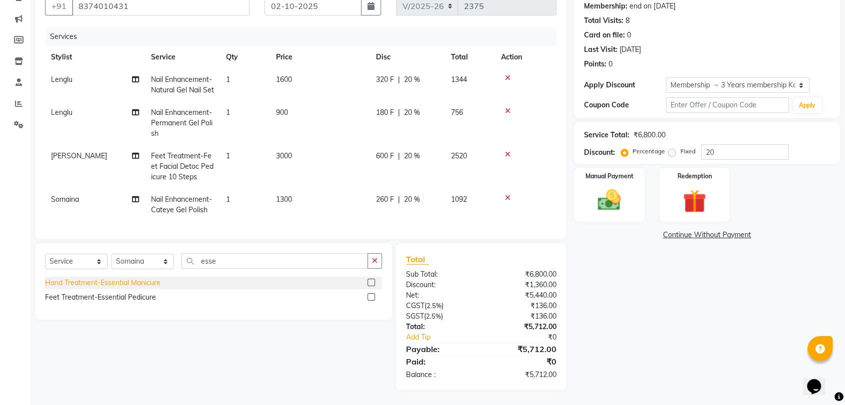
click at [146, 286] on div "Hand Treatment-Essential Manicure" at bounding box center [102, 283] width 115 height 10
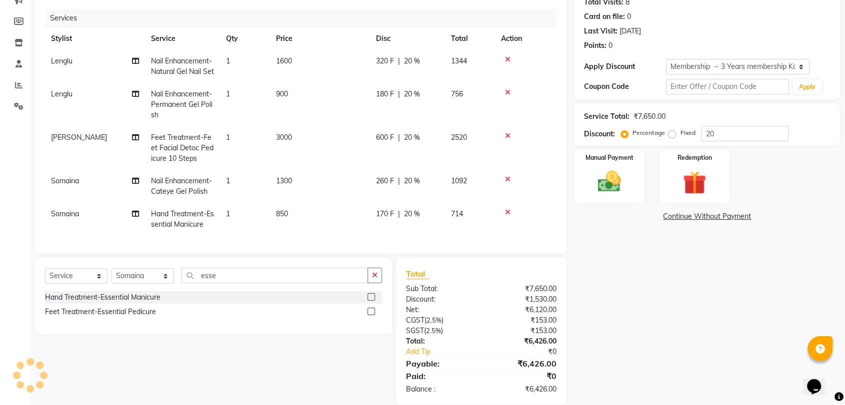
scroll to position [3, 0]
drag, startPoint x: 305, startPoint y: 220, endPoint x: 332, endPoint y: 227, distance: 27.5
click at [307, 222] on td "850" at bounding box center [320, 219] width 100 height 33
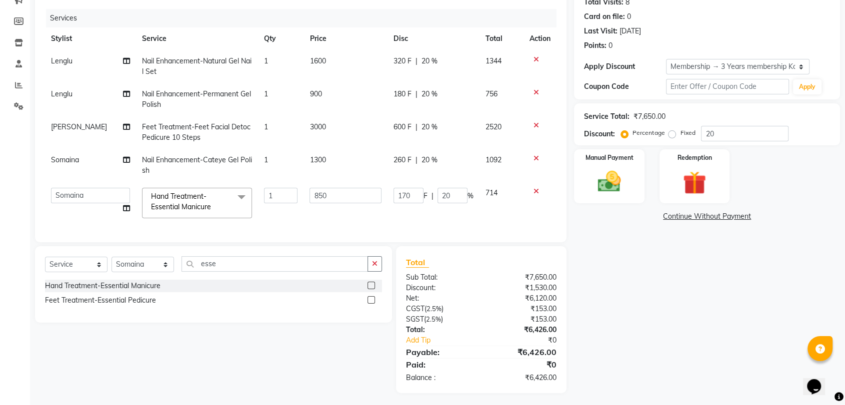
scroll to position [0, 0]
drag, startPoint x: 340, startPoint y: 196, endPoint x: 338, endPoint y: 187, distance: 9.3
click at [339, 192] on input "850" at bounding box center [345, 195] width 72 height 15
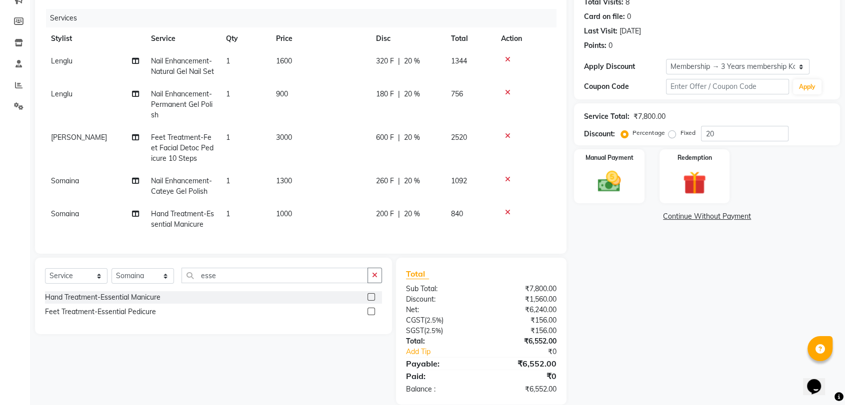
click at [644, 321] on div "Name: Mounica Membership: end on 30-08-2026 Total Visits: 8 Card on file: 0 Las…" at bounding box center [710, 182] width 273 height 445
click at [123, 284] on select "Select Stylist Afroz Canaan Gopinath Jianrei Joycee Lenglu Manager Sharmila Som…" at bounding box center [142, 275] width 62 height 15
click at [111, 283] on select "Select Stylist Afroz Canaan Gopinath Jianrei Joycee Lenglu Manager Sharmila Som…" at bounding box center [142, 275] width 62 height 15
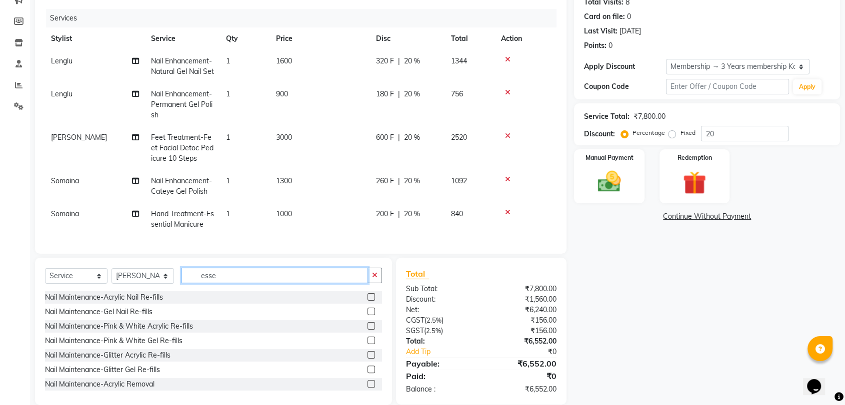
click at [239, 283] on input "esse" at bounding box center [274, 275] width 186 height 15
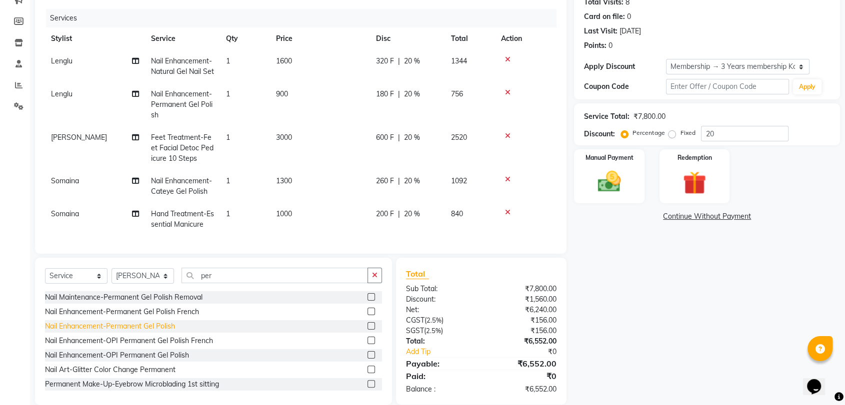
click at [140, 332] on div "Nail Enhancement-Permanent Gel Polish" at bounding box center [110, 326] width 130 height 10
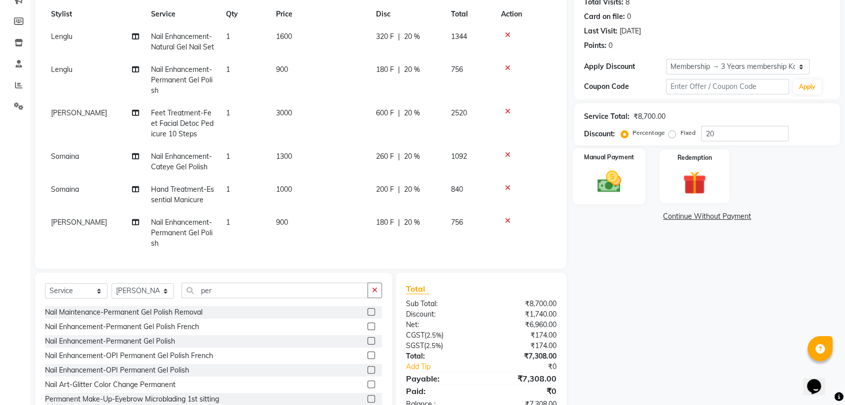
scroll to position [47, 0]
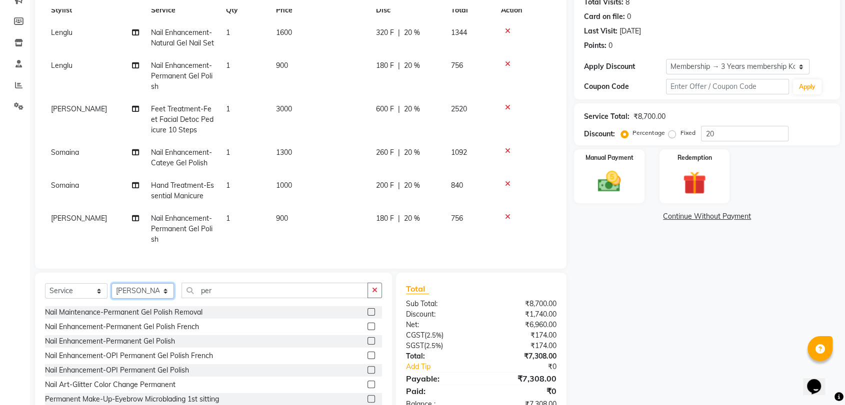
click at [136, 293] on select "Select Stylist Afroz Canaan Gopinath Jianrei Joycee Lenglu Manager Sharmila Som…" at bounding box center [142, 290] width 62 height 15
click at [111, 283] on select "Select Stylist Afroz Canaan Gopinath Jianrei Joycee Lenglu Manager Sharmila Som…" at bounding box center [142, 290] width 62 height 15
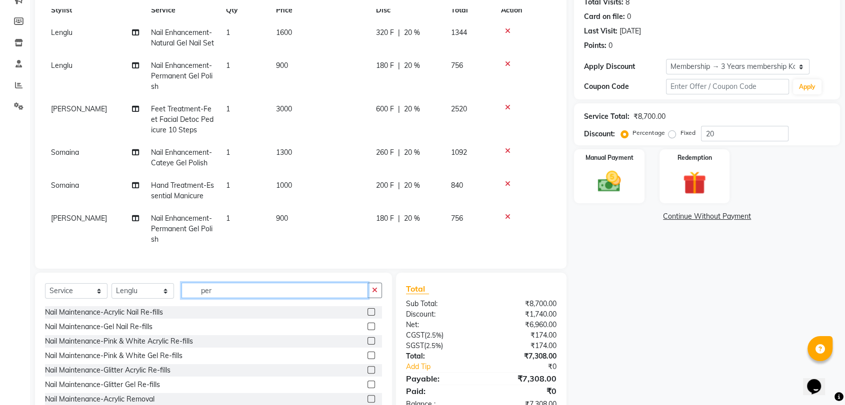
click at [223, 291] on input "per" at bounding box center [274, 290] width 186 height 15
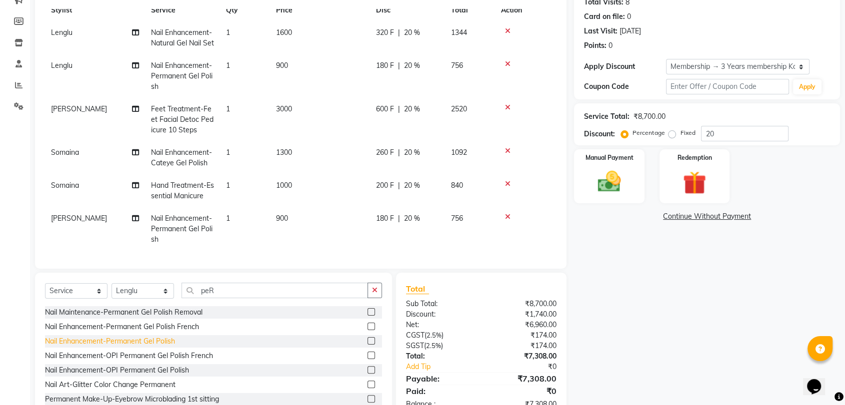
click at [139, 340] on div "Nail Enhancement-Permanent Gel Polish" at bounding box center [110, 341] width 130 height 10
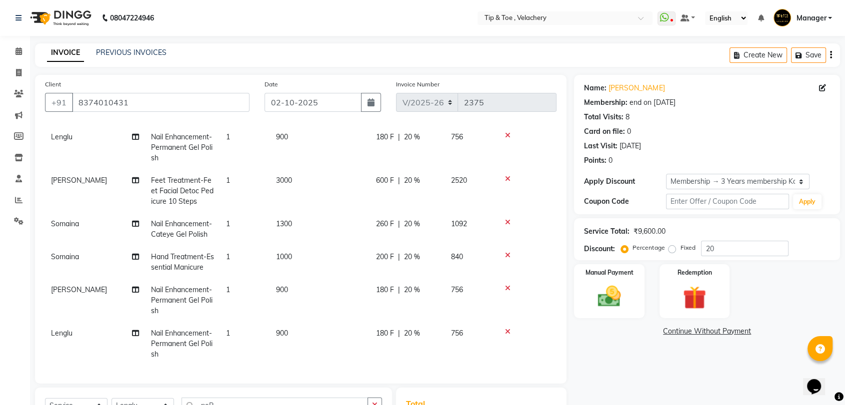
scroll to position [90, 0]
drag, startPoint x: 670, startPoint y: 317, endPoint x: 693, endPoint y: 317, distance: 22.5
click at [672, 318] on div "Name: Mounica Membership: end on 30-08-2026 Total Visits: 8 Card on file: 0 Las…" at bounding box center [710, 305] width 273 height 460
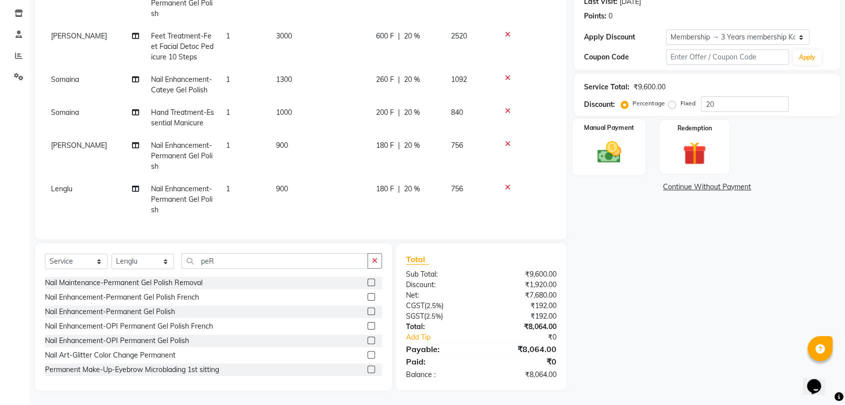
click at [615, 149] on img at bounding box center [608, 152] width 39 height 28
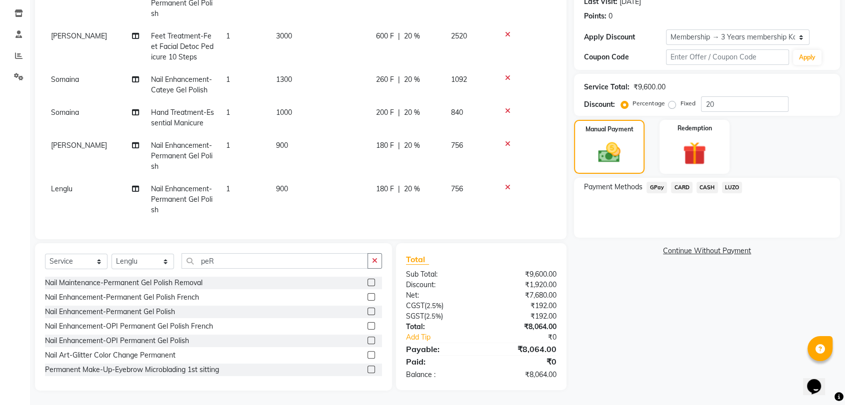
click at [654, 188] on span "GPay" at bounding box center [656, 187] width 20 height 11
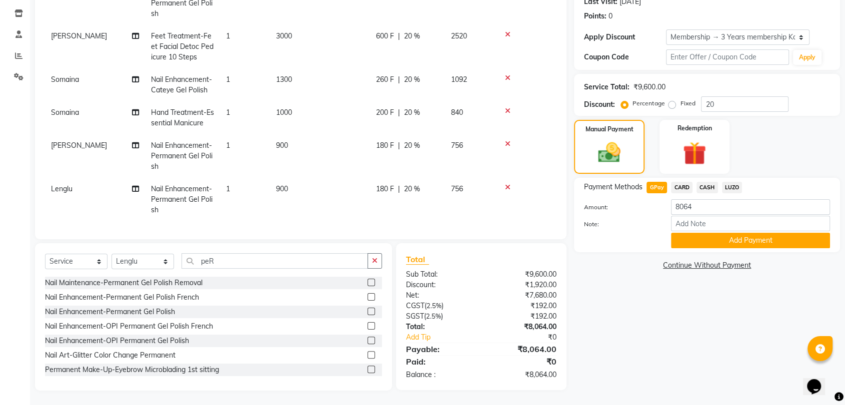
drag, startPoint x: 697, startPoint y: 237, endPoint x: 685, endPoint y: 233, distance: 13.0
click at [697, 236] on button "Add Payment" at bounding box center [750, 240] width 159 height 15
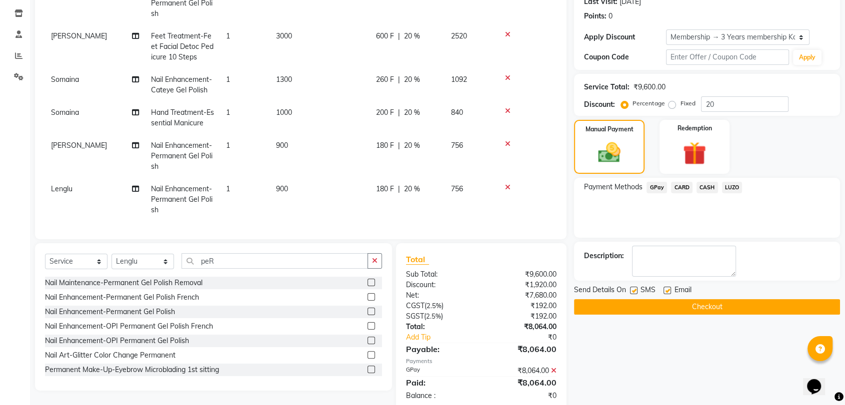
scroll to position [165, 0]
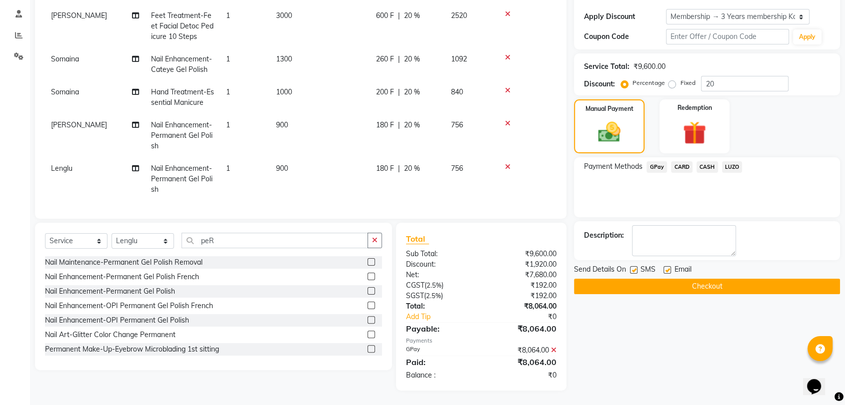
click at [668, 269] on label at bounding box center [666, 269] width 7 height 7
click at [668, 269] on input "checkbox" at bounding box center [666, 270] width 6 height 6
click at [684, 279] on button "Checkout" at bounding box center [707, 286] width 266 height 15
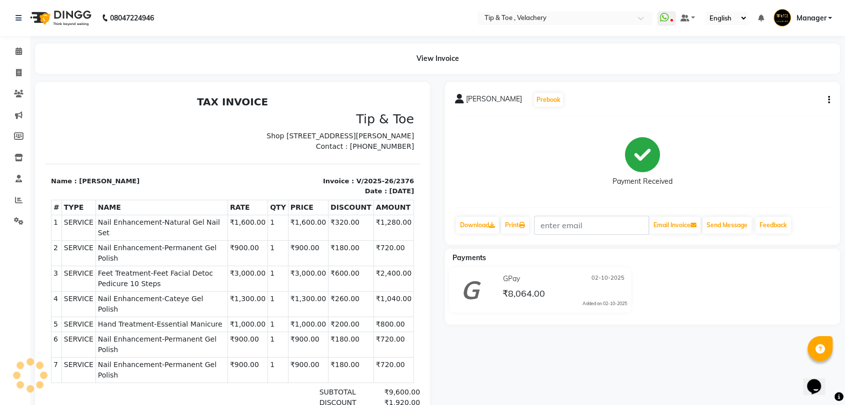
click at [160, 233] on span "Nail Enhancement-Natural Gel Nail Set" at bounding box center [161, 227] width 127 height 21
click at [160, 235] on span "Nail Enhancement-Natural Gel Nail Set" at bounding box center [161, 227] width 127 height 21
copy tr "Nail Enhancement-Natural Gel Nail Set"
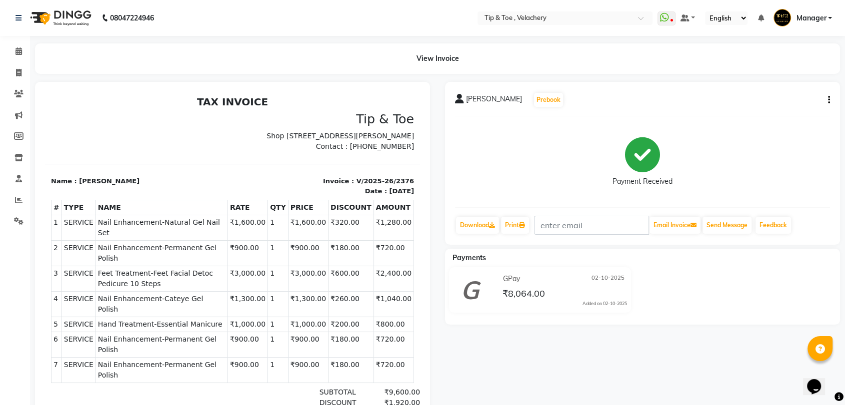
click at [150, 246] on span "Nail Enhancement-Permanent Gel Polish" at bounding box center [161, 253] width 127 height 21
copy tr "Nail Enhancement-Permanent Gel Polish"
click at [205, 268] on span "Feet Treatment-Feet Facial Detoc Pedicure 10 Steps" at bounding box center [161, 278] width 127 height 21
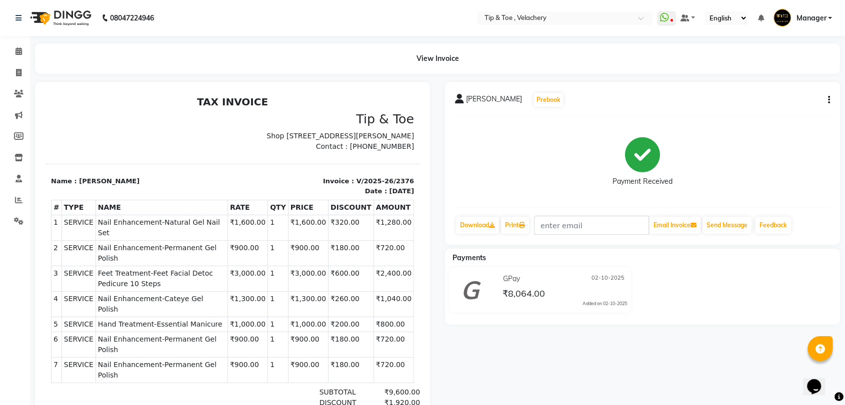
click at [205, 247] on span "Nail Enhancement-Permanent Gel Polish" at bounding box center [161, 253] width 127 height 21
copy tr "Nail Enhancement-Permanent Gel Polish"
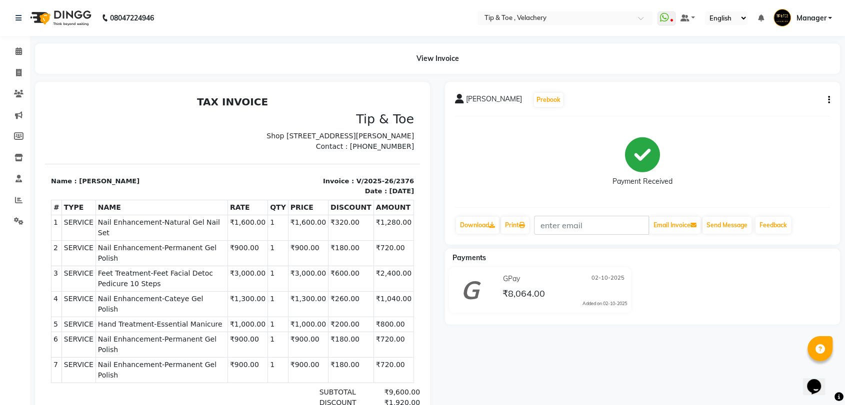
click at [167, 268] on span "Feet Treatment-Feet Facial Detoc Pedicure 10 Steps" at bounding box center [161, 278] width 127 height 21
copy tr "Feet Treatment-Feet Facial Detoc Pedicure 10 Steps"
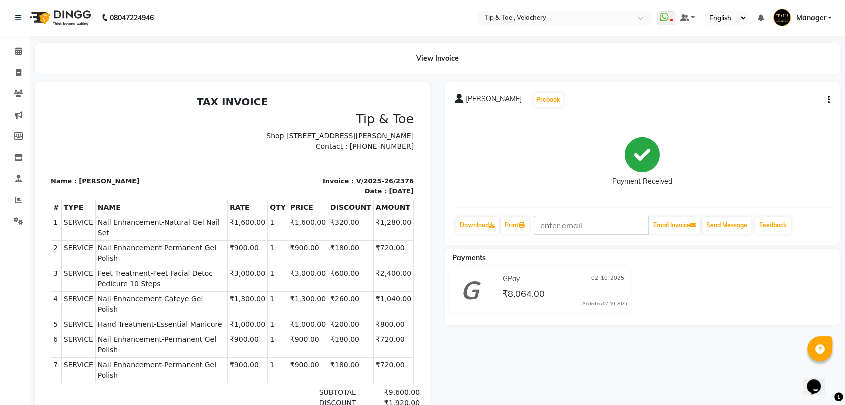
click at [118, 293] on td "SERVICE Nail Enhancement-Cateye Gel Polish" at bounding box center [161, 304] width 132 height 25
click at [118, 294] on span "Nail Enhancement-Cateye Gel Polish" at bounding box center [161, 304] width 127 height 21
copy tr "Nail Enhancement-Cateye Gel Polish"
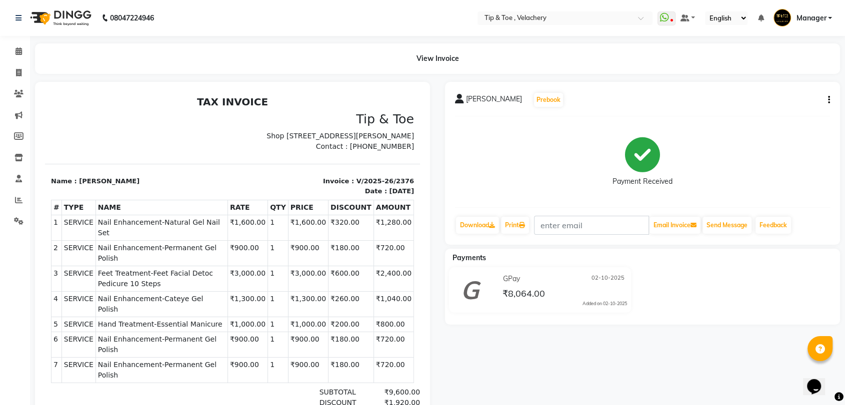
click at [149, 319] on span "Hand Treatment-Essential Manicure" at bounding box center [161, 324] width 127 height 10
click at [170, 334] on span "Nail Enhancement-Permanent Gel Polish" at bounding box center [161, 344] width 127 height 21
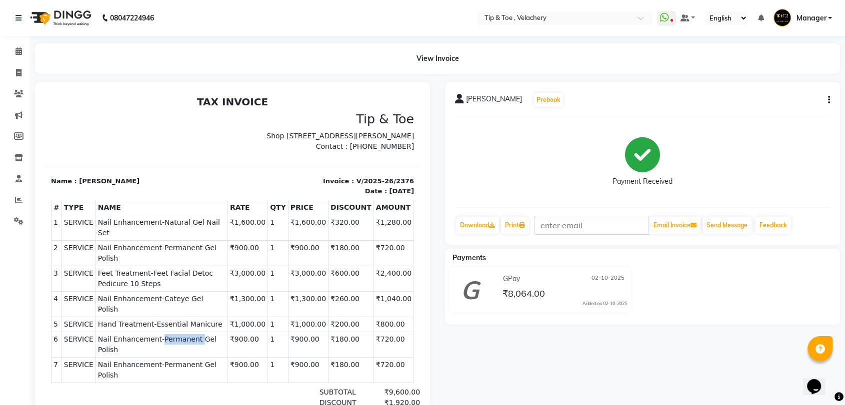
click at [170, 334] on span "Nail Enhancement-Permanent Gel Polish" at bounding box center [161, 344] width 127 height 21
click at [20, 52] on icon at bounding box center [18, 50] width 6 height 7
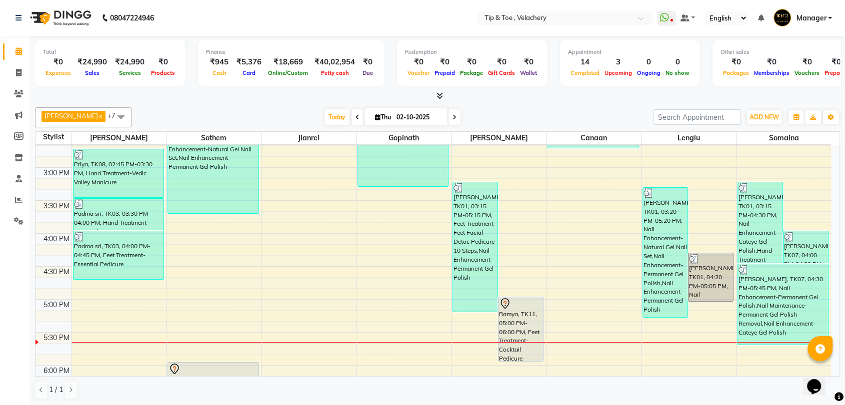
scroll to position [559, 0]
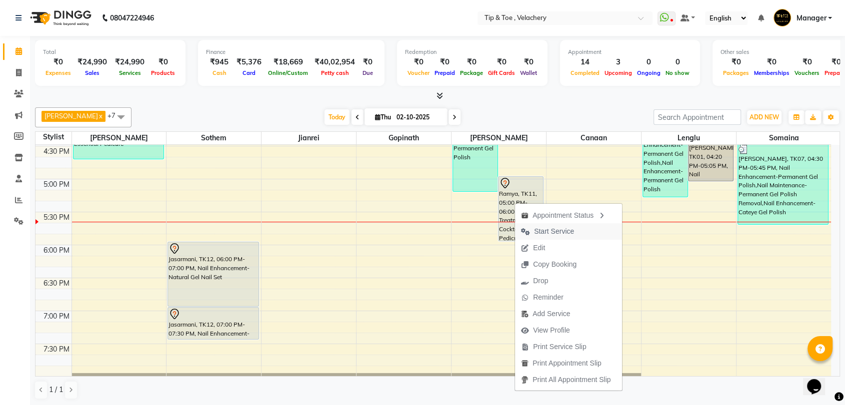
click at [554, 231] on span "Start Service" at bounding box center [554, 231] width 40 height 10
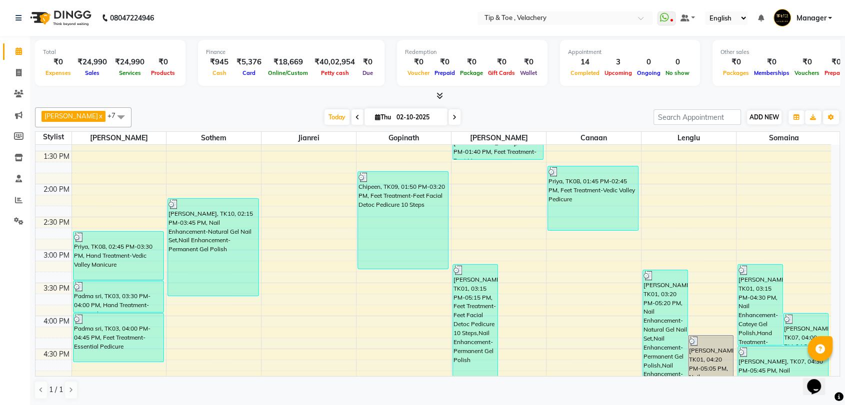
scroll to position [0, 0]
click at [762, 116] on span "ADD NEW" at bounding box center [763, 116] width 29 height 7
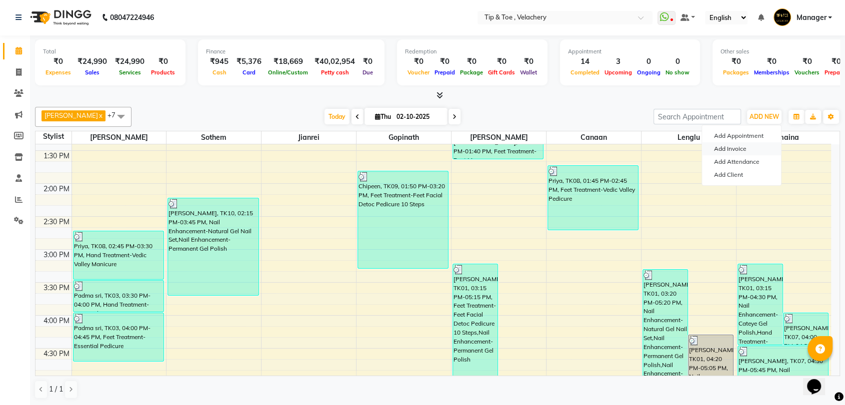
click at [736, 145] on link "Add Invoice" at bounding box center [741, 148] width 79 height 13
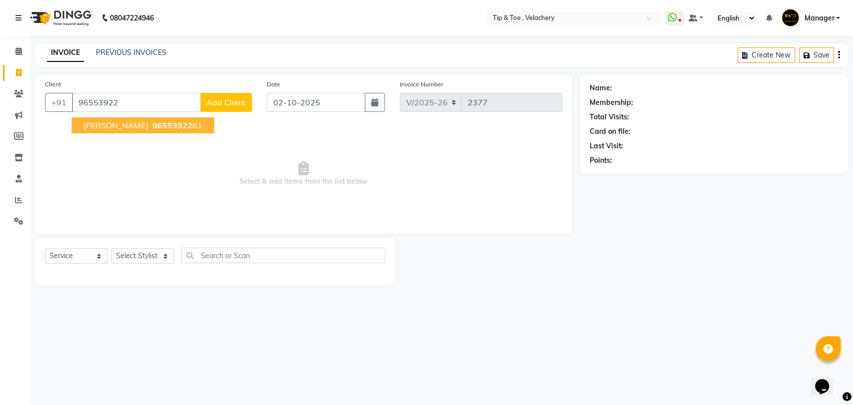
drag, startPoint x: 133, startPoint y: 126, endPoint x: 143, endPoint y: 160, distance: 34.9
click at [152, 126] on span "96553922" at bounding box center [172, 125] width 40 height 10
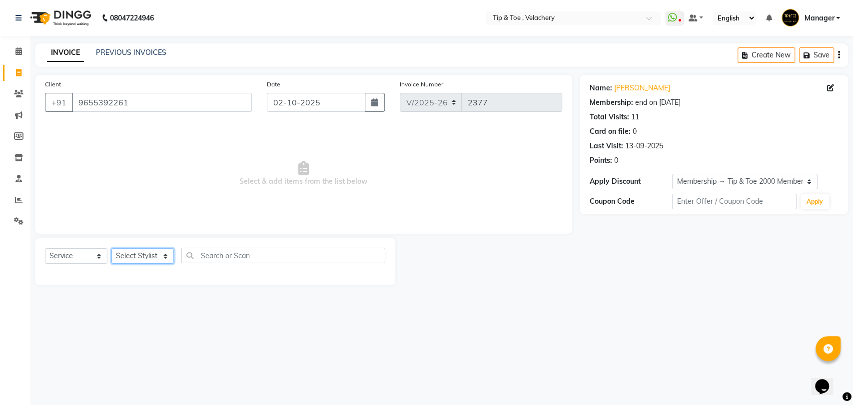
click at [140, 260] on select "Select Stylist Afroz Canaan Gopinath Jianrei Joycee Lenglu Manager Sharmila Som…" at bounding box center [142, 255] width 62 height 15
click at [111, 248] on select "Select Stylist Afroz Canaan Gopinath Jianrei Joycee Lenglu Manager Sharmila Som…" at bounding box center [142, 255] width 62 height 15
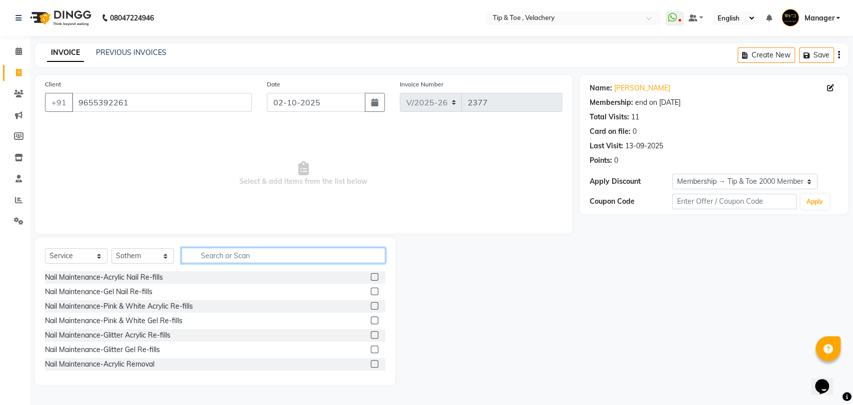
click at [221, 257] on input "text" at bounding box center [283, 255] width 204 height 15
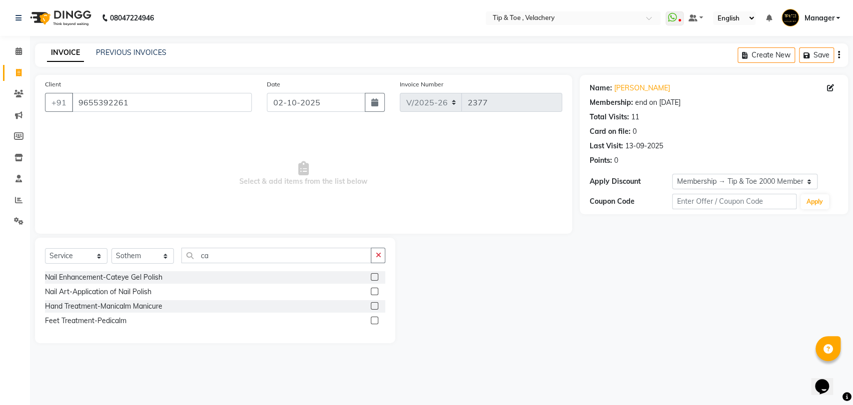
drag, startPoint x: 145, startPoint y: 275, endPoint x: 191, endPoint y: 262, distance: 47.3
click at [145, 275] on div "Nail Enhancement-Cateye Gel Polish" at bounding box center [103, 277] width 117 height 10
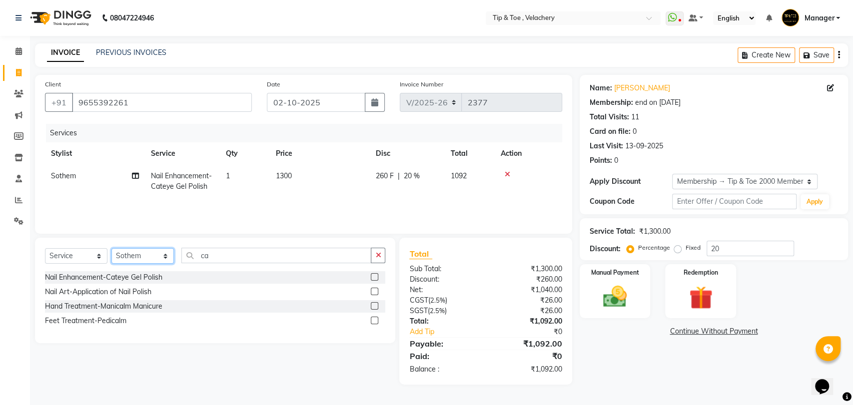
click at [148, 251] on select "Select Stylist Afroz Canaan Gopinath Jianrei Joycee Lenglu Manager Sharmila Som…" at bounding box center [142, 255] width 62 height 15
click at [111, 248] on select "Select Stylist Afroz Canaan Gopinath Jianrei Joycee Lenglu Manager Sharmila Som…" at bounding box center [142, 255] width 62 height 15
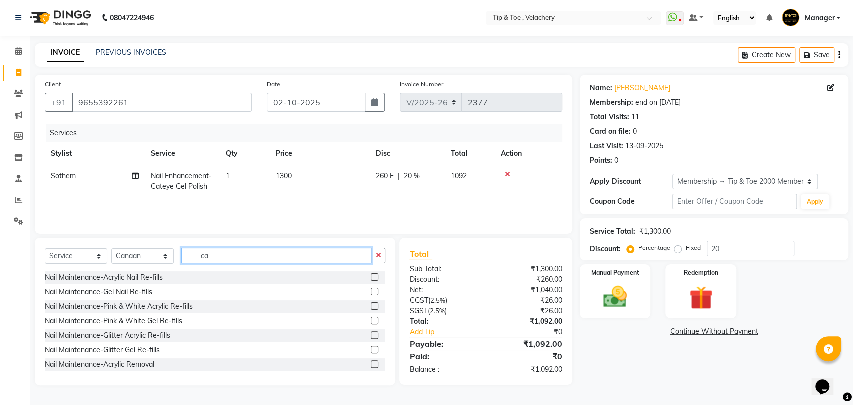
click at [225, 249] on input "ca" at bounding box center [276, 255] width 190 height 15
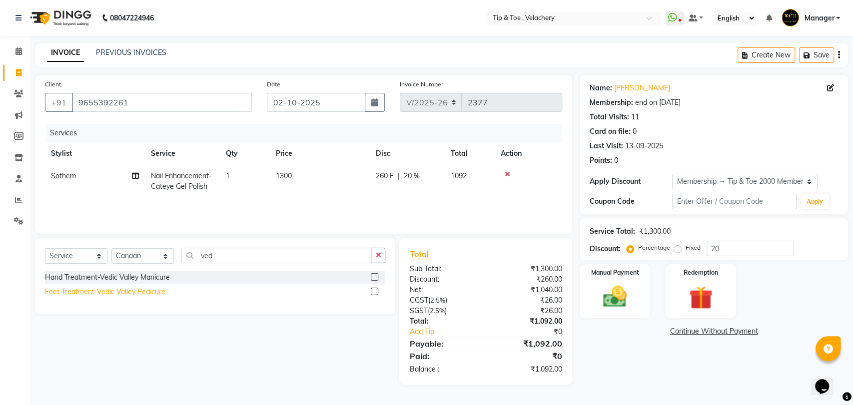
click at [136, 289] on div "Feet Treatment-Vedic Valley Pedicure" at bounding box center [105, 292] width 120 height 10
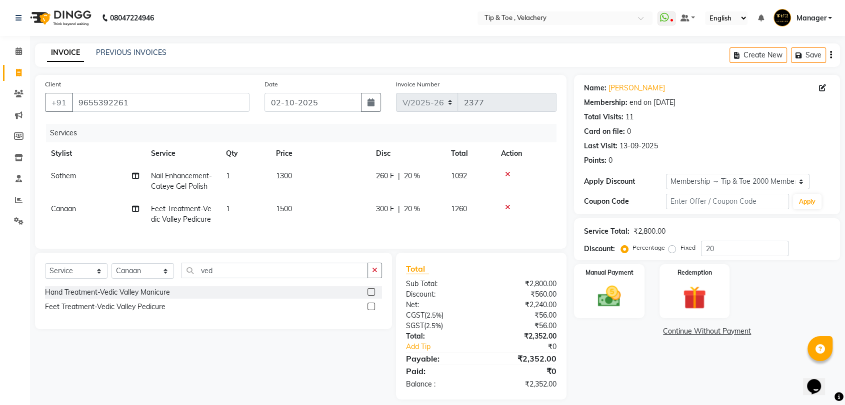
scroll to position [17, 0]
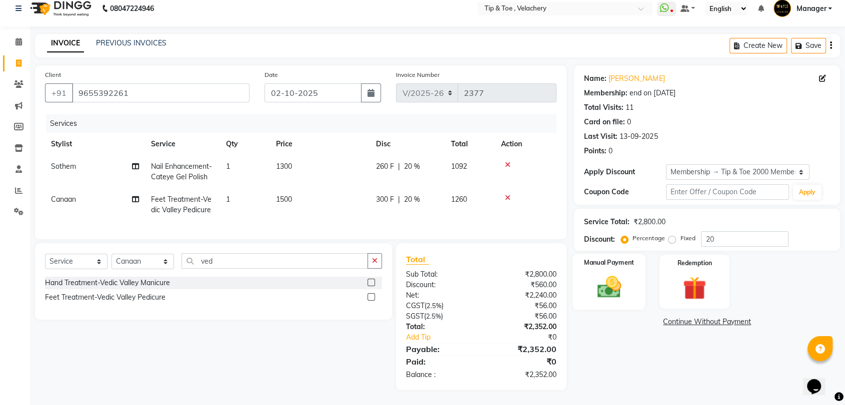
click at [611, 282] on img at bounding box center [608, 287] width 39 height 28
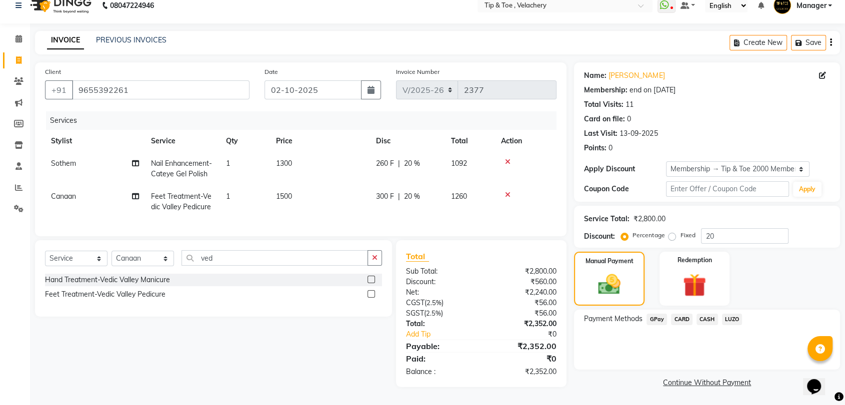
click at [664, 314] on span "GPay" at bounding box center [656, 319] width 20 height 11
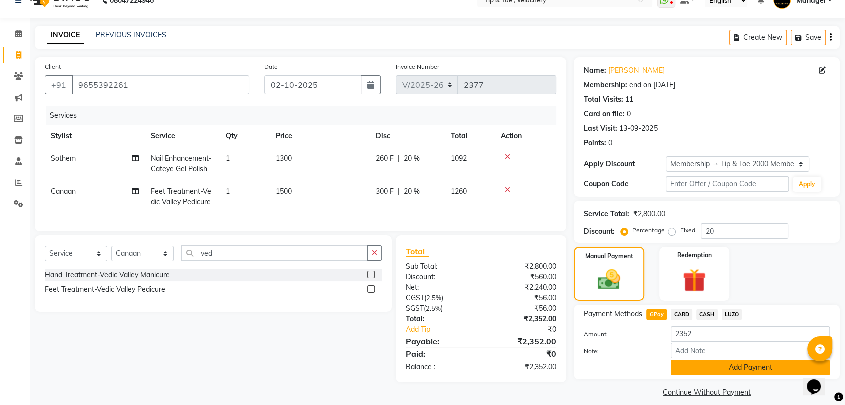
click at [734, 362] on button "Add Payment" at bounding box center [750, 367] width 159 height 15
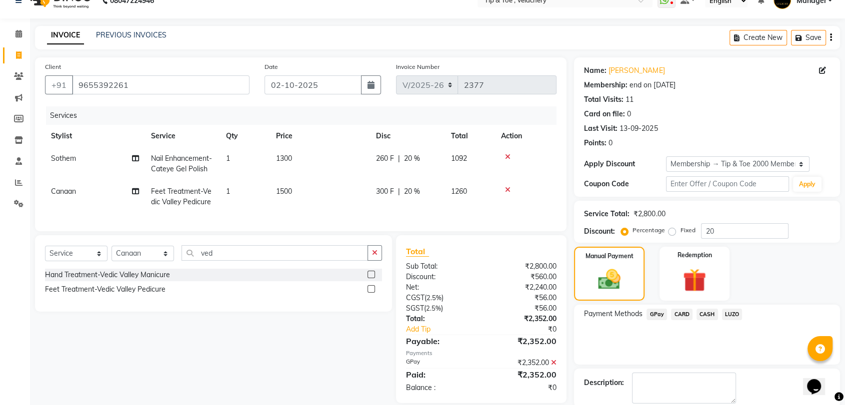
scroll to position [68, 0]
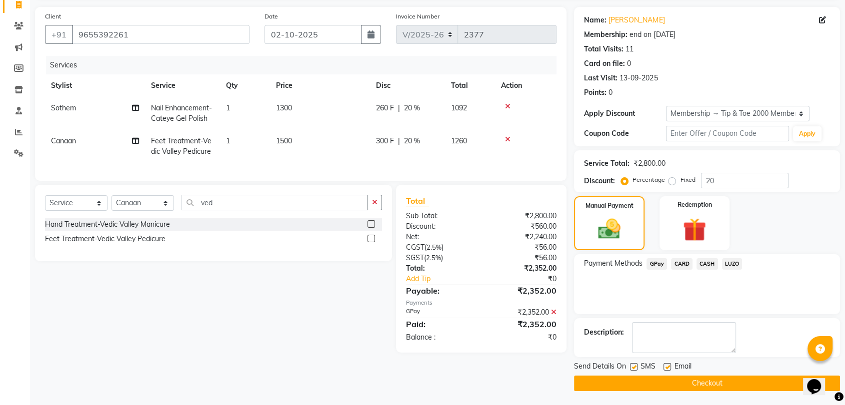
click at [668, 366] on label at bounding box center [666, 366] width 7 height 7
click at [668, 366] on input "checkbox" at bounding box center [666, 367] width 6 height 6
click at [697, 377] on button "Checkout" at bounding box center [707, 383] width 266 height 15
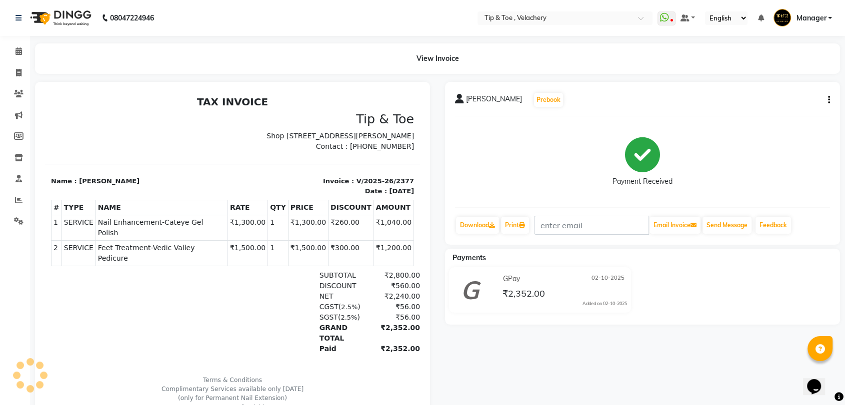
click at [165, 237] on span "Nail Enhancement-Cateye Gel Polish" at bounding box center [161, 227] width 127 height 21
drag, startPoint x: 165, startPoint y: 237, endPoint x: 481, endPoint y: 491, distance: 405.6
click at [165, 237] on span "Nail Enhancement-Cateye Gel Polish" at bounding box center [161, 227] width 127 height 21
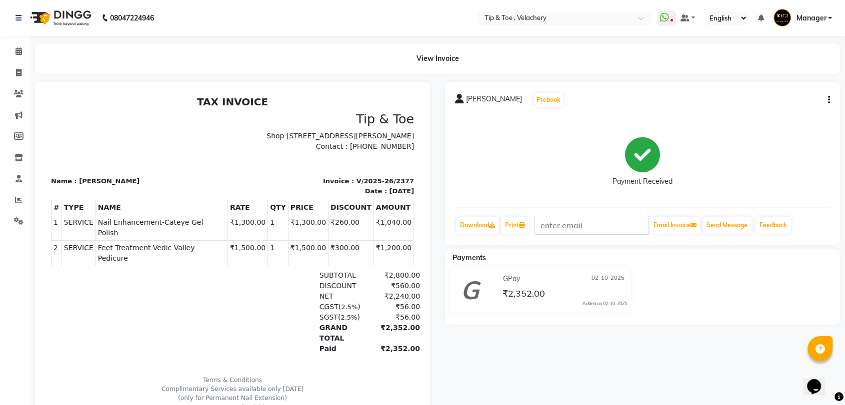
click at [192, 245] on span "Feet Treatment-Vedic Valley Pedicure" at bounding box center [161, 253] width 127 height 21
click at [23, 55] on span at bounding box center [18, 51] width 17 height 11
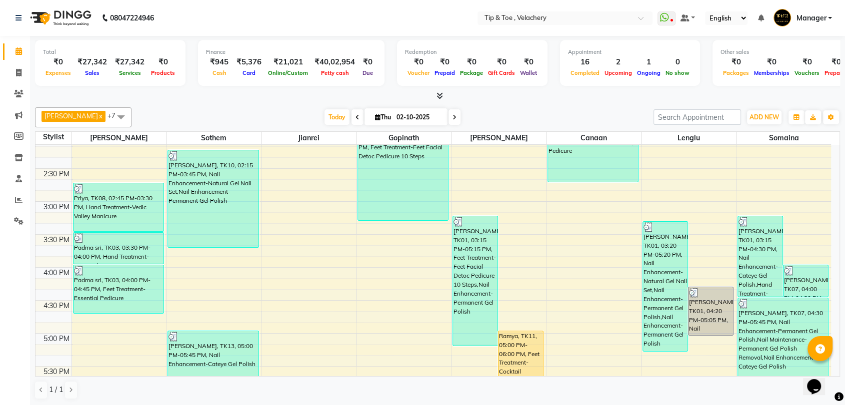
scroll to position [608, 0]
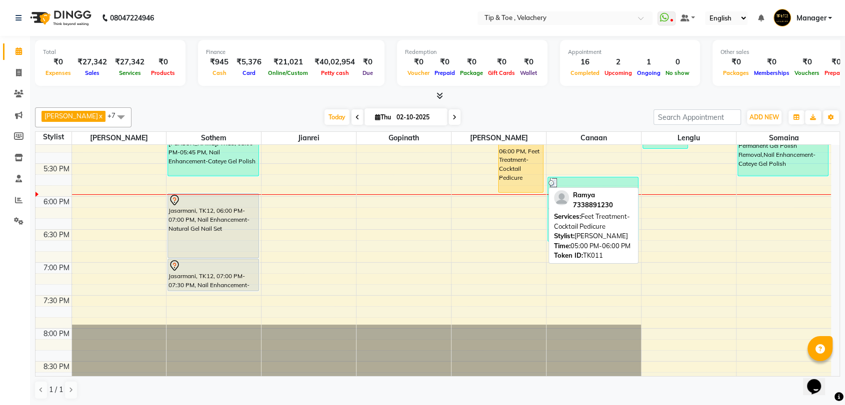
click at [514, 172] on div "Ramya, TK11, 05:00 PM-06:00 PM, Feet Treatment-Cocktail Pedicure" at bounding box center [520, 160] width 44 height 64
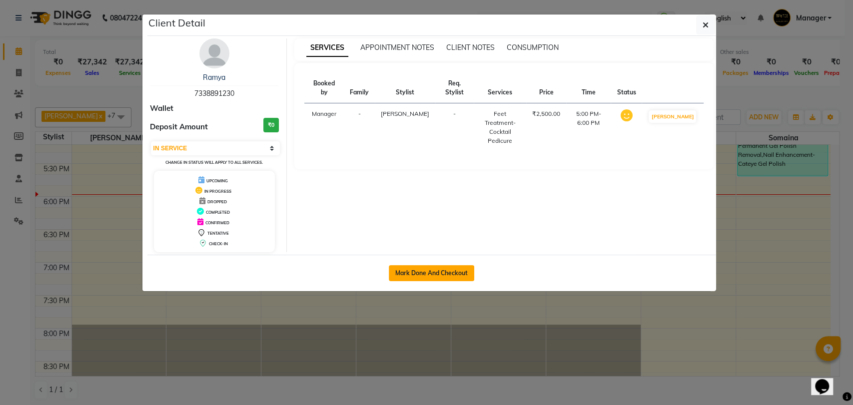
click at [425, 272] on button "Mark Done And Checkout" at bounding box center [431, 273] width 85 height 16
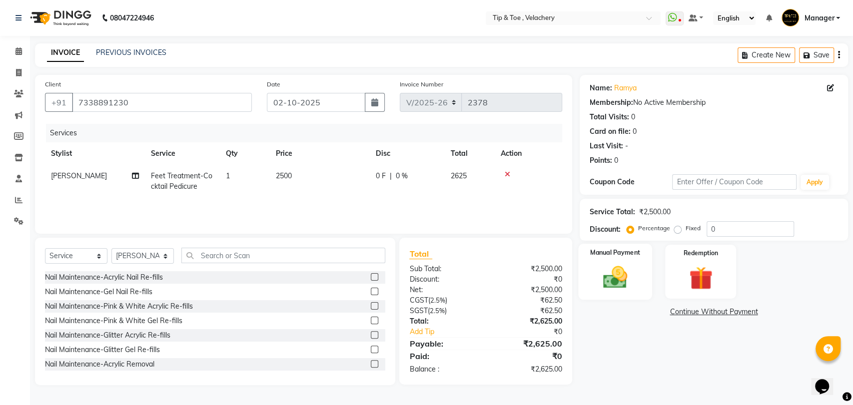
click at [609, 283] on img at bounding box center [614, 277] width 39 height 28
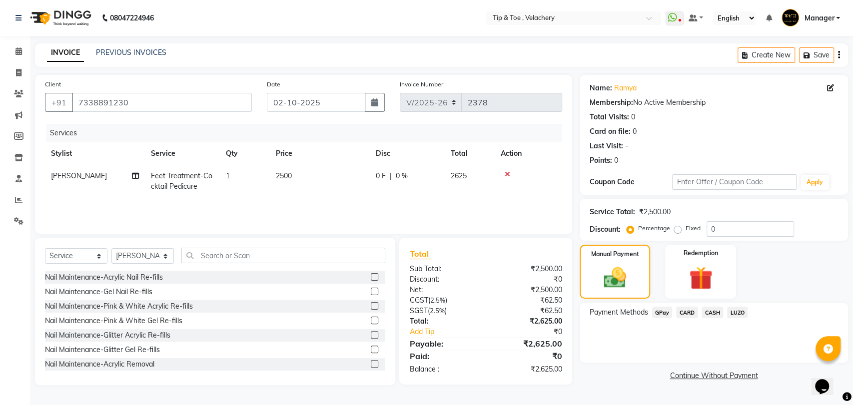
click at [688, 307] on span "CARD" at bounding box center [686, 312] width 21 height 11
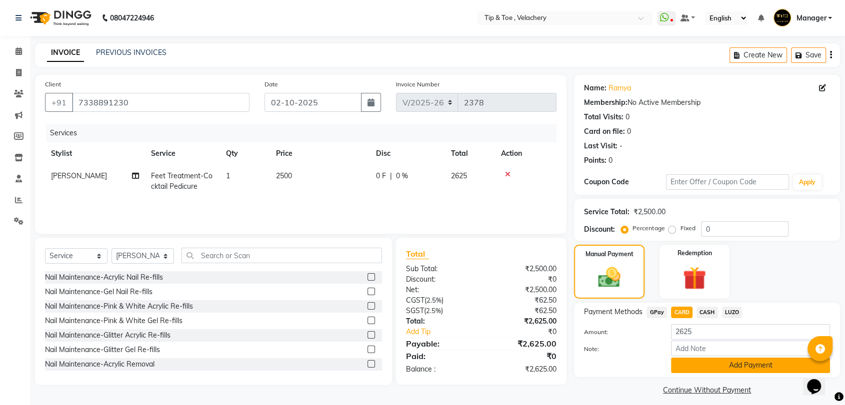
click at [734, 363] on button "Add Payment" at bounding box center [750, 365] width 159 height 15
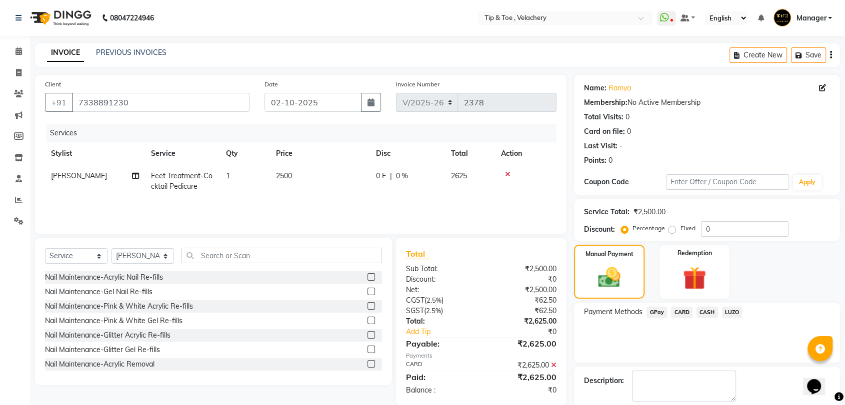
scroll to position [49, 0]
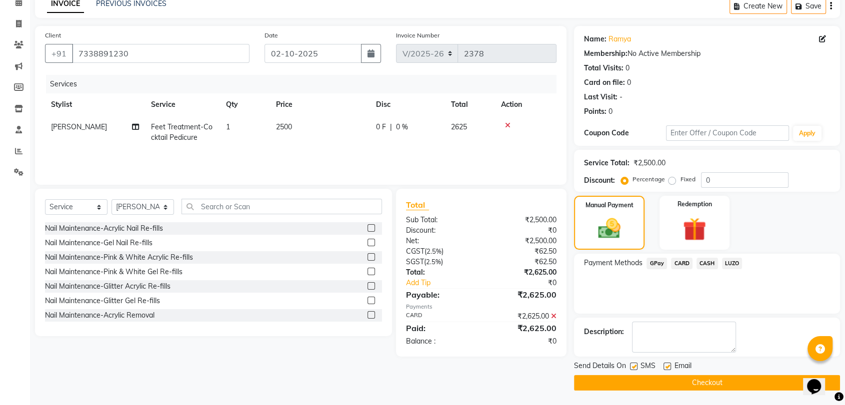
click at [664, 365] on label at bounding box center [666, 366] width 7 height 7
click at [664, 365] on input "checkbox" at bounding box center [666, 367] width 6 height 6
click at [703, 385] on button "Checkout" at bounding box center [707, 382] width 266 height 15
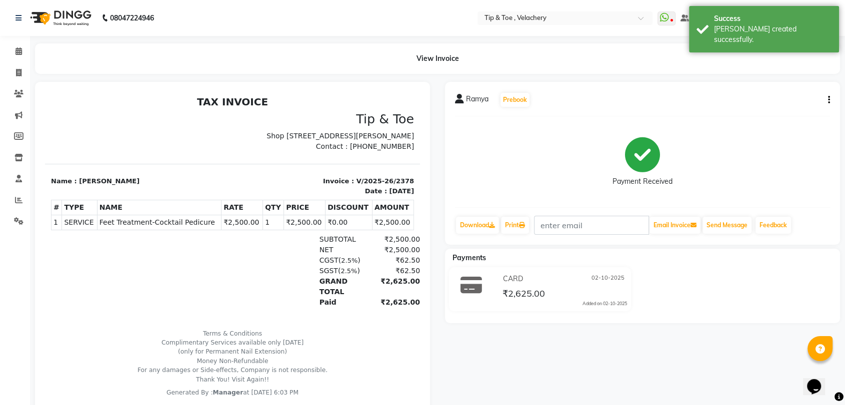
click at [116, 228] on span "Feet Treatment-Cocktail Pedicure" at bounding box center [158, 222] width 119 height 10
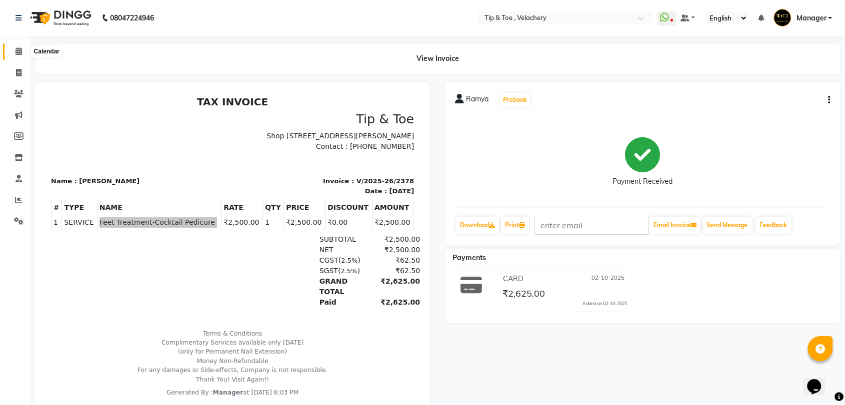
click at [19, 49] on icon at bounding box center [18, 50] width 6 height 7
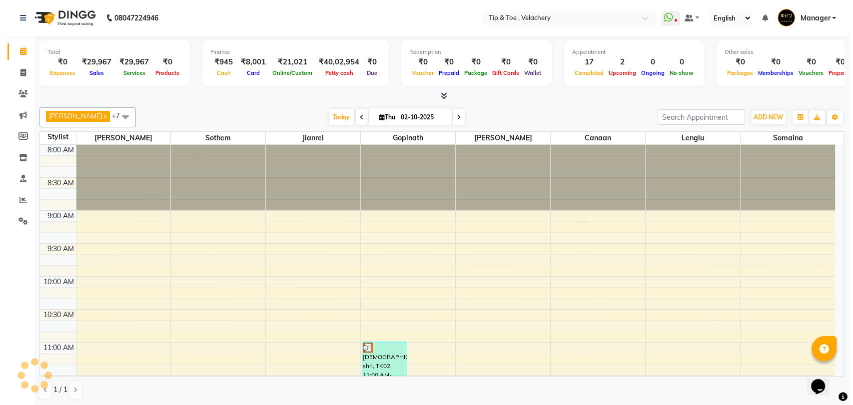
scroll to position [656, 0]
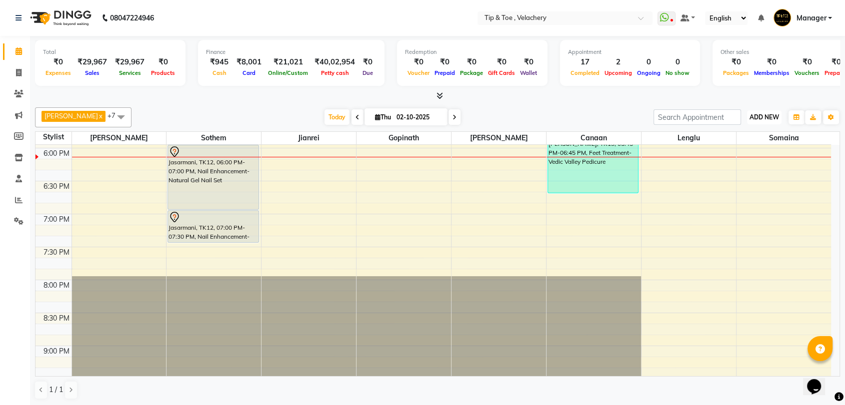
click at [763, 114] on span "ADD NEW" at bounding box center [763, 116] width 29 height 7
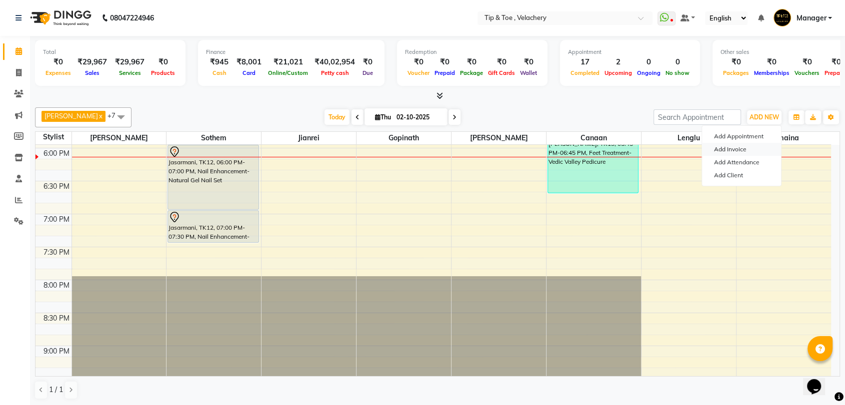
click at [732, 145] on link "Add Invoice" at bounding box center [741, 149] width 79 height 13
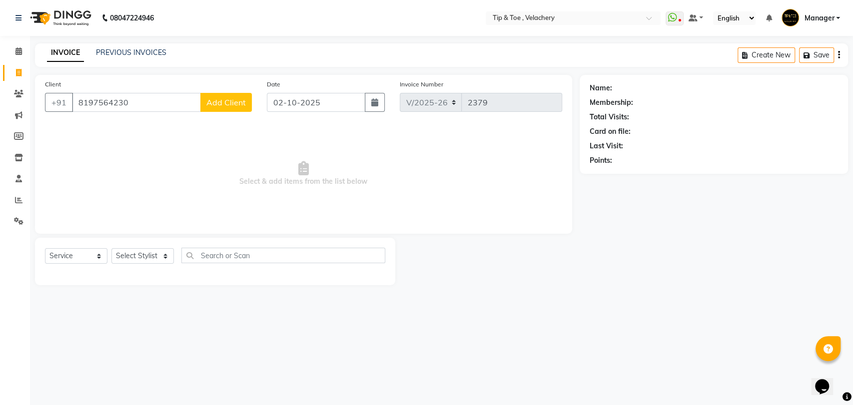
click at [238, 101] on span "Add Client" at bounding box center [225, 102] width 39 height 10
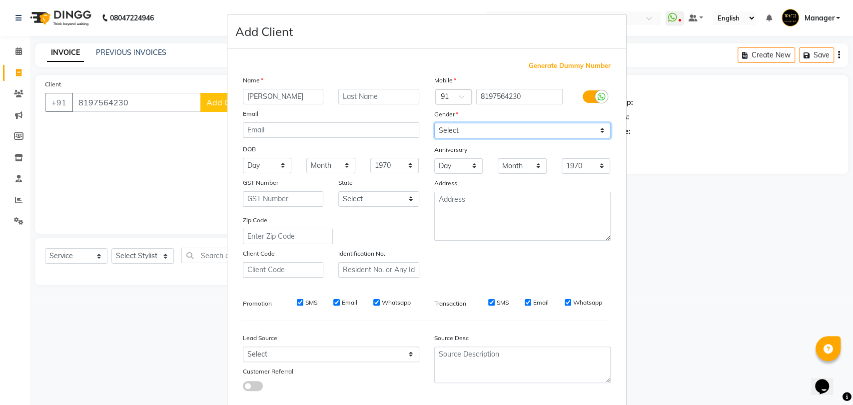
click at [481, 133] on select "Select Male Female Other Prefer Not To Say" at bounding box center [522, 130] width 176 height 15
click at [434, 123] on select "Select Male Female Other Prefer Not To Say" at bounding box center [522, 130] width 176 height 15
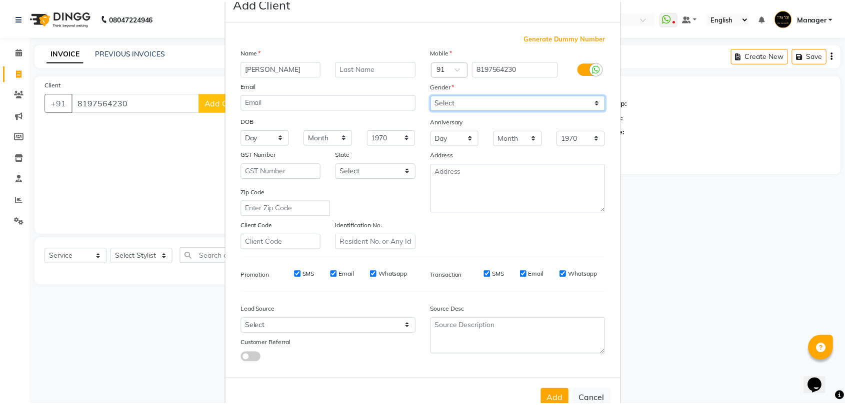
scroll to position [54, 0]
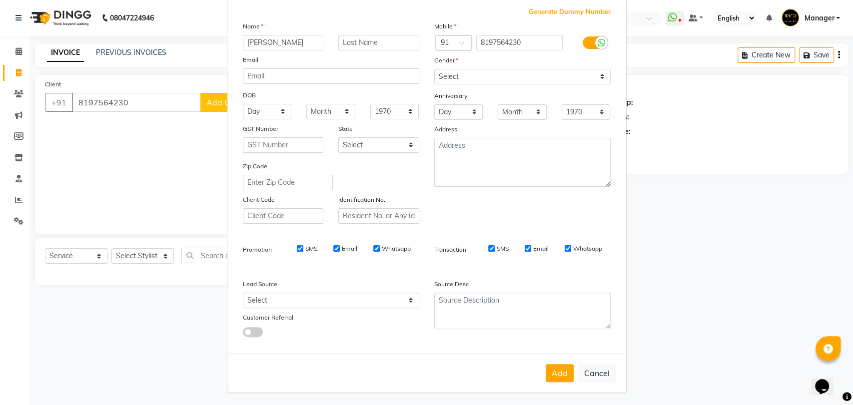
drag, startPoint x: 556, startPoint y: 374, endPoint x: 463, endPoint y: 323, distance: 105.8
click at [556, 373] on button "Add" at bounding box center [560, 373] width 28 height 18
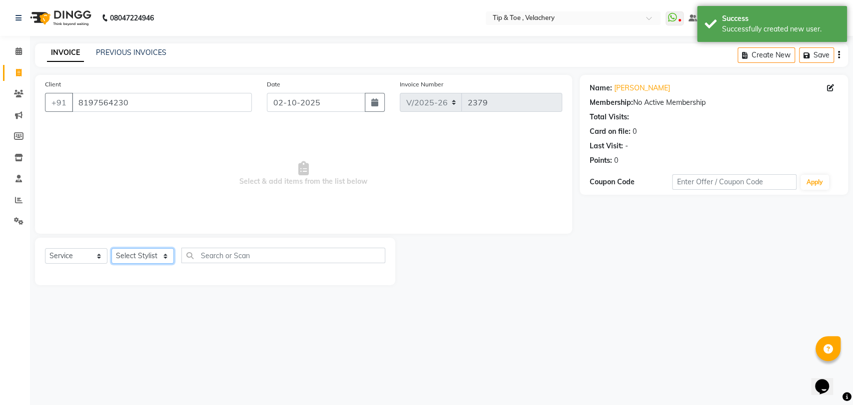
click at [133, 259] on select "Select Stylist Afroz Canaan Gopinath Jianrei Joycee Lenglu Manager Sharmila Som…" at bounding box center [142, 255] width 62 height 15
click at [111, 248] on select "Select Stylist Afroz Canaan Gopinath Jianrei Joycee Lenglu Manager Sharmila Som…" at bounding box center [142, 255] width 62 height 15
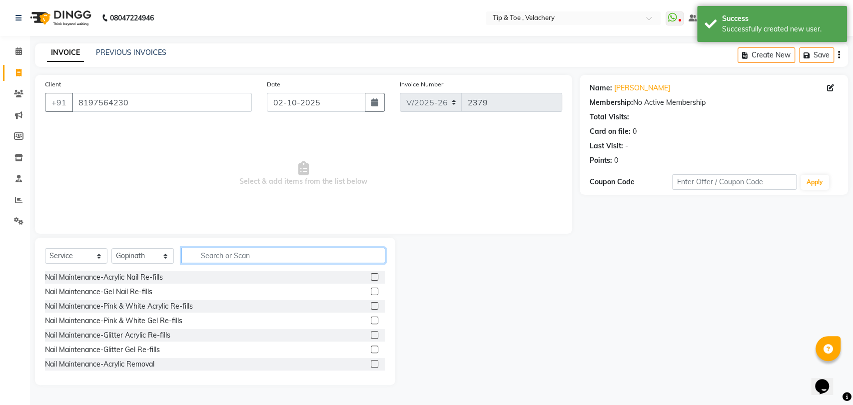
drag, startPoint x: 239, startPoint y: 257, endPoint x: 240, endPoint y: 252, distance: 5.0
click at [239, 256] on input "text" at bounding box center [283, 255] width 204 height 15
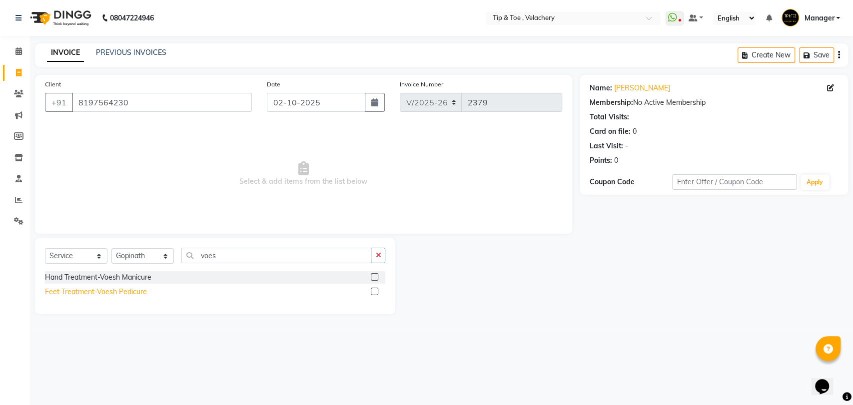
click at [122, 291] on div "Feet Treatment-Voesh Pedicure" at bounding box center [96, 292] width 102 height 10
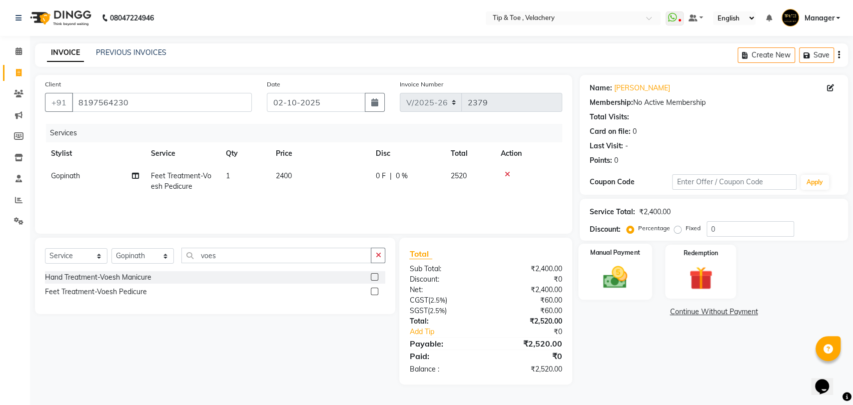
click at [607, 281] on img at bounding box center [614, 277] width 39 height 28
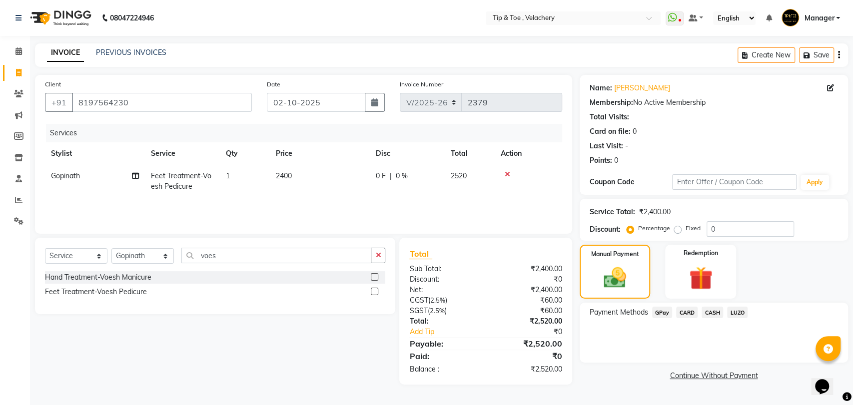
click at [688, 312] on span "CARD" at bounding box center [686, 312] width 21 height 11
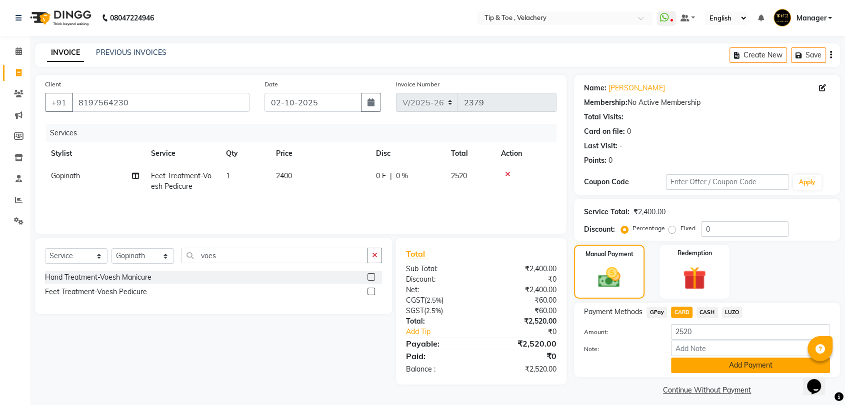
click at [710, 368] on button "Add Payment" at bounding box center [750, 365] width 159 height 15
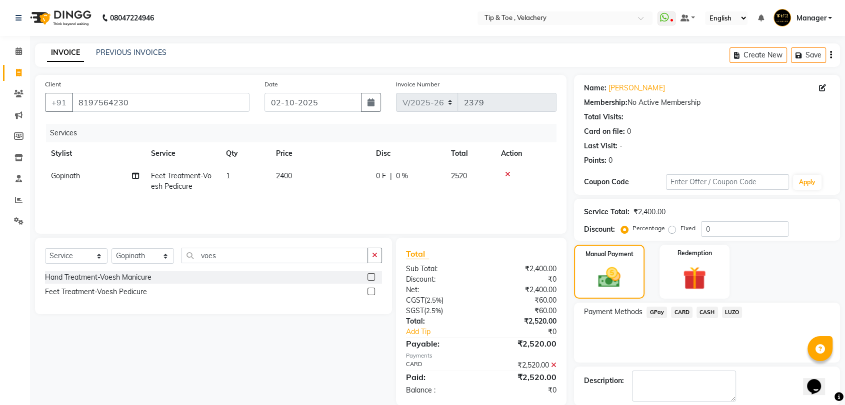
drag, startPoint x: 665, startPoint y: 371, endPoint x: 674, endPoint y: 371, distance: 9.0
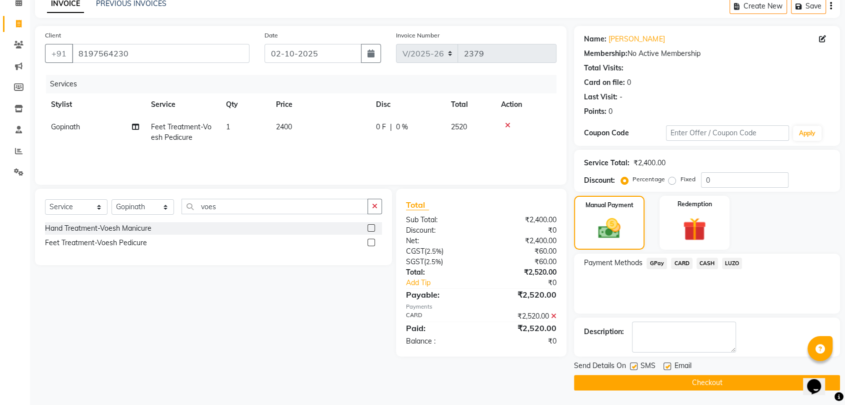
click at [664, 365] on label at bounding box center [666, 366] width 7 height 7
click at [664, 365] on input "checkbox" at bounding box center [666, 367] width 6 height 6
click at [685, 386] on button "Checkout" at bounding box center [707, 382] width 266 height 15
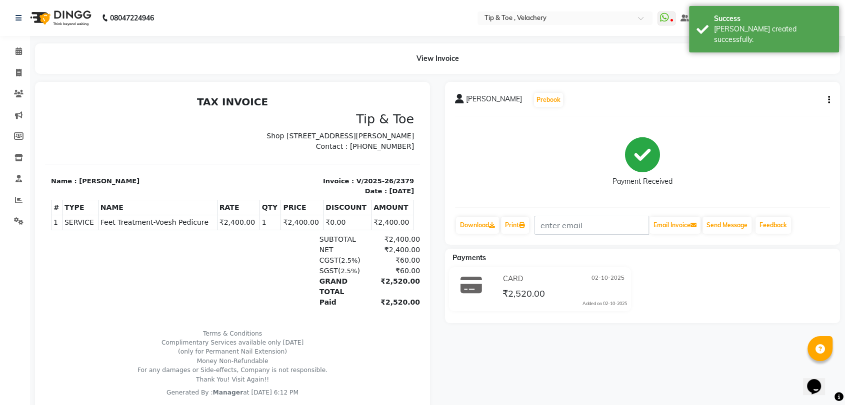
click at [122, 228] on span "Feet Treatment-Voesh Pedicure" at bounding box center [157, 222] width 114 height 10
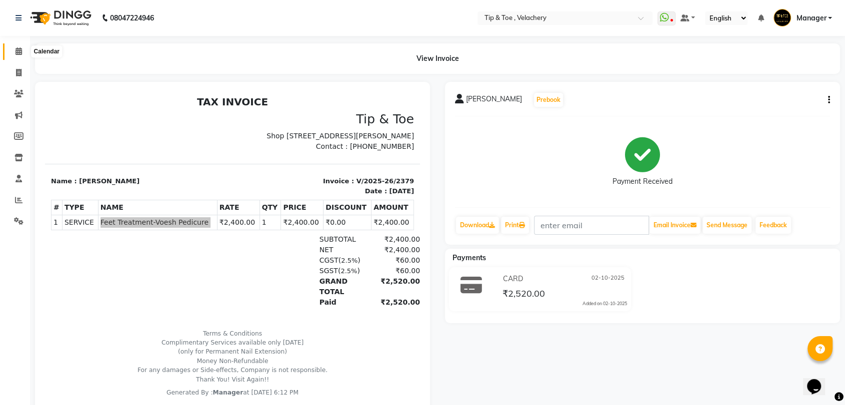
click at [12, 49] on span at bounding box center [18, 51] width 17 height 11
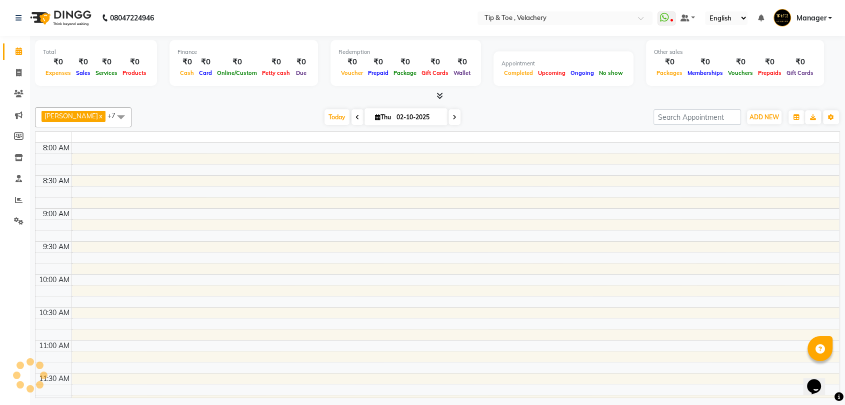
click at [16, 49] on icon at bounding box center [18, 50] width 6 height 7
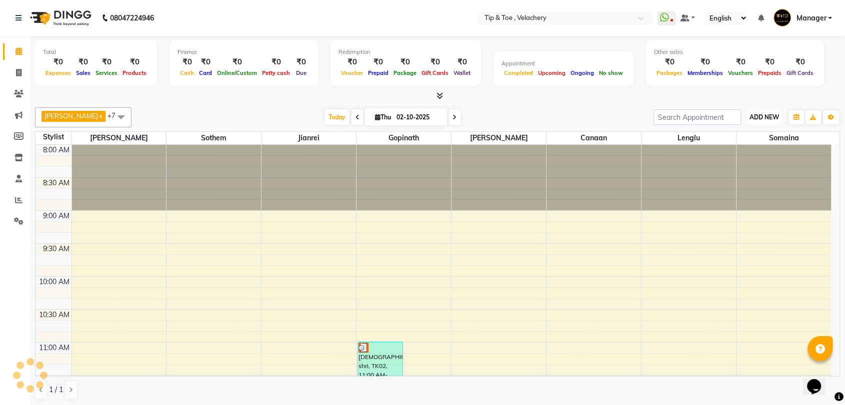
click at [763, 116] on span "ADD NEW" at bounding box center [763, 116] width 29 height 7
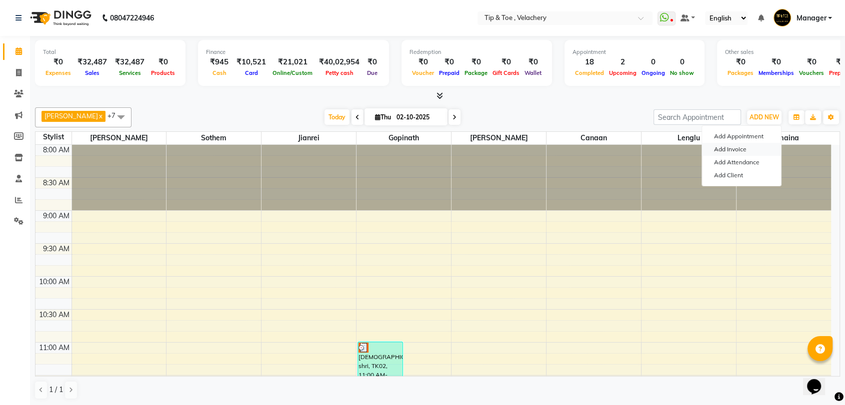
click at [734, 149] on link "Add Invoice" at bounding box center [741, 149] width 79 height 13
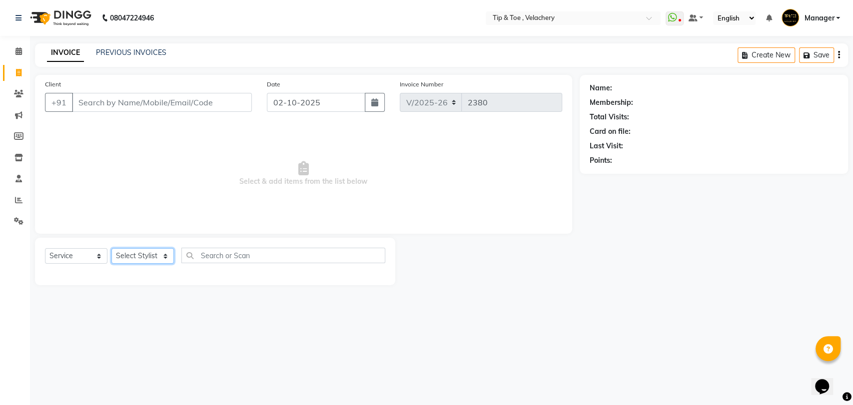
click at [132, 256] on select "Select Stylist Afroz Canaan Gopinath Jianrei Joycee Lenglu Manager Sharmila Som…" at bounding box center [142, 255] width 62 height 15
click at [111, 248] on select "Select Stylist Afroz Canaan Gopinath Jianrei Joycee Lenglu Manager Sharmila Som…" at bounding box center [142, 255] width 62 height 15
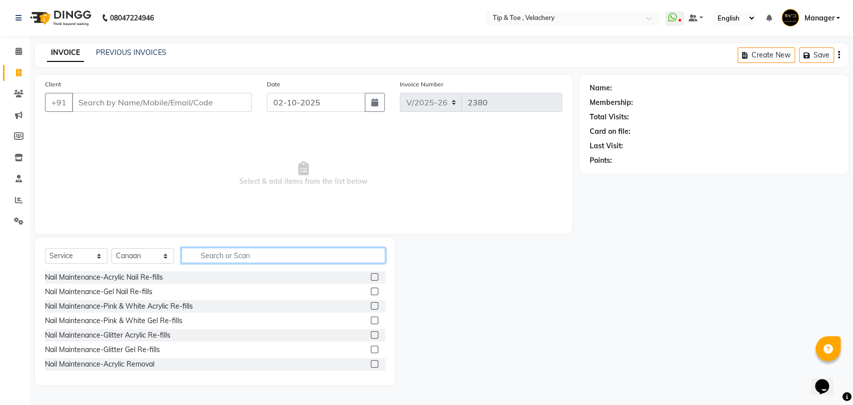
click at [229, 252] on input "text" at bounding box center [283, 255] width 204 height 15
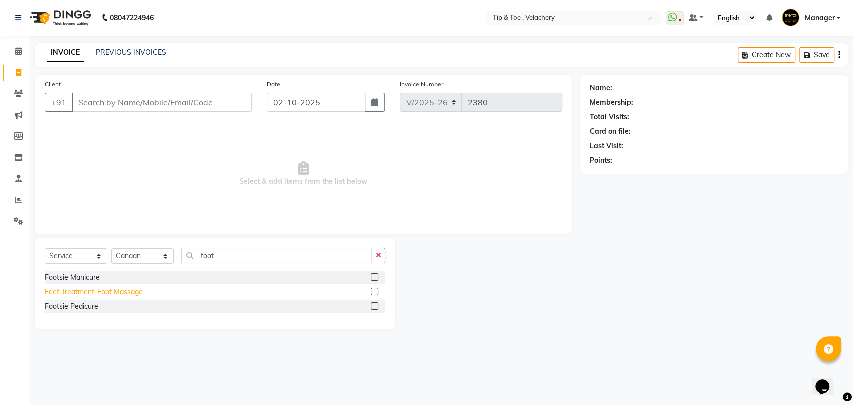
drag, startPoint x: 111, startPoint y: 297, endPoint x: 115, endPoint y: 288, distance: 9.7
click at [112, 293] on div "Feet Treatment-Foot Massage" at bounding box center [94, 292] width 98 height 10
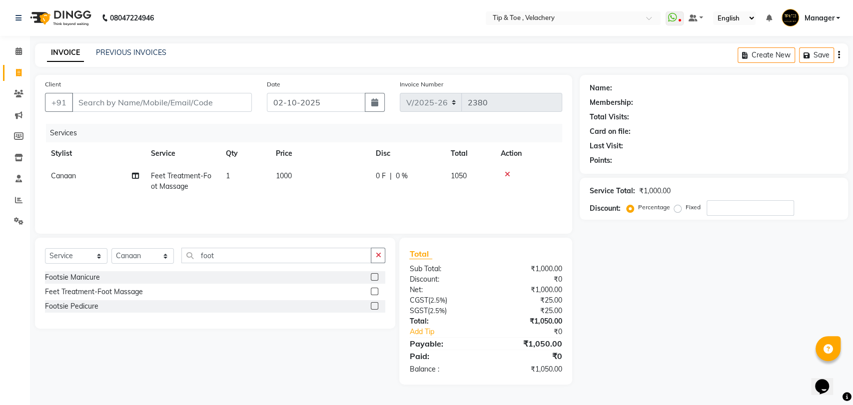
click at [308, 176] on td "1000" at bounding box center [320, 181] width 100 height 33
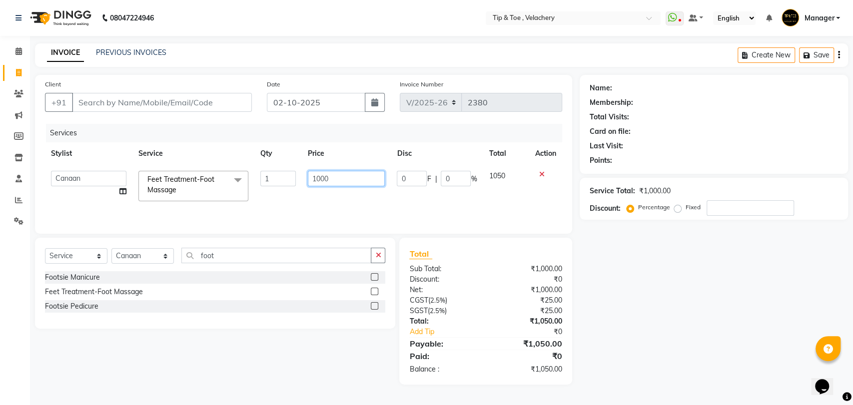
drag, startPoint x: 338, startPoint y: 174, endPoint x: 348, endPoint y: 168, distance: 11.2
click at [338, 173] on input "1000" at bounding box center [346, 178] width 77 height 15
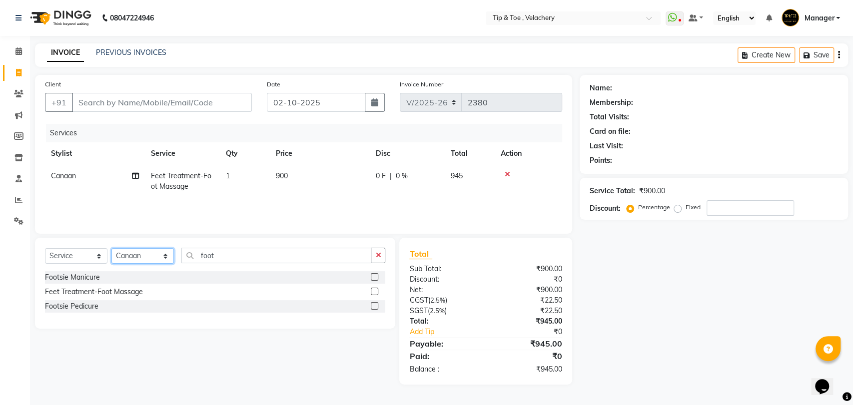
click at [129, 258] on select "Select Stylist Afroz Canaan Gopinath Jianrei Joycee Lenglu Manager Sharmila Som…" at bounding box center [142, 255] width 62 height 15
click at [111, 248] on select "Select Stylist Afroz Canaan Gopinath Jianrei Joycee Lenglu Manager Sharmila Som…" at bounding box center [142, 255] width 62 height 15
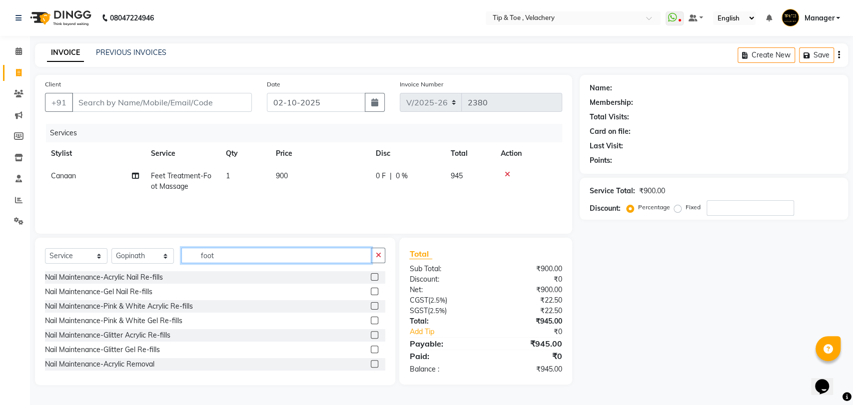
click at [228, 253] on input "foot" at bounding box center [276, 255] width 190 height 15
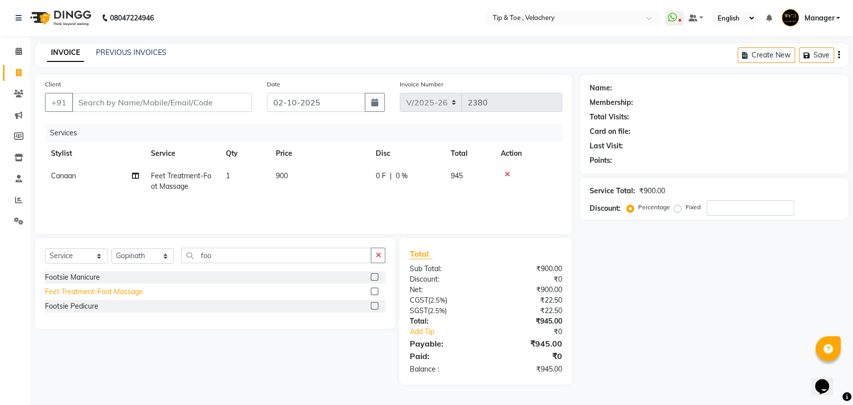
click at [116, 294] on div "Feet Treatment-Foot Massage" at bounding box center [94, 292] width 98 height 10
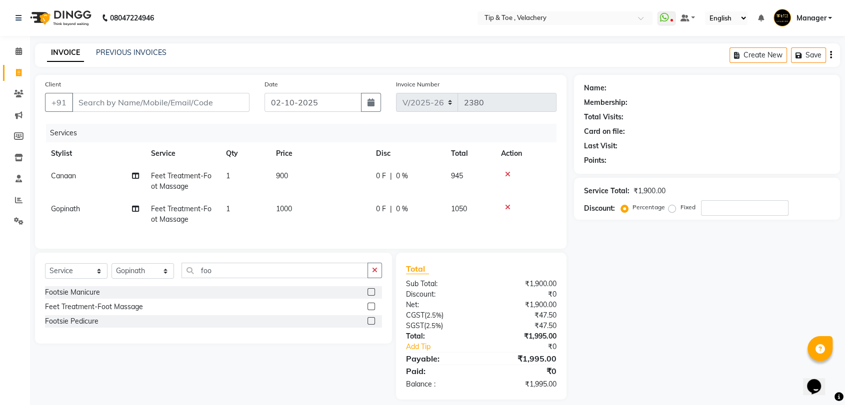
click at [318, 205] on td "1000" at bounding box center [320, 214] width 100 height 33
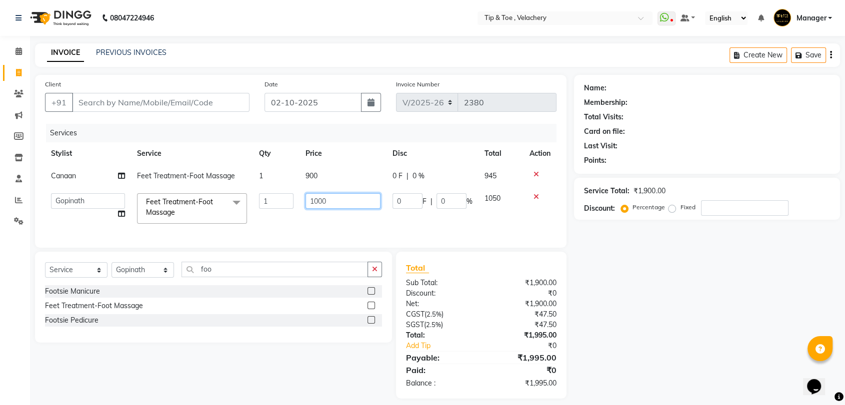
click at [347, 205] on input "1000" at bounding box center [342, 200] width 75 height 15
click at [136, 276] on select "Select Stylist Afroz Canaan Gopinath Jianrei Joycee Lenglu Manager Sharmila Som…" at bounding box center [142, 269] width 62 height 15
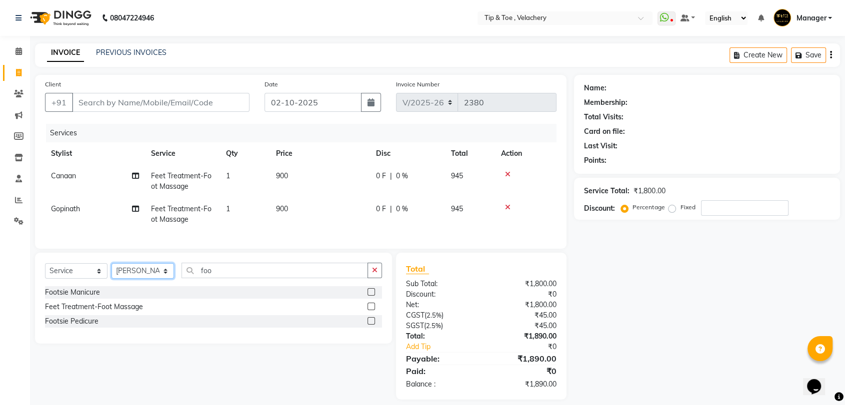
click at [111, 272] on select "Select Stylist Afroz Canaan Gopinath Jianrei Joycee Lenglu Manager Sharmila Som…" at bounding box center [142, 270] width 62 height 15
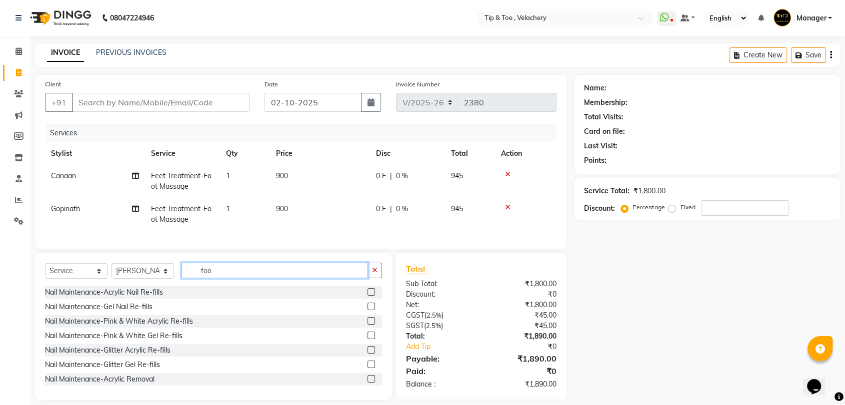
click at [214, 278] on input "foo" at bounding box center [274, 270] width 186 height 15
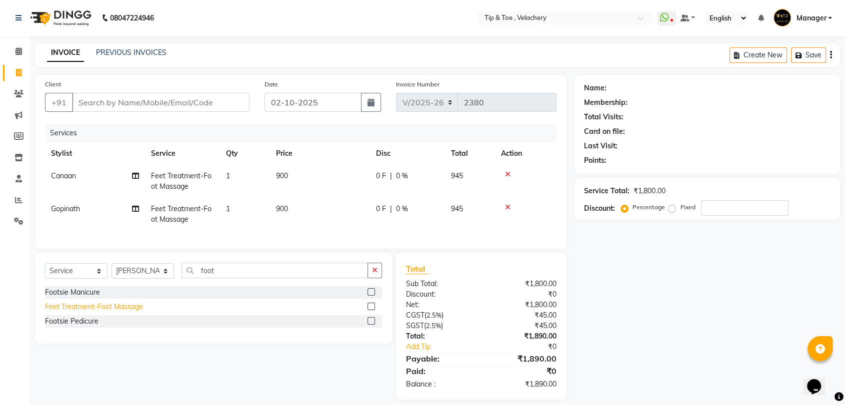
click at [129, 312] on div "Feet Treatment-Foot Massage" at bounding box center [94, 307] width 98 height 10
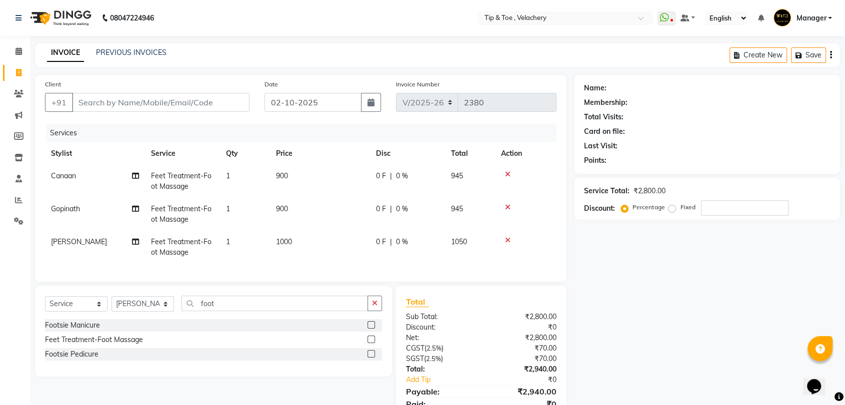
click at [317, 245] on td "1000" at bounding box center [320, 247] width 100 height 33
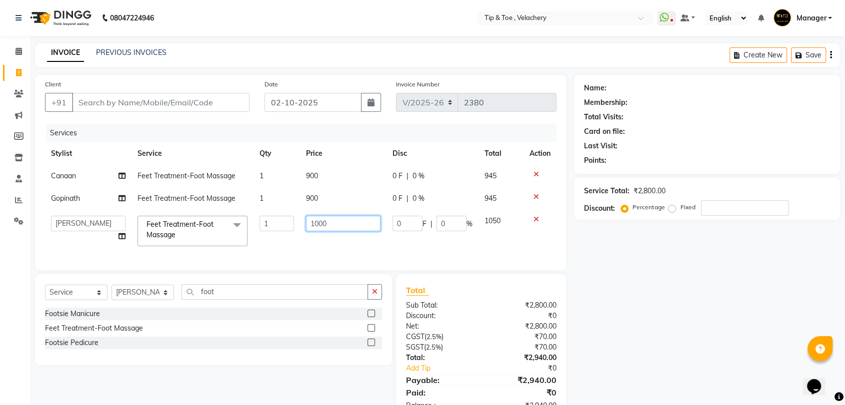
click at [340, 221] on input "1000" at bounding box center [343, 223] width 74 height 15
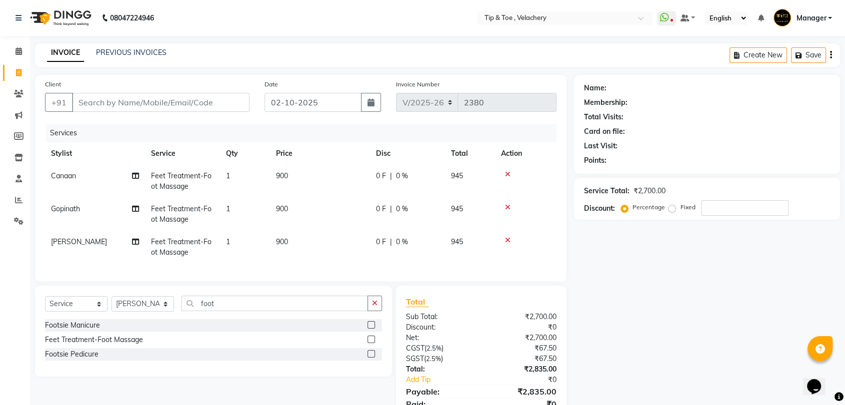
click at [518, 257] on div "Services Stylist Service Qty Price Disc Total Action Canaan Feet Treatment-Foot…" at bounding box center [300, 198] width 511 height 148
click at [184, 109] on input "Client" at bounding box center [160, 102] width 177 height 19
click at [151, 99] on input "Client" at bounding box center [160, 102] width 177 height 19
click at [216, 95] on button "Add Client" at bounding box center [223, 102] width 51 height 19
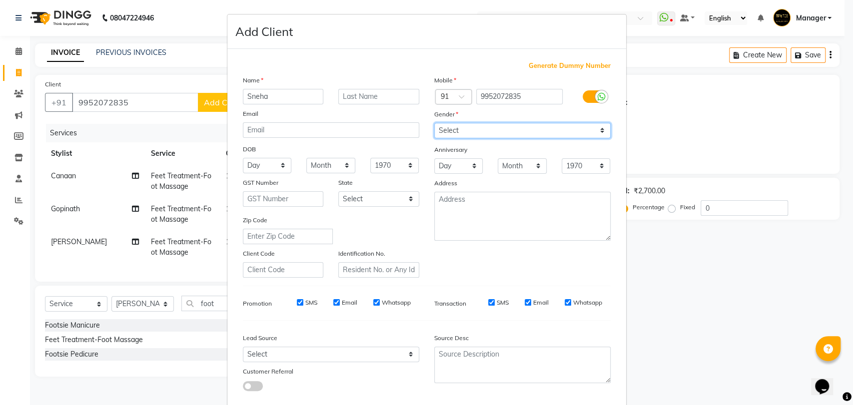
click at [512, 130] on select "Select Male Female Other Prefer Not To Say" at bounding box center [522, 130] width 176 height 15
click at [434, 123] on select "Select Male Female Other Prefer Not To Say" at bounding box center [522, 130] width 176 height 15
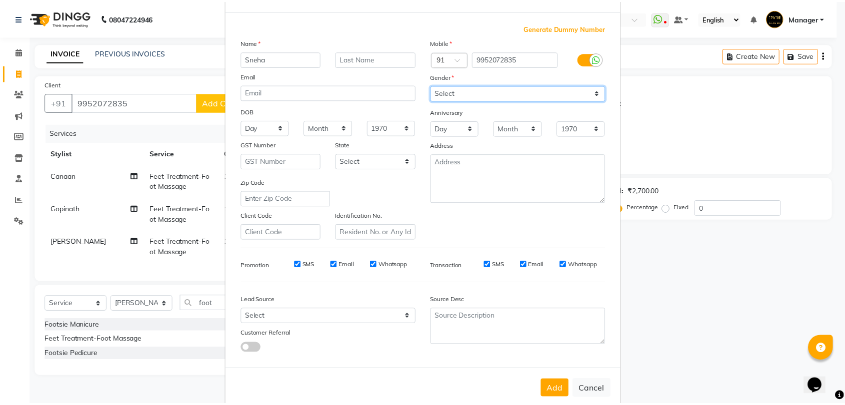
scroll to position [54, 0]
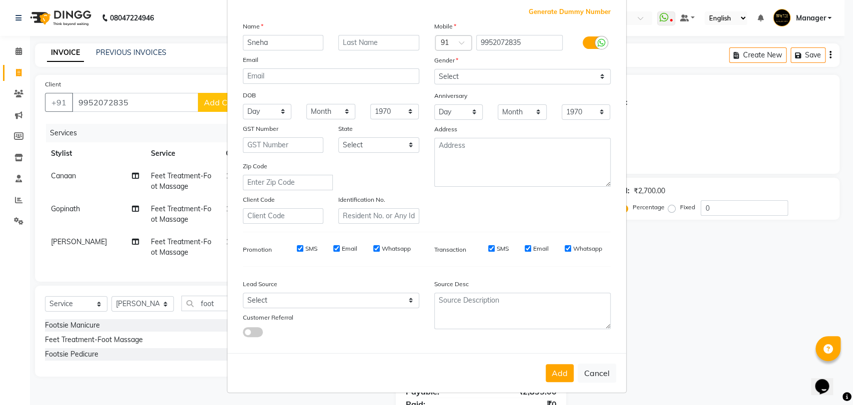
click at [558, 377] on button "Add" at bounding box center [560, 373] width 28 height 18
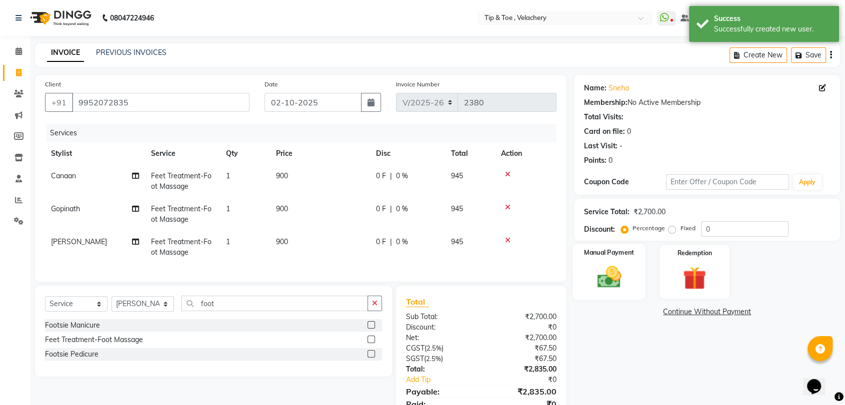
click at [612, 279] on img at bounding box center [608, 277] width 39 height 28
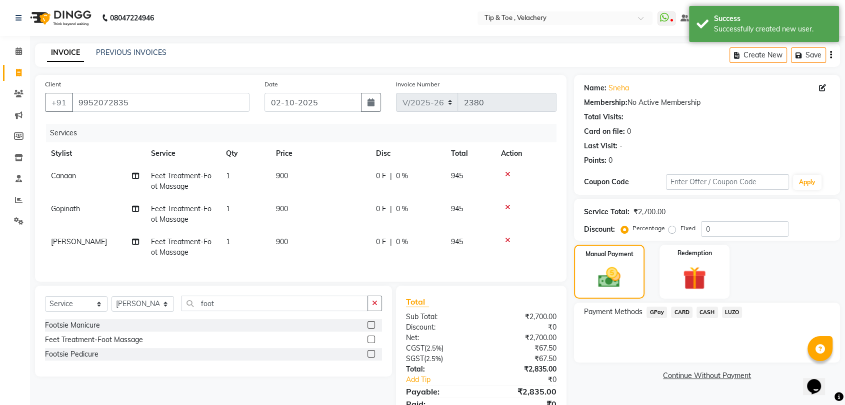
scroll to position [50, 0]
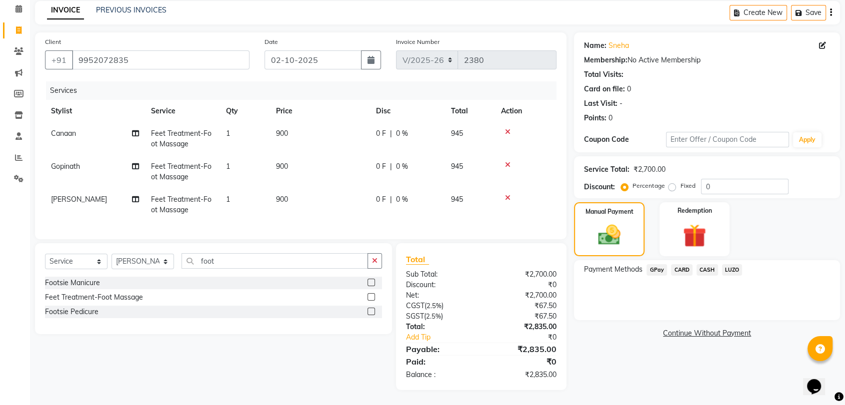
click at [702, 264] on span "CASH" at bounding box center [706, 269] width 21 height 11
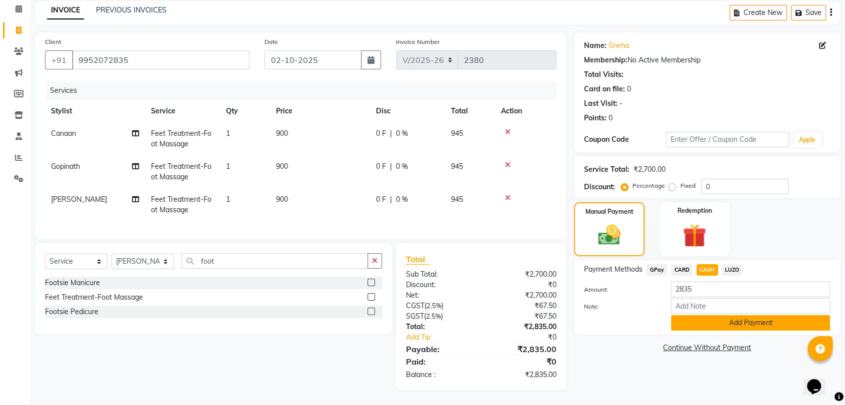
click at [718, 315] on button "Add Payment" at bounding box center [750, 322] width 159 height 15
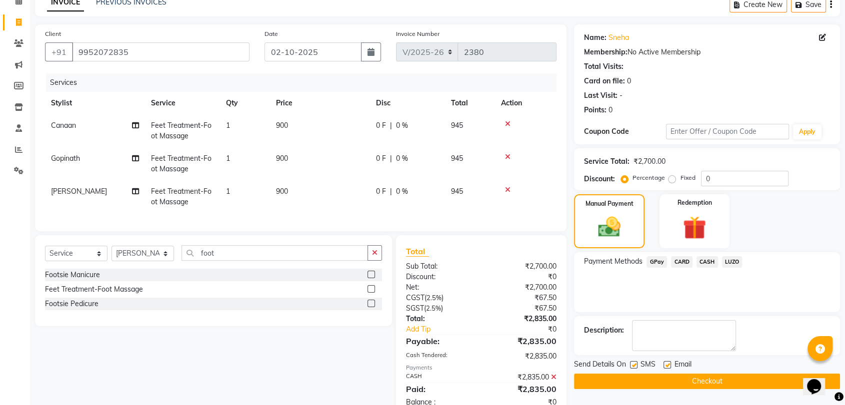
scroll to position [86, 0]
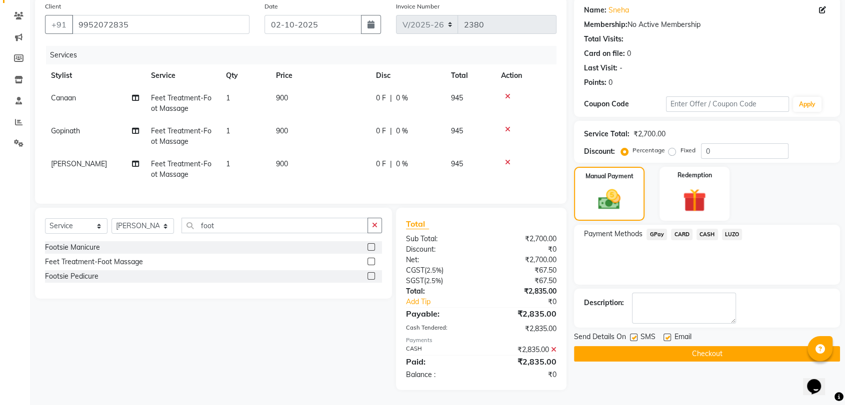
click at [665, 334] on label at bounding box center [666, 337] width 7 height 7
click at [665, 335] on input "checkbox" at bounding box center [666, 338] width 6 height 6
click at [681, 346] on button "Checkout" at bounding box center [707, 353] width 266 height 15
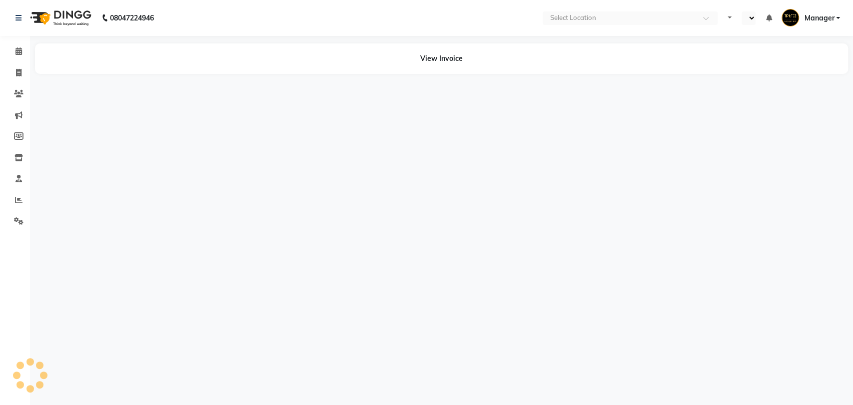
select select "en"
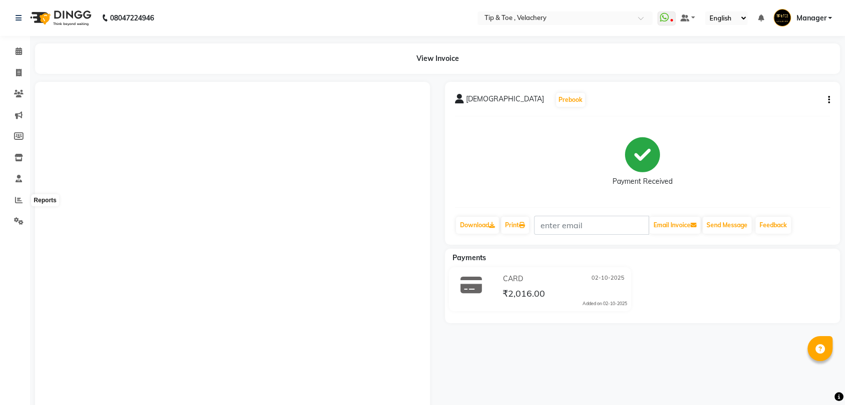
click at [19, 196] on icon at bounding box center [18, 199] width 7 height 7
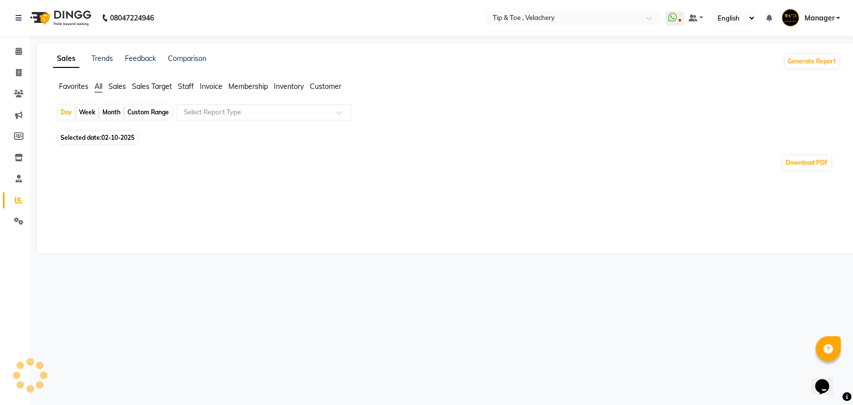
click at [154, 112] on div "Custom Range" at bounding box center [148, 112] width 46 height 14
select select "10"
select select "2025"
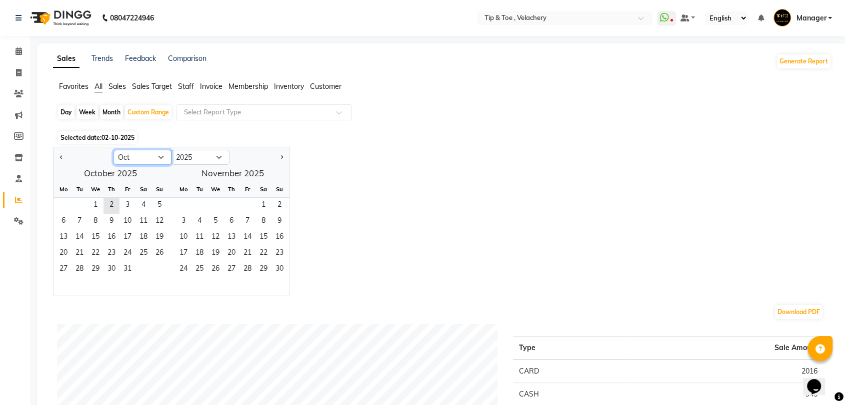
click at [161, 151] on select "Jan Feb Mar Apr May Jun Jul Aug Sep Oct Nov Dec" at bounding box center [142, 157] width 58 height 15
select select "9"
click at [113, 150] on select "Jan Feb Mar Apr May Jun Jul Aug Sep Oct Nov Dec" at bounding box center [142, 157] width 58 height 15
click at [69, 111] on div "Day" at bounding box center [66, 112] width 16 height 14
select select "10"
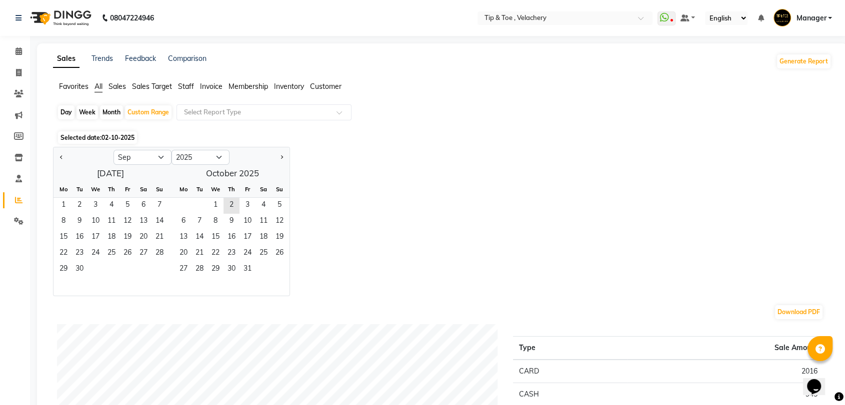
select select "2025"
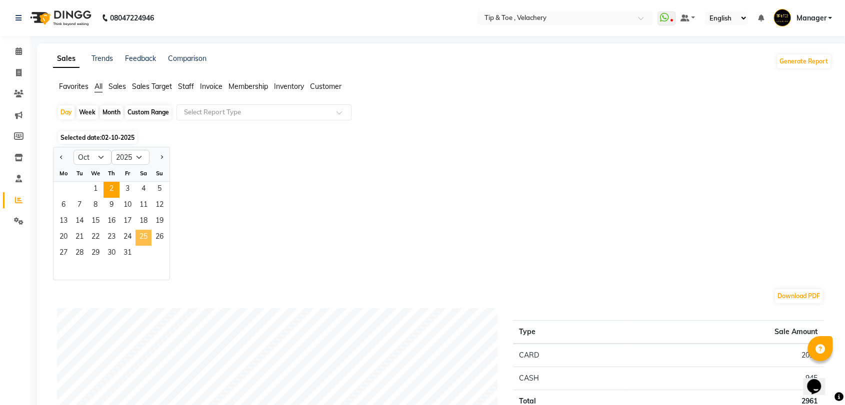
click at [145, 237] on span "25" at bounding box center [143, 238] width 16 height 16
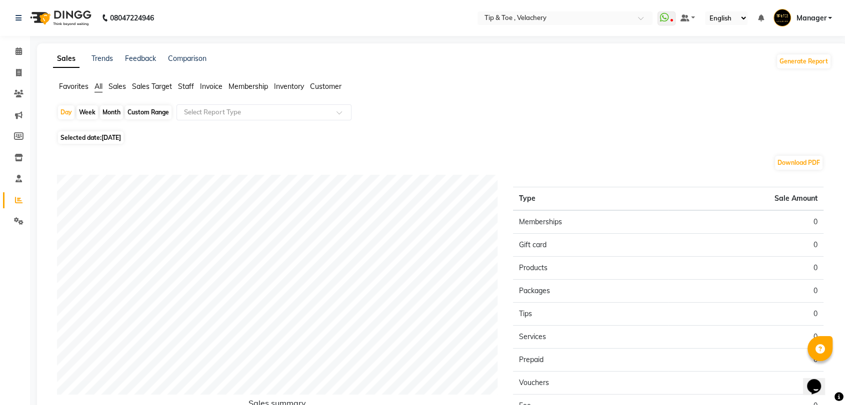
click at [210, 84] on span "Invoice" at bounding box center [211, 86] width 22 height 9
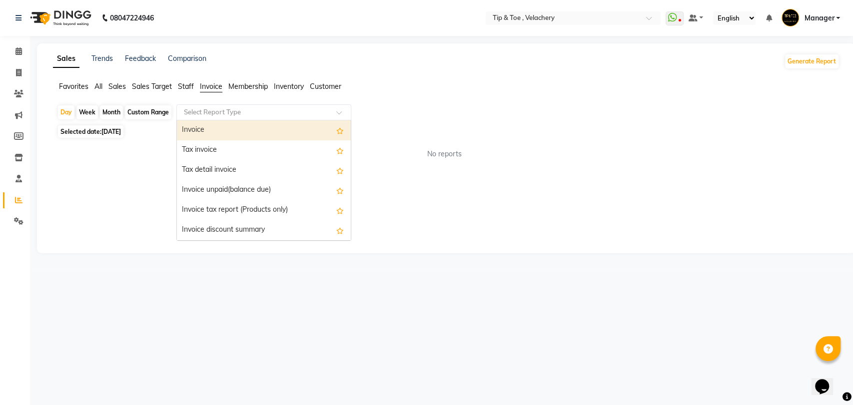
click at [227, 112] on input "text" at bounding box center [254, 112] width 144 height 10
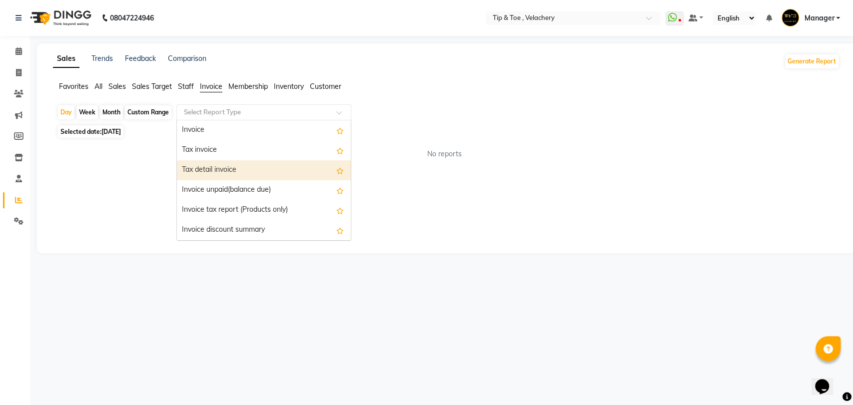
drag, startPoint x: 230, startPoint y: 169, endPoint x: 333, endPoint y: 57, distance: 152.1
click at [232, 165] on div "Tax detail invoice" at bounding box center [264, 170] width 174 height 20
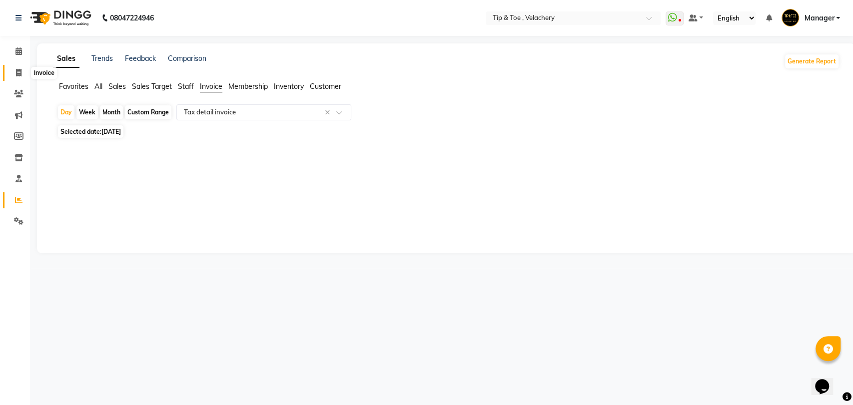
click at [18, 73] on icon at bounding box center [18, 72] width 5 height 7
select select "service"
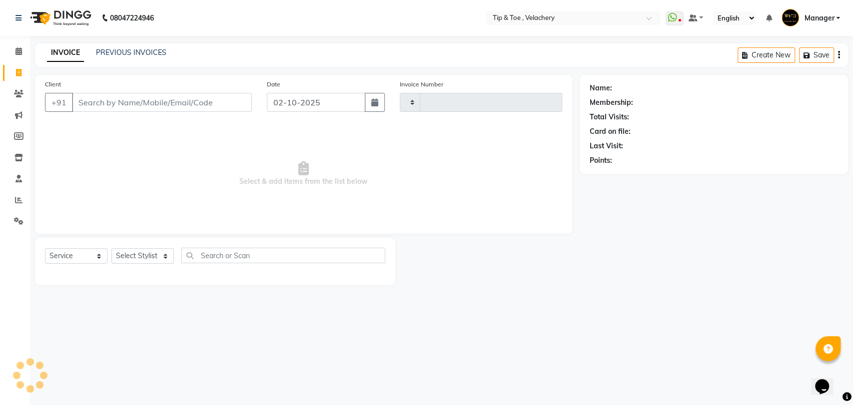
type input "2371"
select select "5863"
click at [122, 48] on link "PREVIOUS INVOICES" at bounding box center [131, 52] width 70 height 9
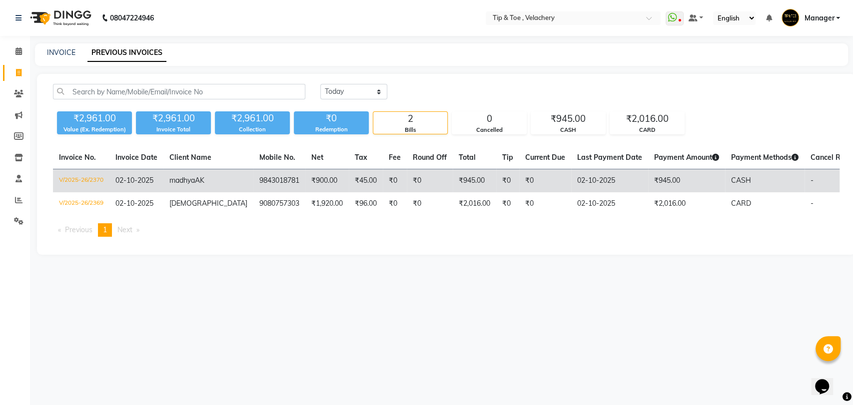
click at [253, 189] on td "9843018781" at bounding box center [279, 180] width 52 height 23
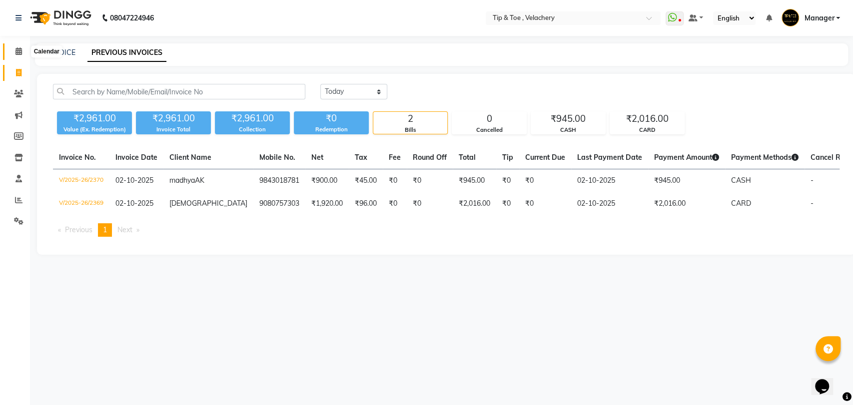
click at [20, 51] on icon at bounding box center [18, 50] width 6 height 7
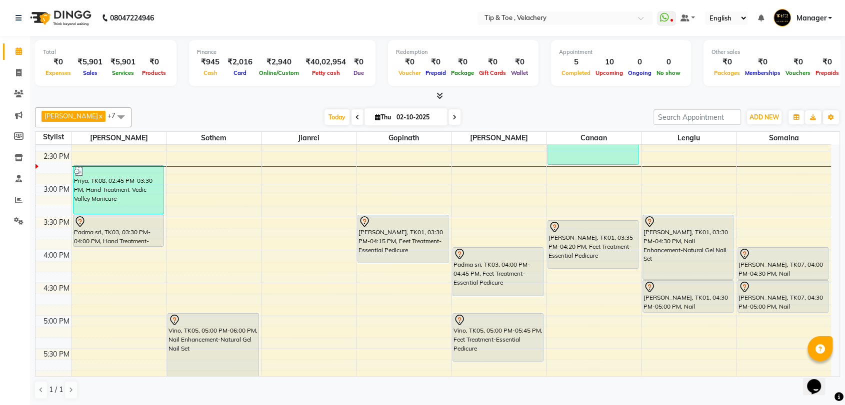
scroll to position [435, 0]
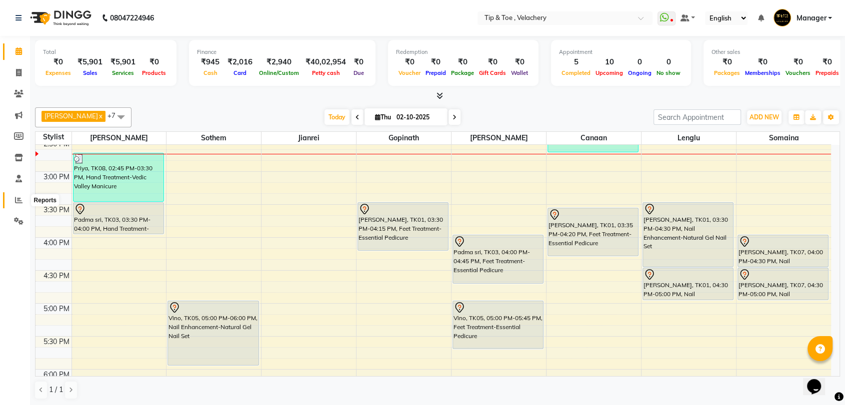
click at [17, 201] on icon at bounding box center [18, 199] width 7 height 7
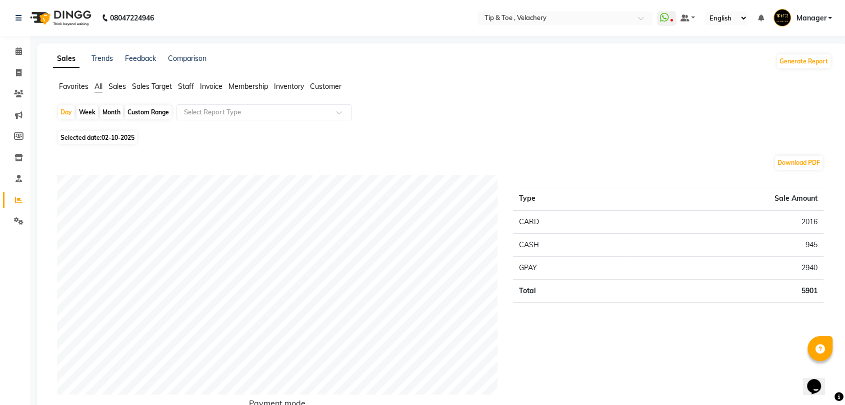
drag, startPoint x: 188, startPoint y: 85, endPoint x: 227, endPoint y: 99, distance: 41.3
click at [191, 85] on span "Staff" at bounding box center [186, 86] width 16 height 9
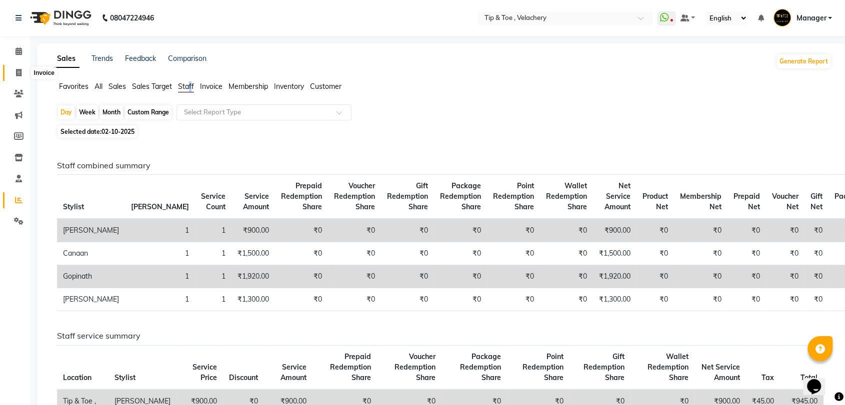
click at [17, 73] on icon at bounding box center [18, 72] width 5 height 7
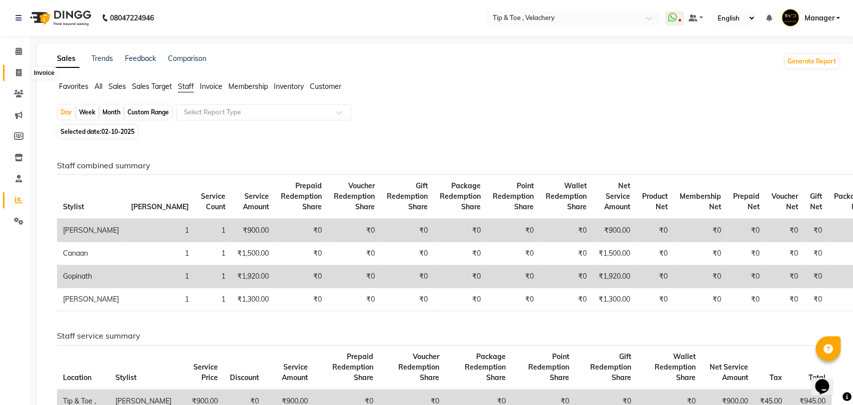
select select "service"
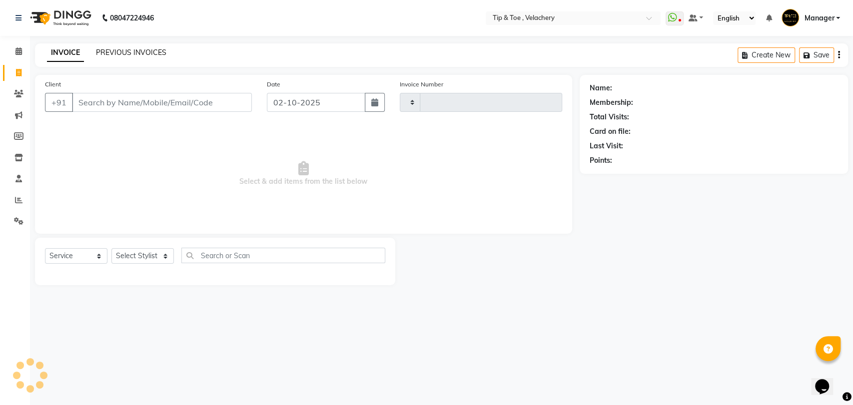
click at [121, 52] on link "PREVIOUS INVOICES" at bounding box center [131, 52] width 70 height 9
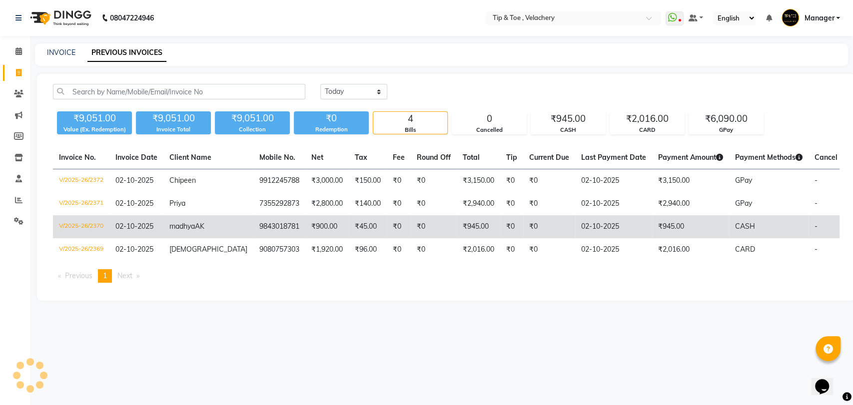
click at [253, 219] on td "9843018781" at bounding box center [279, 226] width 52 height 23
click at [253, 225] on td "9843018781" at bounding box center [279, 226] width 52 height 23
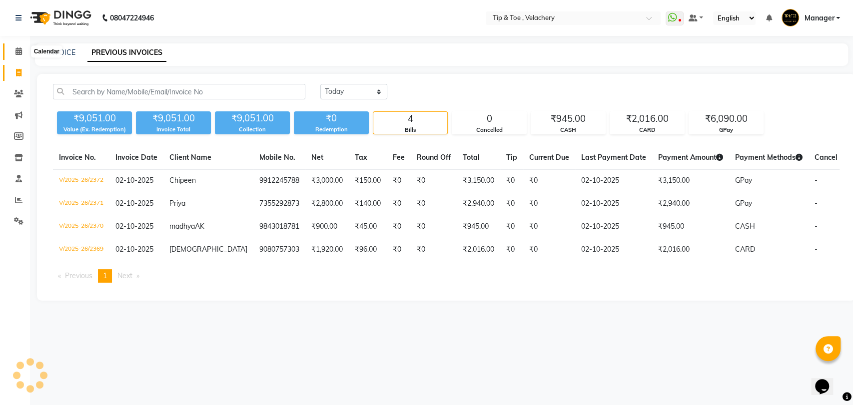
click at [17, 53] on icon at bounding box center [18, 50] width 6 height 7
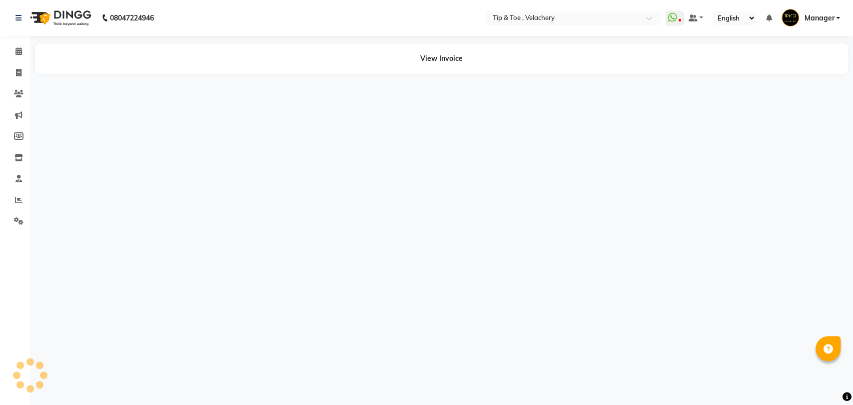
select select "en"
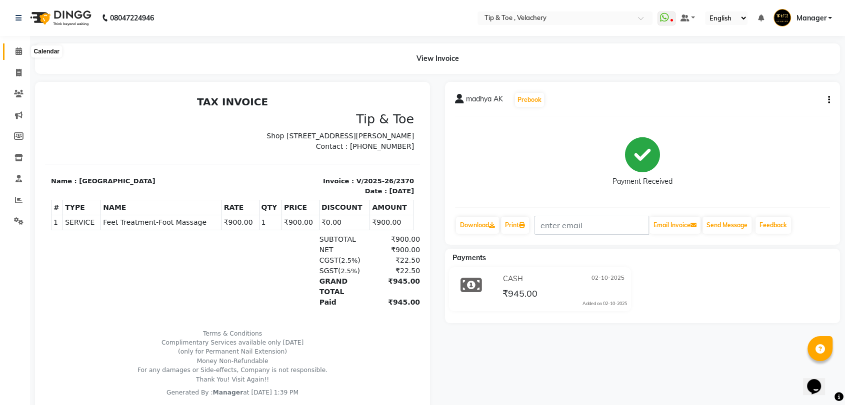
click at [21, 48] on icon at bounding box center [18, 50] width 6 height 7
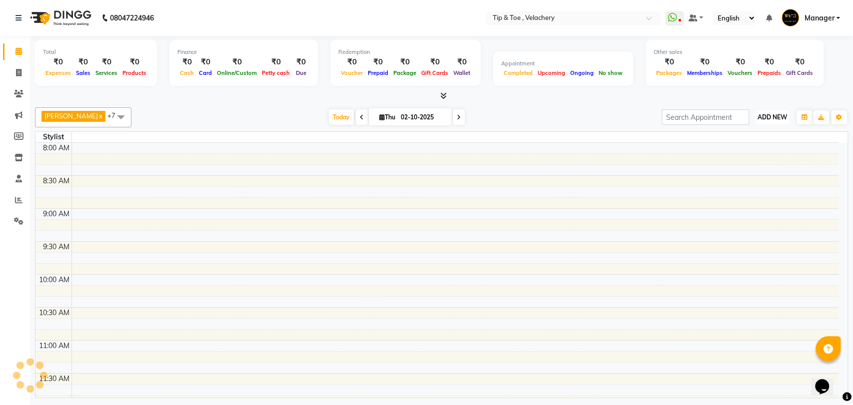
click at [772, 113] on span "ADD NEW" at bounding box center [772, 116] width 29 height 7
click at [737, 144] on link "Add Invoice" at bounding box center [749, 149] width 79 height 13
select select "service"
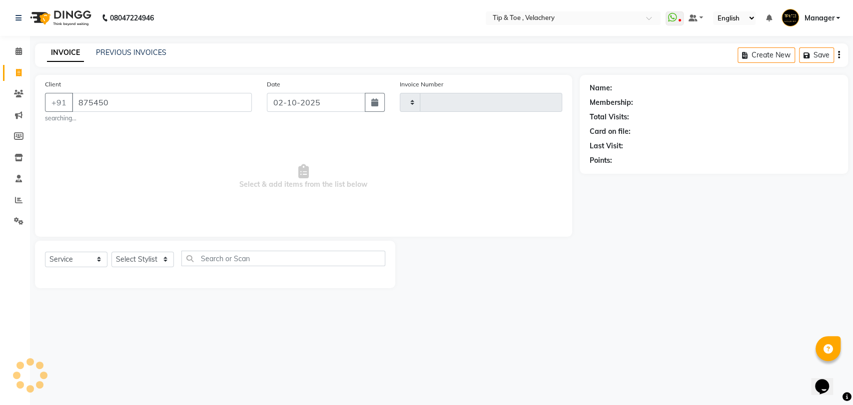
type input "8754509"
select select "5863"
type input "2373"
type input "8754509637"
select select "1: Object"
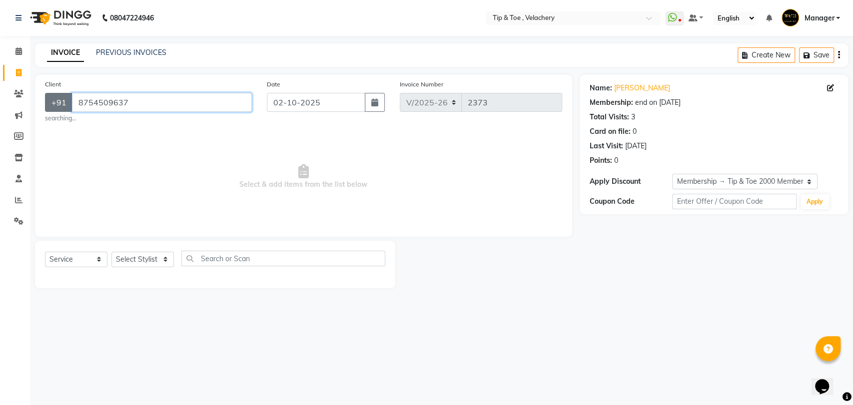
drag, startPoint x: 134, startPoint y: 97, endPoint x: 66, endPoint y: 103, distance: 67.8
click at [72, 103] on input "8754509637" at bounding box center [162, 102] width 180 height 19
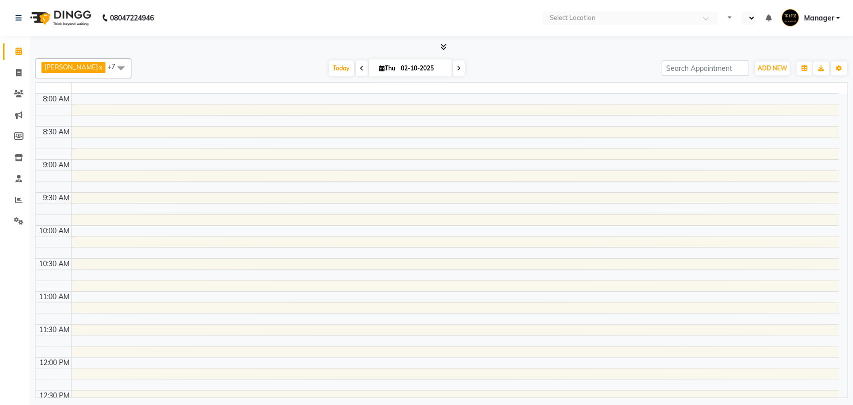
select select "en"
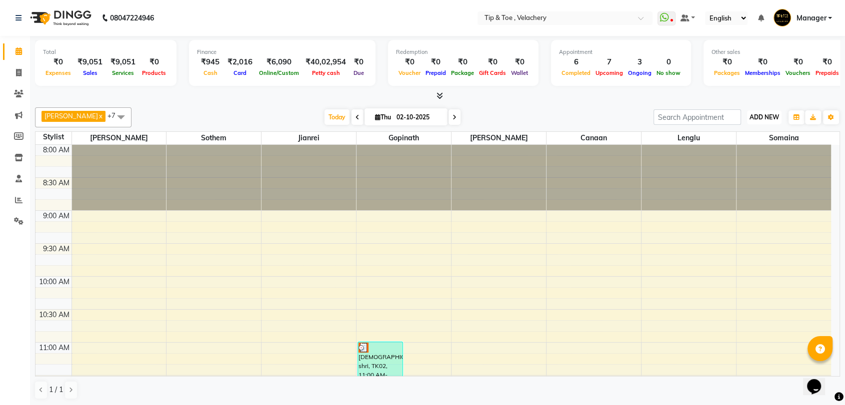
click at [769, 118] on span "ADD NEW" at bounding box center [763, 116] width 29 height 7
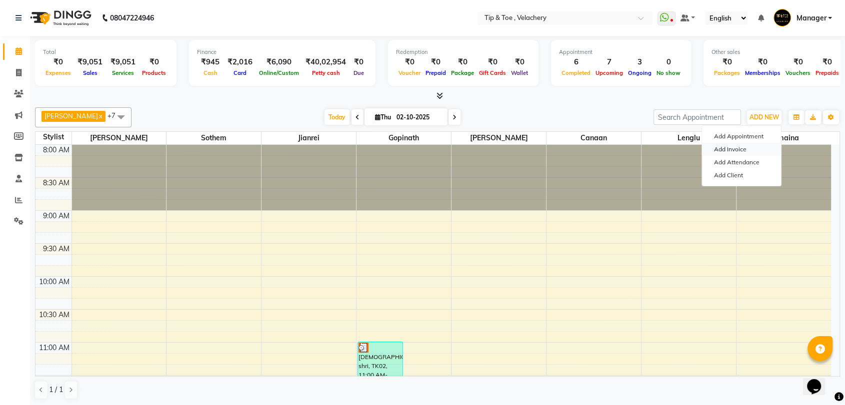
click at [727, 143] on link "Add Invoice" at bounding box center [741, 149] width 79 height 13
select select "service"
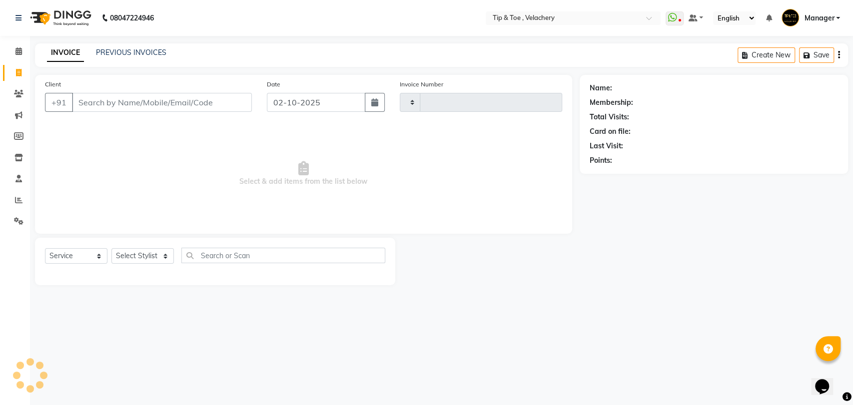
type input "2373"
select select "5863"
type input "9940056320"
select select "5863"
select select "service"
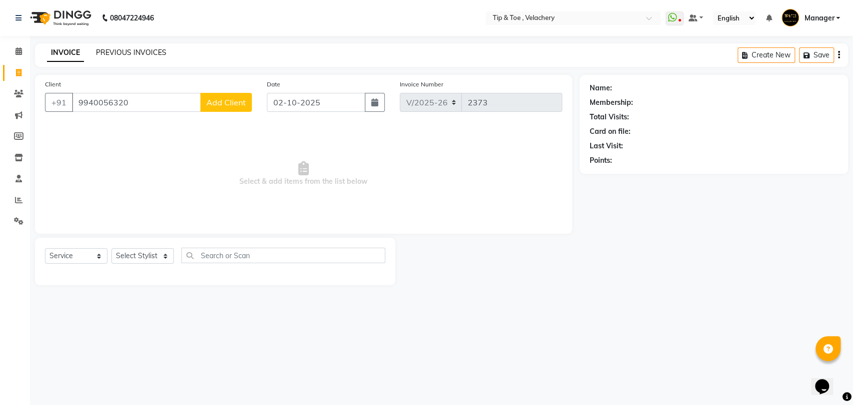
click at [131, 49] on link "PREVIOUS INVOICES" at bounding box center [131, 52] width 70 height 9
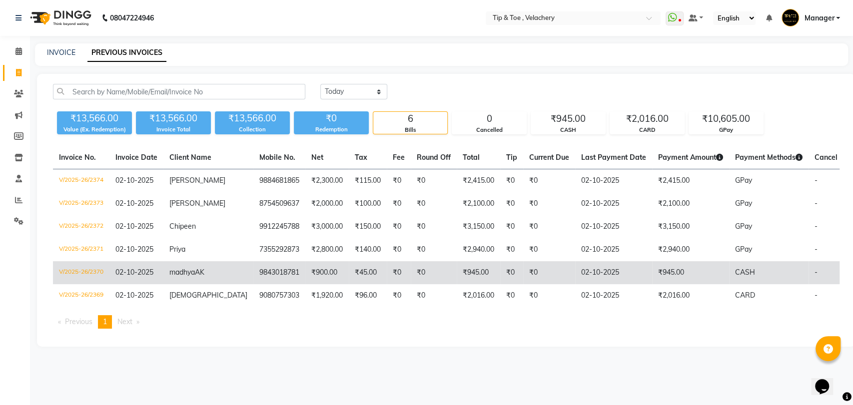
click at [264, 274] on td "9843018781" at bounding box center [279, 272] width 52 height 23
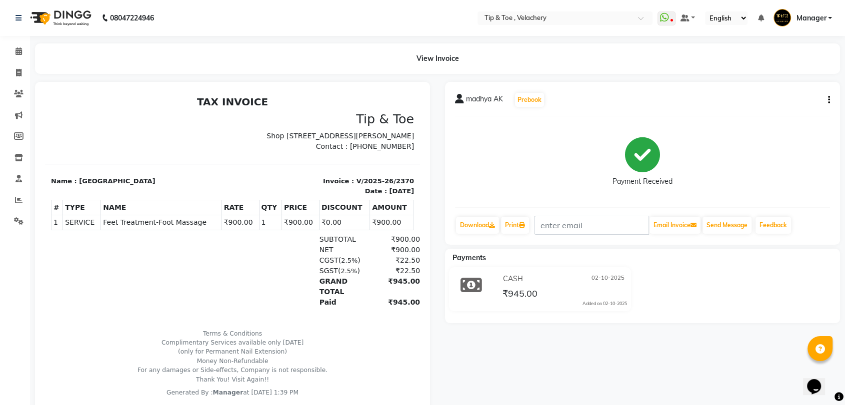
click at [156, 228] on span "Feet Treatment-Foot Massage" at bounding box center [161, 222] width 116 height 10
copy span "Foot"
click at [125, 228] on span "Feet Treatment-Foot Massage" at bounding box center [161, 222] width 116 height 10
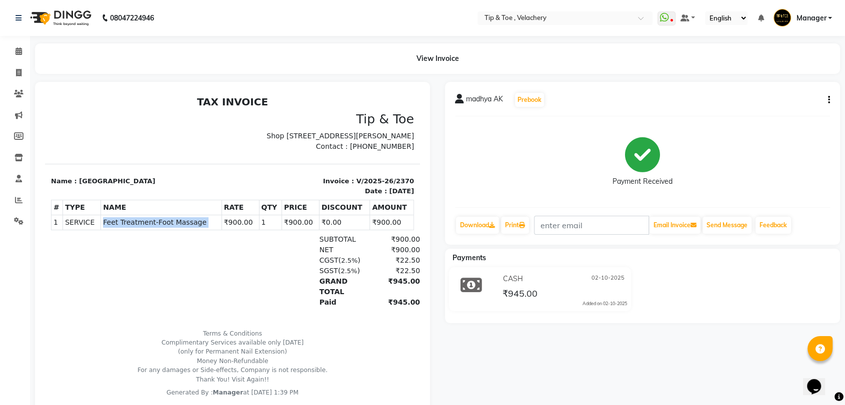
click at [125, 228] on span "Feet Treatment-Foot Massage" at bounding box center [161, 222] width 116 height 10
copy tr "Feet Treatment-Foot Massage"
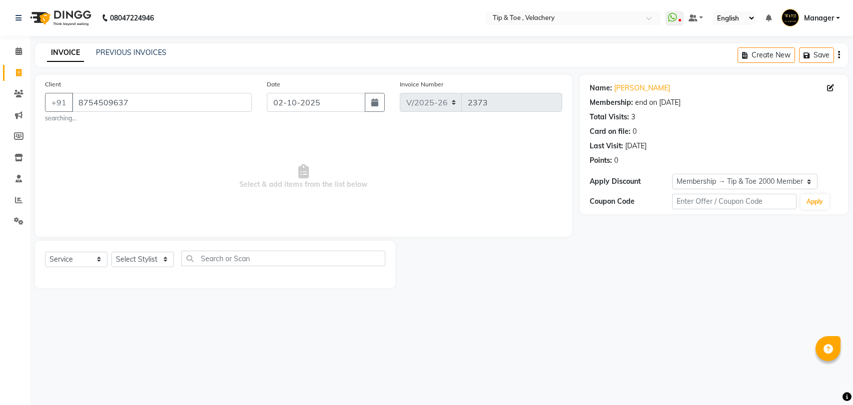
select select "5863"
select select "service"
select select "1: Object"
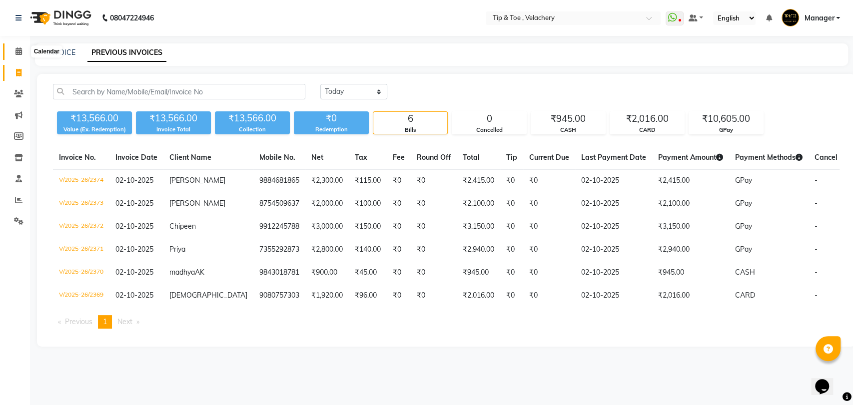
click at [18, 52] on icon at bounding box center [18, 50] width 6 height 7
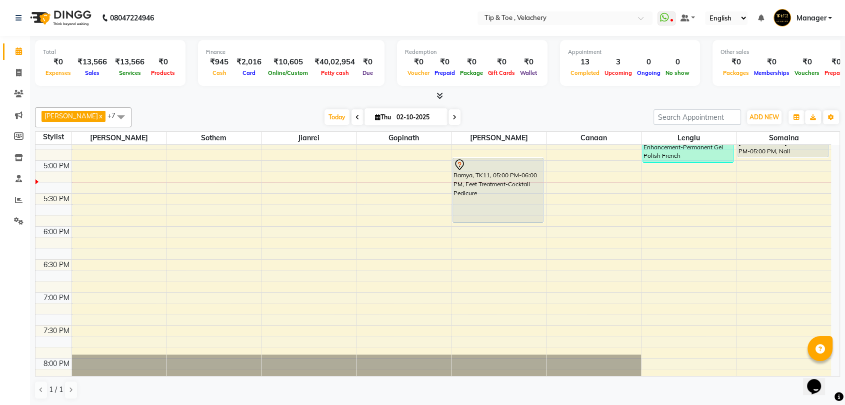
scroll to position [447, 0]
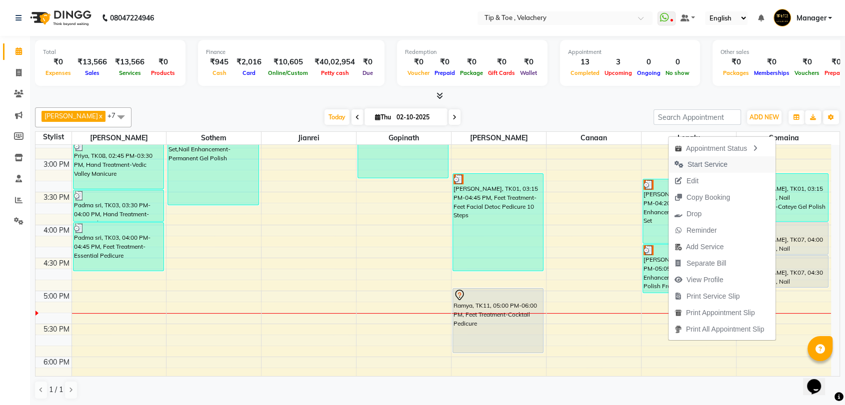
click at [691, 167] on span "Start Service" at bounding box center [707, 164] width 40 height 10
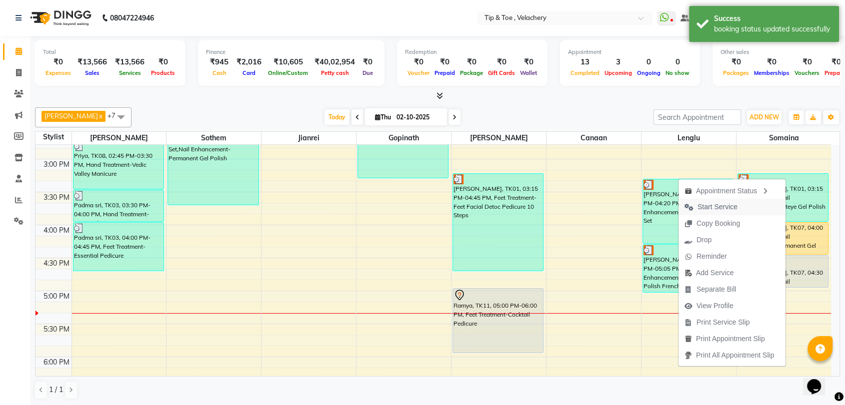
click at [717, 208] on span "Start Service" at bounding box center [717, 207] width 40 height 10
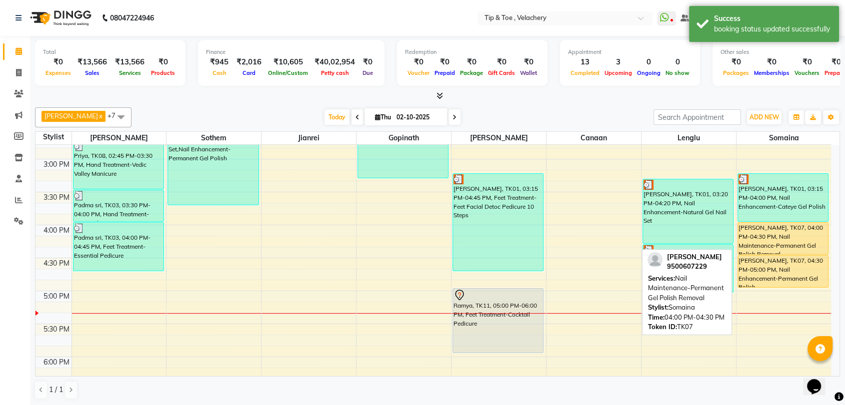
click at [780, 243] on div "[PERSON_NAME], TK07, 04:00 PM-04:30 PM, Nail Maintenance-Permanent Gel Polish R…" at bounding box center [783, 238] width 90 height 31
select select "1"
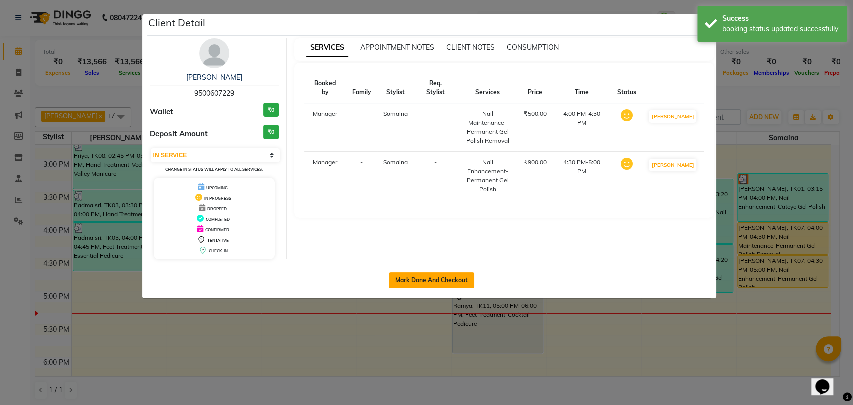
click at [444, 285] on button "Mark Done And Checkout" at bounding box center [431, 280] width 85 height 16
select select "5863"
select select "service"
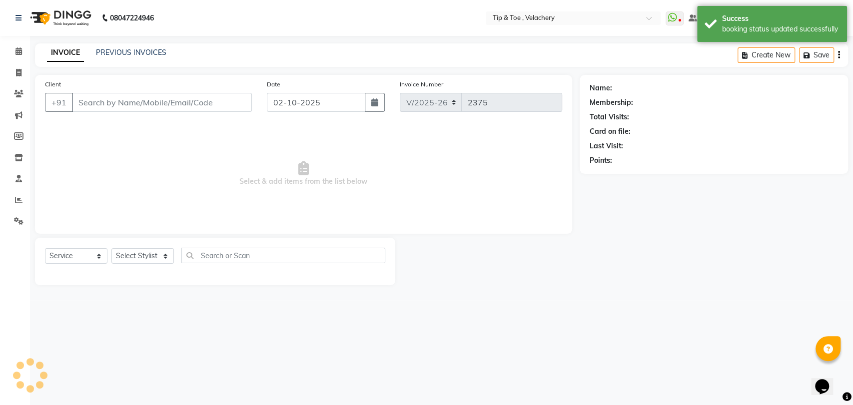
type input "9500607229"
select select "63979"
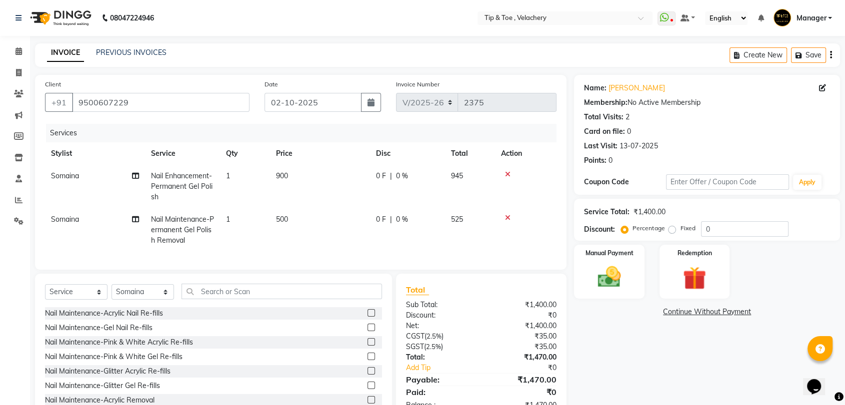
click at [244, 220] on td "1" at bounding box center [245, 229] width 50 height 43
select select "63979"
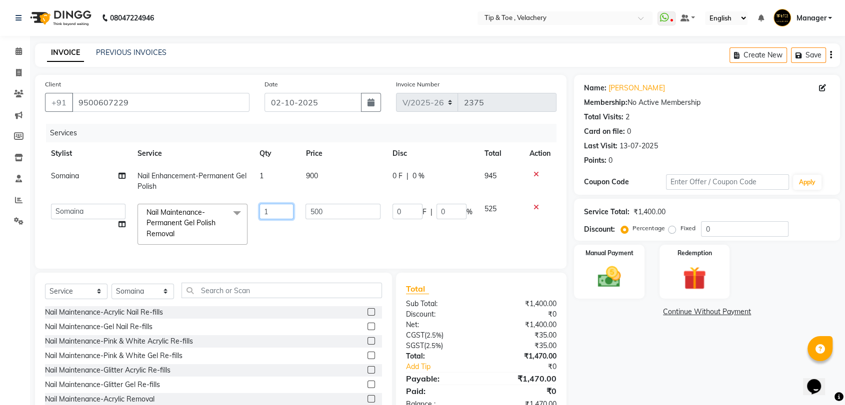
drag, startPoint x: 266, startPoint y: 212, endPoint x: 292, endPoint y: 215, distance: 25.7
click at [269, 211] on input "1" at bounding box center [276, 211] width 34 height 15
type input "2"
click at [230, 296] on input "text" at bounding box center [281, 290] width 200 height 15
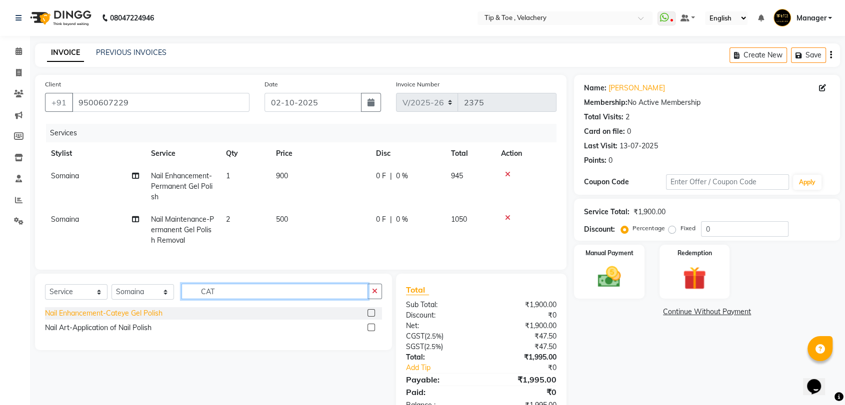
type input "CAT"
click at [124, 319] on div "Nail Enhancement-Cateye Gel Polish" at bounding box center [103, 313] width 117 height 10
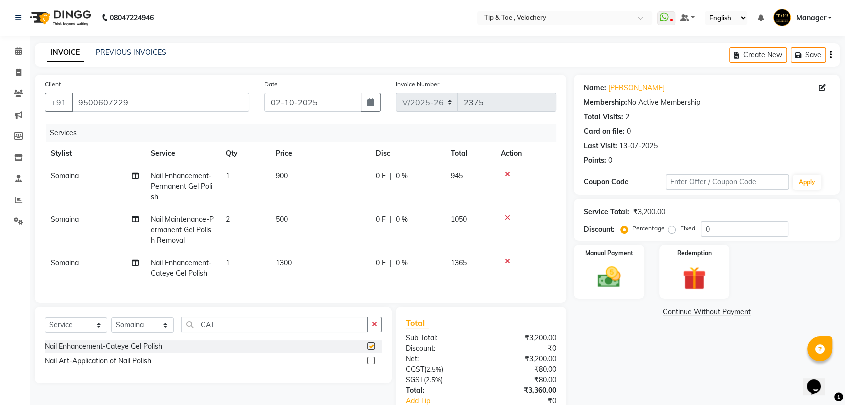
checkbox input "false"
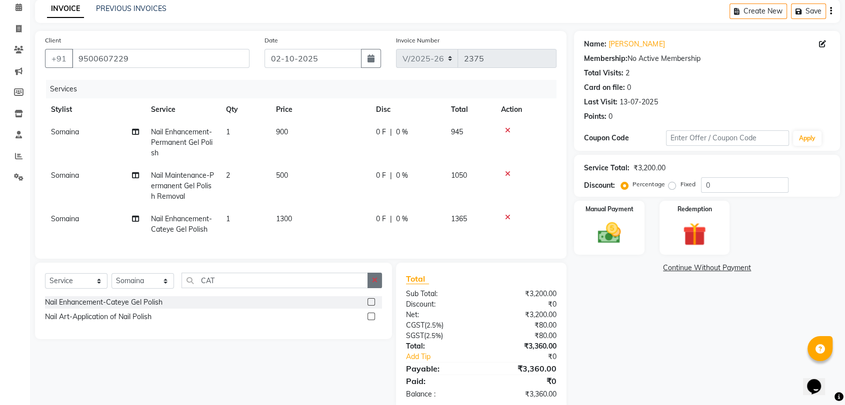
scroll to position [72, 0]
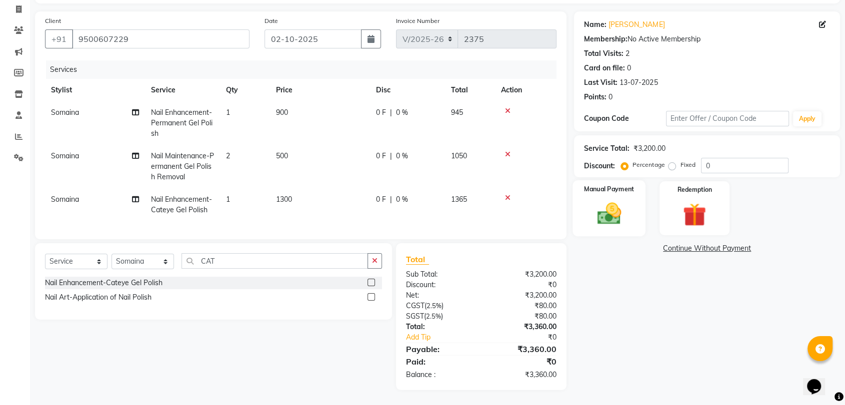
click at [616, 209] on img at bounding box center [608, 214] width 39 height 28
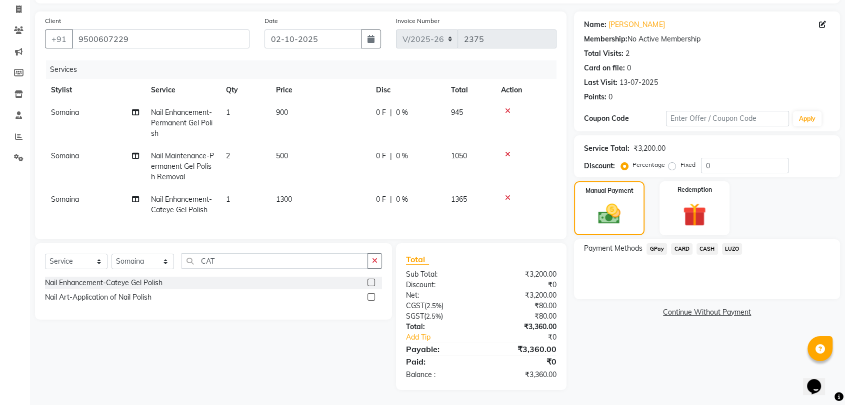
click at [620, 307] on link "Continue Without Payment" at bounding box center [707, 312] width 262 height 10
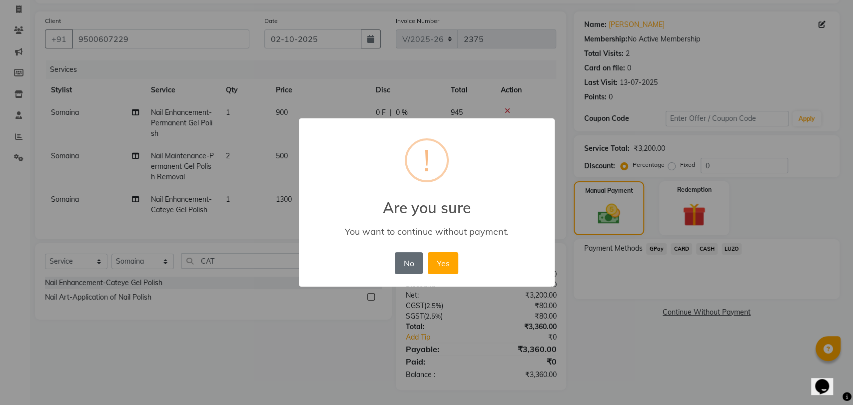
click at [409, 265] on button "No" at bounding box center [409, 263] width 28 height 22
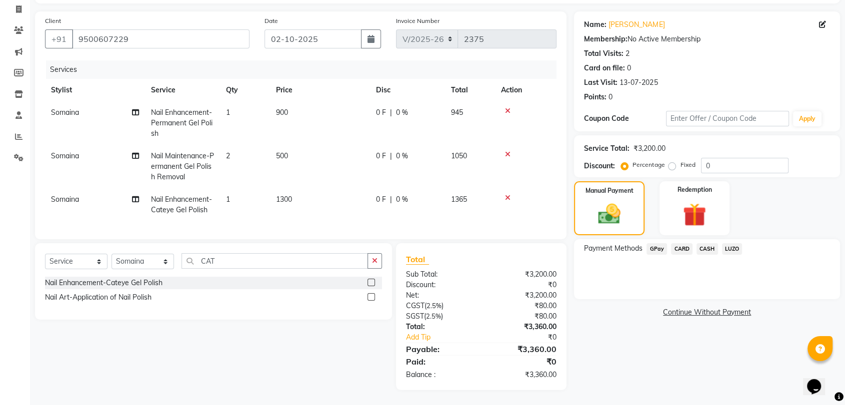
click at [624, 325] on div "Name: Rajeshwari Membership: No Active Membership Total Visits: 2 Card on file:…" at bounding box center [710, 200] width 273 height 379
click at [678, 243] on span "CARD" at bounding box center [681, 248] width 21 height 11
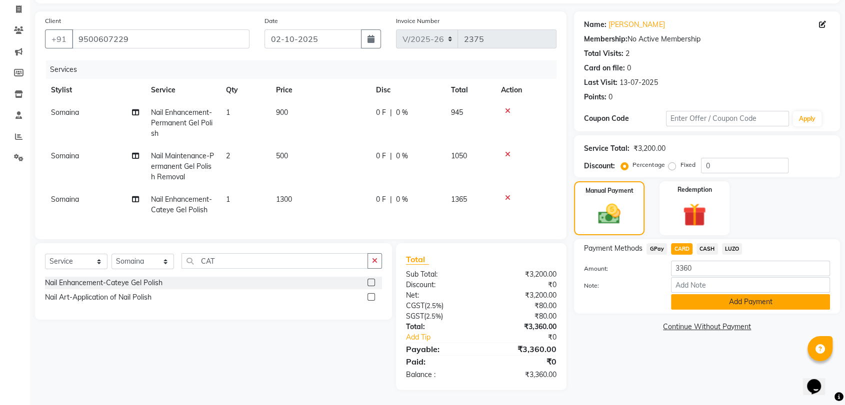
click at [716, 297] on button "Add Payment" at bounding box center [750, 301] width 159 height 15
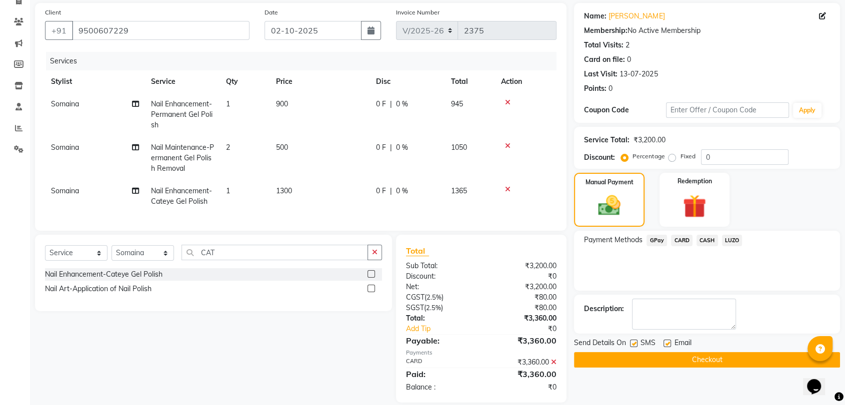
click at [667, 341] on label at bounding box center [666, 343] width 7 height 7
click at [667, 341] on input "checkbox" at bounding box center [666, 344] width 6 height 6
checkbox input "false"
click at [663, 359] on button "Checkout" at bounding box center [707, 359] width 266 height 15
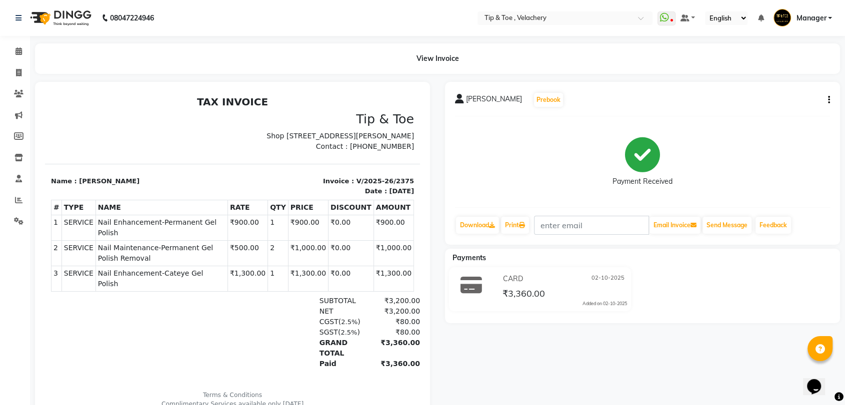
click at [158, 230] on span "Nail Enhancement-Permanent Gel Polish" at bounding box center [161, 227] width 127 height 21
copy tr "Nail Enhancement-Permanent Gel Polish"
click at [159, 249] on span "Nail Maintenance-Permanent Gel Polish Removal" at bounding box center [161, 253] width 127 height 21
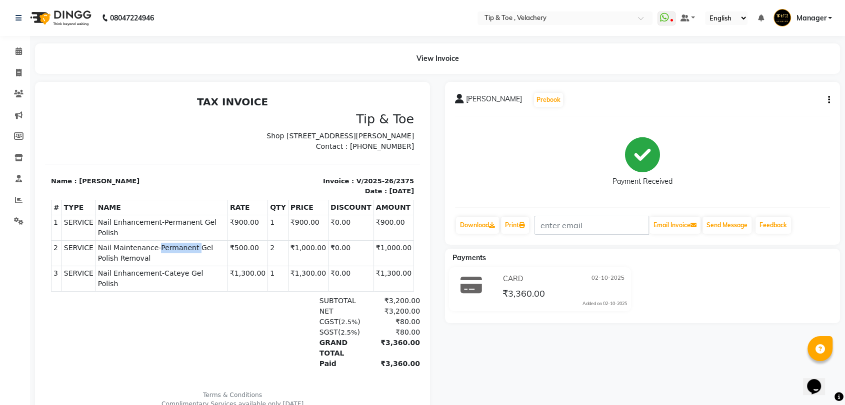
click at [159, 249] on span "Nail Maintenance-Permanent Gel Polish Removal" at bounding box center [161, 253] width 127 height 21
copy span "Permanent"
click at [110, 253] on span "Nail Maintenance-Permanent Gel Polish Removal" at bounding box center [161, 253] width 127 height 21
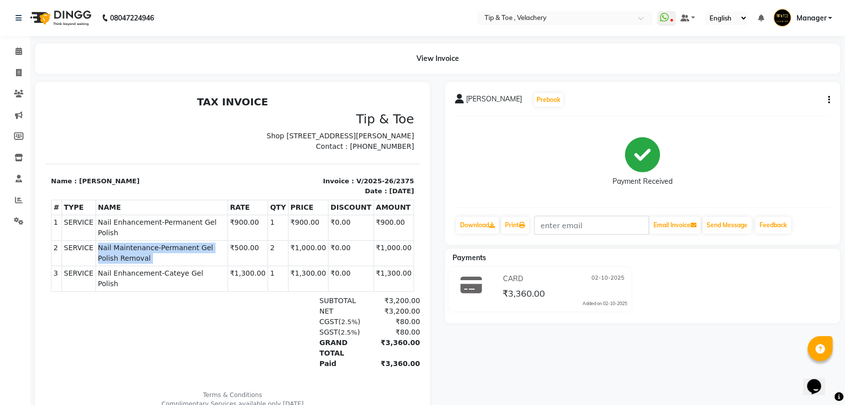
click at [110, 253] on span "Nail Maintenance-Permanent Gel Polish Removal" at bounding box center [161, 253] width 127 height 21
copy tr "Nail Maintenance-Permanent Gel Polish Removal"
click at [139, 280] on td "SERVICE Nail Enhancement-Cateye Gel Polish" at bounding box center [161, 278] width 132 height 25
click at [140, 273] on span "Nail Enhancement-Cateye Gel Polish" at bounding box center [161, 278] width 127 height 21
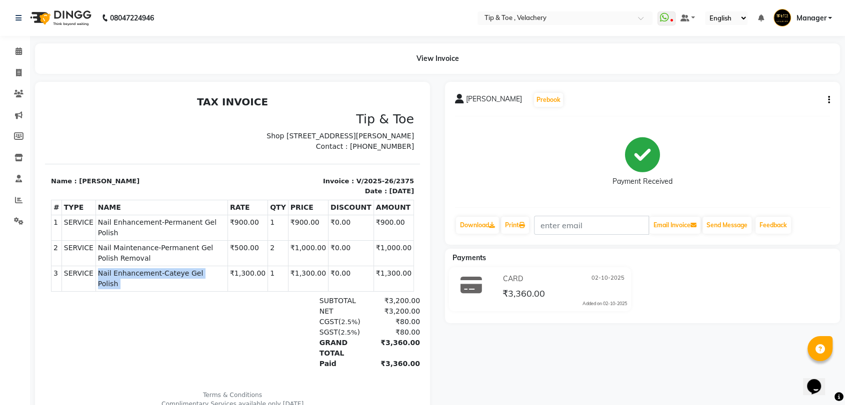
copy tr "Nail Enhancement-Cateye Gel Polish"
click at [140, 273] on span "Nail Enhancement-Cateye Gel Polish" at bounding box center [161, 278] width 127 height 21
click at [14, 69] on span at bounding box center [18, 72] width 17 height 11
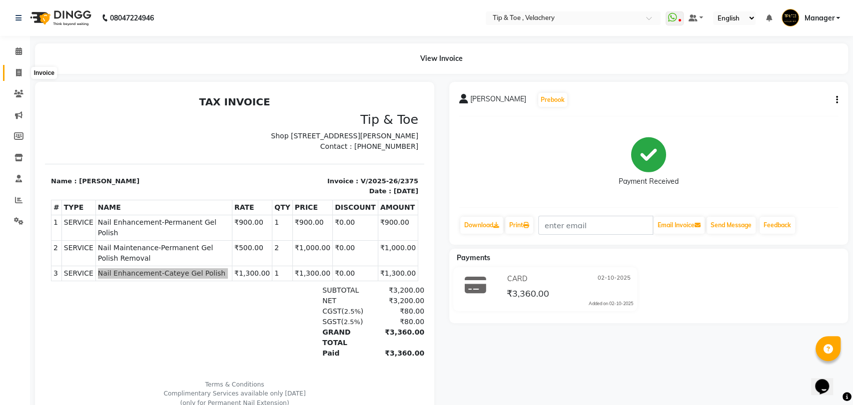
select select "service"
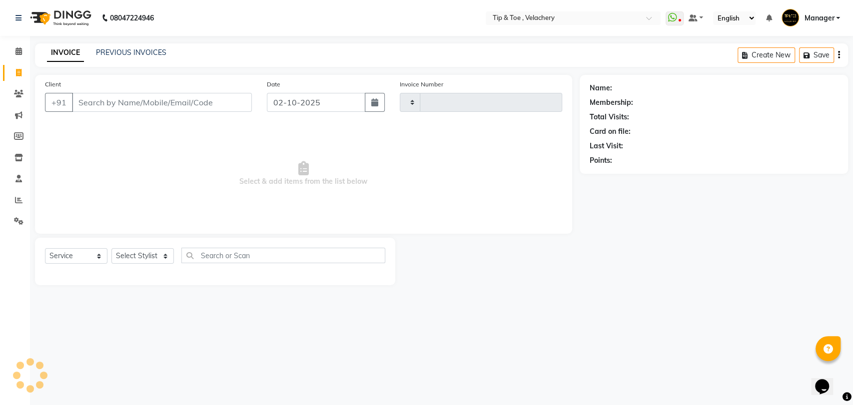
type input "2376"
select select "5863"
click at [145, 51] on link "PREVIOUS INVOICES" at bounding box center [131, 52] width 70 height 9
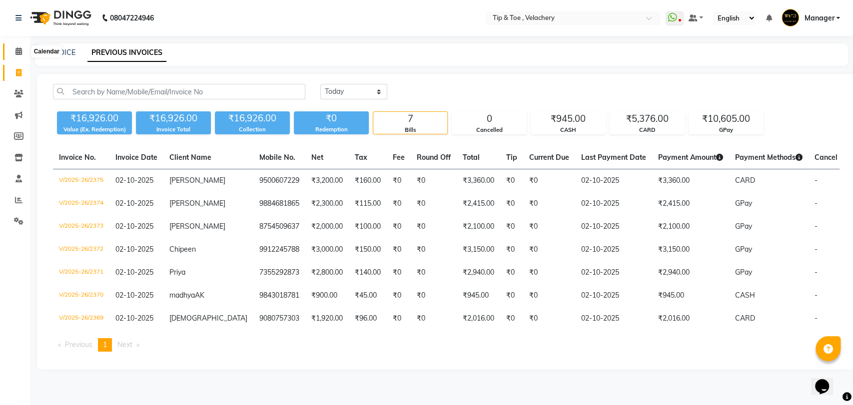
click at [21, 53] on icon at bounding box center [18, 50] width 6 height 7
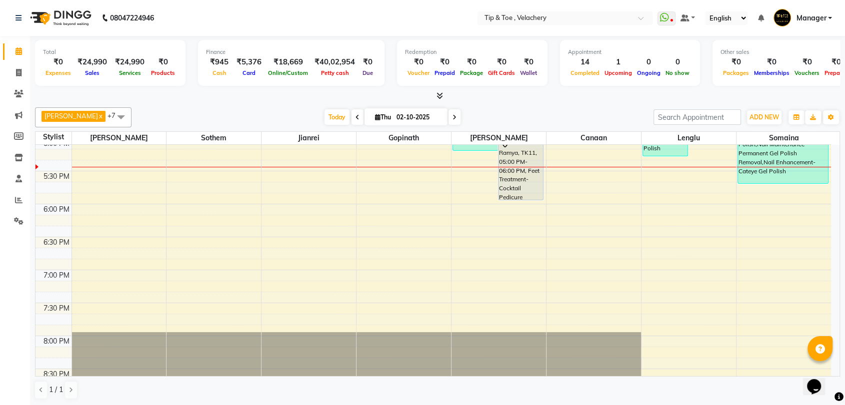
scroll to position [609, 0]
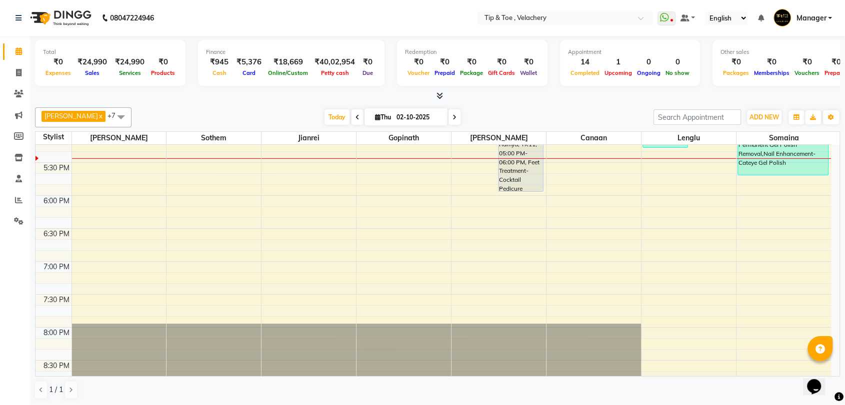
click at [190, 194] on div "8:00 AM 8:30 AM 9:00 AM 9:30 AM 10:00 AM 10:30 AM 11:00 AM 11:30 AM 12:00 PM 12…" at bounding box center [432, 30] width 795 height 989
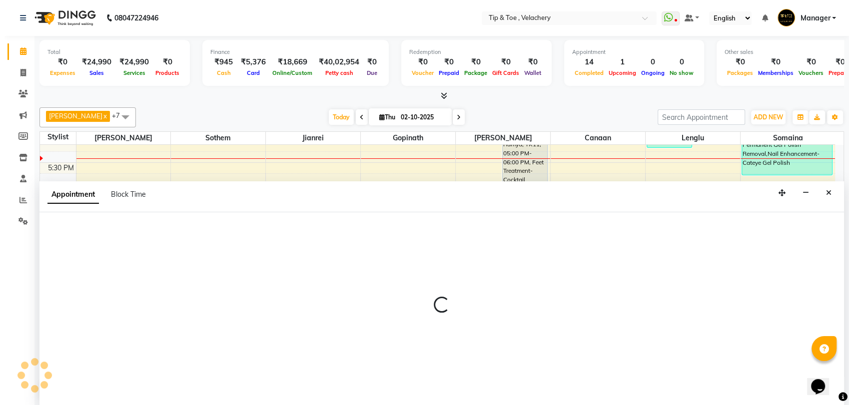
scroll to position [0, 0]
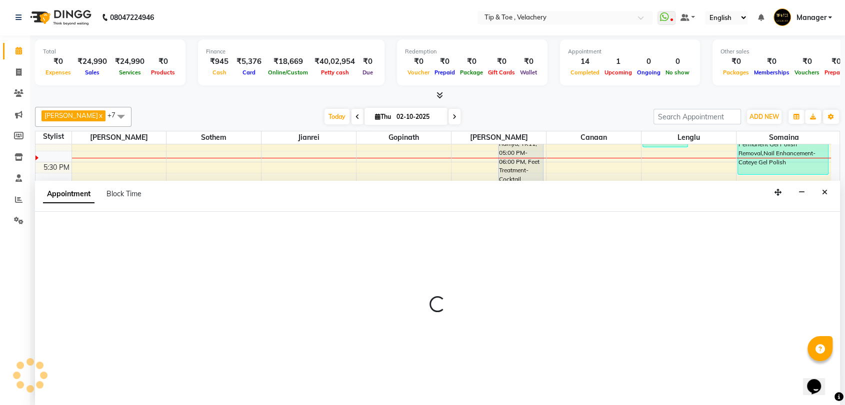
select select "41035"
select select "1080"
select select "tentative"
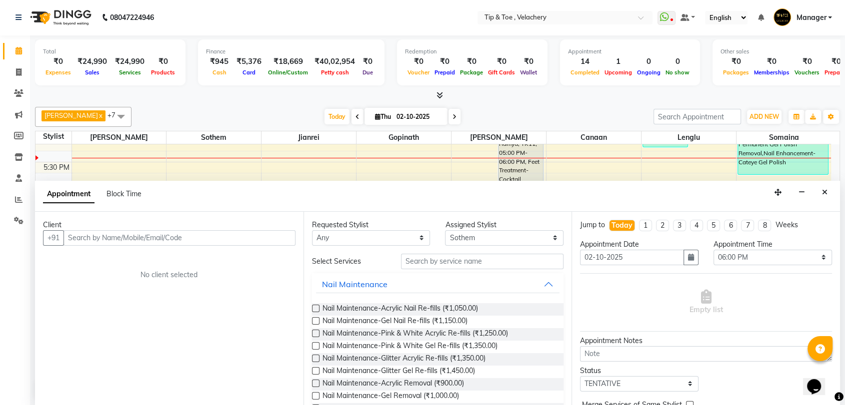
drag, startPoint x: 96, startPoint y: 245, endPoint x: 668, endPoint y: 233, distance: 572.4
click at [98, 245] on div "Client +91 No client selected" at bounding box center [169, 309] width 268 height 194
click at [100, 237] on input "text" at bounding box center [179, 237] width 232 height 15
type input "8122841626"
click at [274, 233] on span "Add Client" at bounding box center [274, 237] width 33 height 9
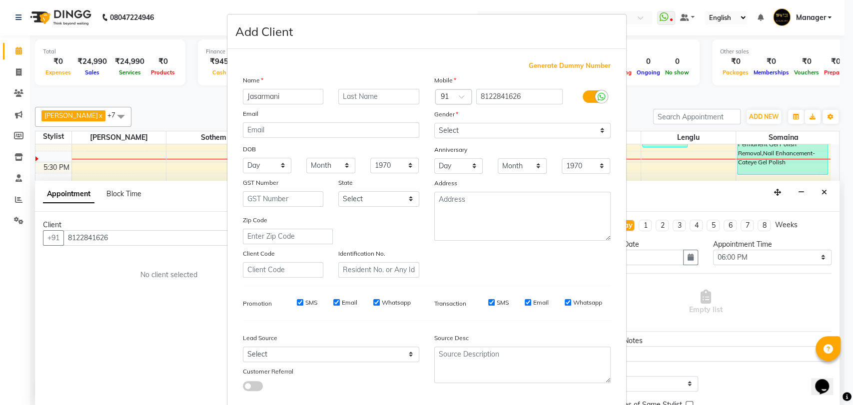
type input "Jasarmani"
drag, startPoint x: 452, startPoint y: 130, endPoint x: 455, endPoint y: 135, distance: 5.8
click at [452, 130] on select "Select Male Female Other Prefer Not To Say" at bounding box center [522, 130] width 176 height 15
select select "female"
click at [434, 123] on select "Select Male Female Other Prefer Not To Say" at bounding box center [522, 130] width 176 height 15
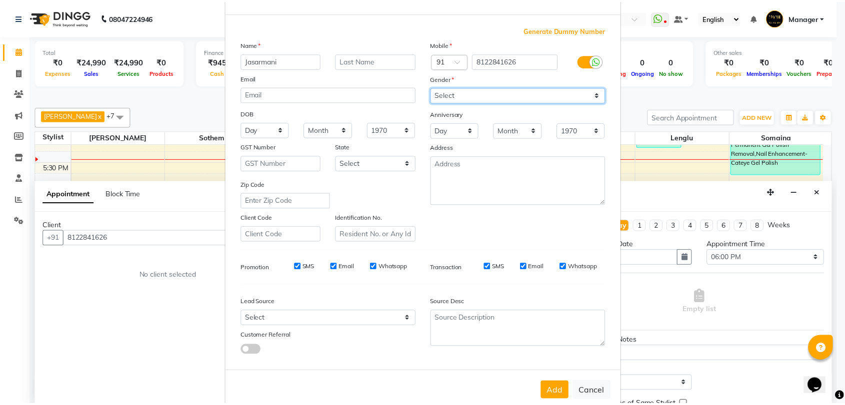
scroll to position [54, 0]
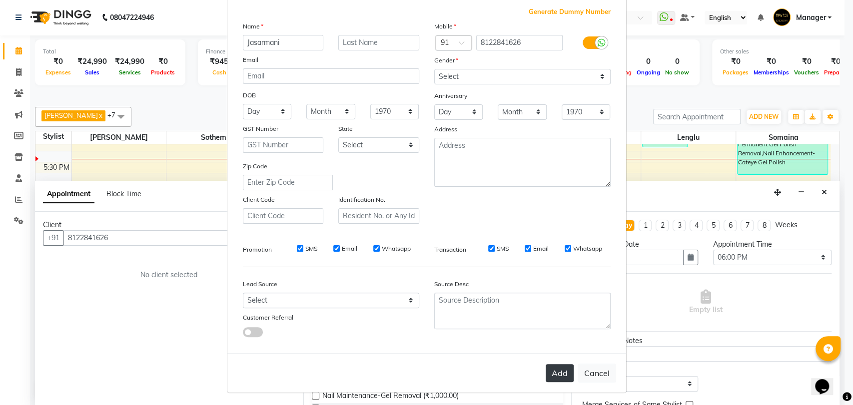
click at [553, 373] on button "Add" at bounding box center [560, 373] width 28 height 18
select select
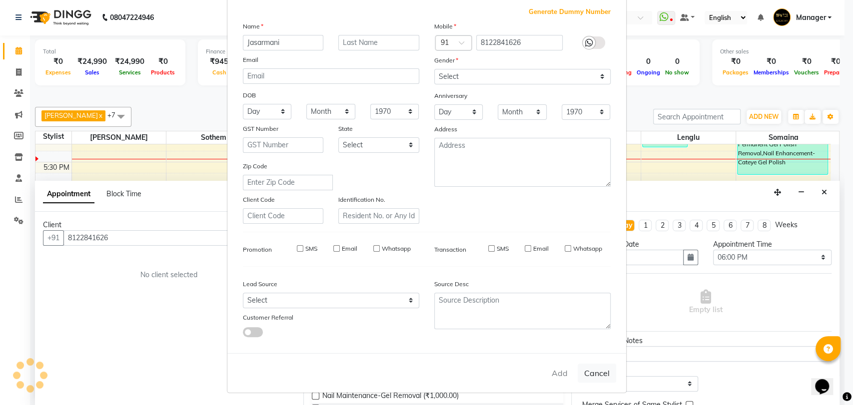
select select
checkbox input "false"
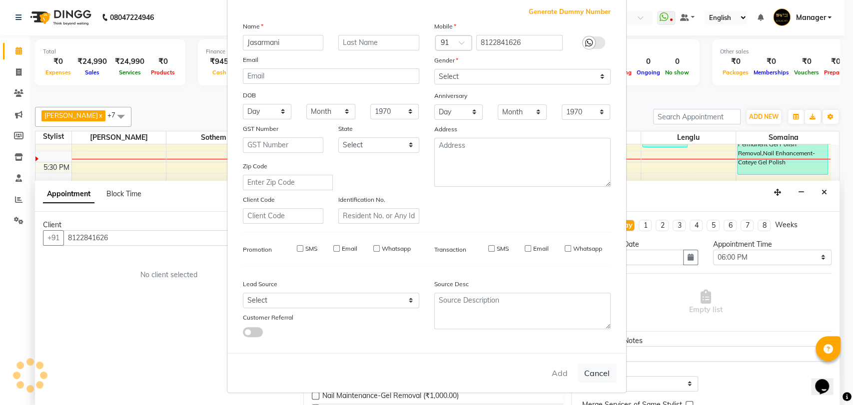
checkbox input "false"
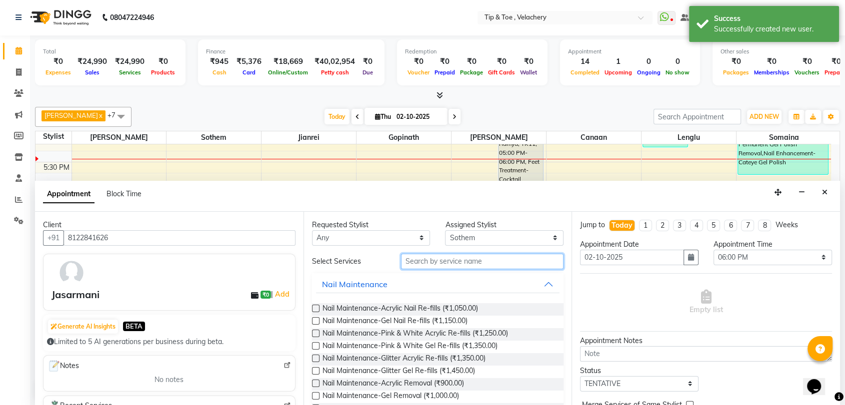
click at [450, 260] on input "text" at bounding box center [482, 261] width 163 height 15
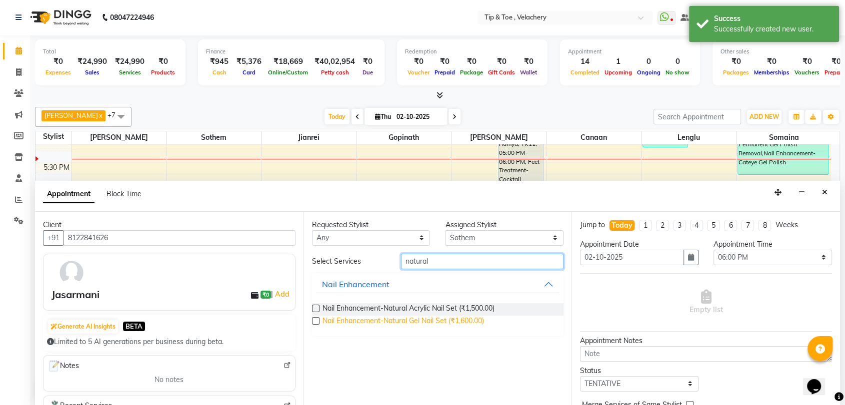
type input "natural"
click at [430, 321] on span "Nail Enhancement-Natural Gel Nail Set (₹1,600.00)" at bounding box center [402, 322] width 161 height 12
checkbox input "false"
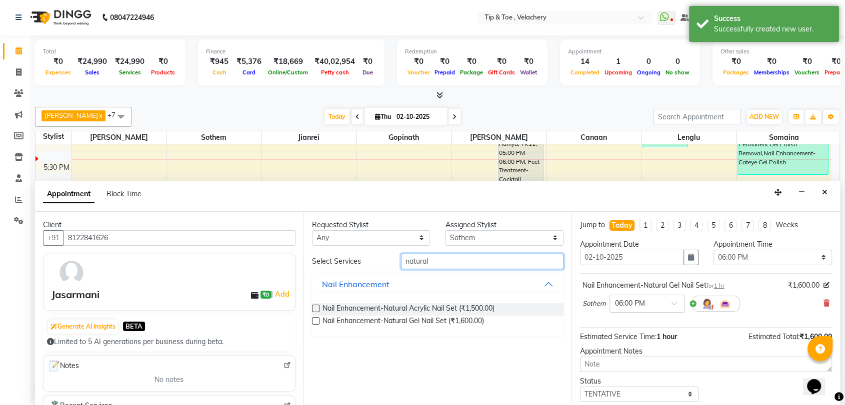
drag, startPoint x: 441, startPoint y: 257, endPoint x: 288, endPoint y: 259, distance: 153.5
click at [293, 263] on div "Client +91 8122841626 Jasarmani ₹0 | Add Generate AI Insights BETA Limited to 5…" at bounding box center [437, 309] width 805 height 194
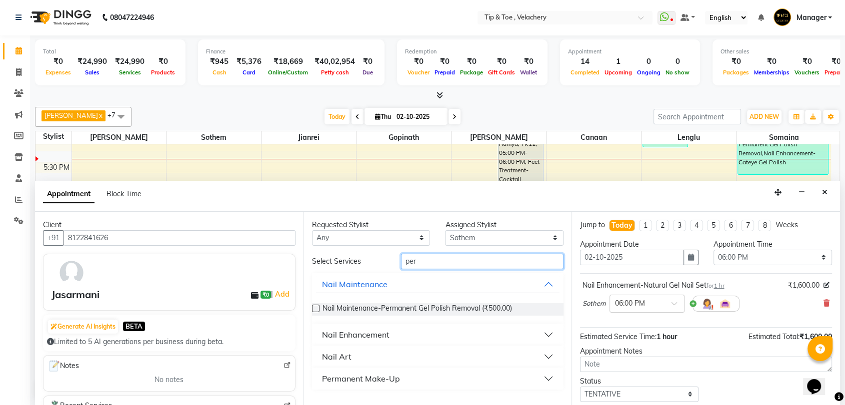
type input "per"
click at [360, 332] on div "Nail Enhancement" at bounding box center [355, 335] width 67 height 12
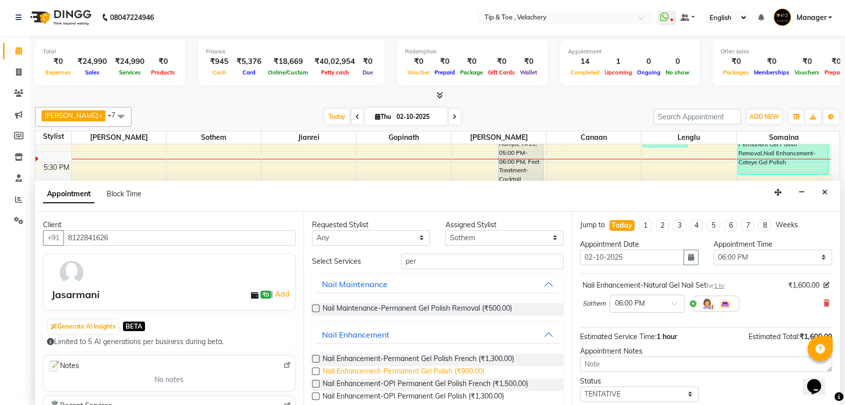
click at [470, 371] on span "Nail Enhancement-Permanent Gel Polish (₹900.00)" at bounding box center [403, 372] width 162 height 12
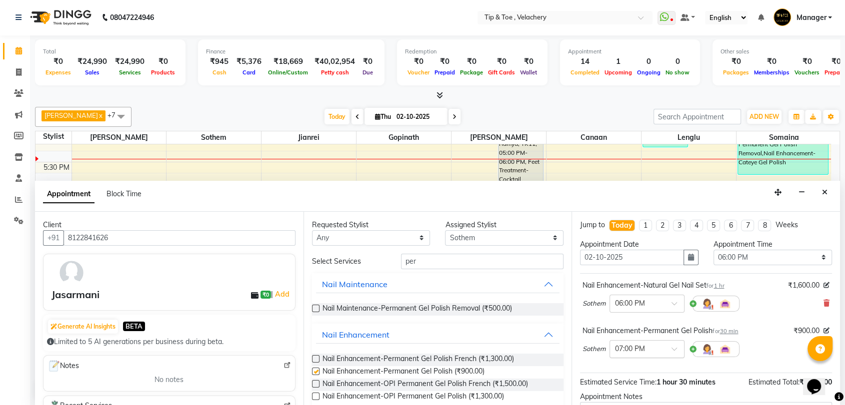
checkbox input "false"
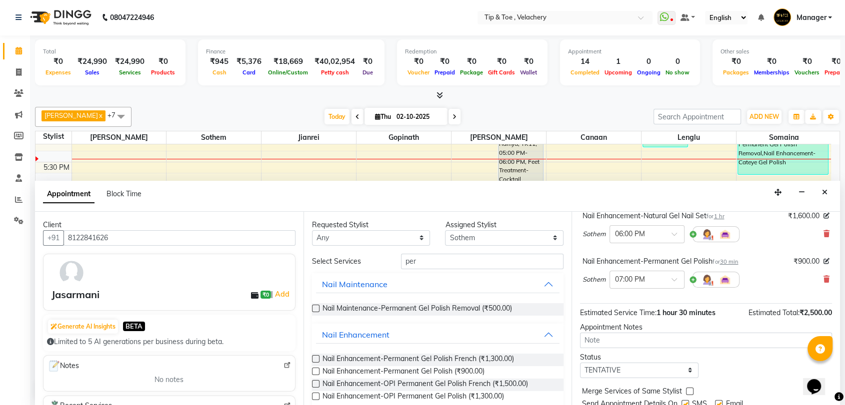
scroll to position [104, 0]
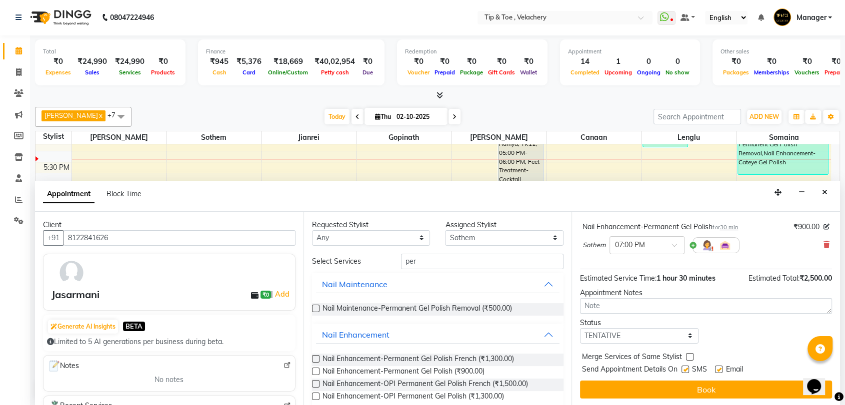
click at [718, 368] on label at bounding box center [718, 369] width 7 height 7
click at [718, 368] on input "checkbox" at bounding box center [718, 370] width 6 height 6
checkbox input "false"
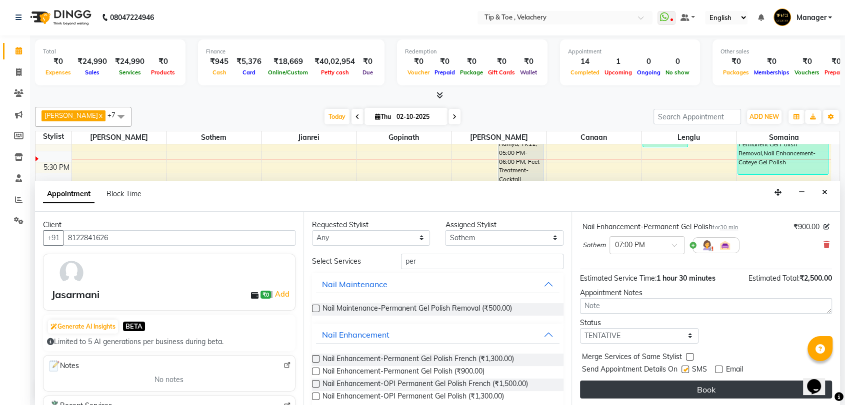
click at [715, 389] on button "Book" at bounding box center [706, 390] width 252 height 18
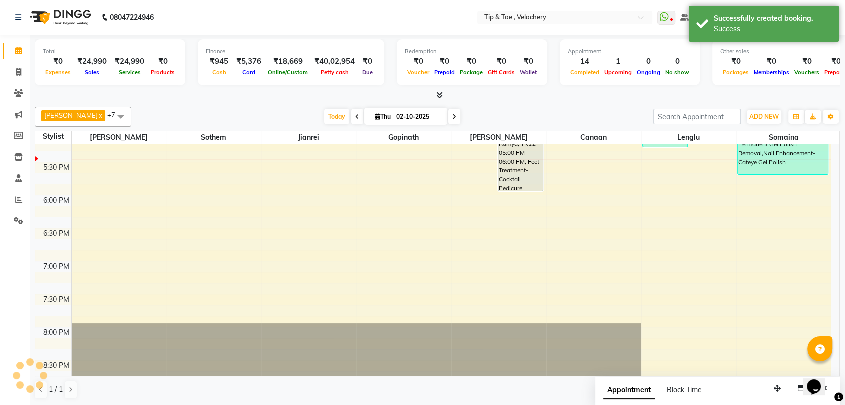
scroll to position [0, 0]
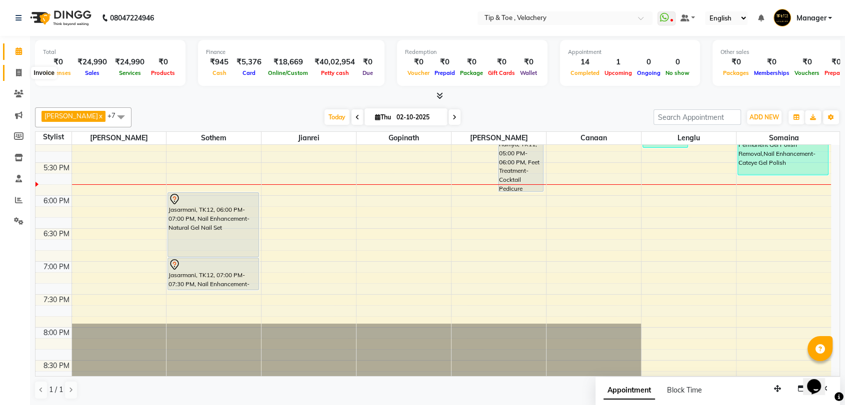
click at [16, 70] on icon at bounding box center [18, 72] width 5 height 7
select select "5863"
select select "service"
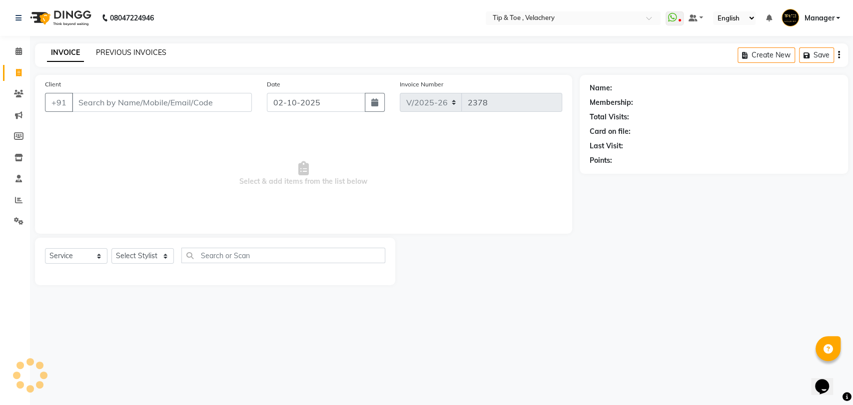
click at [136, 52] on link "PREVIOUS INVOICES" at bounding box center [131, 52] width 70 height 9
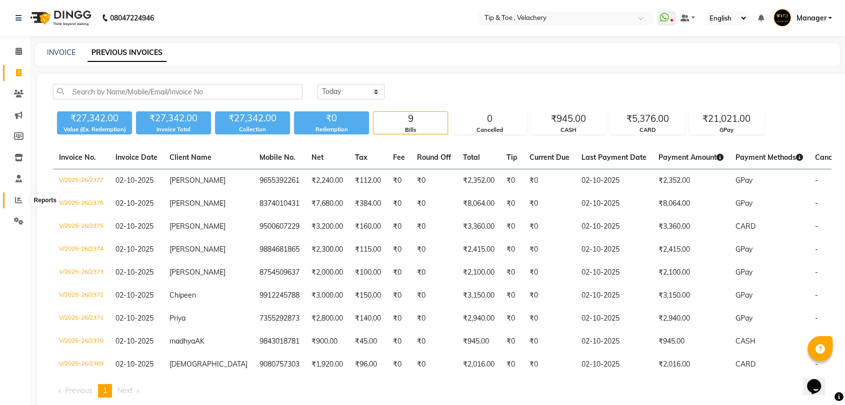
click at [17, 200] on icon at bounding box center [18, 199] width 7 height 7
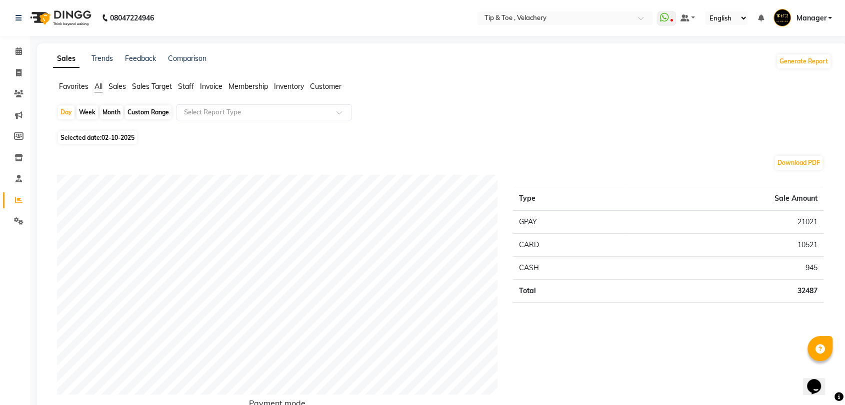
click at [181, 86] on span "Staff" at bounding box center [186, 86] width 16 height 9
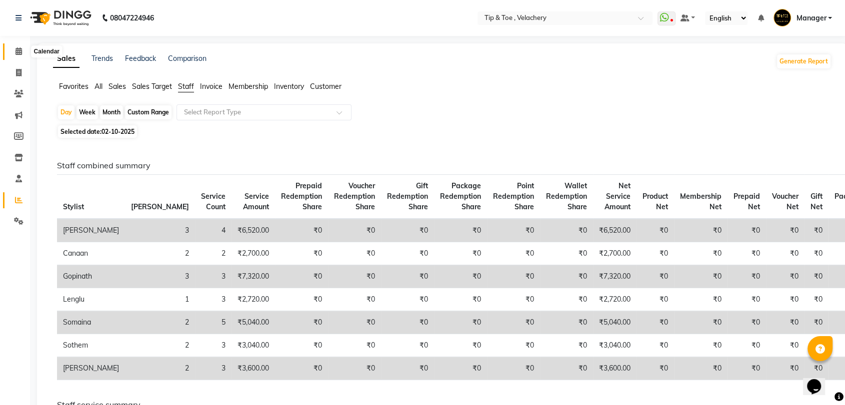
click at [18, 53] on icon at bounding box center [18, 50] width 6 height 7
